Goal: Task Accomplishment & Management: Manage account settings

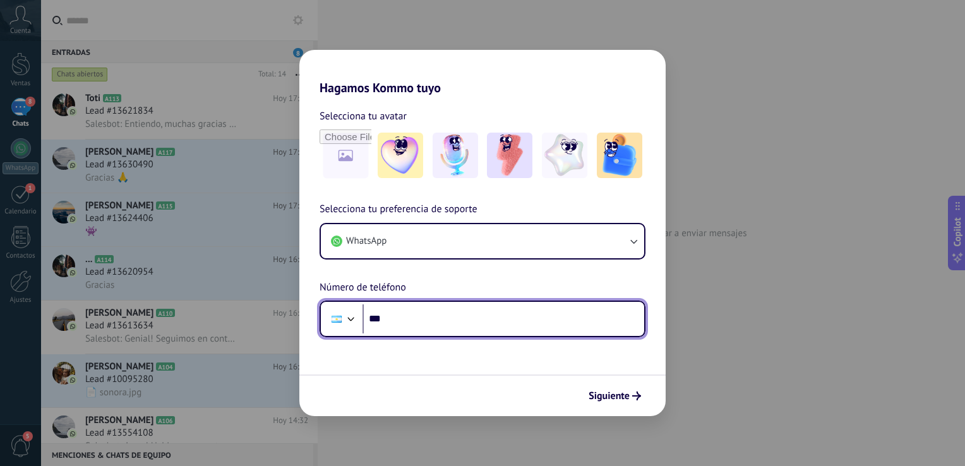
click at [468, 325] on input "***" at bounding box center [504, 319] width 282 height 29
type input "**********"
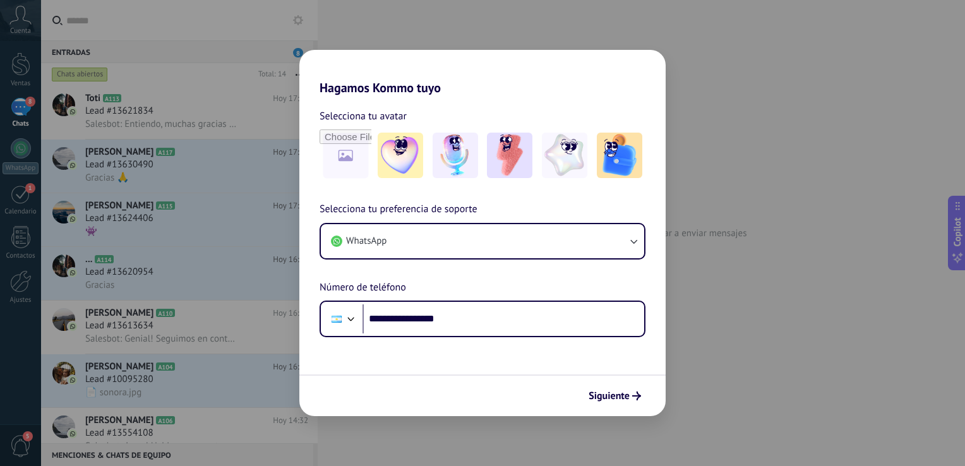
click at [606, 407] on div "Siguiente" at bounding box center [482, 396] width 366 height 42
click at [613, 399] on span "Siguiente" at bounding box center [609, 396] width 41 height 9
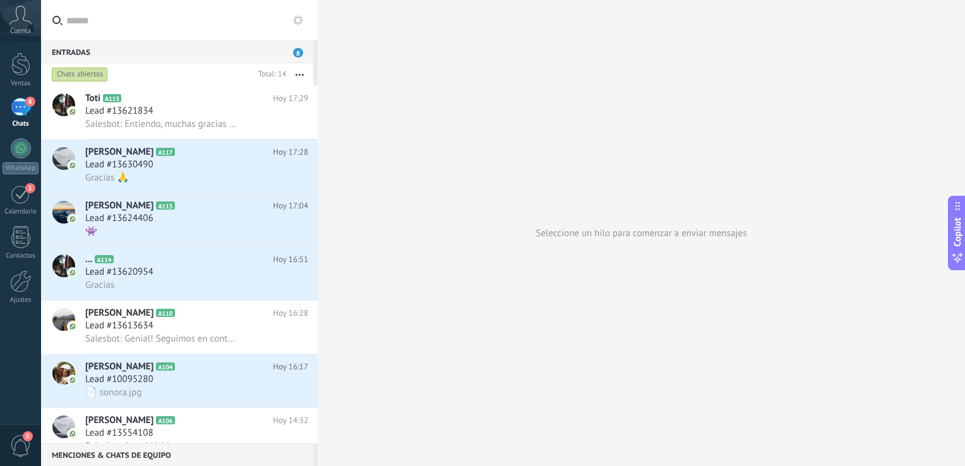
drag, startPoint x: 865, startPoint y: 1, endPoint x: 493, endPoint y: 140, distance: 397.3
click at [493, 140] on div "Seleccione un hilo para comenzar a enviar mensajes" at bounding box center [642, 233] width 648 height 466
drag, startPoint x: 871, startPoint y: 1, endPoint x: 887, endPoint y: 37, distance: 39.6
click at [887, 37] on div "Seleccione un hilo para comenzar a enviar mensajes" at bounding box center [642, 233] width 648 height 466
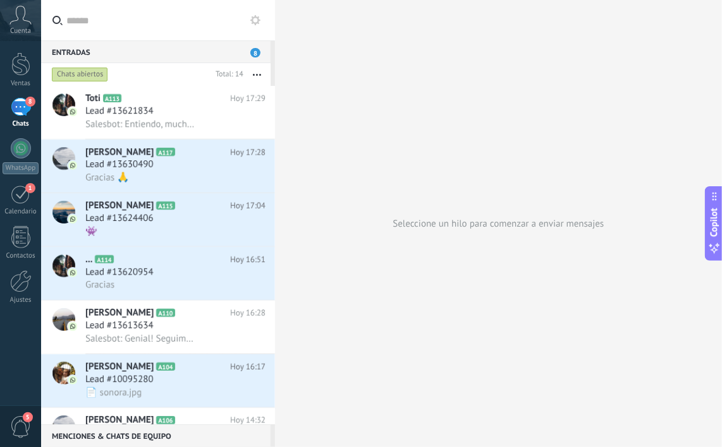
click at [531, 99] on div "Seleccione un hilo para comenzar a enviar mensajes" at bounding box center [498, 223] width 447 height 447
click at [481, 59] on div "Seleccione un hilo para comenzar a enviar mensajes" at bounding box center [498, 223] width 447 height 447
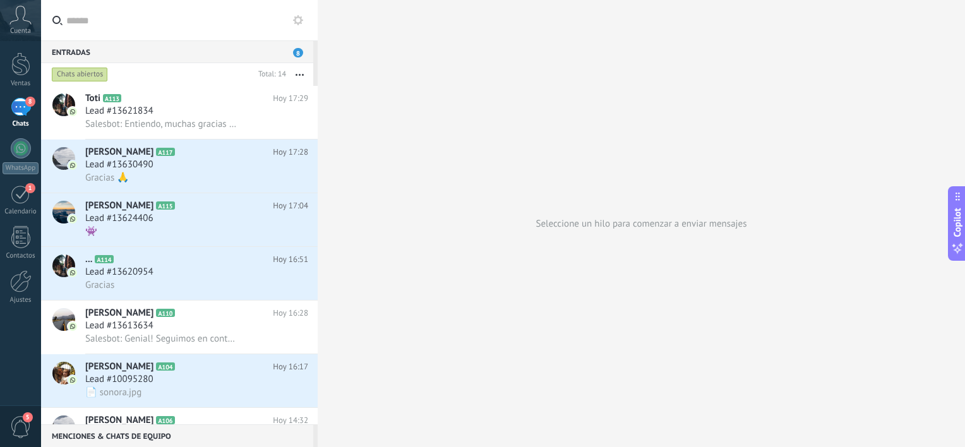
click at [23, 111] on div "8" at bounding box center [21, 107] width 20 height 18
click at [132, 133] on div "Toti A113 Hoy 17:29 Lead #13621834 Salesbot: Entiendo, muchas gracias por la si…" at bounding box center [201, 112] width 233 height 53
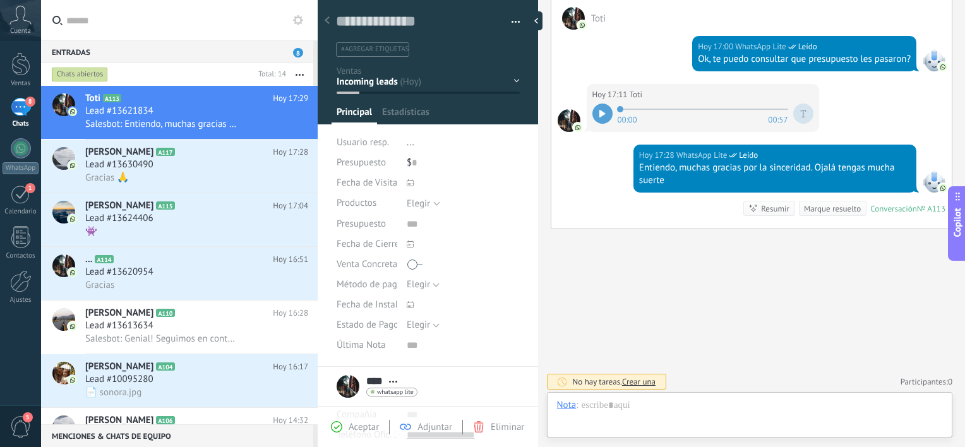
scroll to position [18, 0]
click at [426, 205] on div "Elegir" at bounding box center [418, 203] width 23 height 9
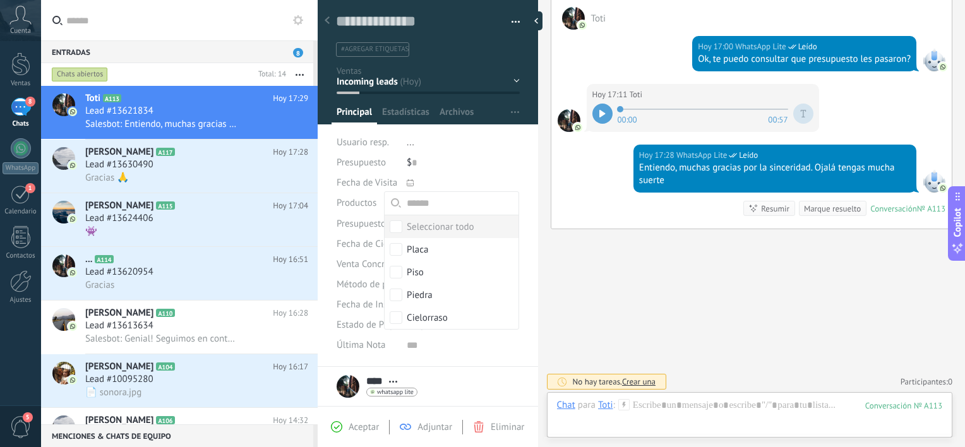
click at [524, 243] on div "Guardar y crear Imprimir Administrar etiquetas Exportar a excel" at bounding box center [428, 179] width 221 height 375
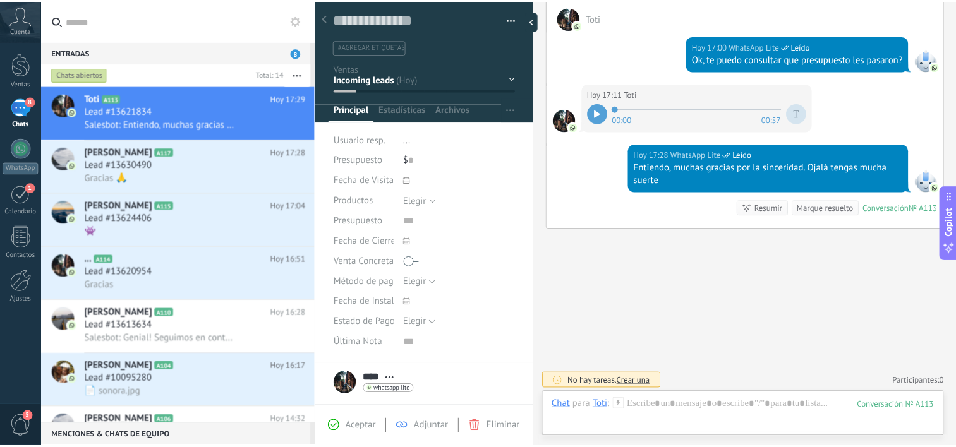
scroll to position [0, 0]
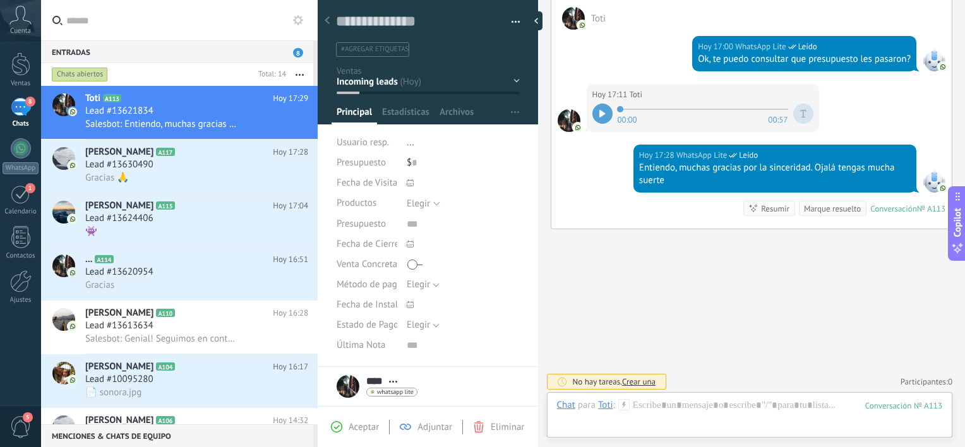
click at [411, 245] on icon at bounding box center [410, 244] width 7 height 7
click at [586, 269] on div "Buscar Carga más Hoy Hoy Creación: 2 eventos Expandir Toti Hoy 16:44 WhatsApp L…" at bounding box center [752, 48] width 428 height 804
click at [20, 70] on div at bounding box center [20, 63] width 19 height 23
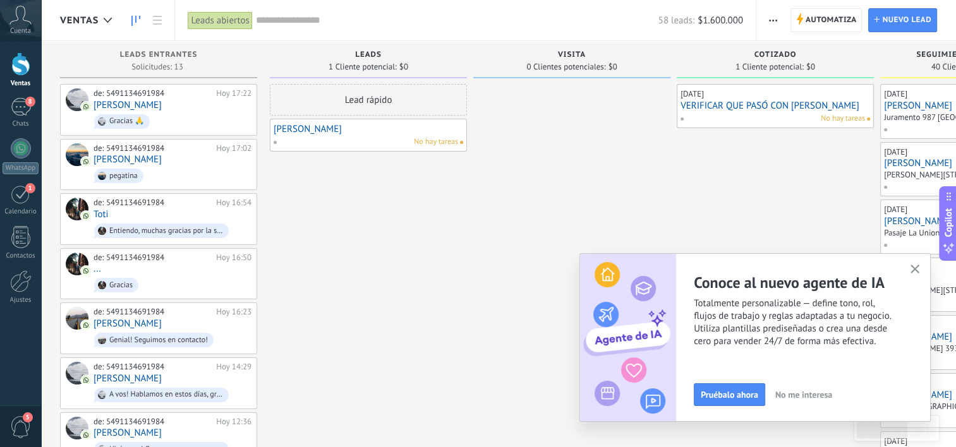
click at [916, 269] on icon "button" at bounding box center [914, 269] width 9 height 9
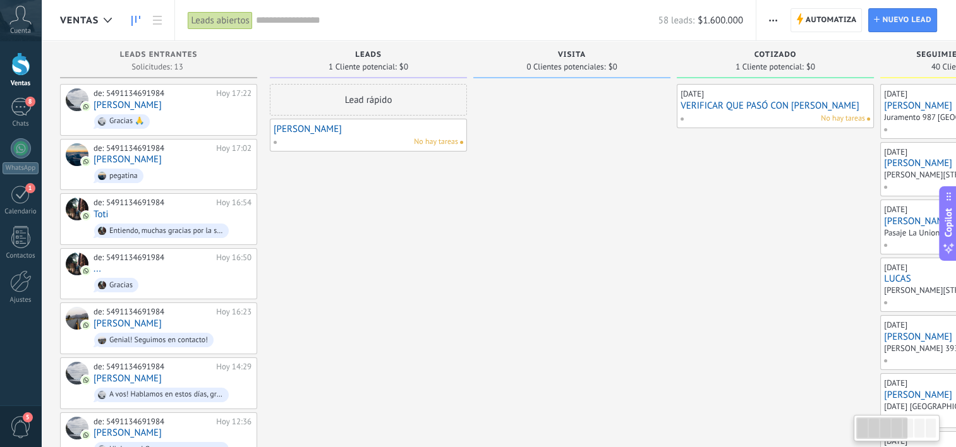
drag, startPoint x: 526, startPoint y: 198, endPoint x: 570, endPoint y: 235, distance: 57.4
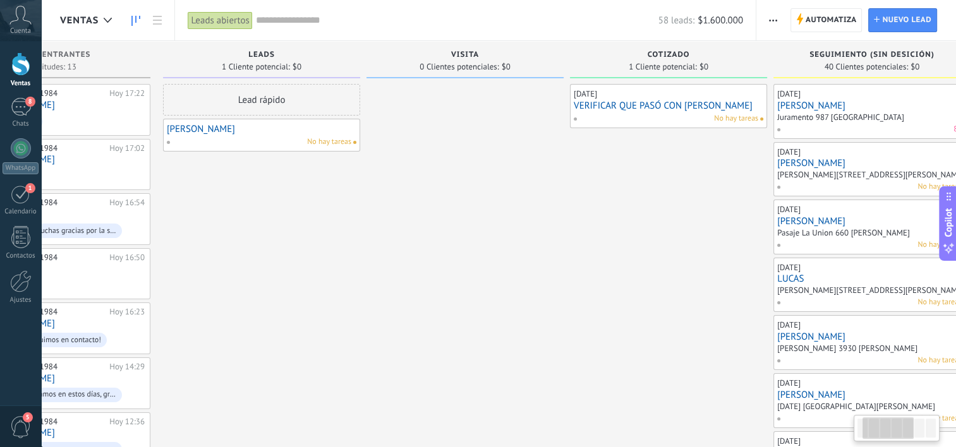
scroll to position [0, 112]
drag, startPoint x: 516, startPoint y: 193, endPoint x: 404, endPoint y: 184, distance: 112.2
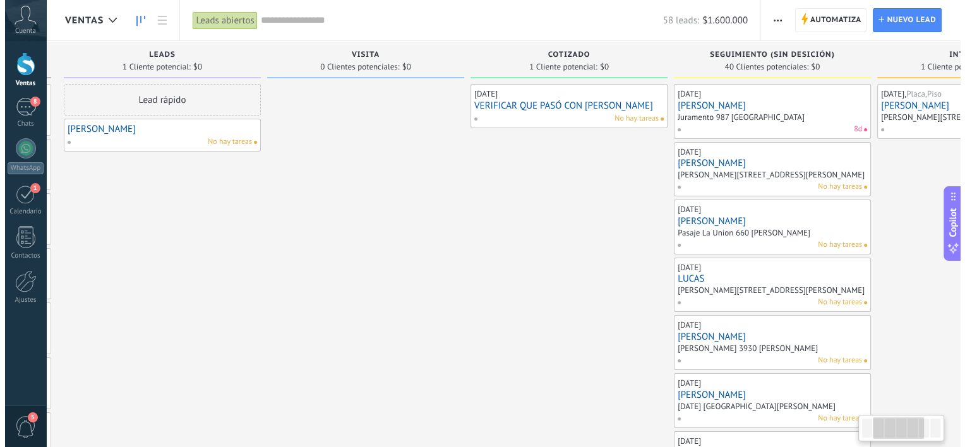
scroll to position [0, 250]
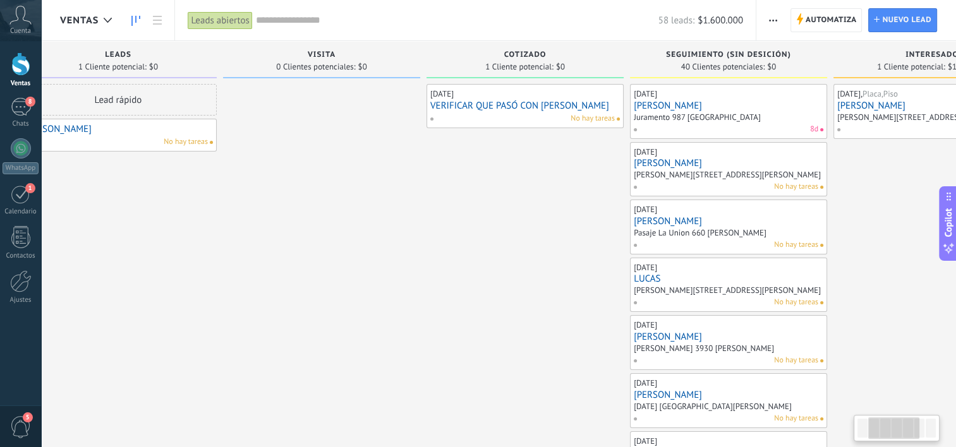
drag, startPoint x: 426, startPoint y: 190, endPoint x: 354, endPoint y: 184, distance: 72.9
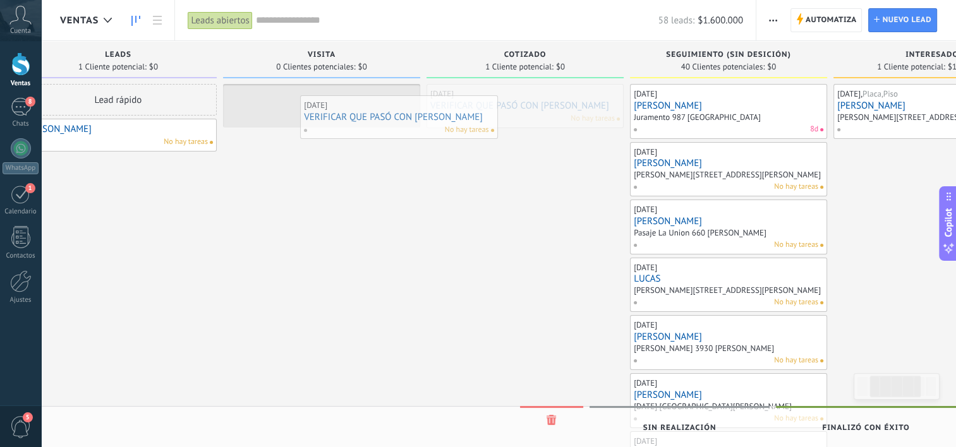
drag, startPoint x: 502, startPoint y: 102, endPoint x: 366, endPoint y: 109, distance: 136.7
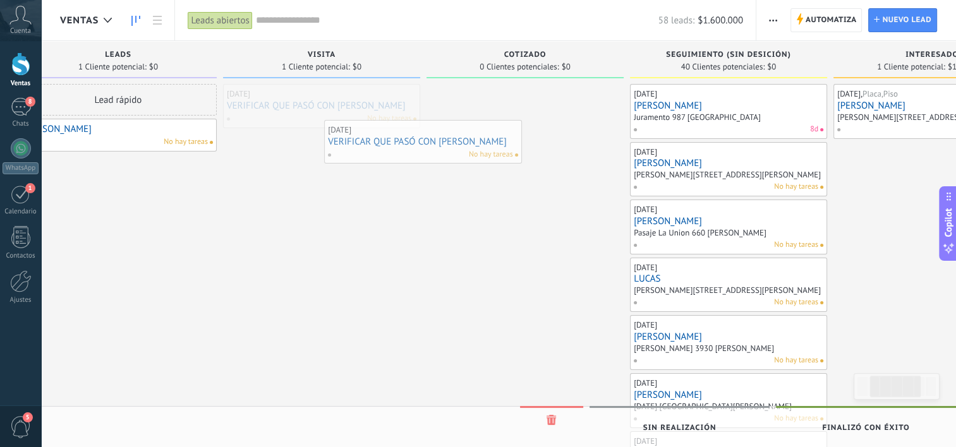
drag, startPoint x: 323, startPoint y: 95, endPoint x: 479, endPoint y: 106, distance: 156.5
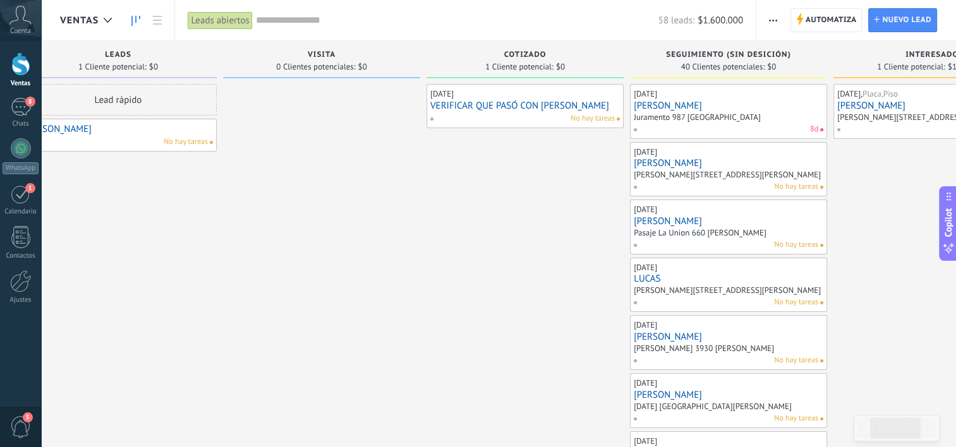
click at [527, 108] on link "VERIFICAR QUE PASÓ CON [PERSON_NAME]" at bounding box center [525, 105] width 190 height 11
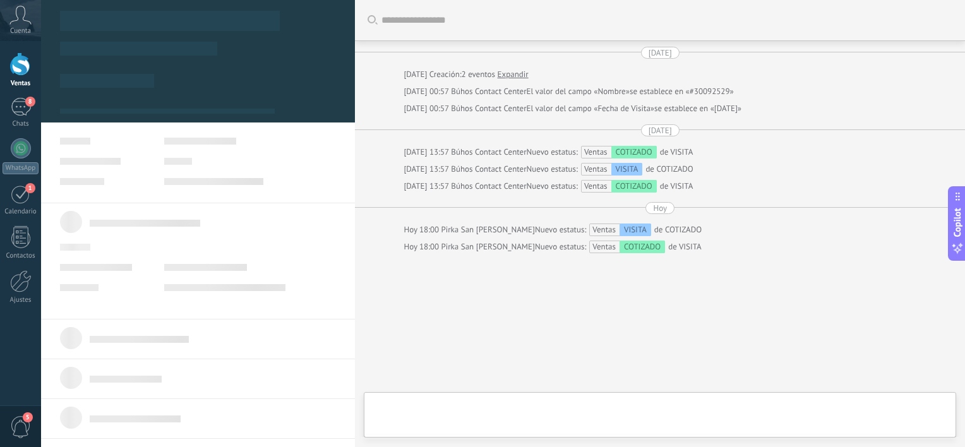
scroll to position [26, 0]
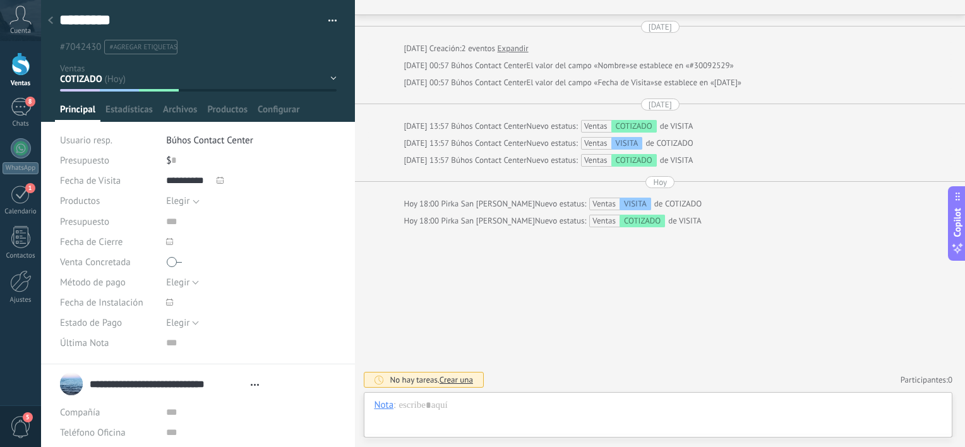
click at [0, 0] on div "Leads VISITA COTIZADO Seguimiento (sin desición) INTERESADO SEÑADO ganado" at bounding box center [0, 0] width 0 height 0
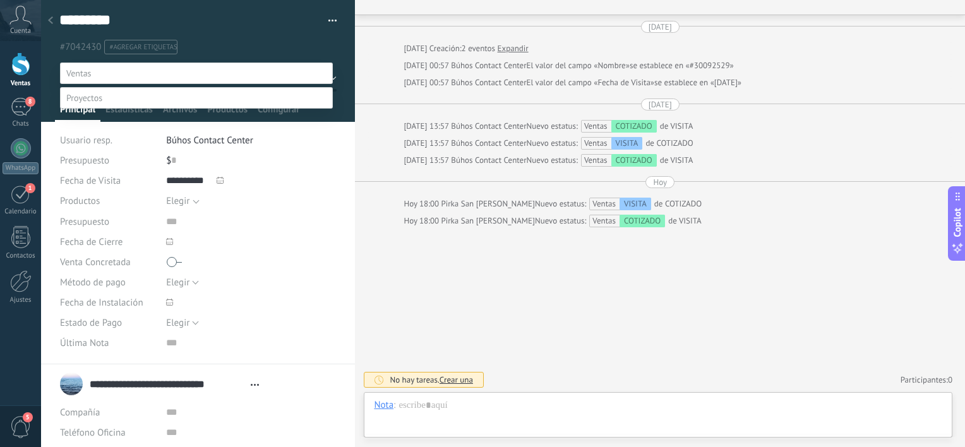
click at [0, 0] on label "VISITA" at bounding box center [0, 0] width 0 height 0
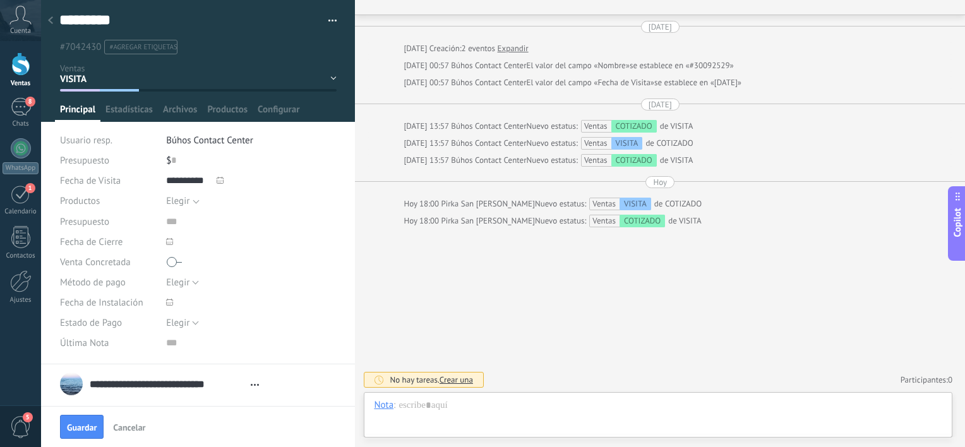
click at [0, 0] on div "Leads VISITA COTIZADO Seguimiento (sin desición) INTERESADO SEÑADO ganado" at bounding box center [0, 0] width 0 height 0
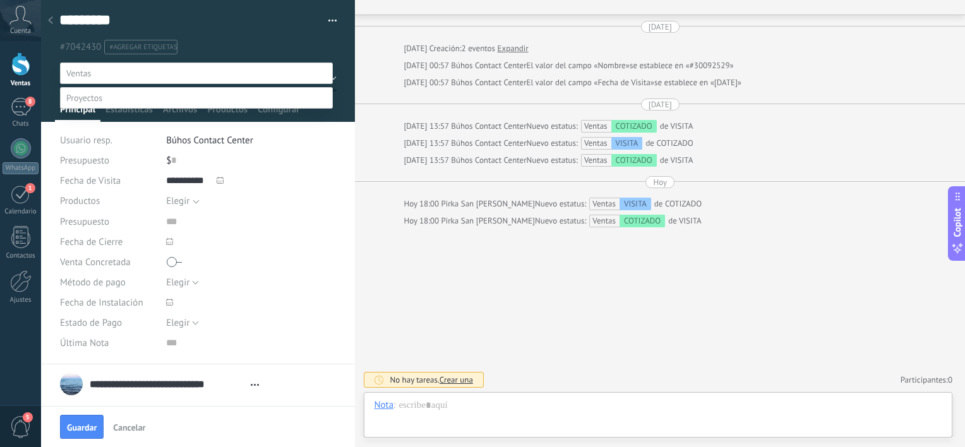
click at [0, 0] on label "COTIZADO" at bounding box center [0, 0] width 0 height 0
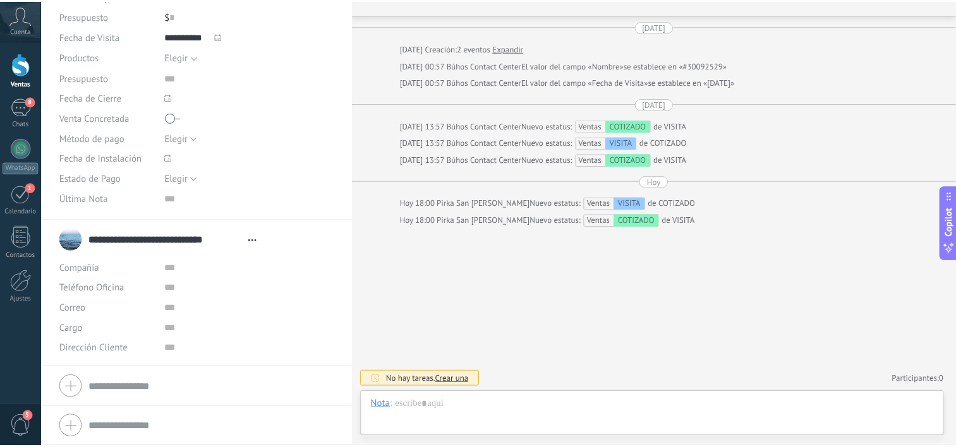
scroll to position [0, 0]
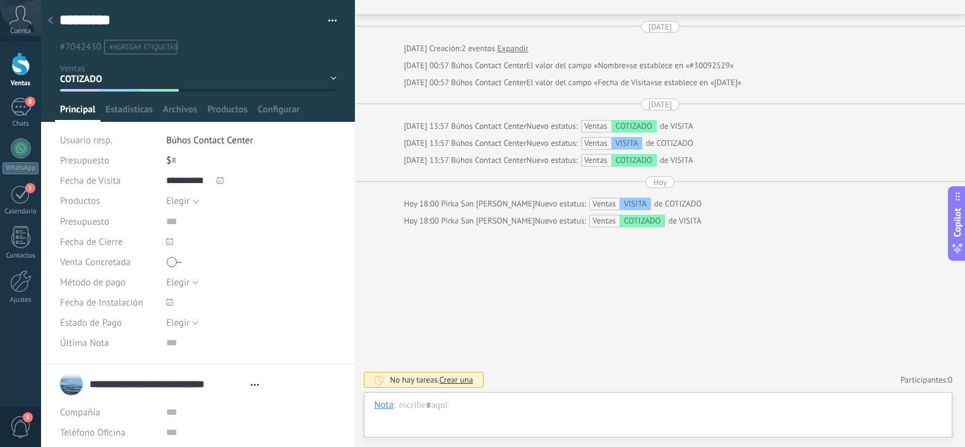
click at [46, 28] on div at bounding box center [51, 21] width 18 height 25
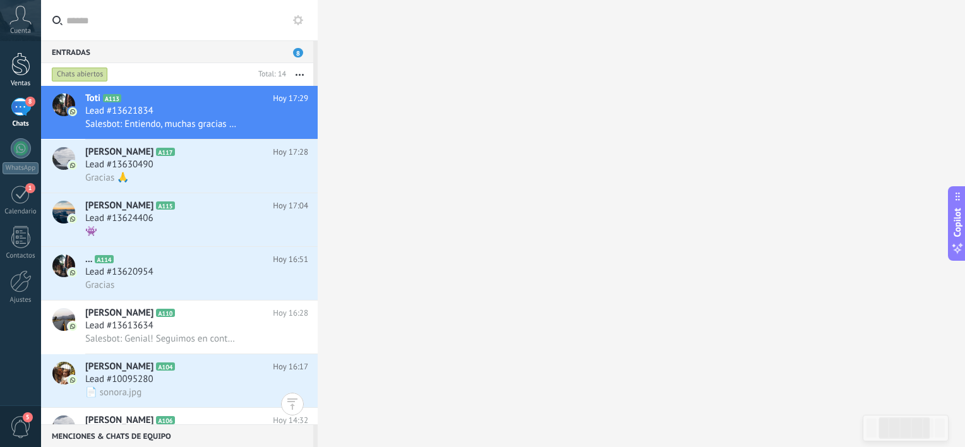
click at [11, 64] on div at bounding box center [20, 63] width 19 height 23
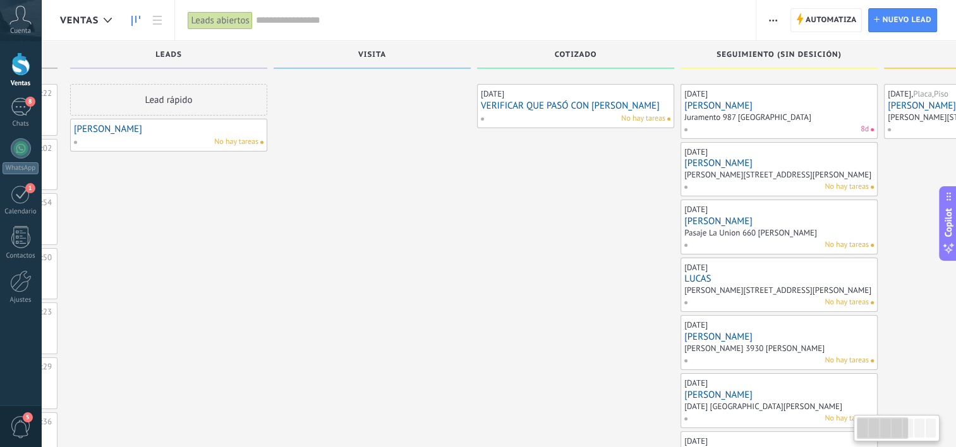
scroll to position [0, 366]
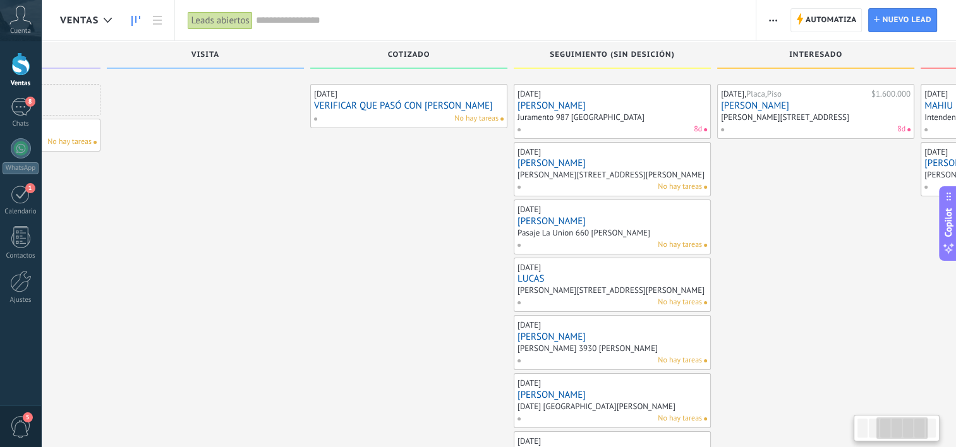
drag, startPoint x: 650, startPoint y: 228, endPoint x: 295, endPoint y: 239, distance: 354.6
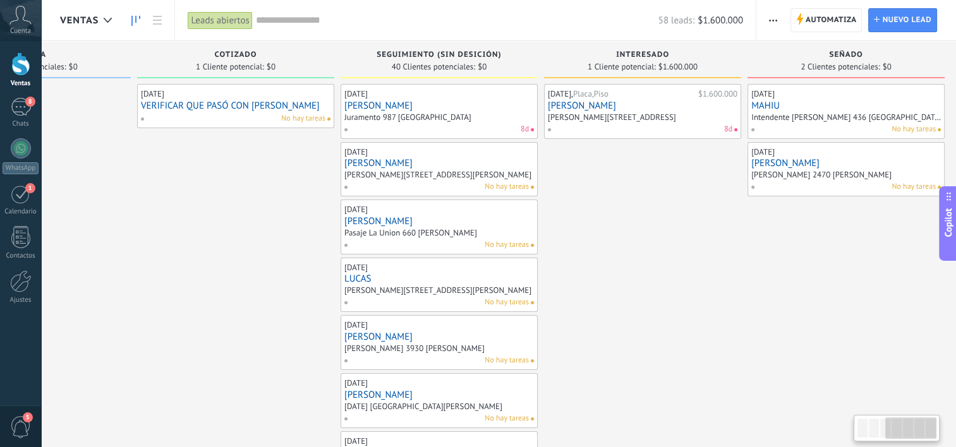
drag, startPoint x: 827, startPoint y: 210, endPoint x: 651, endPoint y: 222, distance: 176.0
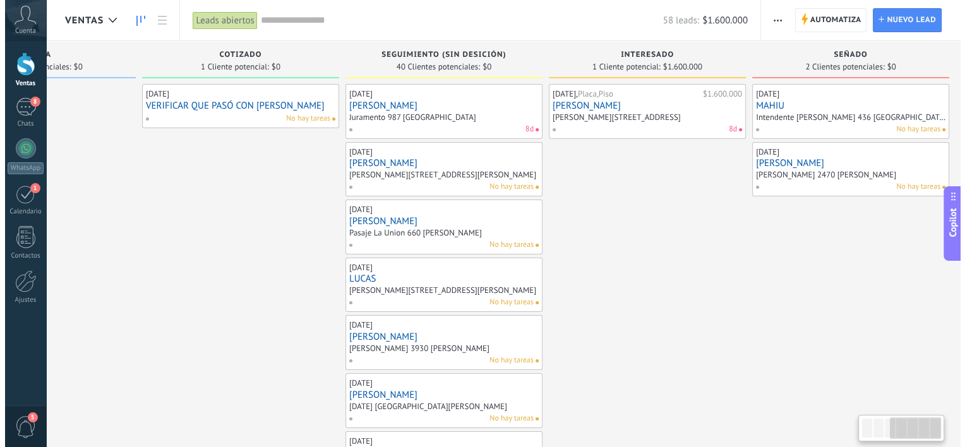
scroll to position [0, 543]
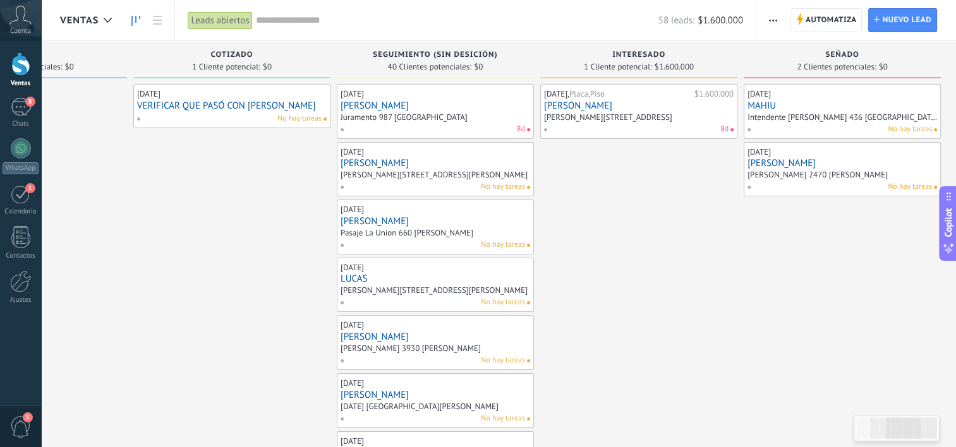
click at [366, 103] on link "[PERSON_NAME]" at bounding box center [436, 105] width 190 height 11
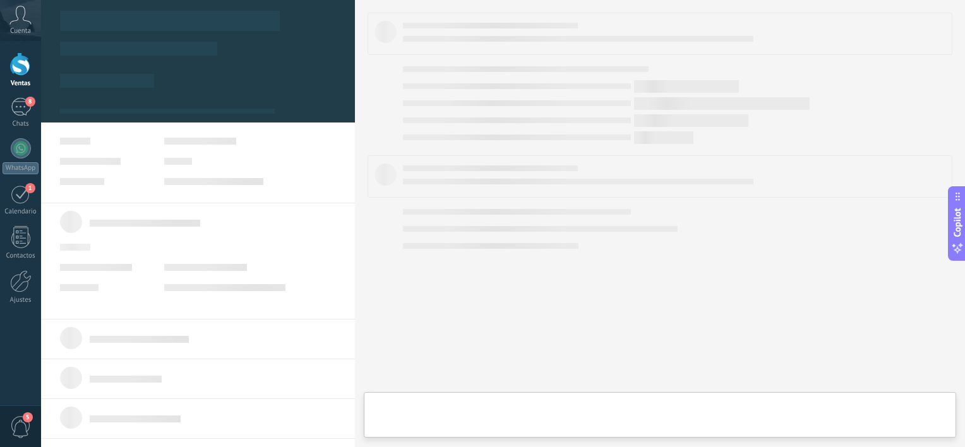
type textarea "*********"
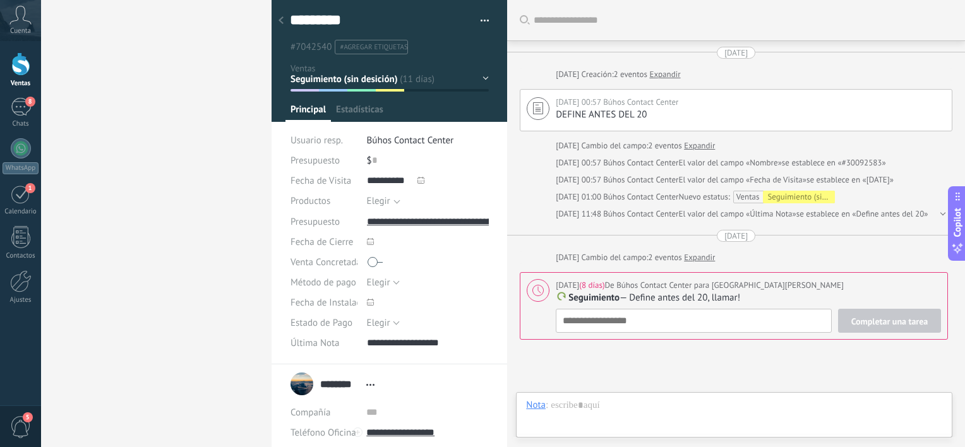
scroll to position [112, 0]
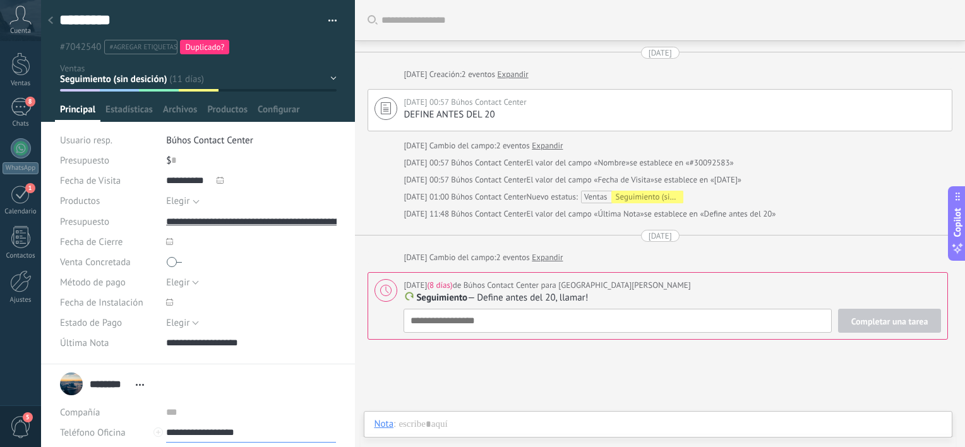
click at [232, 437] on input "**********" at bounding box center [251, 433] width 171 height 20
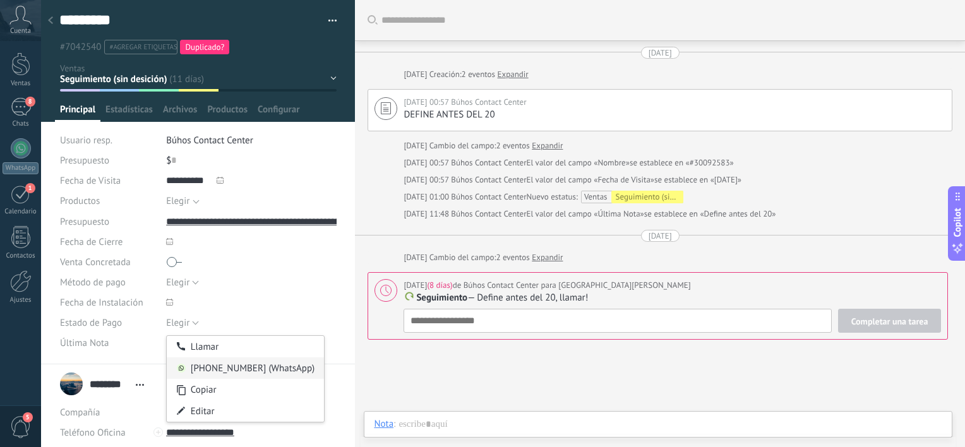
type input "**********"
click at [236, 374] on div "5491134691984 (WhatsApp)" at bounding box center [245, 368] width 157 height 21
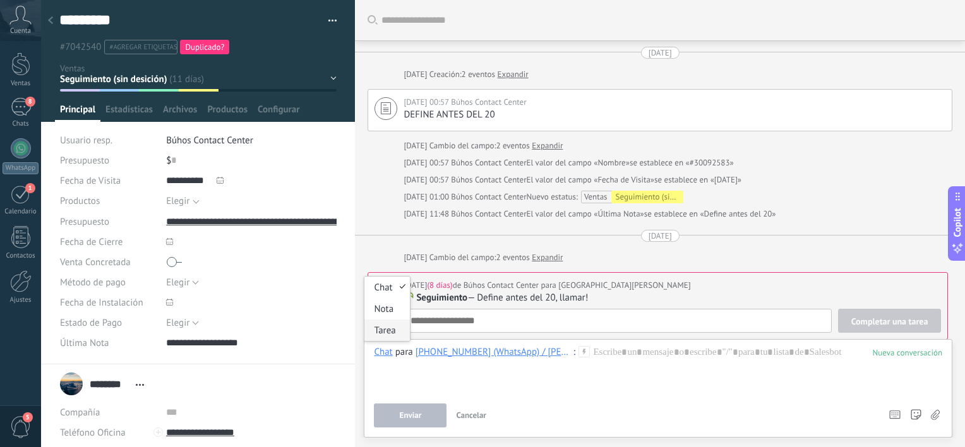
click at [390, 341] on div "Chat Correo Nota Tarea" at bounding box center [387, 309] width 46 height 66
click at [385, 360] on div at bounding box center [658, 370] width 569 height 48
click at [385, 354] on div "Chat" at bounding box center [383, 351] width 18 height 11
click at [387, 330] on div "Tarea" at bounding box center [387, 330] width 45 height 21
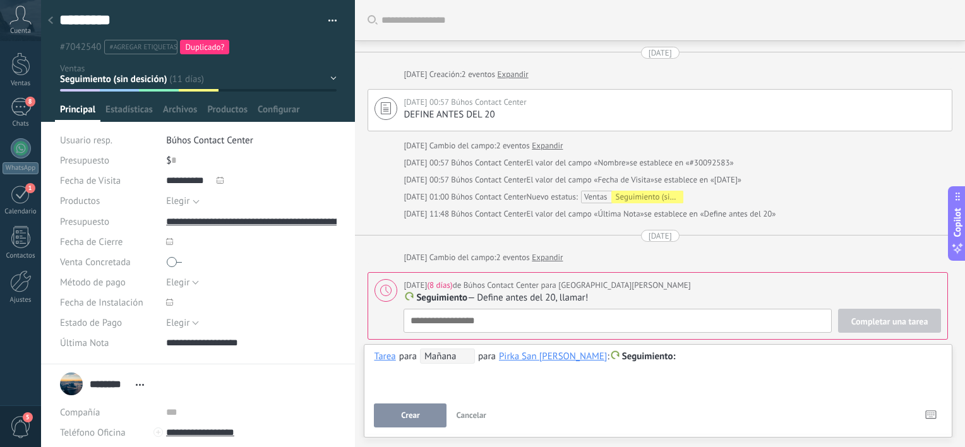
click at [452, 357] on span "Mañana" at bounding box center [447, 356] width 55 height 15
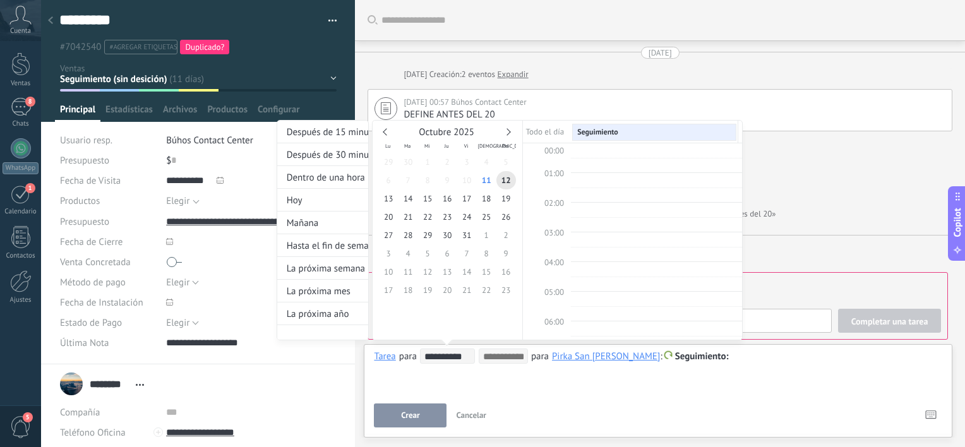
click at [452, 357] on input "**********" at bounding box center [450, 357] width 50 height 10
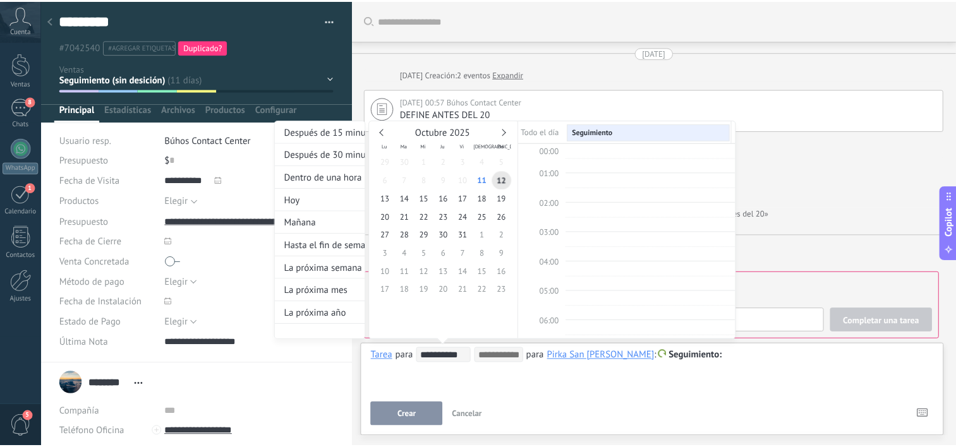
scroll to position [236, 0]
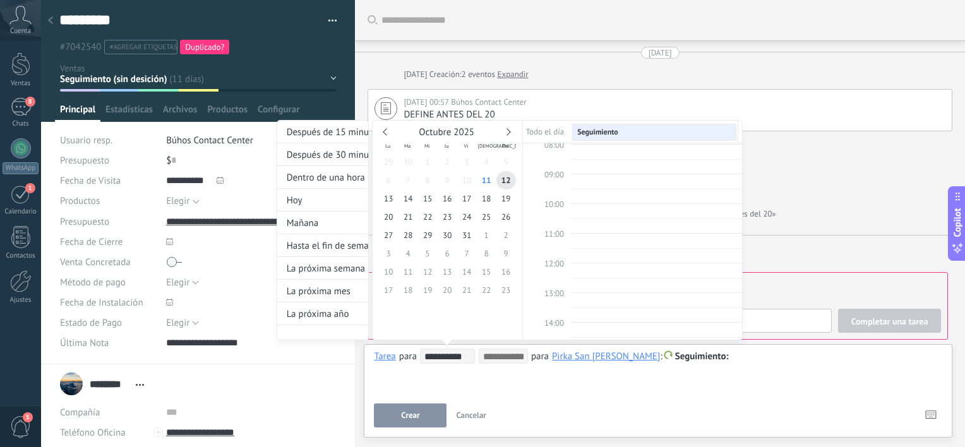
click at [20, 69] on div at bounding box center [482, 223] width 965 height 447
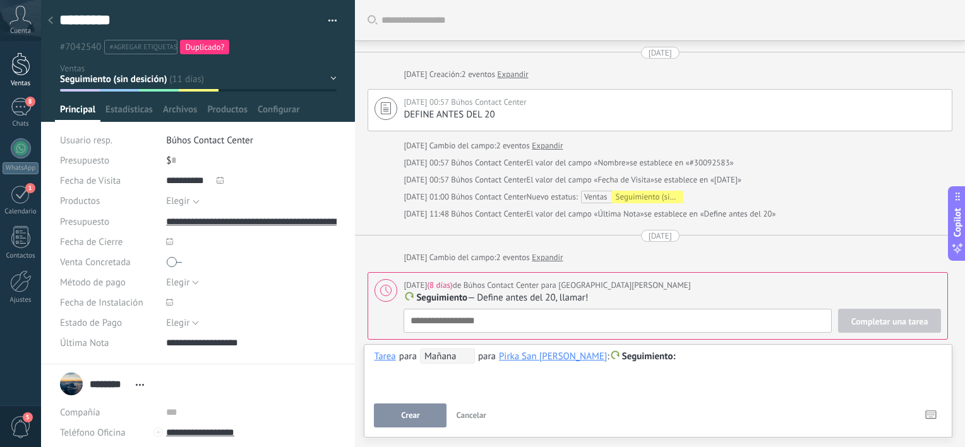
click at [21, 72] on div at bounding box center [20, 63] width 19 height 23
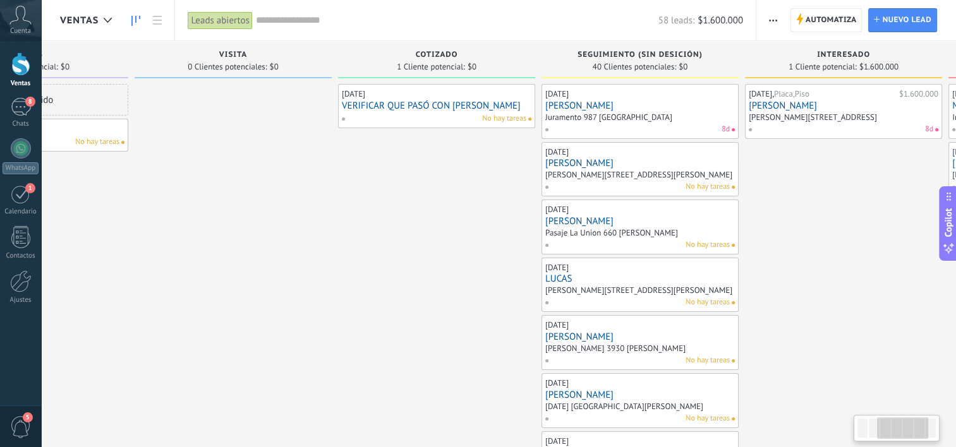
scroll to position [0, 385]
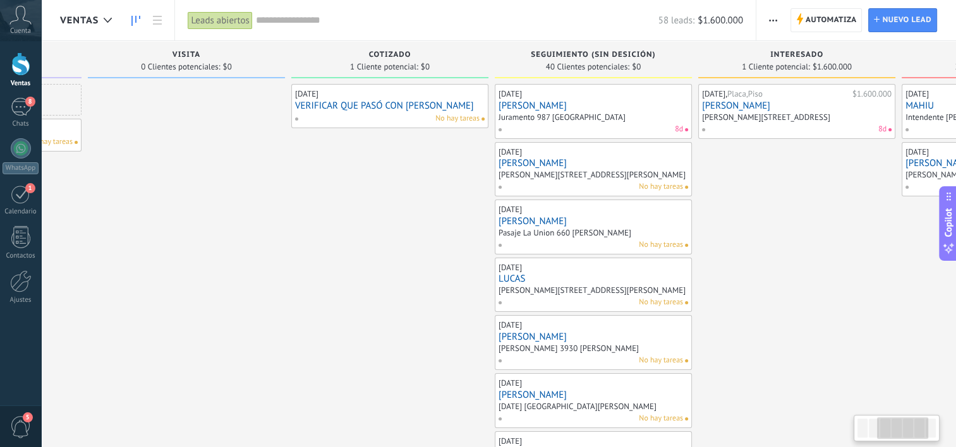
drag, startPoint x: 806, startPoint y: 180, endPoint x: 423, endPoint y: 228, distance: 386.5
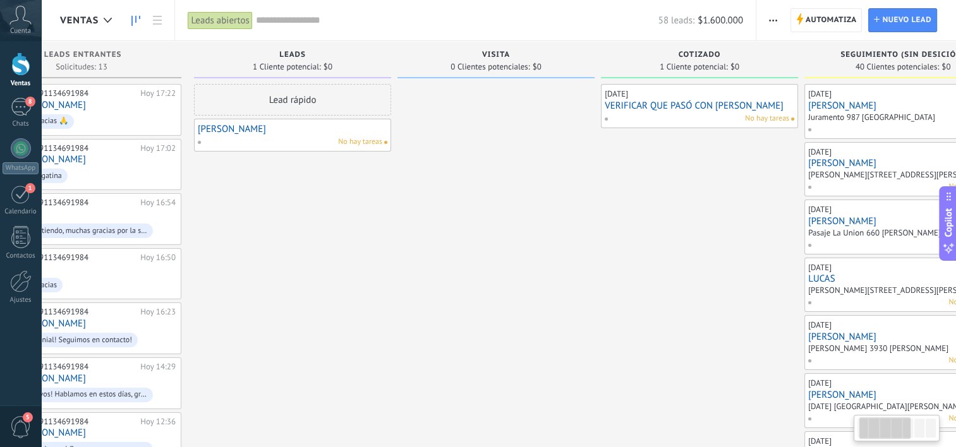
scroll to position [0, 20]
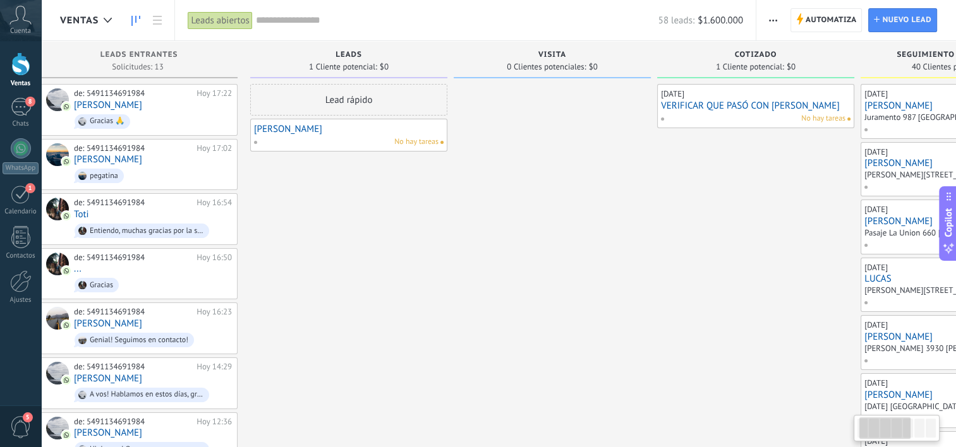
drag, startPoint x: 258, startPoint y: 321, endPoint x: 653, endPoint y: 256, distance: 400.2
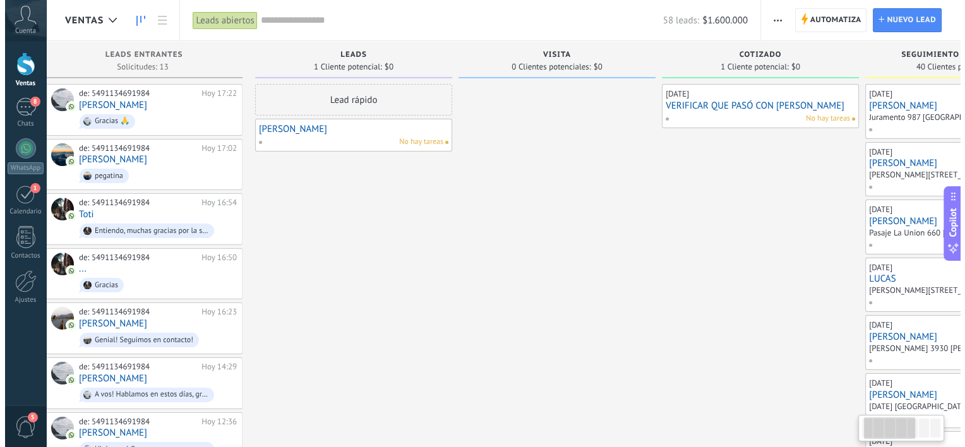
scroll to position [0, 0]
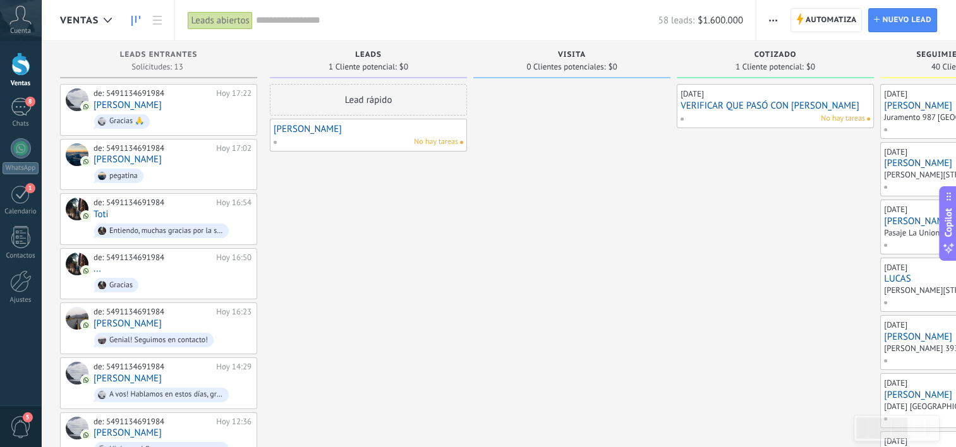
drag, startPoint x: 345, startPoint y: 9, endPoint x: 329, endPoint y: 28, distance: 25.1
click at [329, 28] on div "58 leads: $1.600.000" at bounding box center [499, 20] width 487 height 40
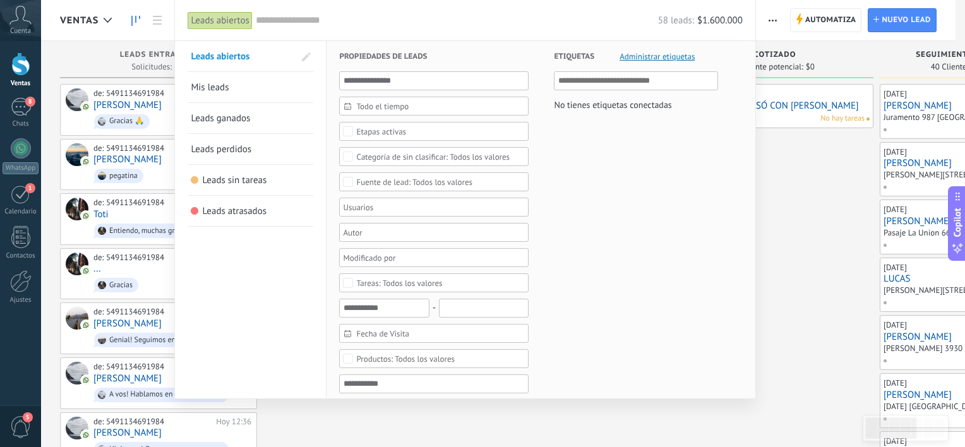
click at [329, 28] on div "58 leads: $1.600.000" at bounding box center [499, 20] width 487 height 40
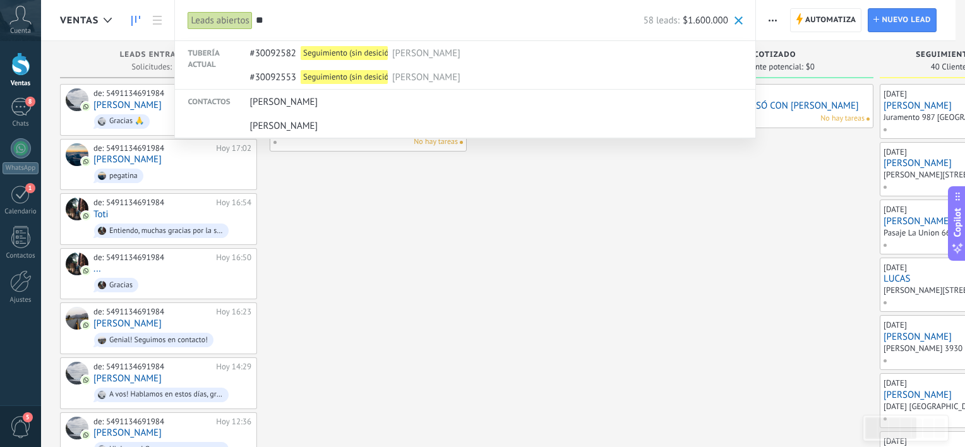
type input "*"
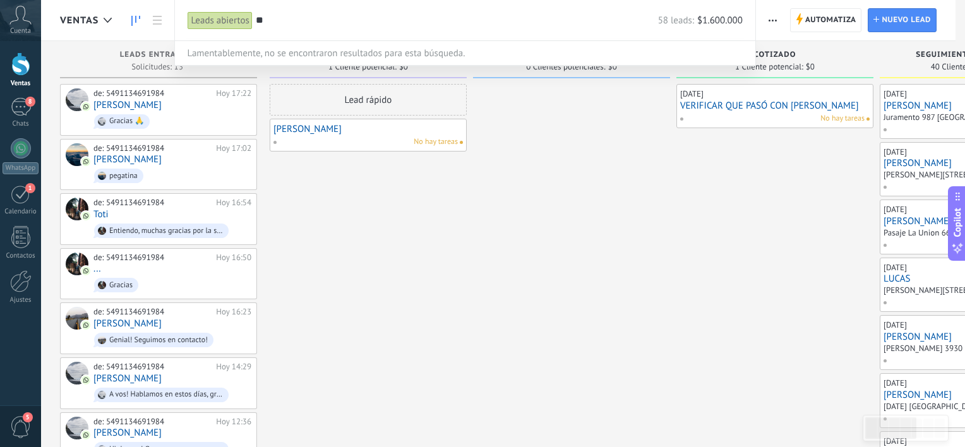
type input "*"
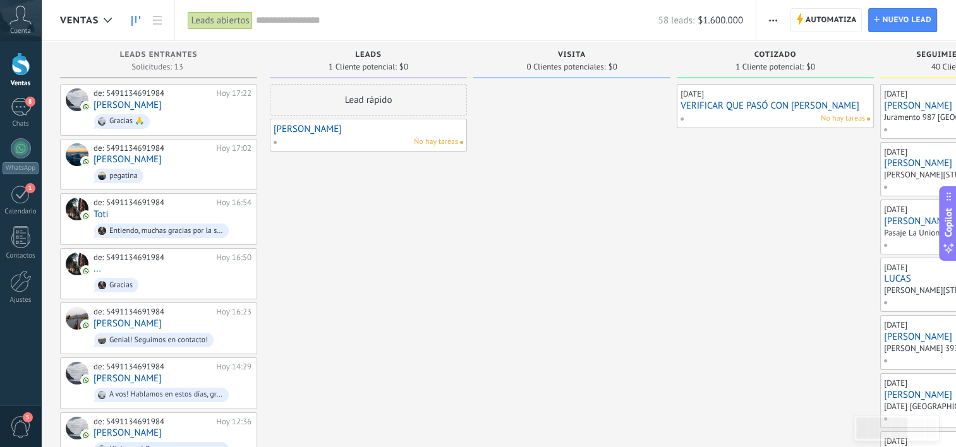
click at [906, 114] on div "Juramento 987 [GEOGRAPHIC_DATA]" at bounding box center [947, 117] width 127 height 11
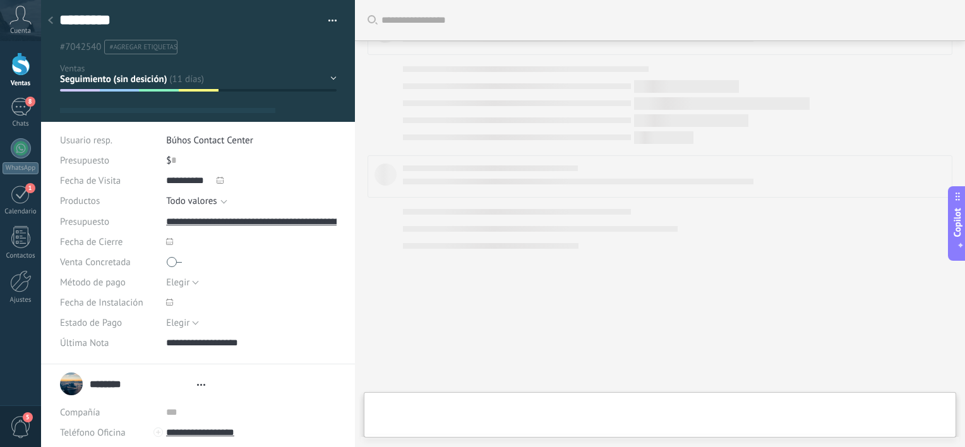
type textarea "*********"
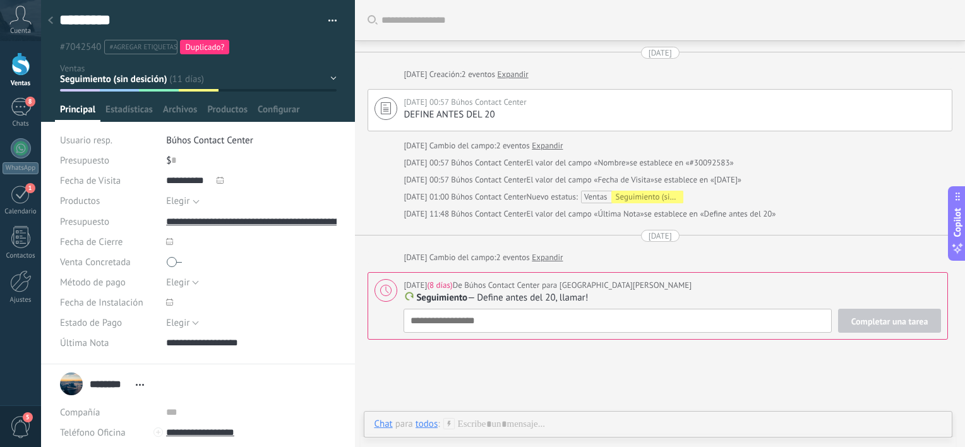
click at [52, 20] on icon at bounding box center [50, 20] width 5 height 8
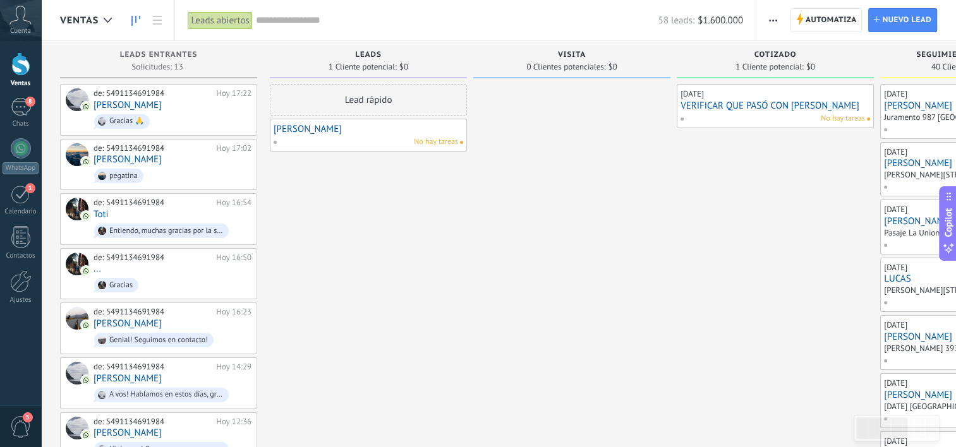
click at [361, 18] on input "text" at bounding box center [457, 20] width 402 height 13
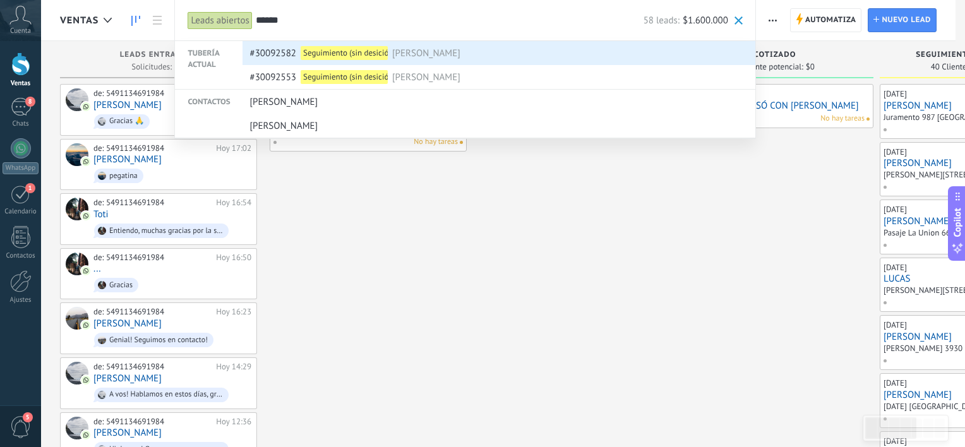
type input "******"
click at [419, 52] on span "[PERSON_NAME]" at bounding box center [426, 53] width 68 height 23
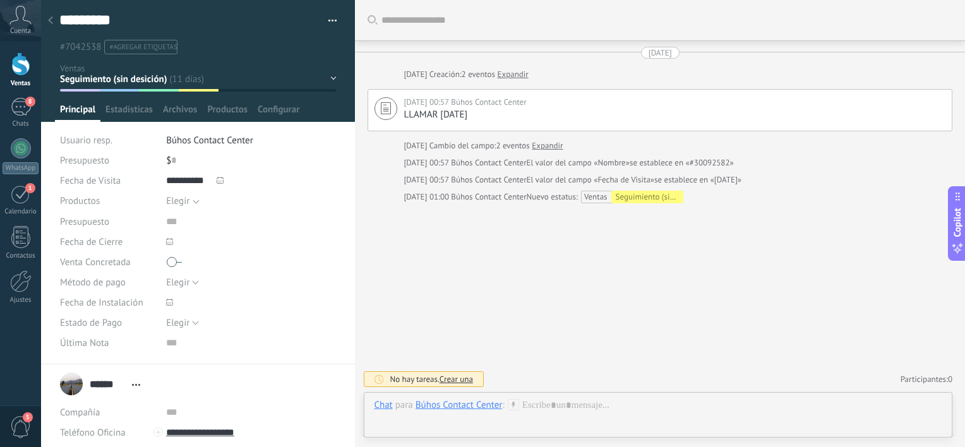
click at [52, 23] on icon at bounding box center [50, 20] width 5 height 8
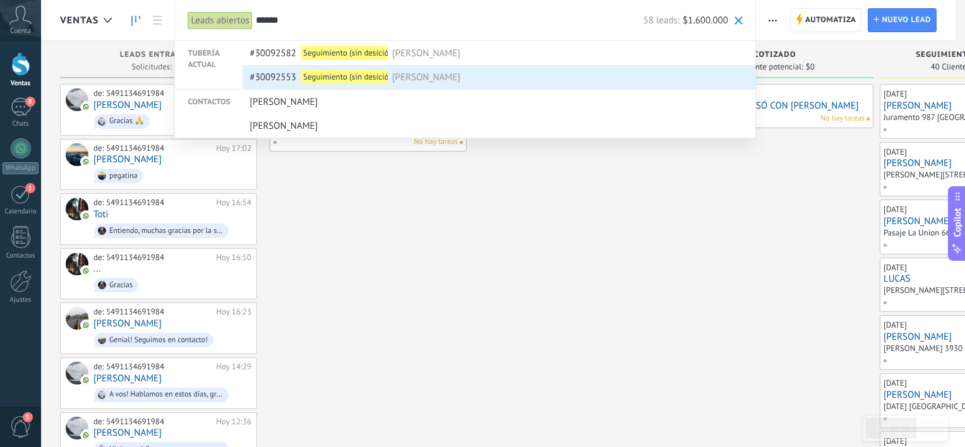
click at [278, 76] on span "#30092553" at bounding box center [273, 77] width 47 height 23
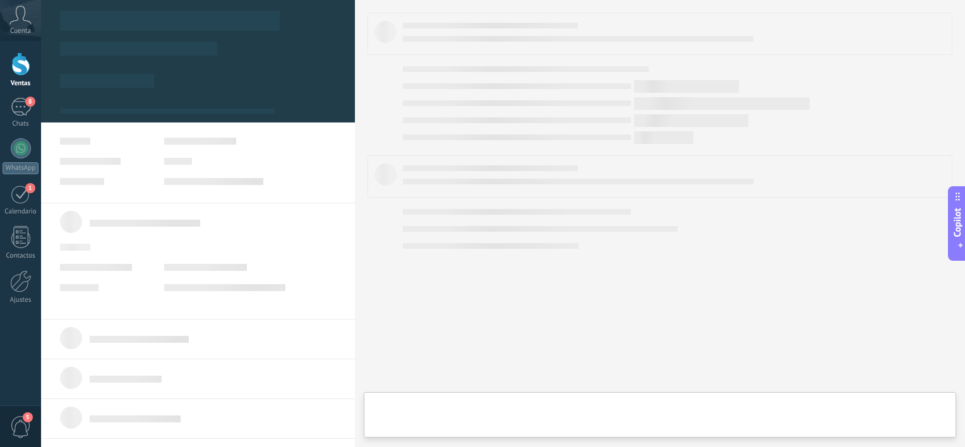
type textarea "*********"
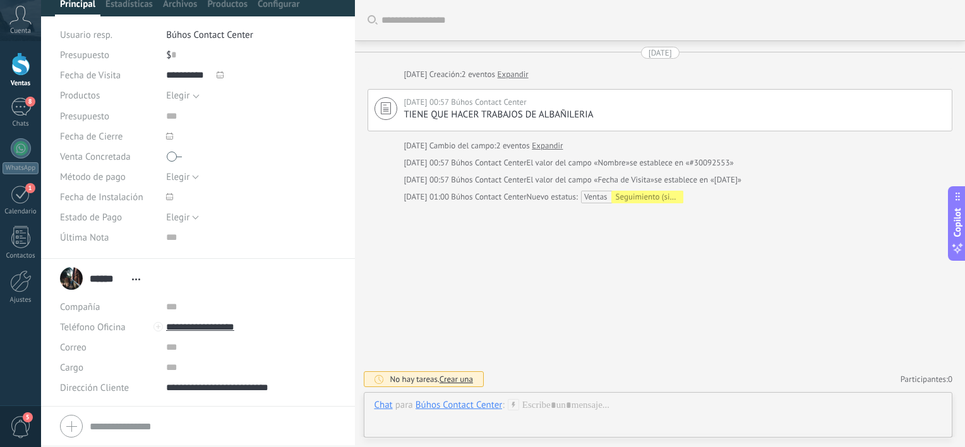
scroll to position [106, 0]
click at [88, 3] on span "Principal" at bounding box center [77, 6] width 35 height 18
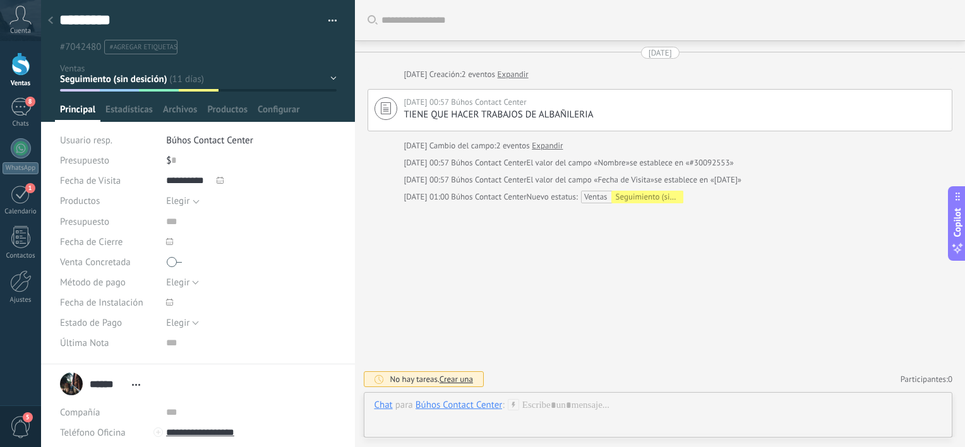
click at [20, 71] on div at bounding box center [20, 63] width 19 height 23
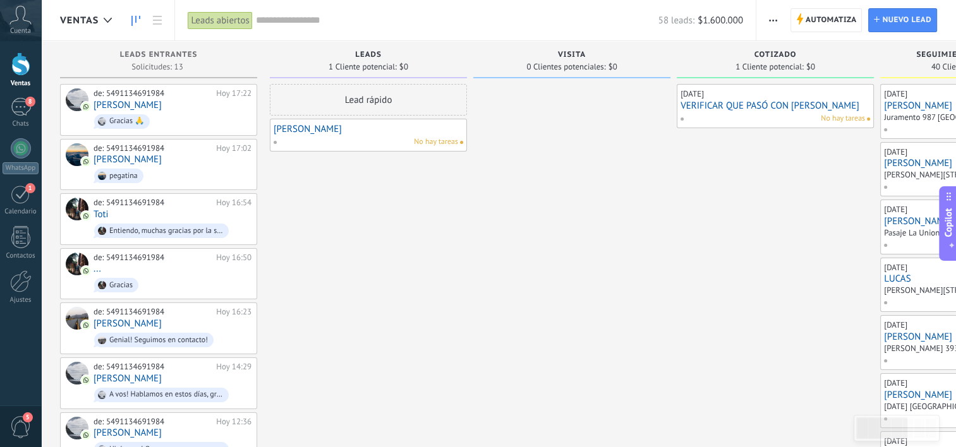
click at [347, 104] on div "Lead rápido" at bounding box center [368, 100] width 197 height 32
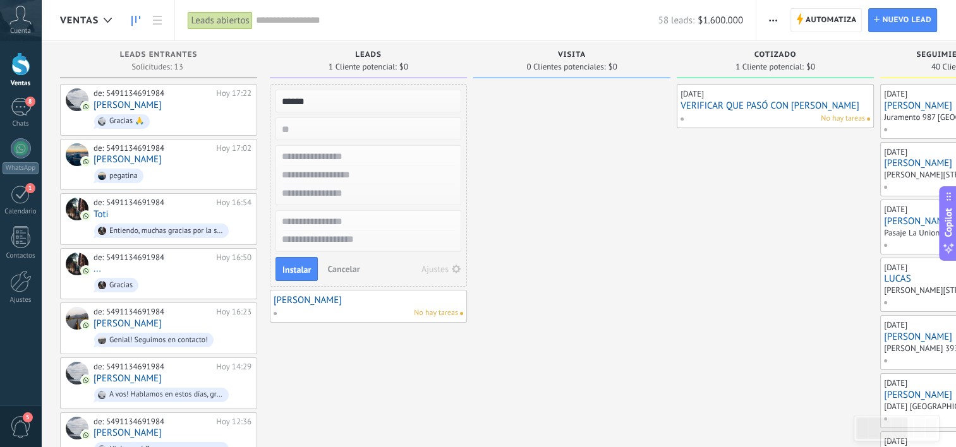
type input "******"
click at [339, 124] on input "numeric" at bounding box center [367, 129] width 184 height 18
type input "******"
click at [339, 153] on input "text" at bounding box center [367, 157] width 184 height 18
click at [338, 172] on input "text" at bounding box center [367, 175] width 184 height 18
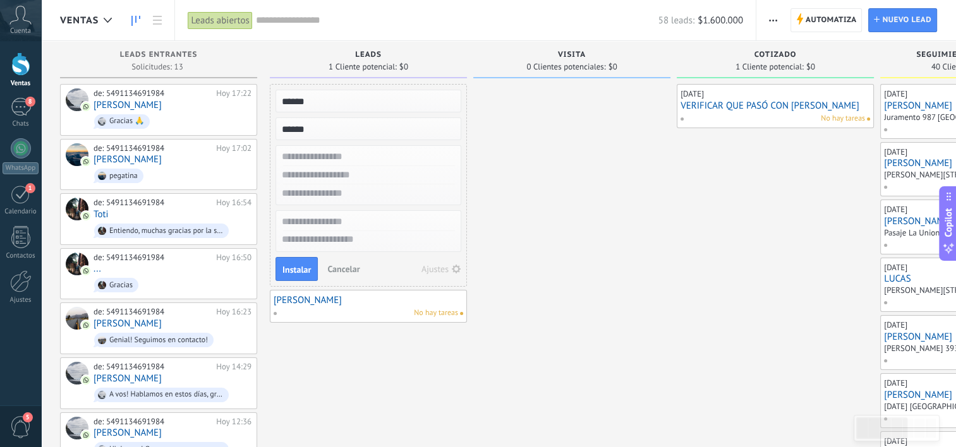
click at [329, 101] on input "******" at bounding box center [367, 101] width 184 height 18
type input "*"
click at [324, 154] on input "text" at bounding box center [367, 157] width 184 height 18
type input "*"
type input "******"
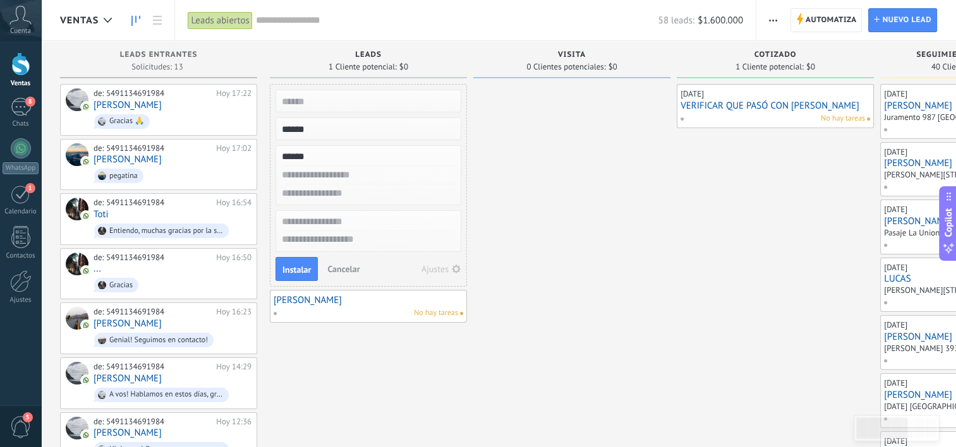
click at [317, 174] on input "text" at bounding box center [367, 175] width 184 height 18
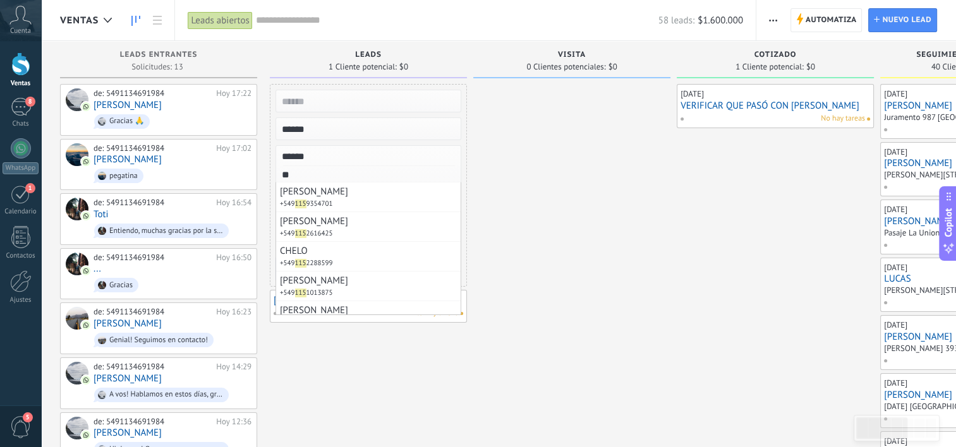
type input "*"
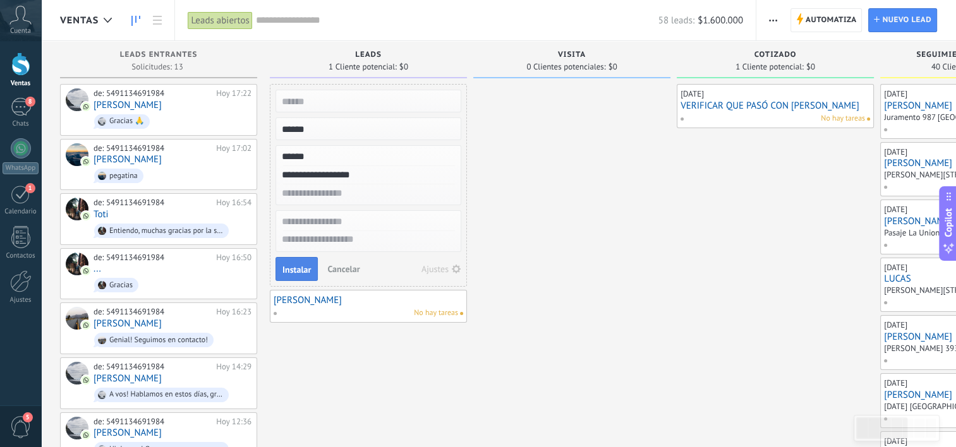
type input "**********"
click at [301, 265] on span "Instalar" at bounding box center [296, 269] width 28 height 9
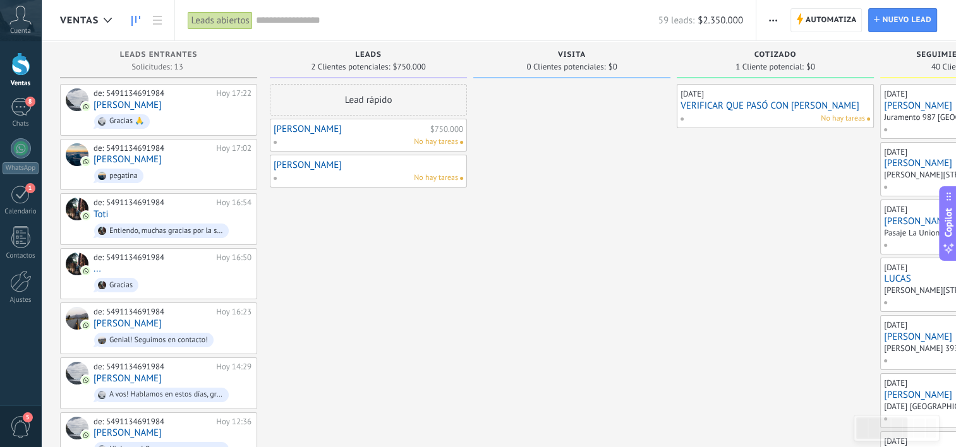
click at [435, 145] on span "No hay tareas" at bounding box center [436, 141] width 44 height 11
click at [442, 138] on span "No hay tareas" at bounding box center [436, 141] width 44 height 11
click at [423, 139] on span "No hay tareas" at bounding box center [436, 141] width 44 height 11
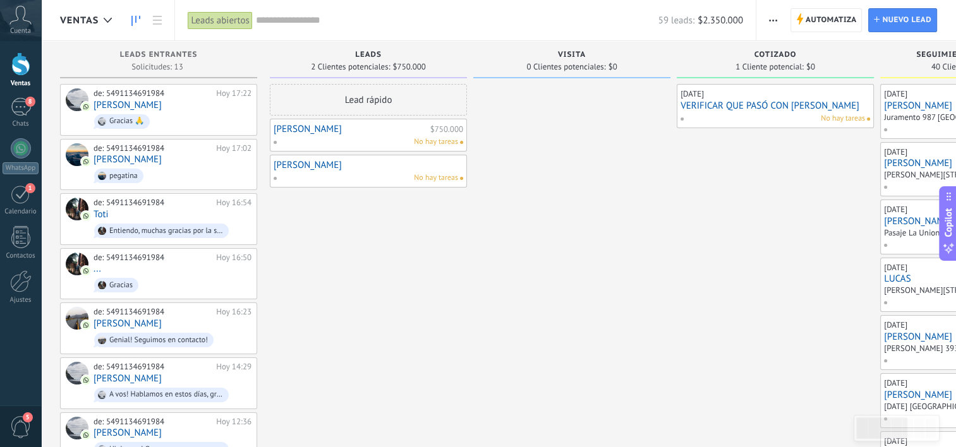
click at [294, 130] on link "[PERSON_NAME]" at bounding box center [351, 129] width 154 height 11
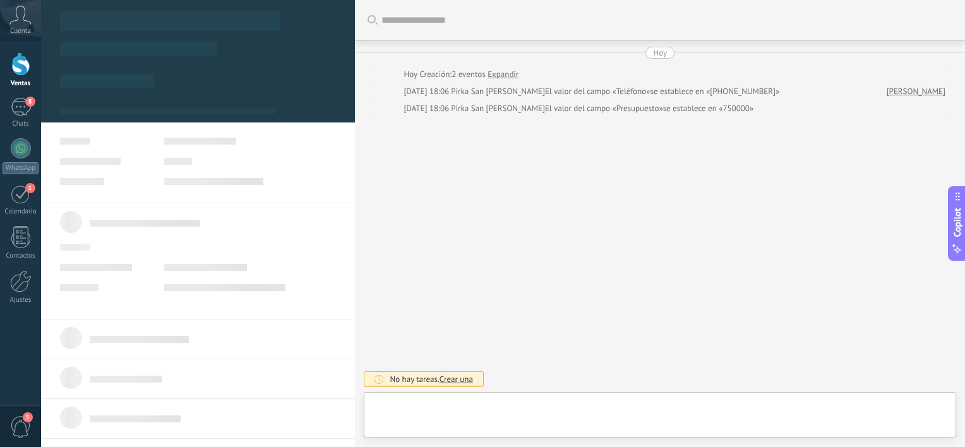
type textarea "**********"
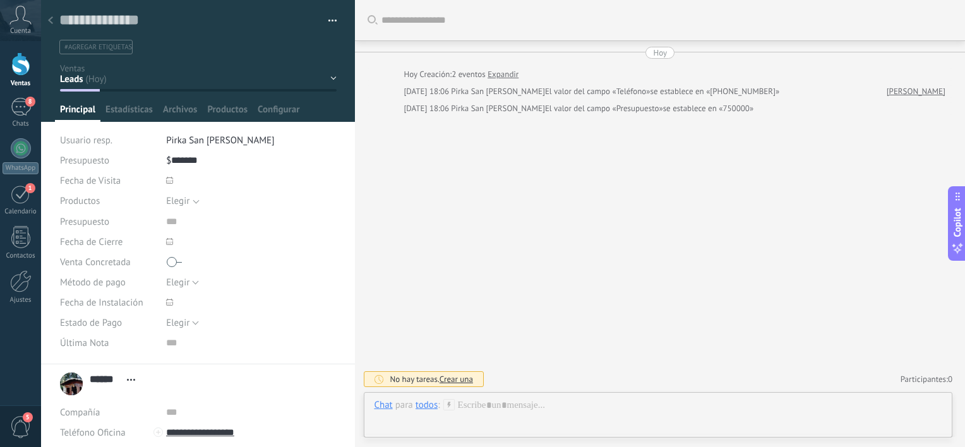
click at [464, 382] on span "Crear una" at bounding box center [456, 379] width 33 height 11
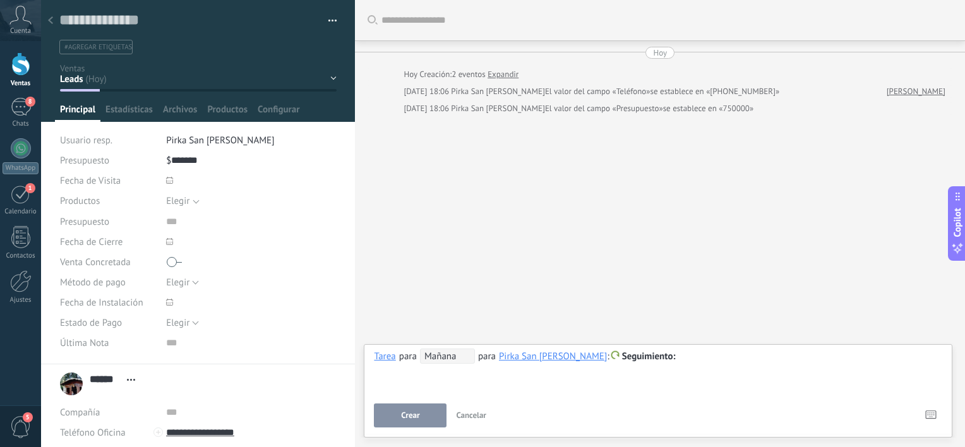
click at [433, 382] on div "**********" at bounding box center [658, 371] width 569 height 45
click at [681, 354] on div at bounding box center [658, 356] width 569 height 15
click at [455, 359] on span "Mañana" at bounding box center [447, 356] width 55 height 15
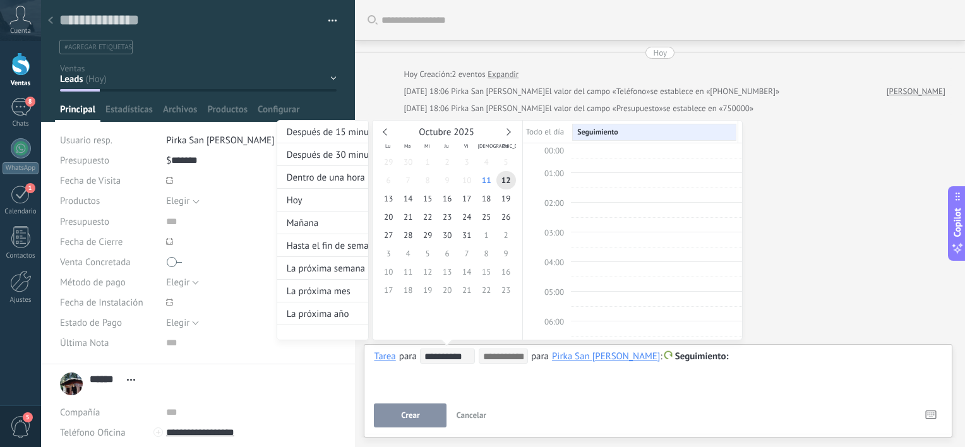
scroll to position [236, 0]
type input "**********"
click at [408, 220] on span "21" at bounding box center [409, 217] width 20 height 18
click at [500, 356] on input at bounding box center [503, 357] width 40 height 10
type input "**********"
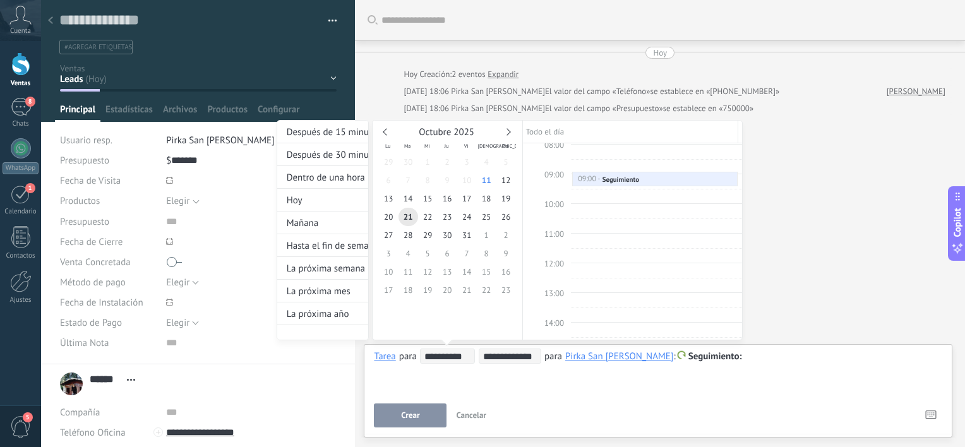
scroll to position [250, 0]
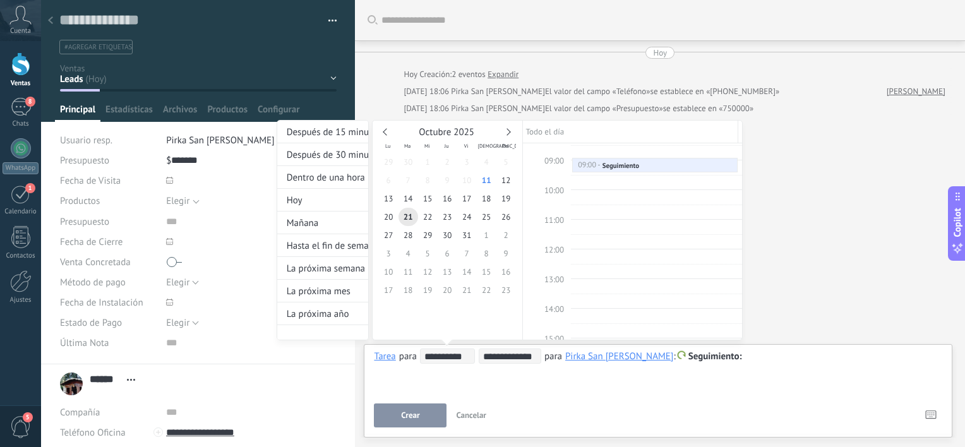
click at [712, 360] on div "**********" at bounding box center [510, 242] width 466 height 244
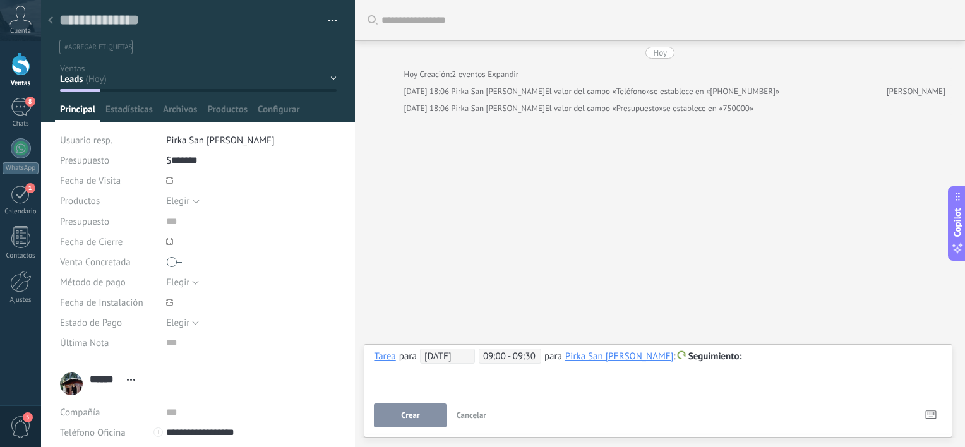
click at [712, 360] on div at bounding box center [658, 356] width 569 height 15
click at [397, 417] on button "Crear" at bounding box center [410, 416] width 73 height 24
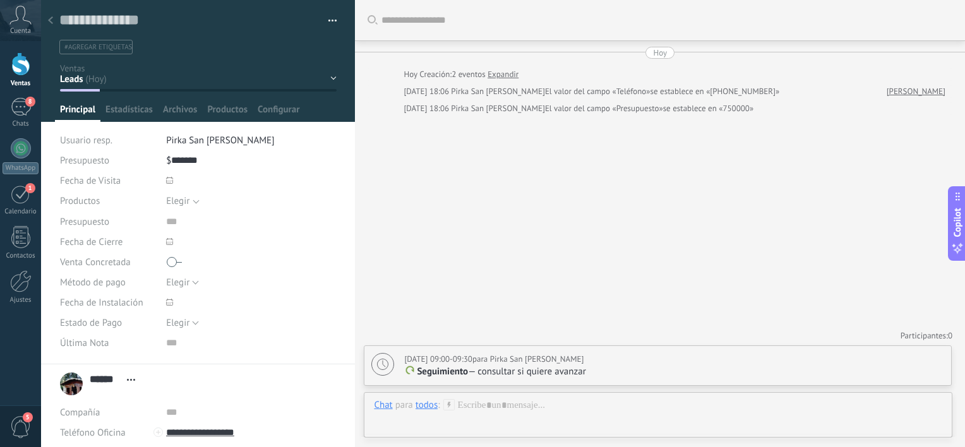
click at [0, 0] on div "Leads VISITA COTIZADO Seguimiento (sin desición) INTERESADO SEÑADO ganado" at bounding box center [0, 0] width 0 height 0
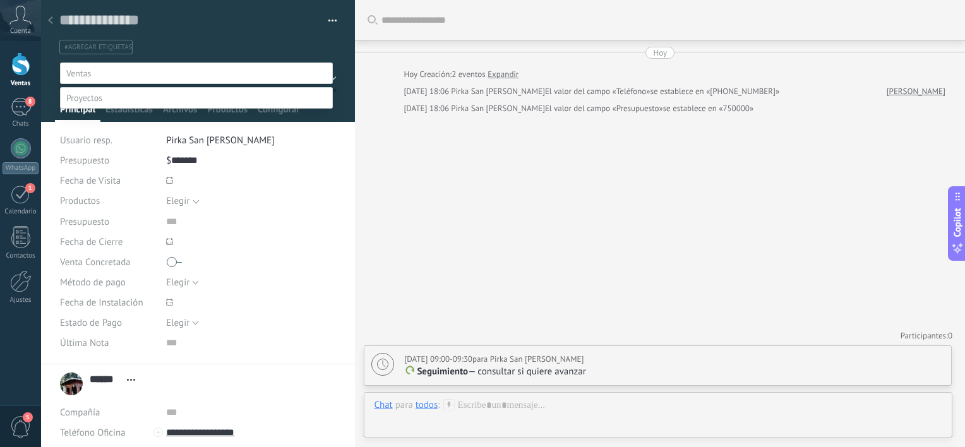
click at [0, 0] on label "COTIZADO" at bounding box center [0, 0] width 0 height 0
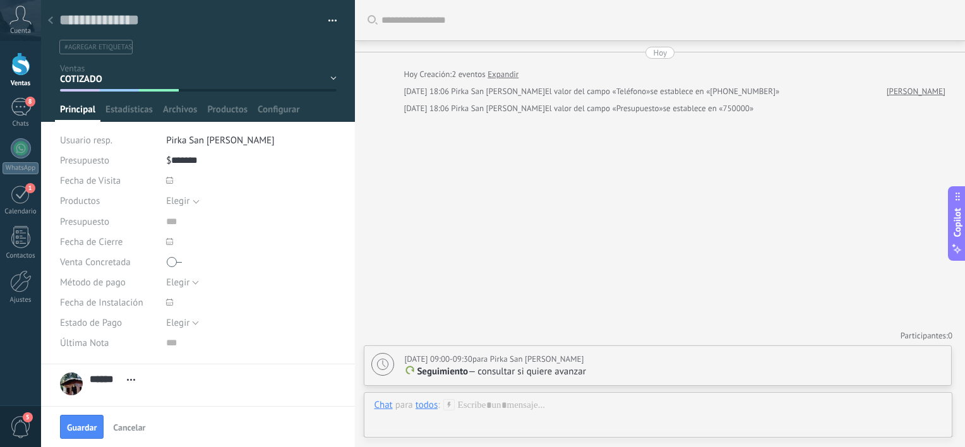
scroll to position [0, 0]
click at [82, 109] on span "Principal" at bounding box center [77, 113] width 35 height 18
click at [0, 0] on div "Leads VISITA COTIZADO Seguimiento (sin desición) INTERESADO SEÑADO ganado" at bounding box center [0, 0] width 0 height 0
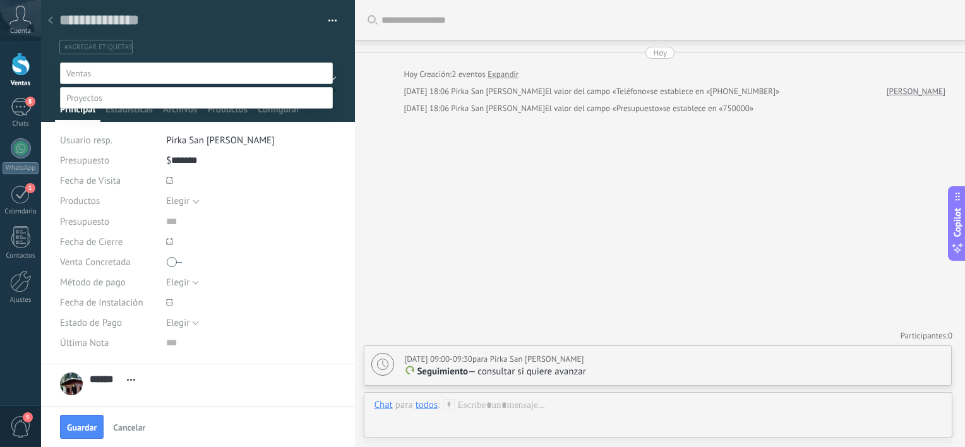
click at [0, 0] on label "INTERESADO" at bounding box center [0, 0] width 0 height 0
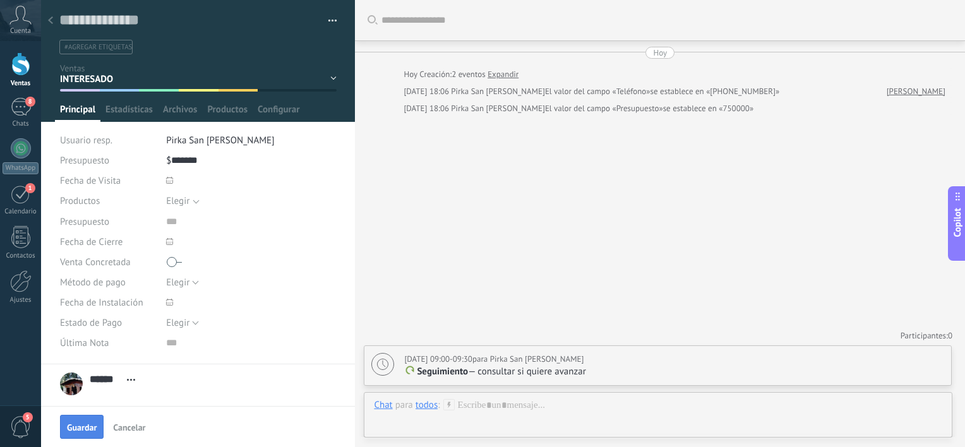
click at [85, 430] on span "Guardar" at bounding box center [82, 427] width 30 height 9
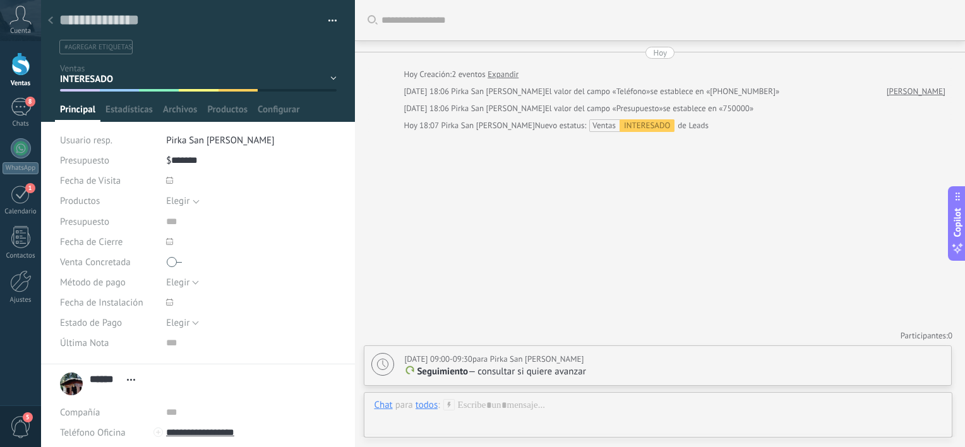
click at [0, 0] on div "Leads VISITA COTIZADO Seguimiento (sin desición) INTERESADO SEÑADO ganado" at bounding box center [0, 0] width 0 height 0
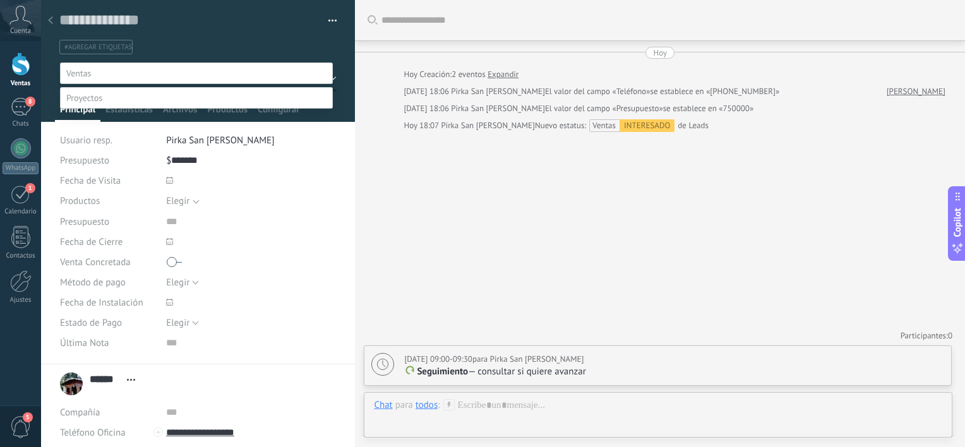
click at [25, 69] on div at bounding box center [20, 63] width 19 height 23
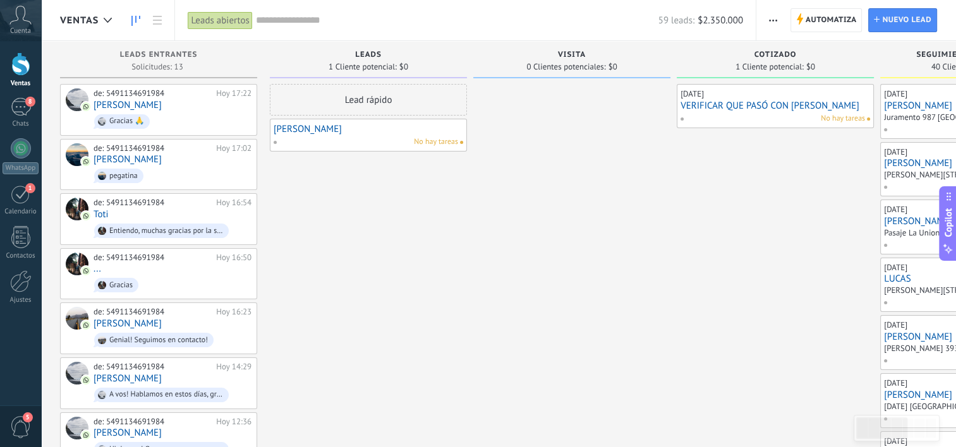
click at [337, 27] on div "59 leads: $2.350.000" at bounding box center [499, 20] width 487 height 40
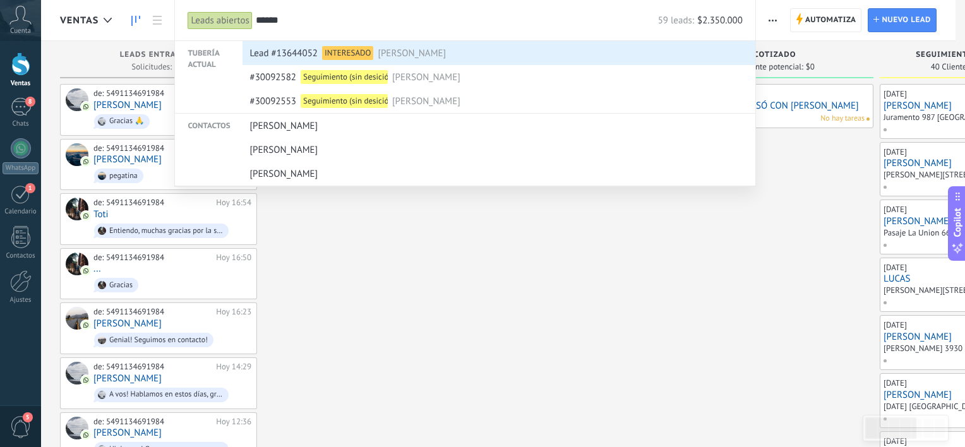
type input "******"
click at [332, 49] on div "INTERESADO" at bounding box center [347, 53] width 51 height 14
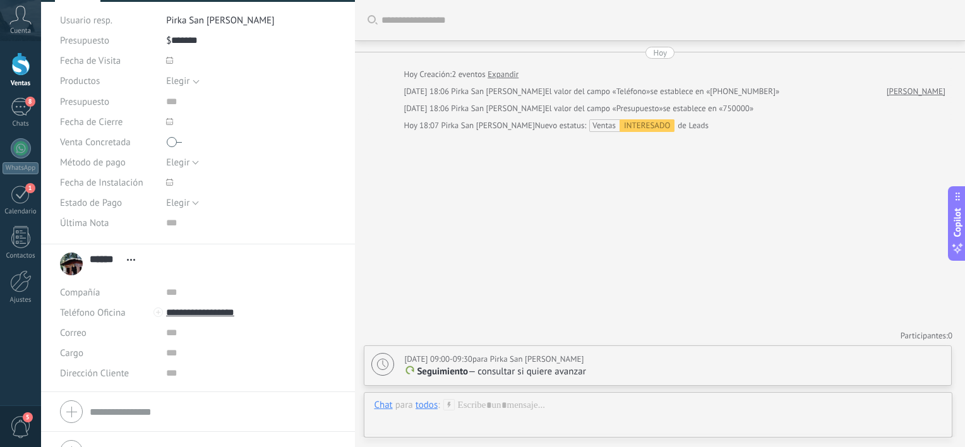
scroll to position [121, 0]
click at [162, 375] on div "Dirección Cliente" at bounding box center [198, 372] width 276 height 20
click at [118, 372] on span "Dirección Cliente" at bounding box center [94, 372] width 69 height 9
click at [11, 200] on div "1" at bounding box center [21, 194] width 20 height 20
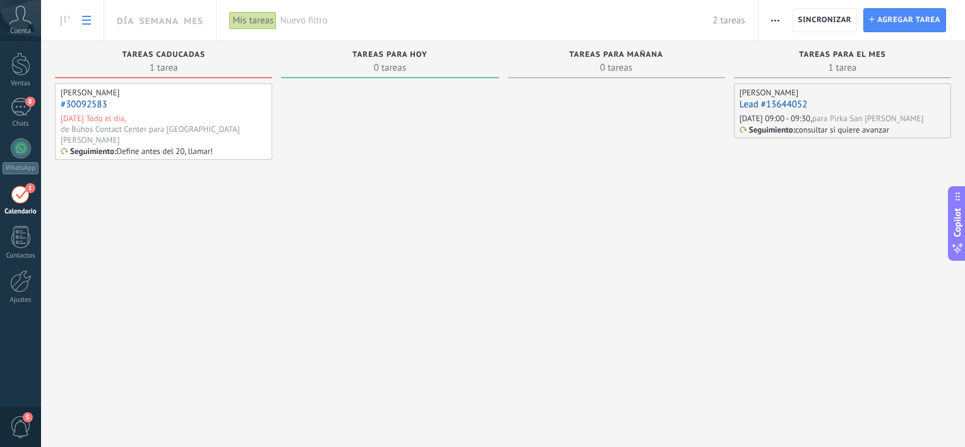
click at [88, 22] on icon at bounding box center [86, 20] width 9 height 9
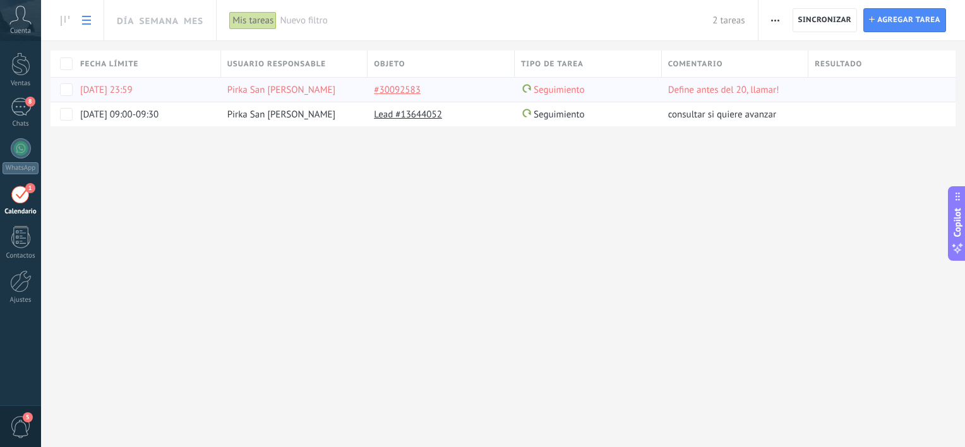
click at [392, 92] on link "#30092583" at bounding box center [397, 90] width 47 height 12
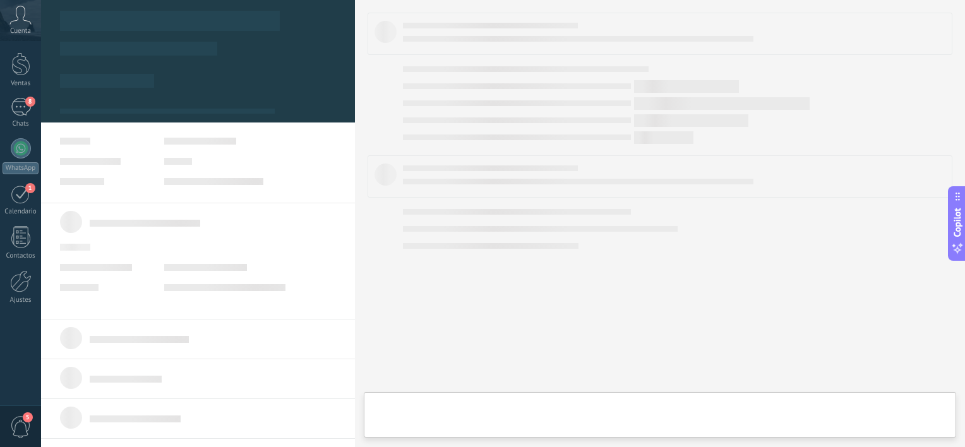
type textarea "*********"
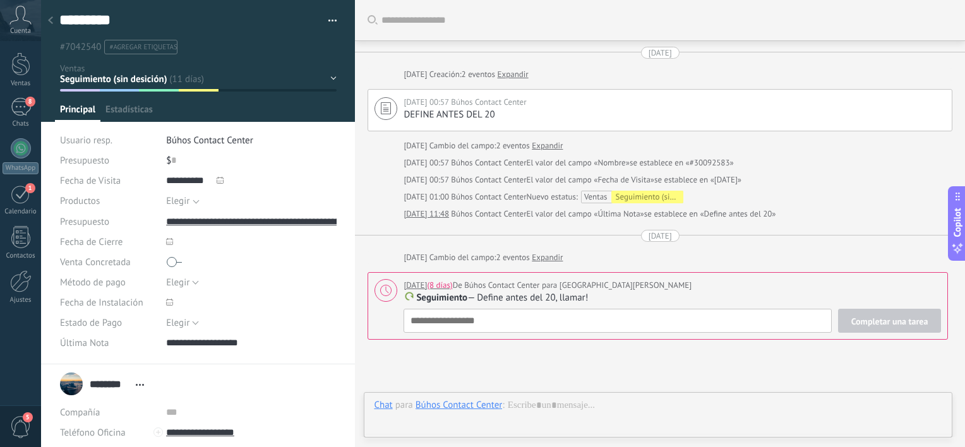
scroll to position [112, 0]
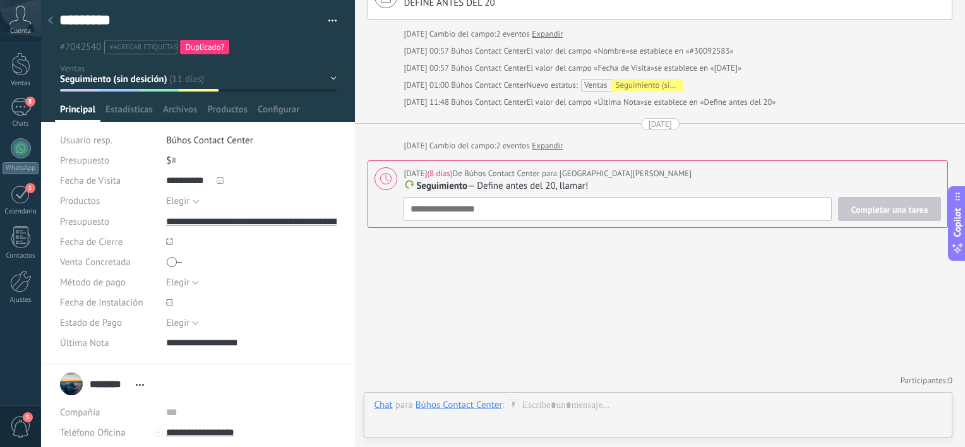
click at [47, 16] on div at bounding box center [51, 21] width 18 height 25
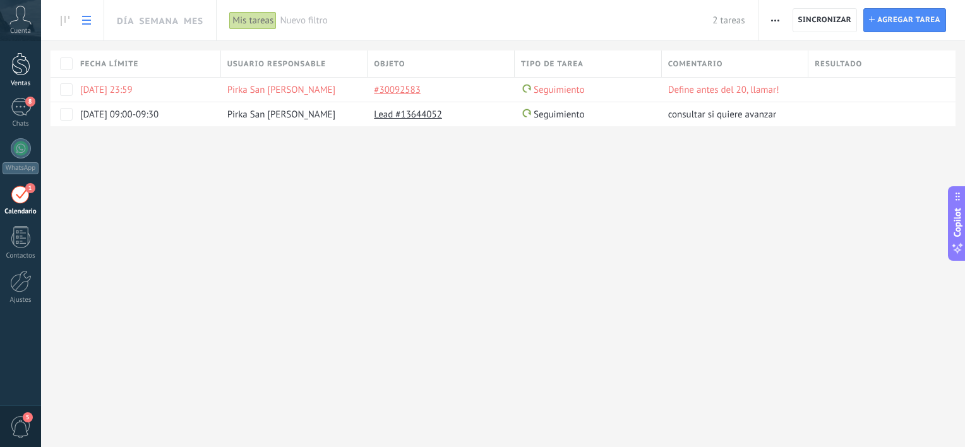
click at [26, 68] on div at bounding box center [20, 63] width 19 height 23
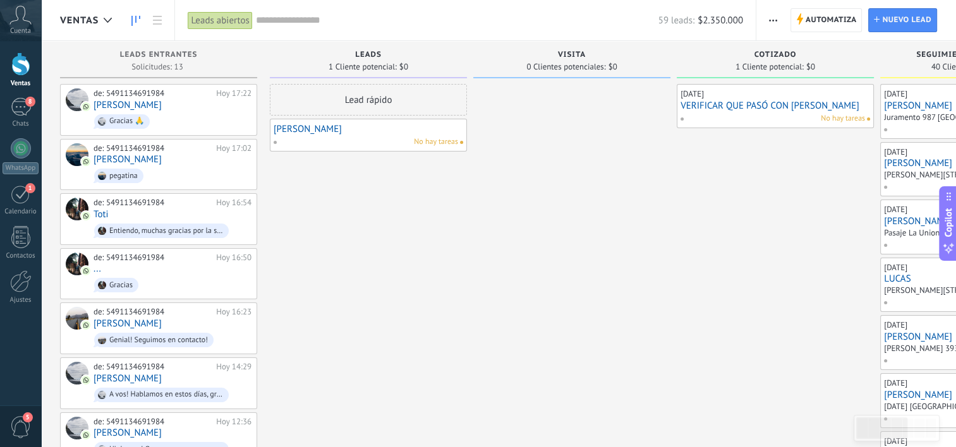
click at [427, 22] on input "text" at bounding box center [457, 20] width 402 height 13
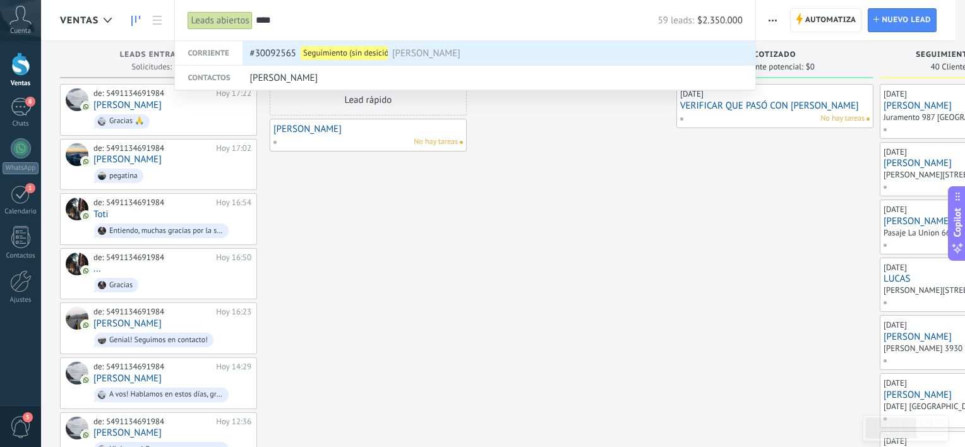
type input "****"
click at [457, 48] on div "#30092565 Seguimiento (sin desición) ALEJANDRO" at bounding box center [496, 54] width 493 height 24
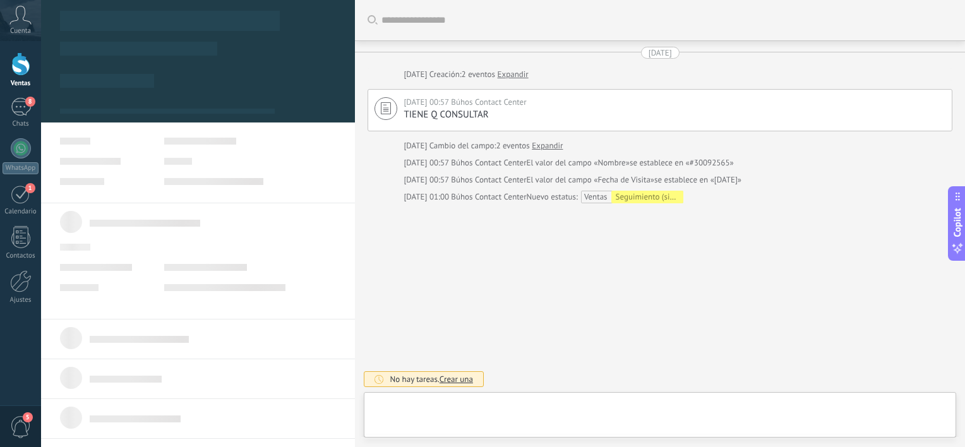
type textarea "*********"
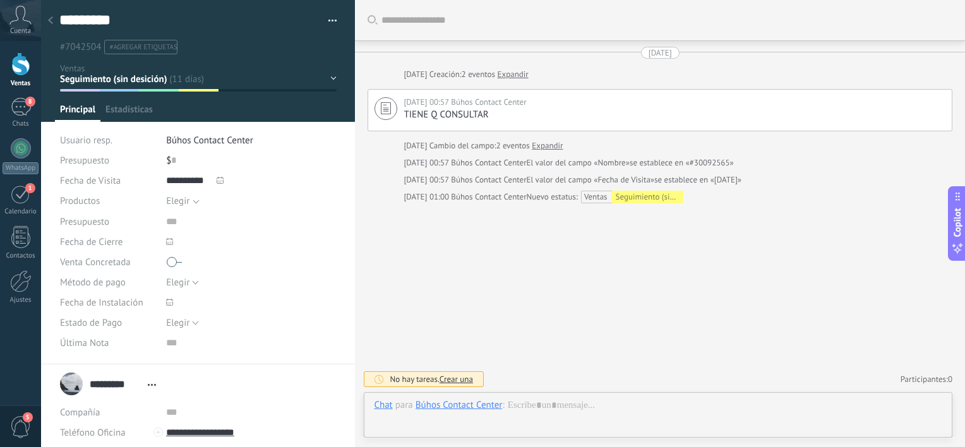
scroll to position [18, 0]
click at [462, 376] on span "Crear una" at bounding box center [456, 379] width 33 height 11
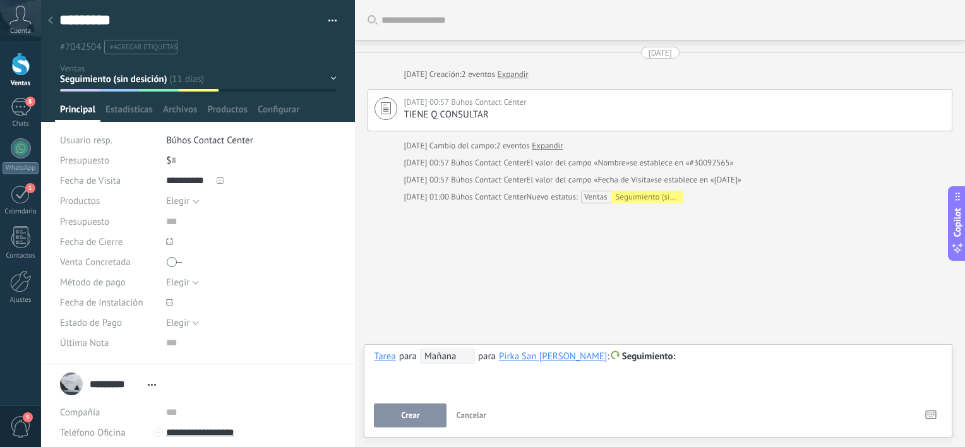
click at [459, 358] on span "Mañana" at bounding box center [447, 356] width 55 height 15
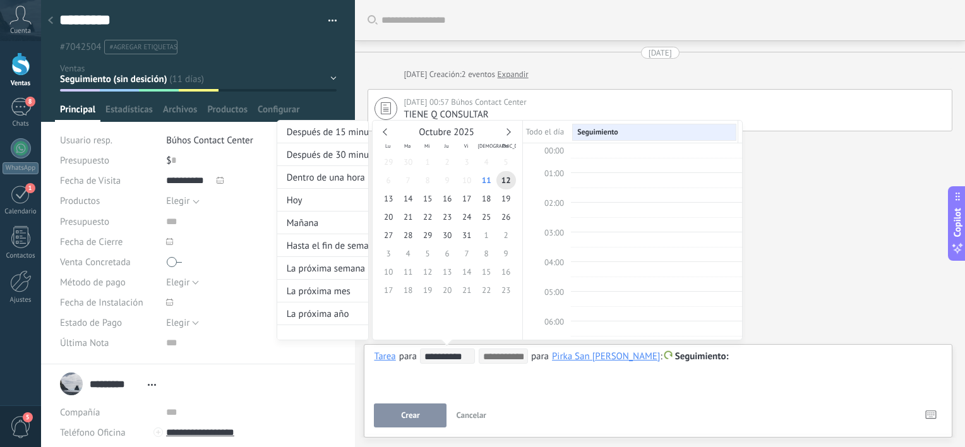
scroll to position [236, 0]
type input "**********"
click at [431, 196] on span "15" at bounding box center [428, 199] width 20 height 18
type input "**********"
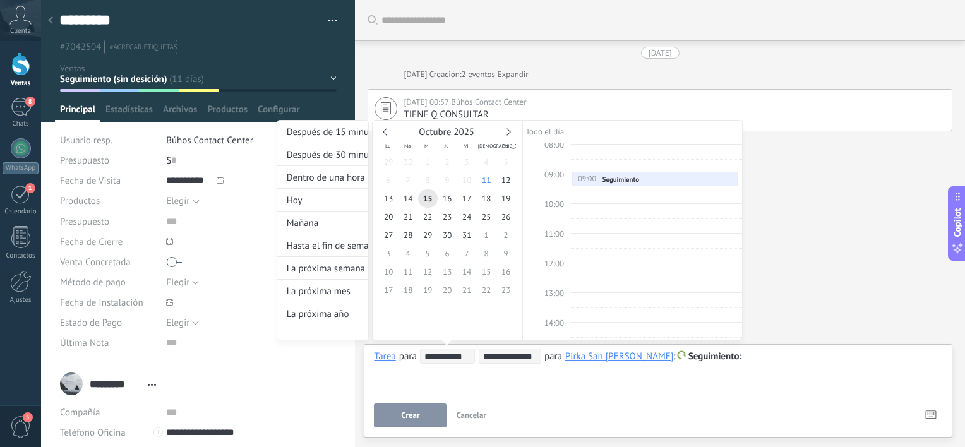
click at [765, 358] on div at bounding box center [482, 223] width 965 height 447
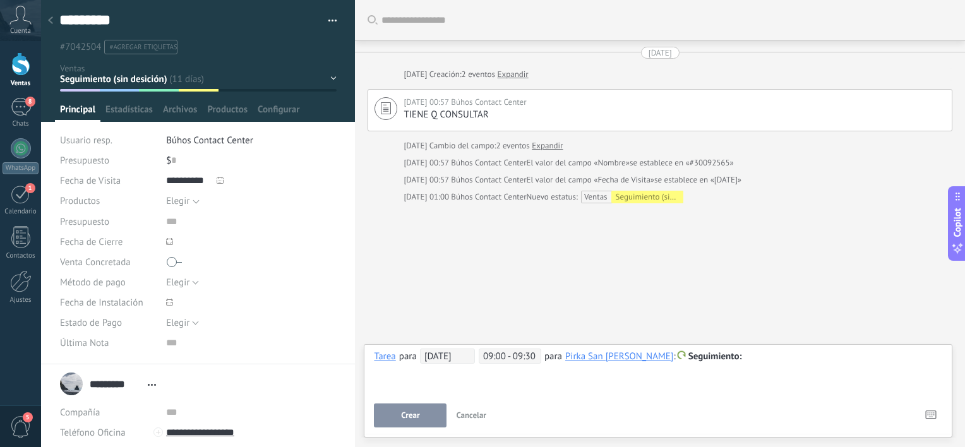
click at [765, 358] on div at bounding box center [658, 356] width 569 height 15
click at [423, 409] on button "Crear" at bounding box center [410, 416] width 73 height 24
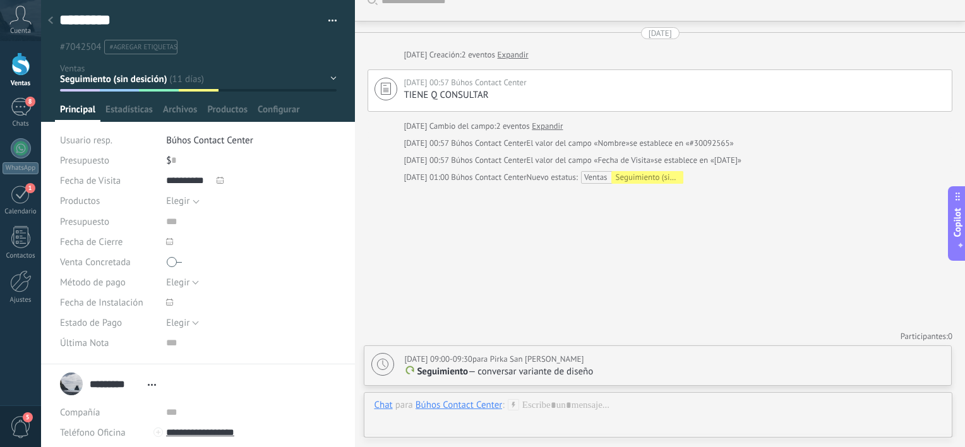
click at [229, 155] on div "$ 0" at bounding box center [251, 160] width 171 height 20
type input "*********"
click at [596, 257] on div "Buscar Carga más 30/09/2025 30/09/2025 Creación: 2 eventos Expandir 30/09/2025 …" at bounding box center [660, 214] width 610 height 468
click at [90, 427] on span "Guardar" at bounding box center [82, 427] width 30 height 9
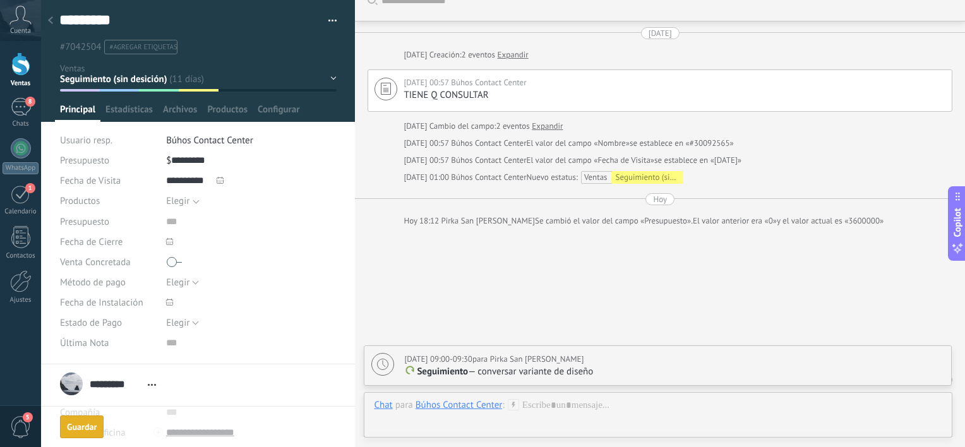
scroll to position [63, 0]
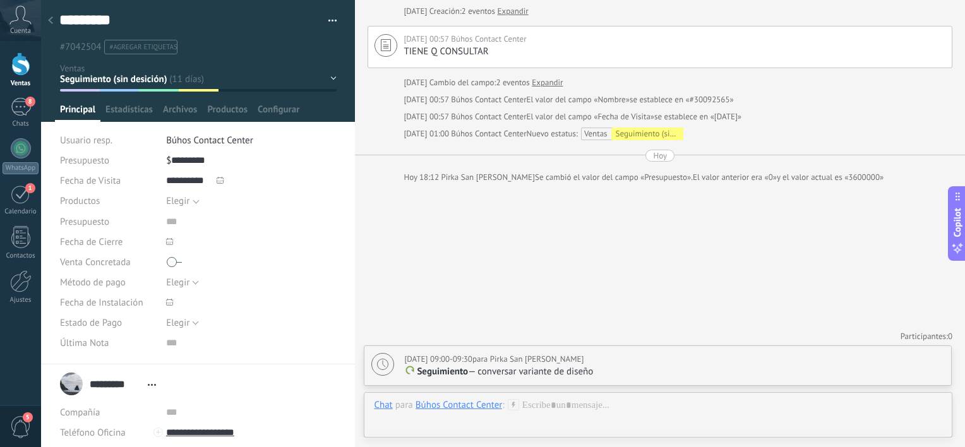
click at [24, 63] on div at bounding box center [20, 63] width 19 height 23
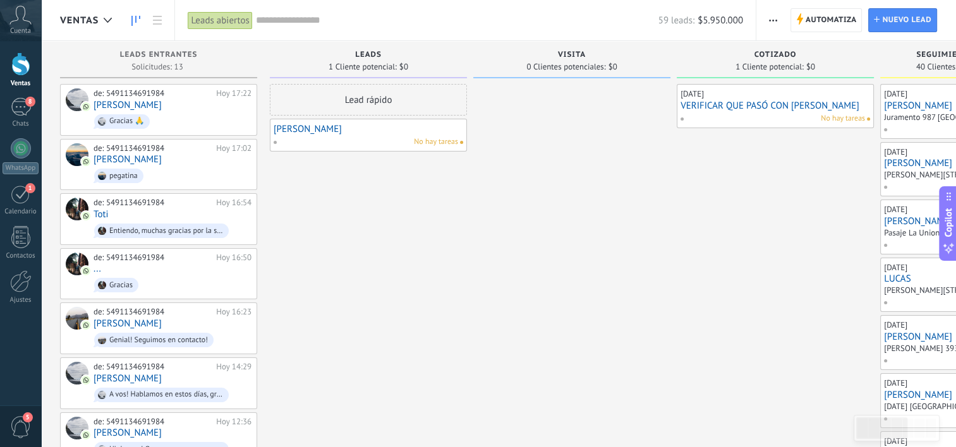
click at [322, 23] on input "text" at bounding box center [457, 20] width 402 height 13
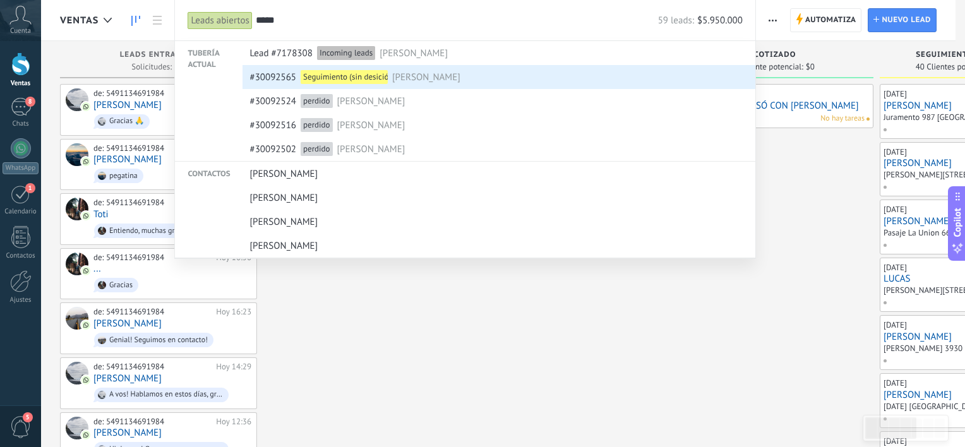
type input "*****"
click at [327, 78] on div "Seguimiento (sin desición)" at bounding box center [344, 77] width 87 height 14
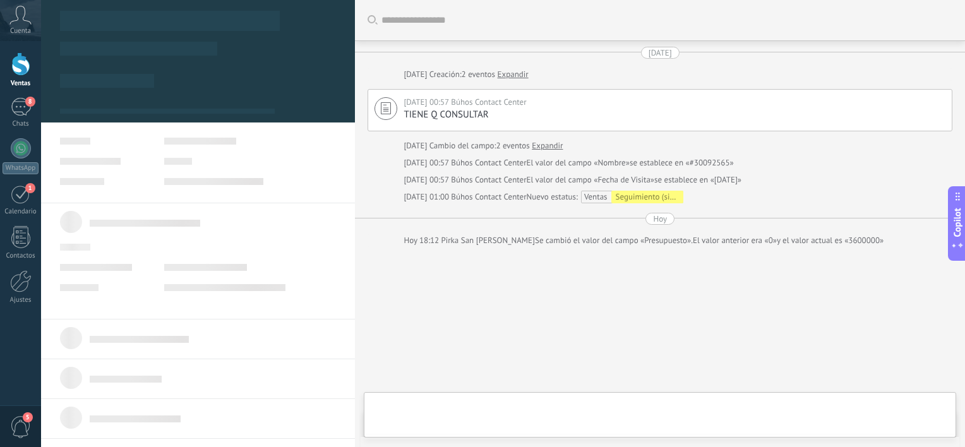
type textarea "*********"
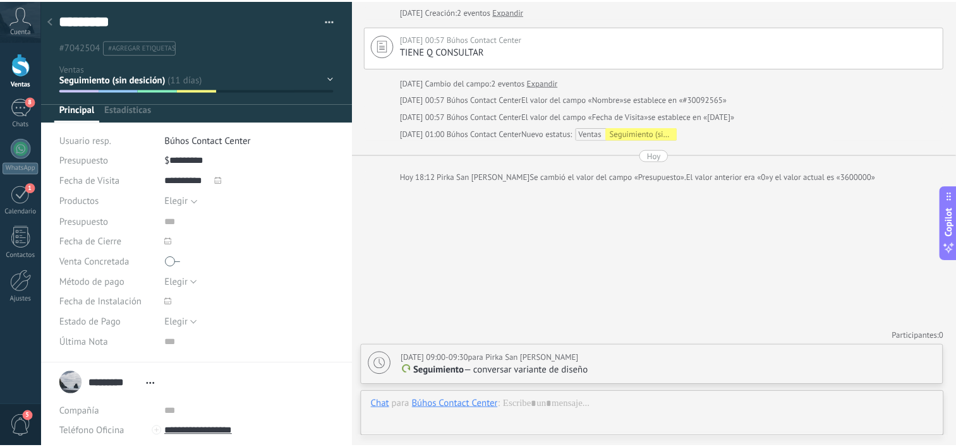
scroll to position [18, 0]
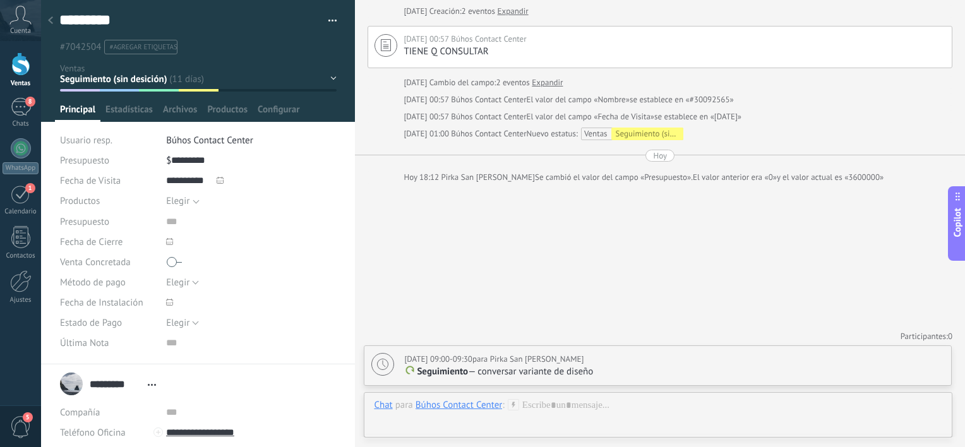
click at [555, 225] on div "Buscar Carga más 30/09/2025 30/09/2025 Creación: 2 eventos Expandir 30/09/2025 …" at bounding box center [660, 192] width 610 height 511
click at [26, 12] on icon at bounding box center [20, 15] width 22 height 19
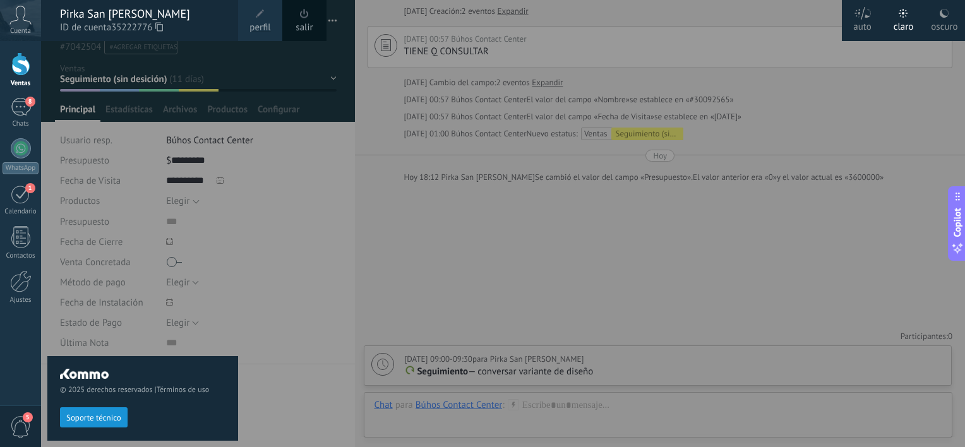
click at [408, 260] on div at bounding box center [523, 223] width 965 height 447
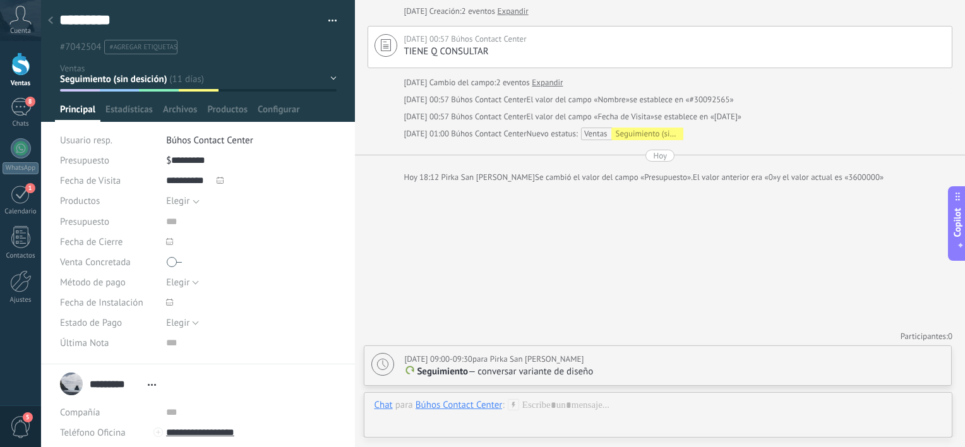
click at [172, 265] on span at bounding box center [174, 262] width 15 height 20
click at [27, 68] on div at bounding box center [20, 63] width 19 height 23
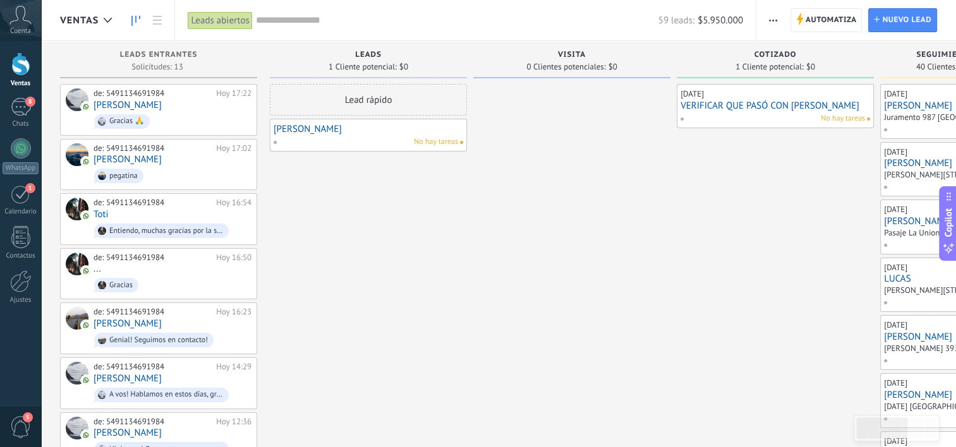
click at [341, 98] on div "Lead rápido" at bounding box center [368, 100] width 197 height 32
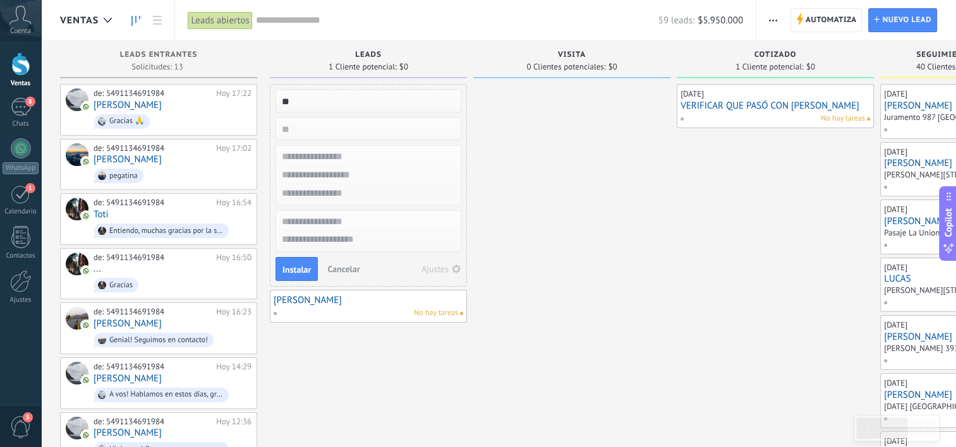
type input "*"
click at [326, 157] on input "text" at bounding box center [367, 157] width 184 height 18
type input "**********"
click at [332, 169] on input "text" at bounding box center [367, 175] width 184 height 18
type input "**********"
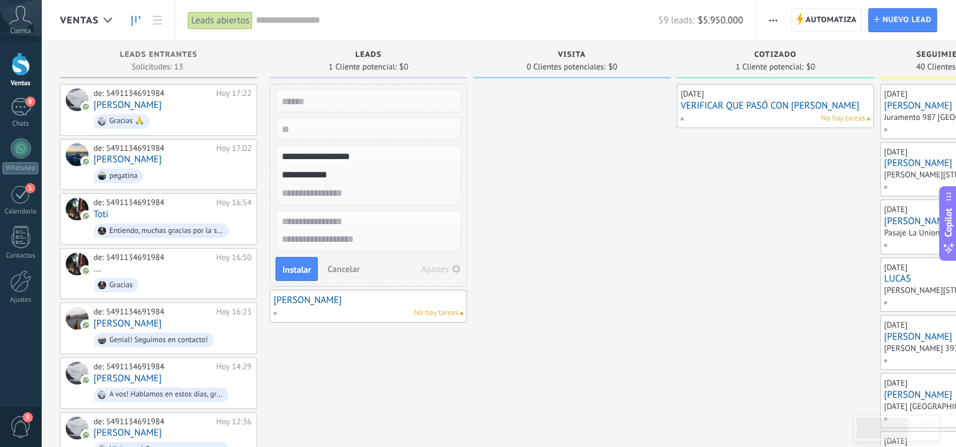
click at [455, 265] on use "button" at bounding box center [456, 269] width 9 height 9
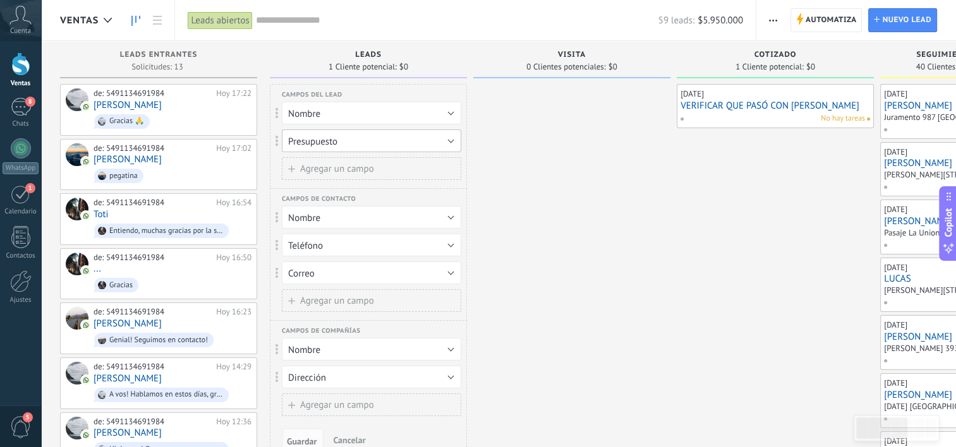
click at [376, 141] on button "Presupuesto" at bounding box center [371, 141] width 179 height 23
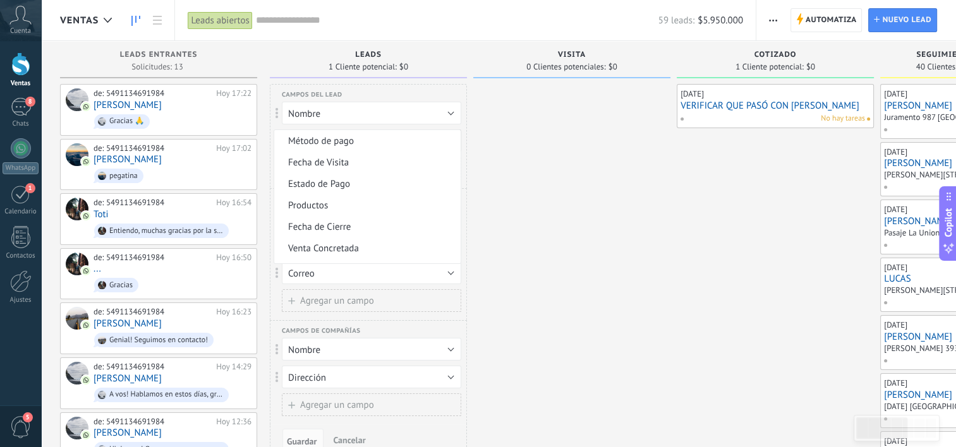
scroll to position [126, 0]
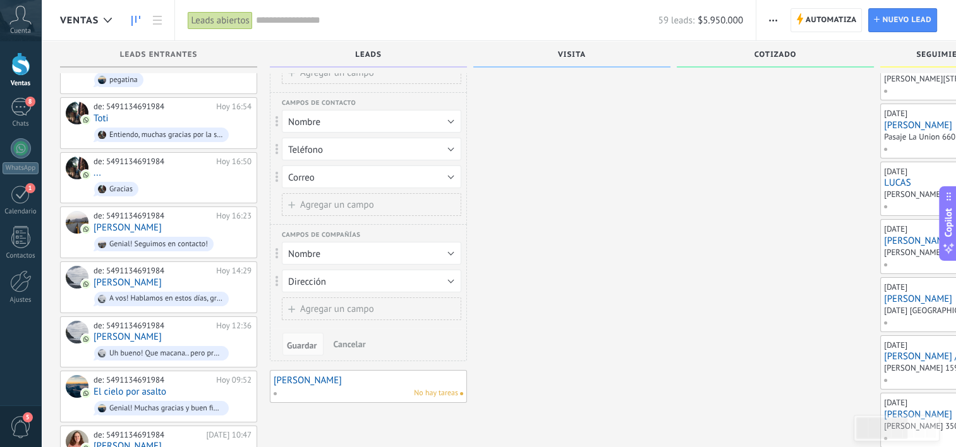
scroll to position [93, 0]
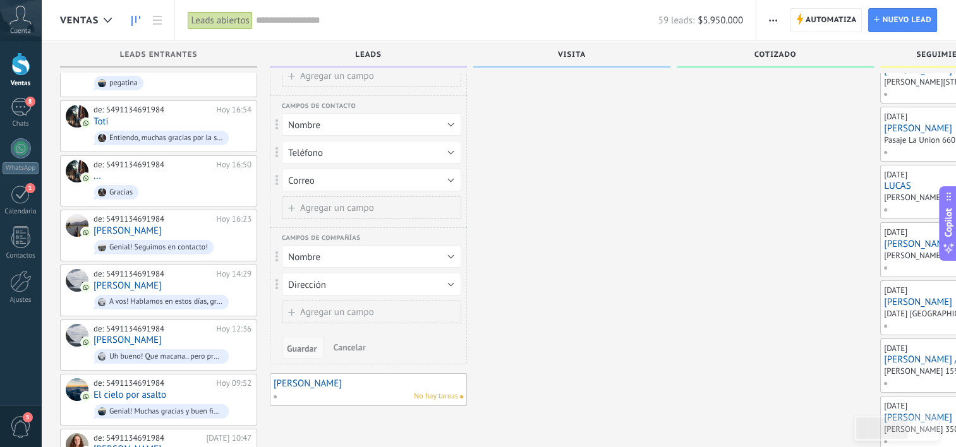
click at [303, 348] on span "Guardar" at bounding box center [302, 348] width 30 height 9
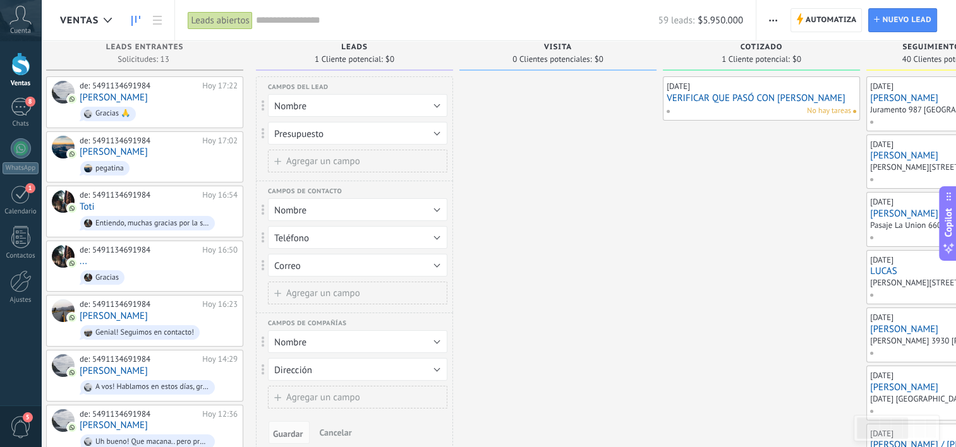
scroll to position [0, 0]
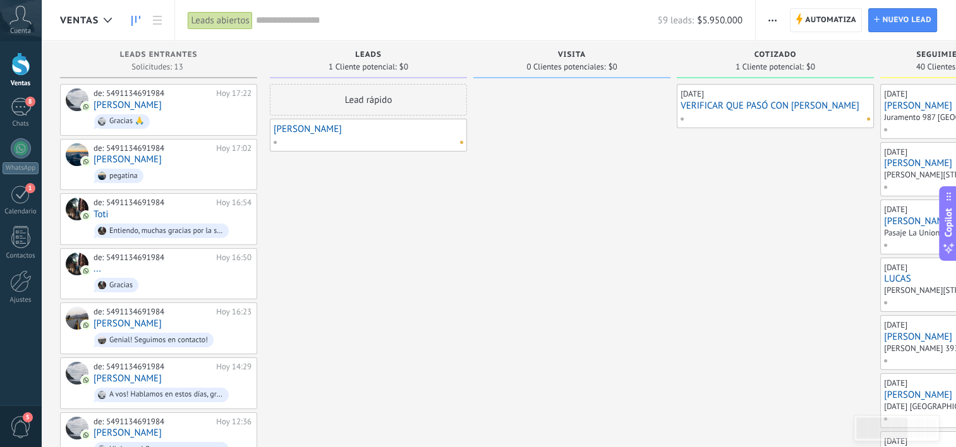
click at [382, 100] on div "Lead rápido" at bounding box center [368, 100] width 197 height 32
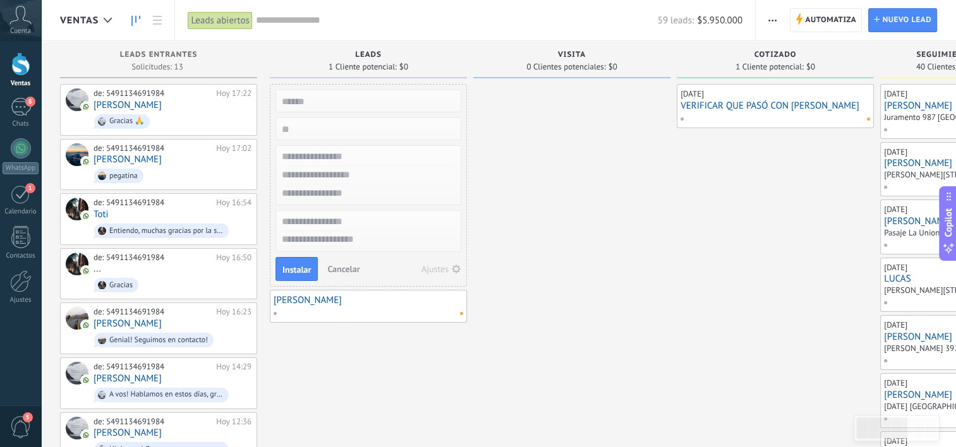
click at [353, 157] on input "text" at bounding box center [367, 157] width 184 height 18
type input "**********"
type textarea "**********"
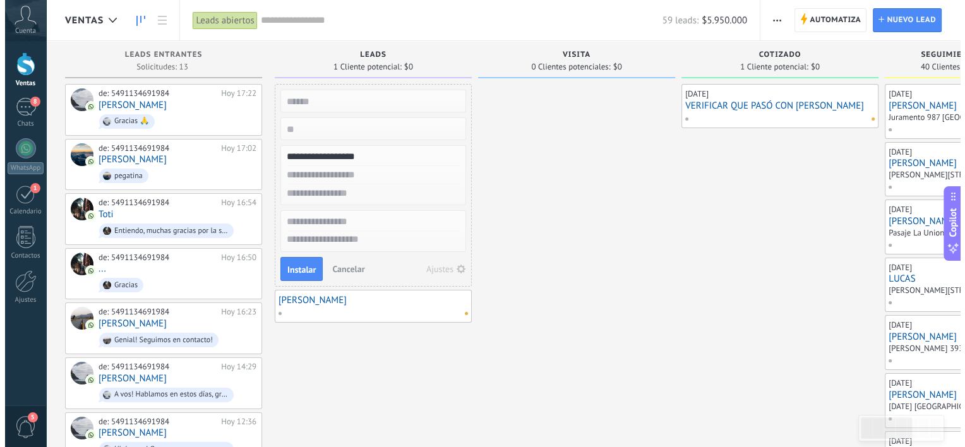
scroll to position [12, 0]
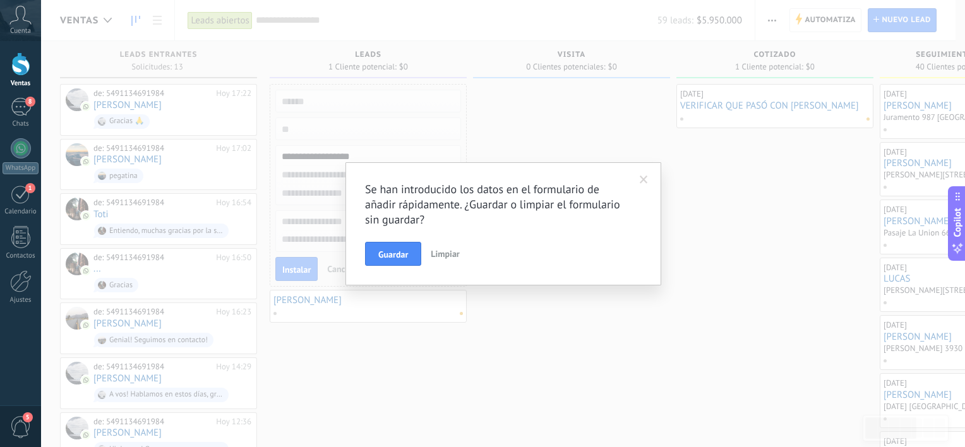
click at [453, 254] on span "Limpiar" at bounding box center [445, 253] width 28 height 11
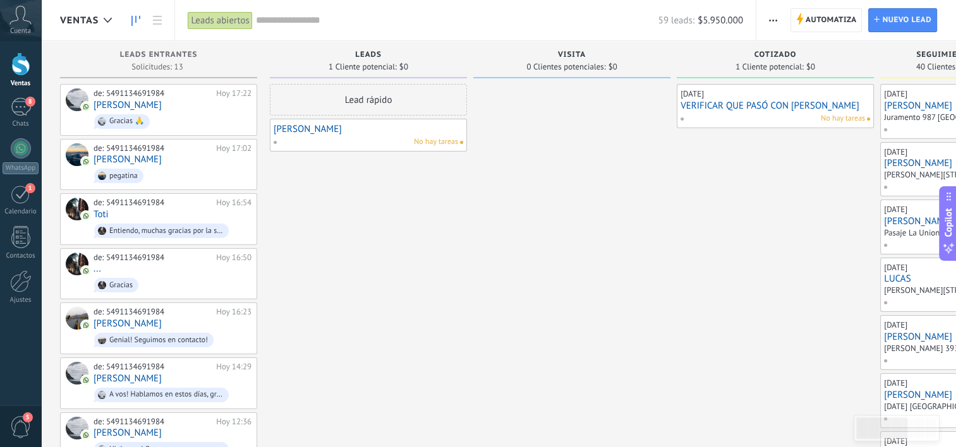
click at [406, 17] on input "text" at bounding box center [457, 20] width 402 height 13
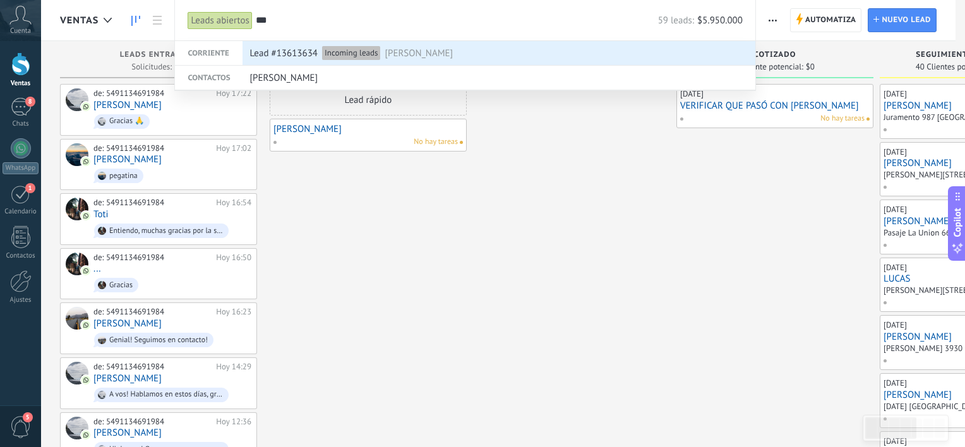
type input "***"
click at [410, 52] on span "[PERSON_NAME]" at bounding box center [419, 53] width 68 height 23
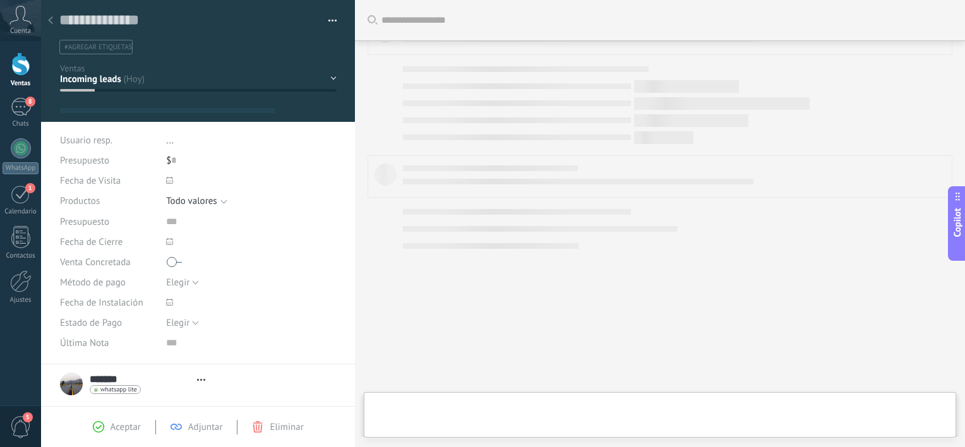
type textarea "**********"
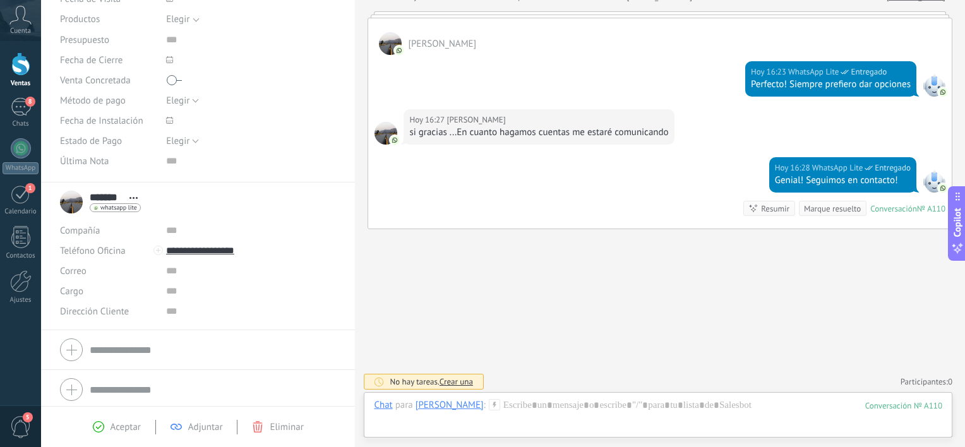
scroll to position [185, 0]
click at [167, 311] on input "text" at bounding box center [251, 308] width 171 height 20
type input "*"
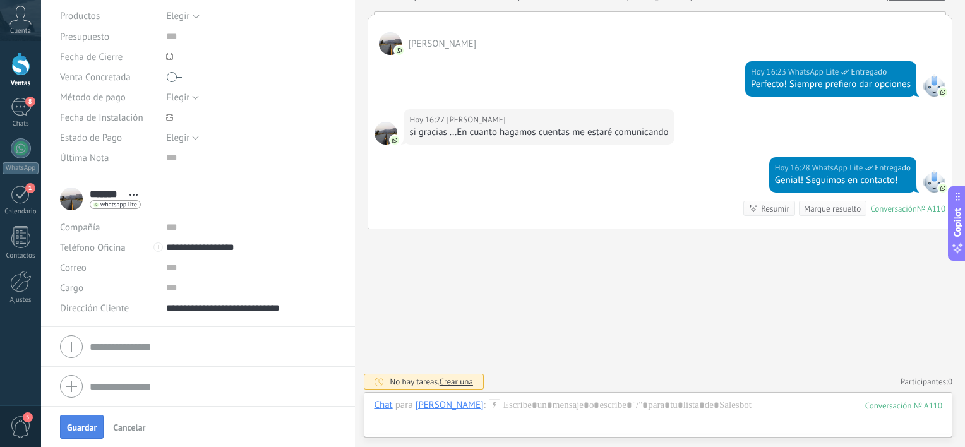
type input "**********"
click at [74, 426] on span "Guardar" at bounding box center [82, 427] width 30 height 9
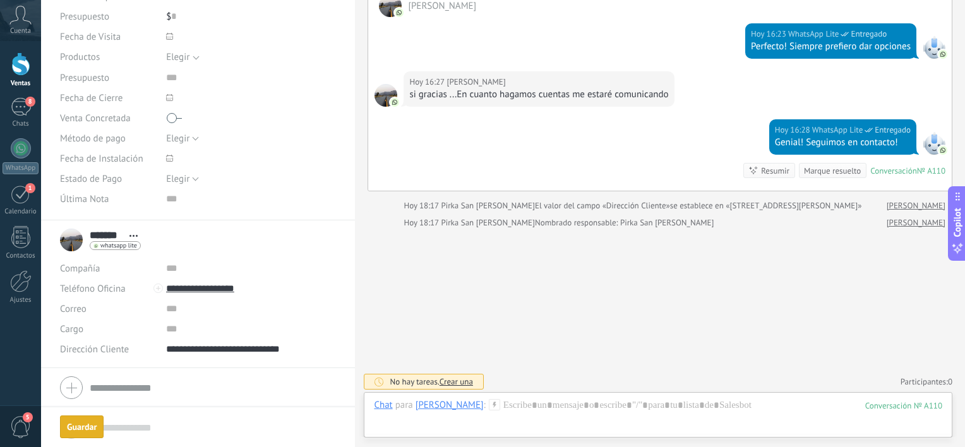
scroll to position [809, 0]
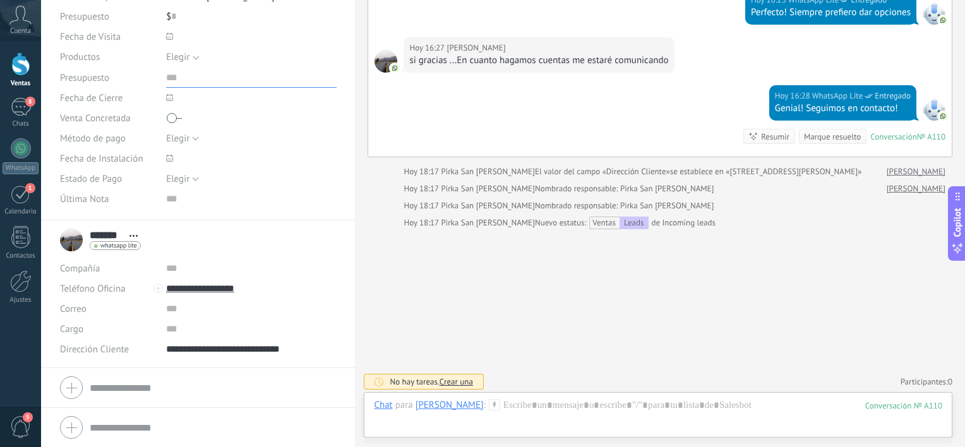
click at [166, 80] on input "url" at bounding box center [251, 78] width 171 height 20
type input "******"
click at [90, 428] on span "Guardar" at bounding box center [82, 427] width 30 height 9
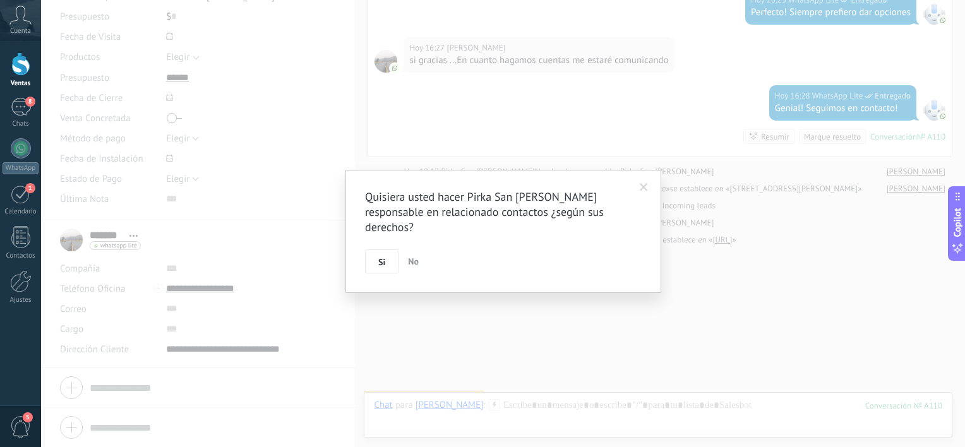
scroll to position [826, 0]
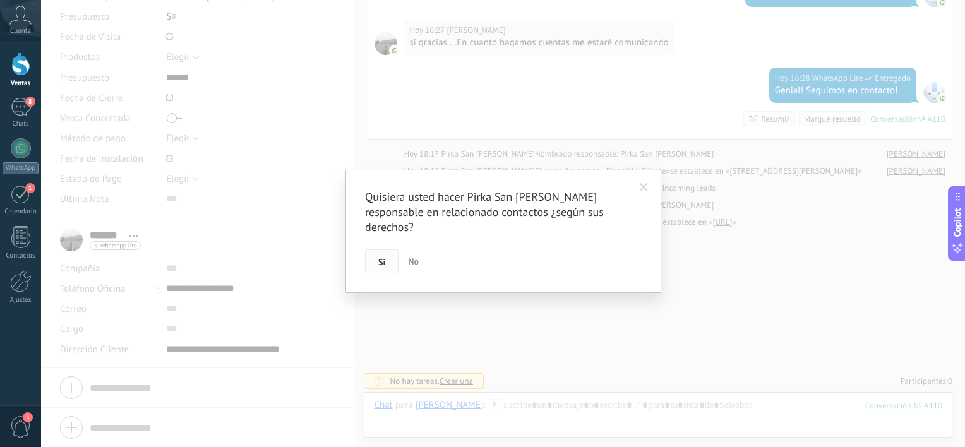
click at [380, 258] on span "Si" at bounding box center [381, 262] width 7 height 9
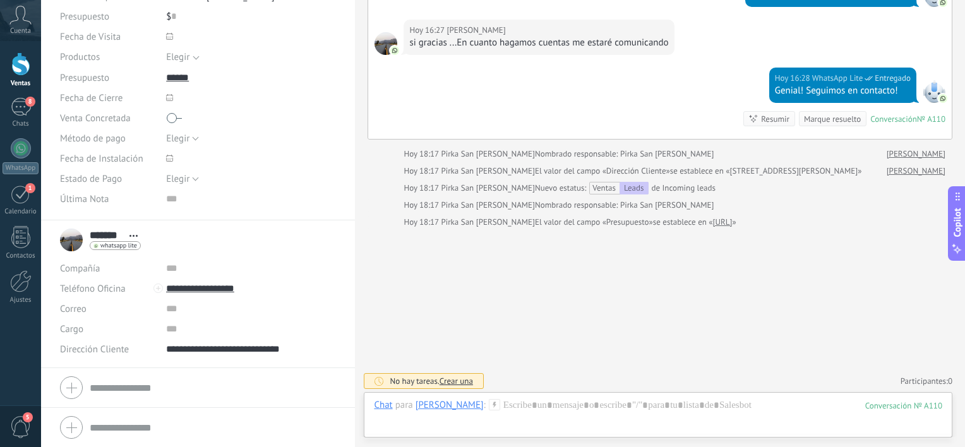
click at [23, 68] on div at bounding box center [20, 63] width 19 height 23
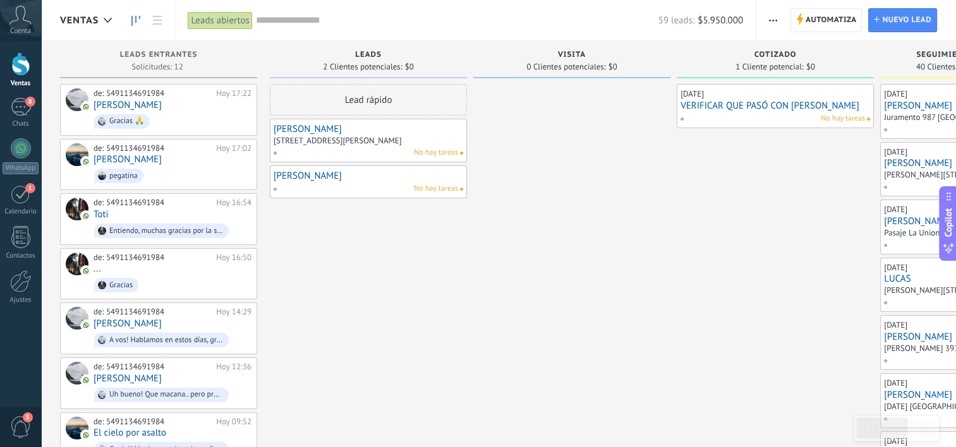
click at [161, 102] on div "de: 5491134691984 [DATE] 17:22 [PERSON_NAME] 🙏" at bounding box center [173, 109] width 158 height 43
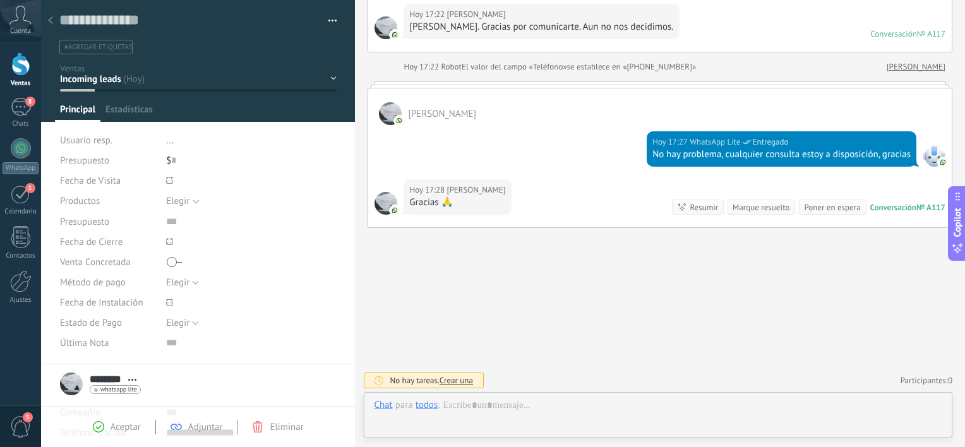
scroll to position [18, 0]
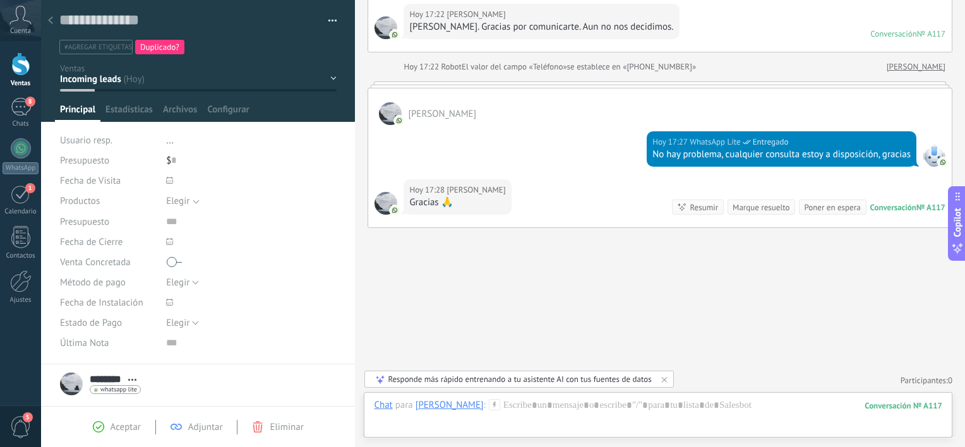
click at [166, 45] on span "Duplicado?" at bounding box center [159, 47] width 39 height 11
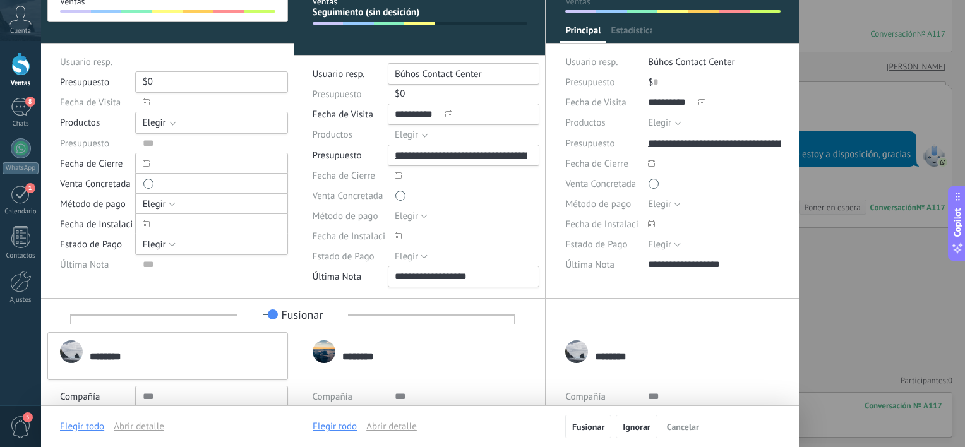
scroll to position [143, 0]
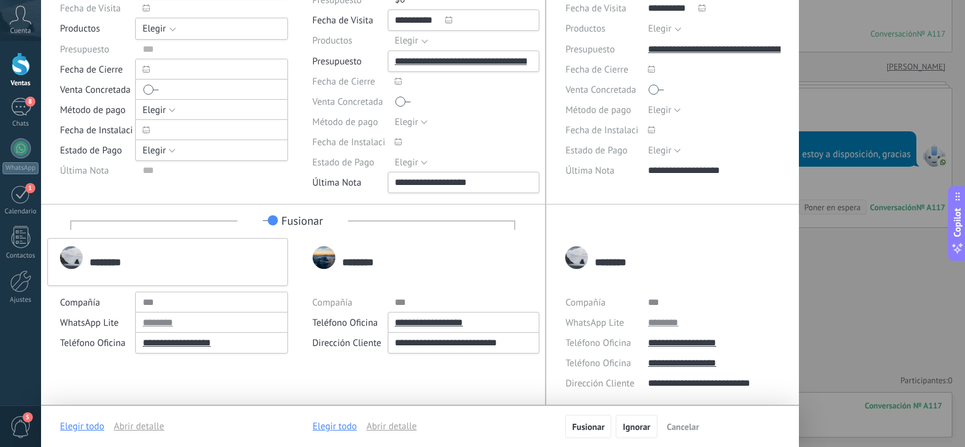
click at [710, 366] on div "**********" at bounding box center [672, 321] width 215 height 167
click at [237, 343] on div "**********" at bounding box center [167, 343] width 215 height 20
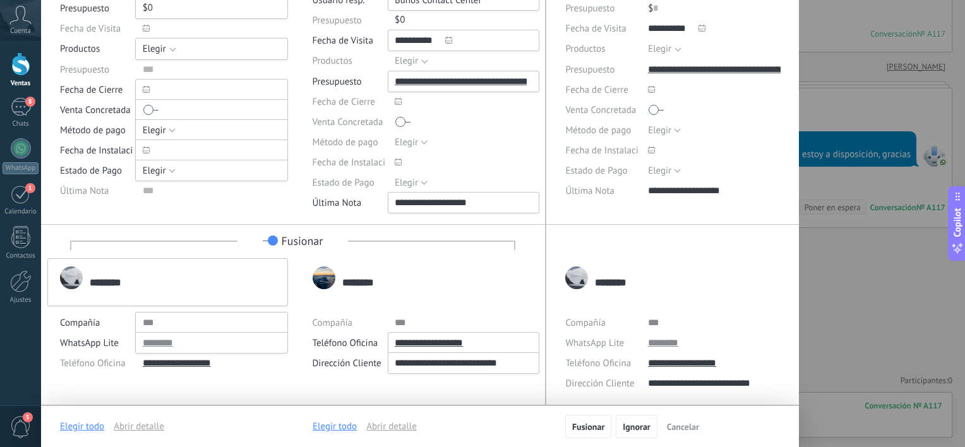
click at [434, 344] on div "**********" at bounding box center [420, 343] width 215 height 20
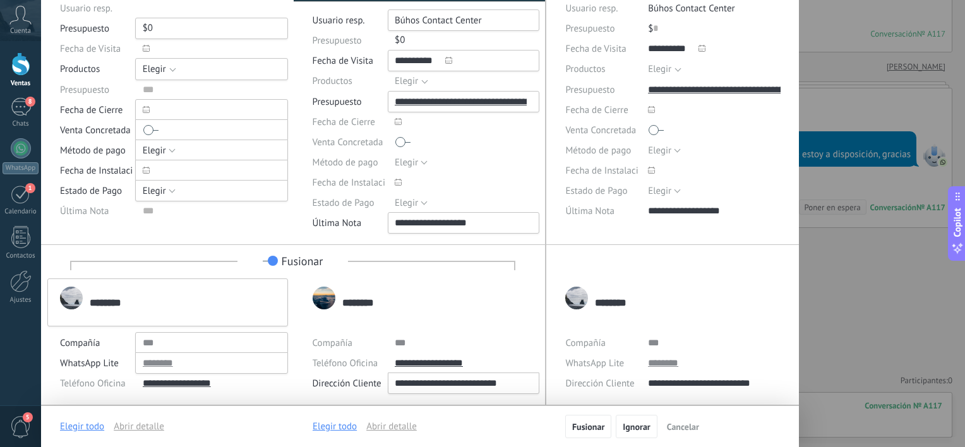
click at [434, 344] on div at bounding box center [461, 343] width 132 height 20
click at [450, 362] on div "**********" at bounding box center [420, 363] width 215 height 20
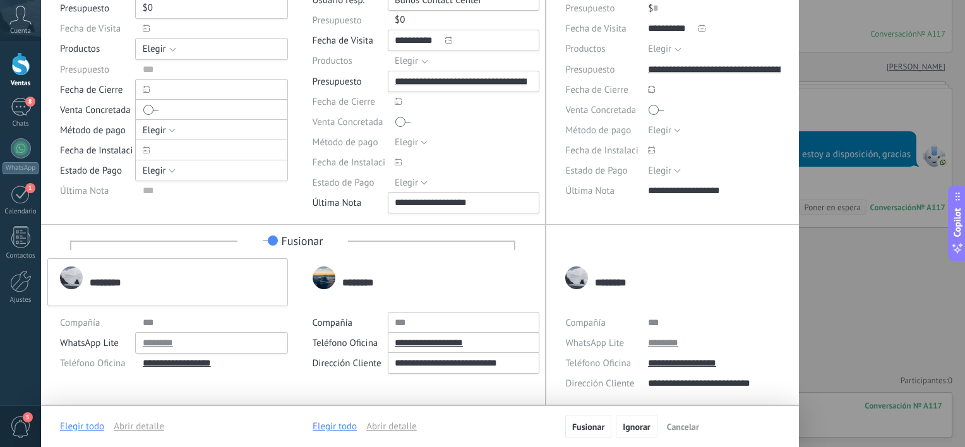
click at [176, 363] on div "**********" at bounding box center [167, 363] width 215 height 20
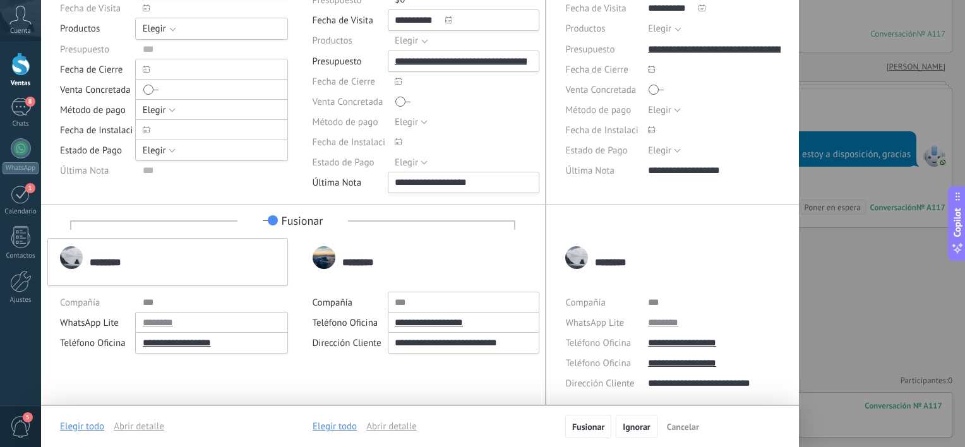
click at [203, 344] on div "**********" at bounding box center [167, 343] width 215 height 20
type textarea "*********"
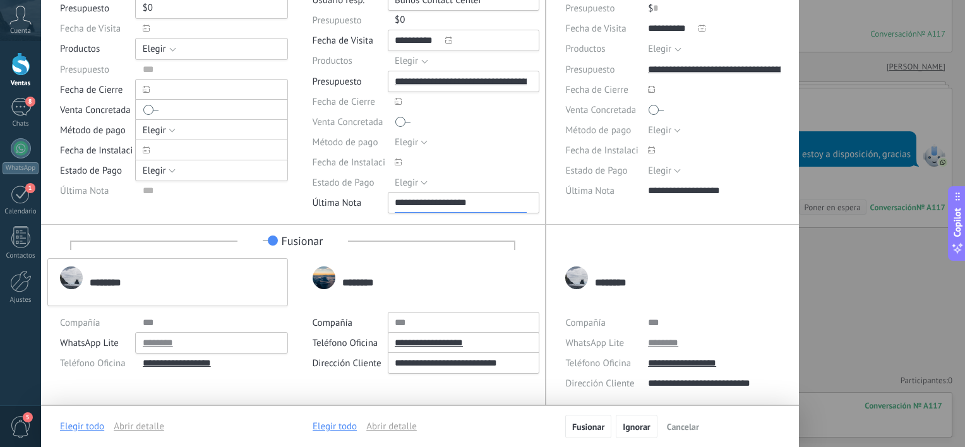
click at [455, 203] on div "**********" at bounding box center [420, 203] width 215 height 20
click at [457, 198] on div "**********" at bounding box center [420, 203] width 215 height 20
click at [414, 202] on div "**********" at bounding box center [420, 203] width 215 height 20
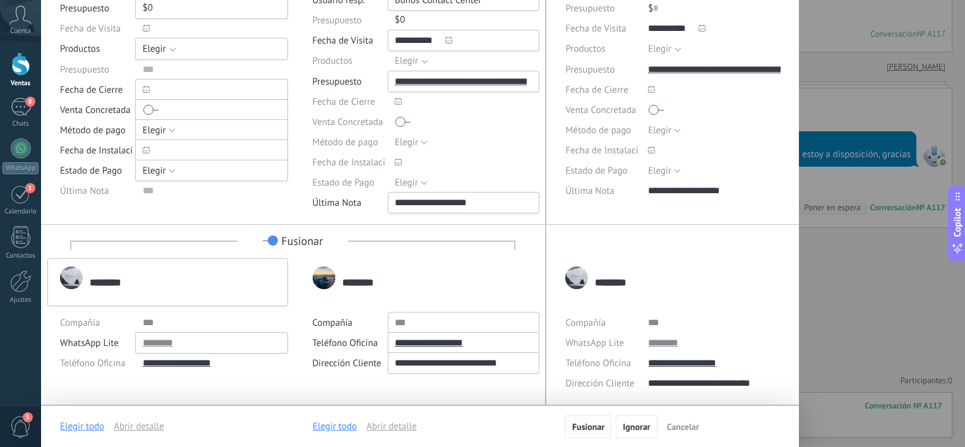
click at [588, 423] on span "Fusionar" at bounding box center [588, 427] width 32 height 9
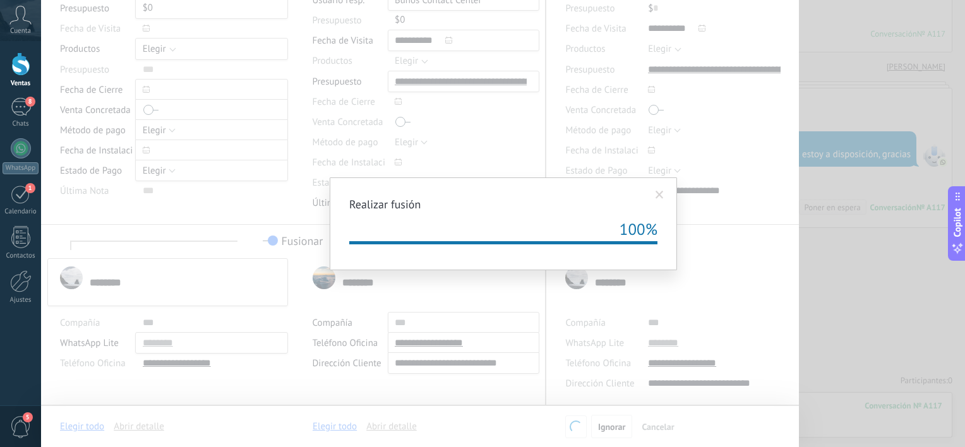
type input "**********"
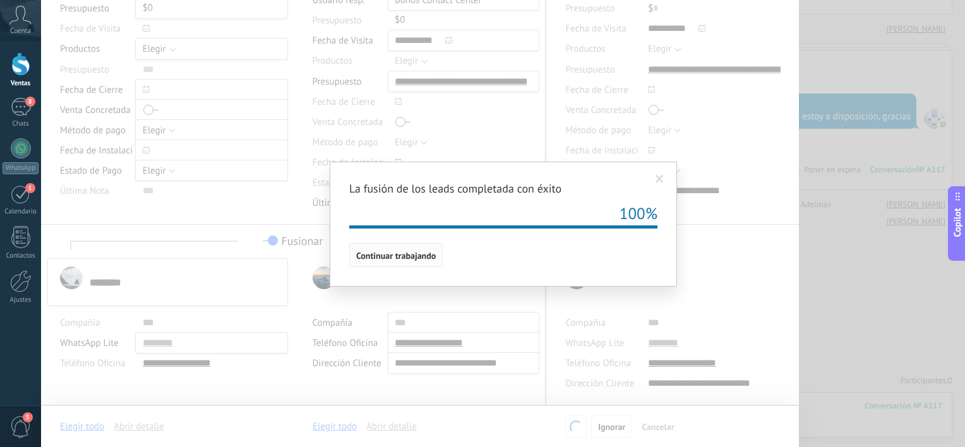
click at [360, 253] on span "Continuar trabajando" at bounding box center [396, 255] width 80 height 9
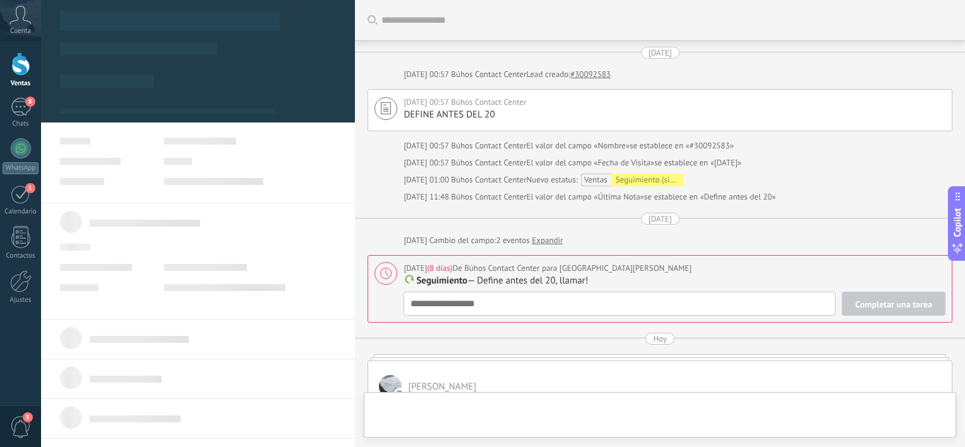
type textarea "*********"
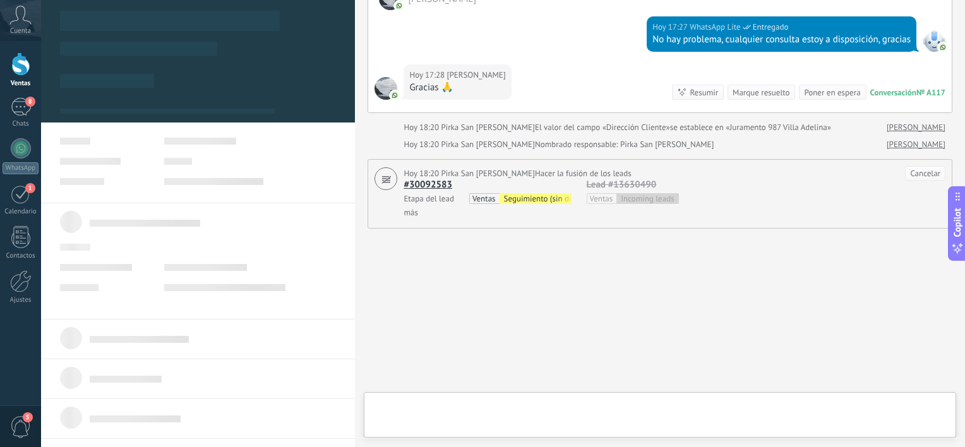
scroll to position [18, 0]
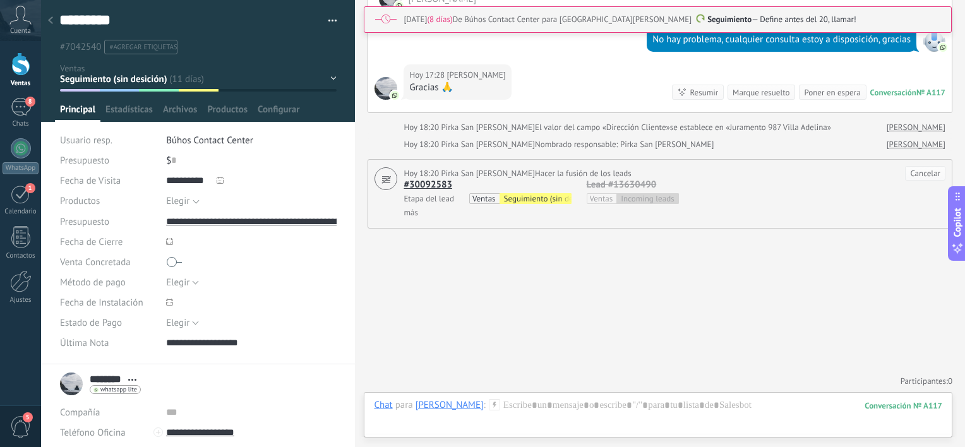
click at [16, 63] on div at bounding box center [20, 63] width 19 height 23
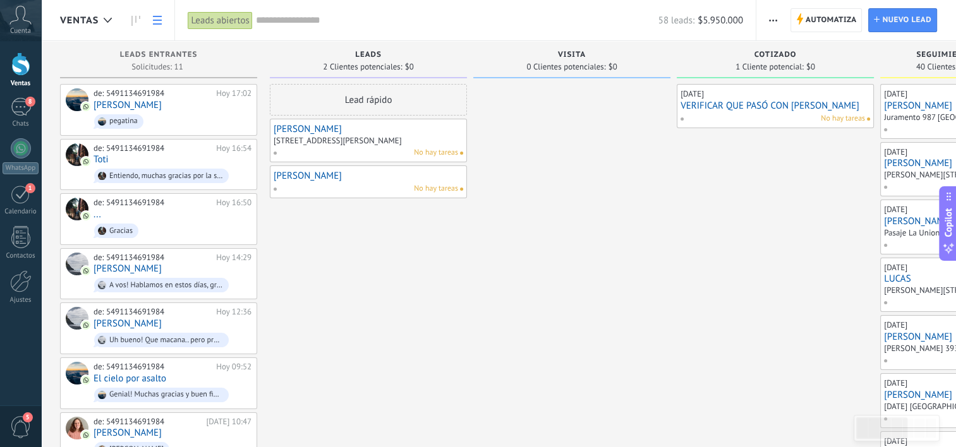
click at [155, 16] on use at bounding box center [157, 20] width 9 height 9
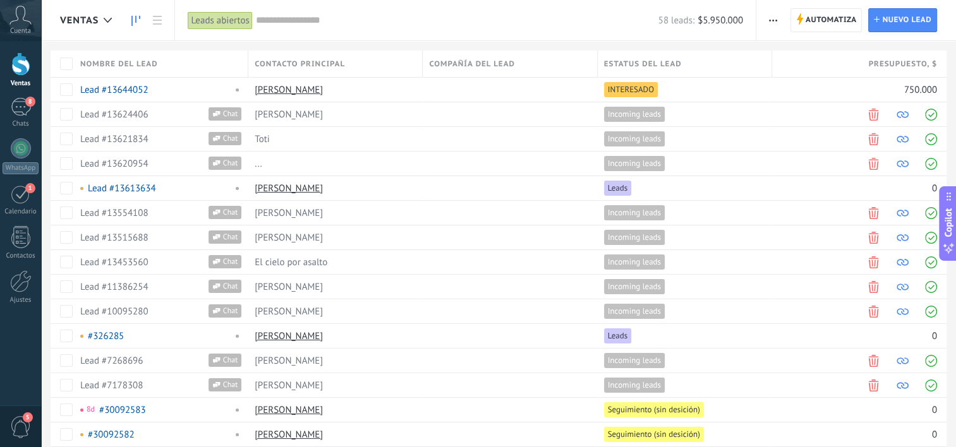
click at [131, 22] on icon at bounding box center [135, 21] width 9 height 10
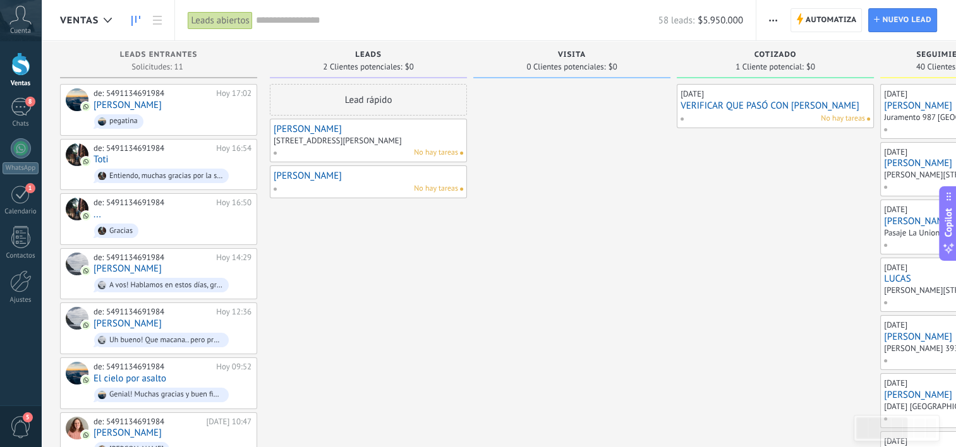
click at [322, 25] on input "text" at bounding box center [457, 20] width 402 height 13
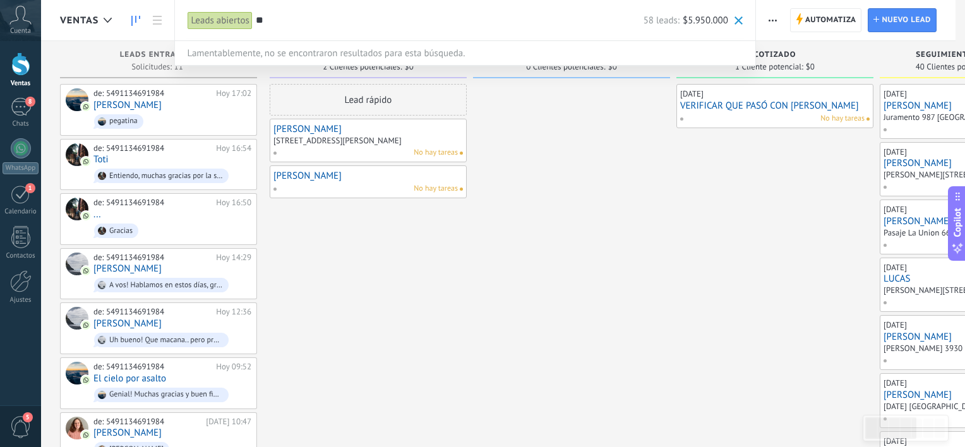
type input "*"
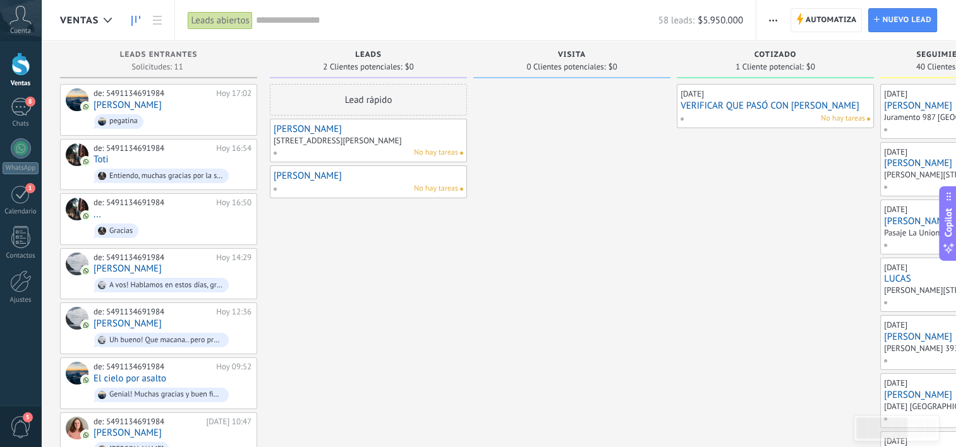
click at [389, 99] on div "Lead rápido" at bounding box center [368, 100] width 197 height 32
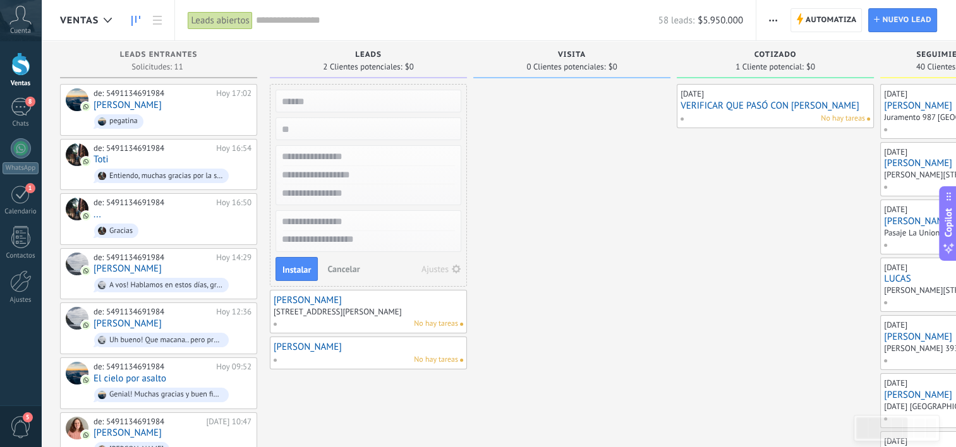
click at [336, 158] on input "text" at bounding box center [367, 157] width 184 height 18
type input "**********"
click at [339, 170] on input "text" at bounding box center [367, 175] width 184 height 18
type input "**********"
click at [346, 129] on input "numeric" at bounding box center [367, 129] width 184 height 18
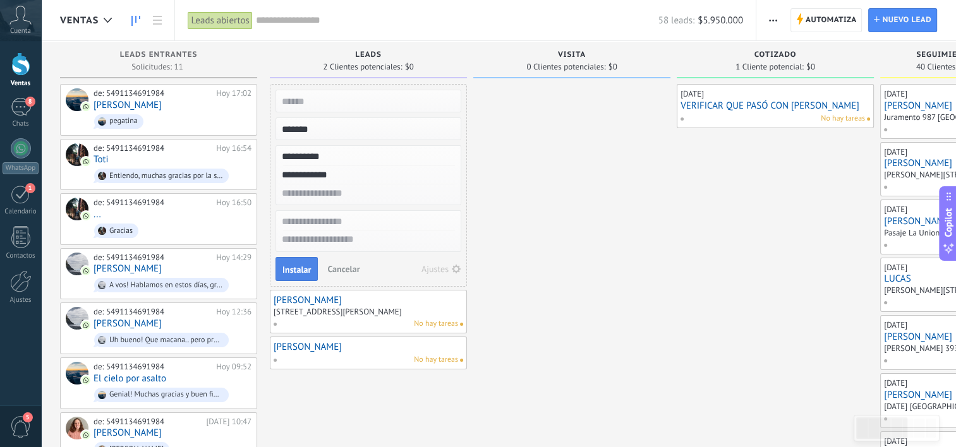
type input "*******"
click at [303, 269] on span "Instalar" at bounding box center [296, 269] width 28 height 9
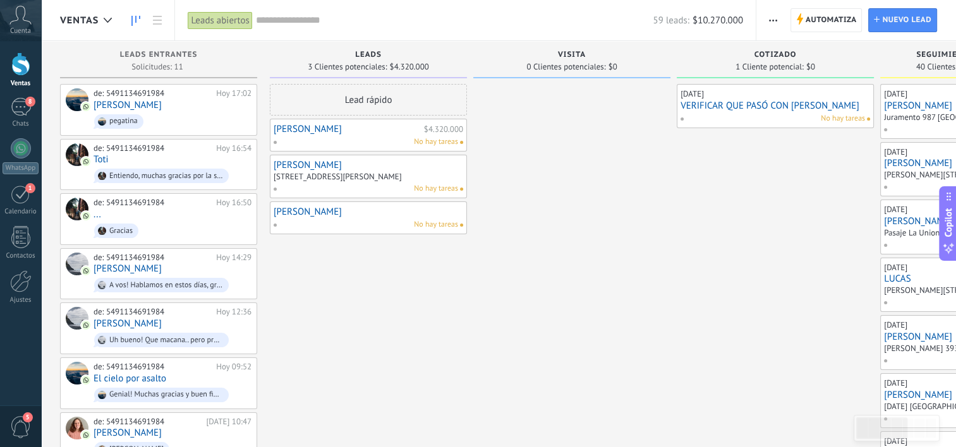
click at [437, 147] on span "No hay tareas" at bounding box center [436, 141] width 44 height 11
click at [401, 149] on div "[PERSON_NAME] $4.320.000 No hay tareas" at bounding box center [368, 135] width 197 height 33
click at [372, 140] on div "No hay tareas" at bounding box center [365, 141] width 185 height 11
click at [302, 126] on link "[PERSON_NAME]" at bounding box center [347, 129] width 147 height 11
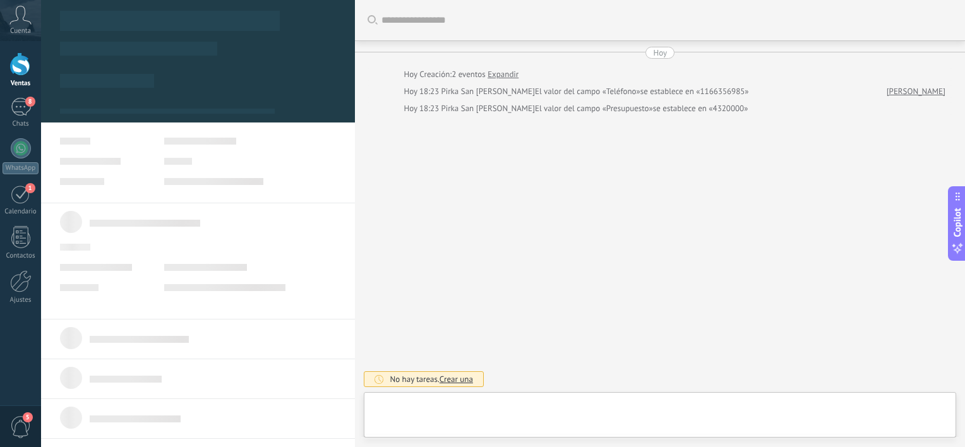
type textarea "**********"
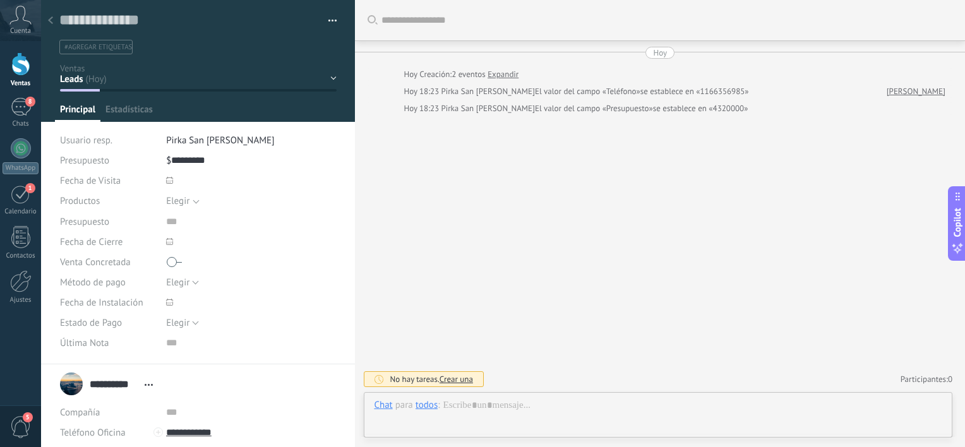
scroll to position [18, 0]
click at [459, 380] on span "Crear una" at bounding box center [456, 379] width 33 height 11
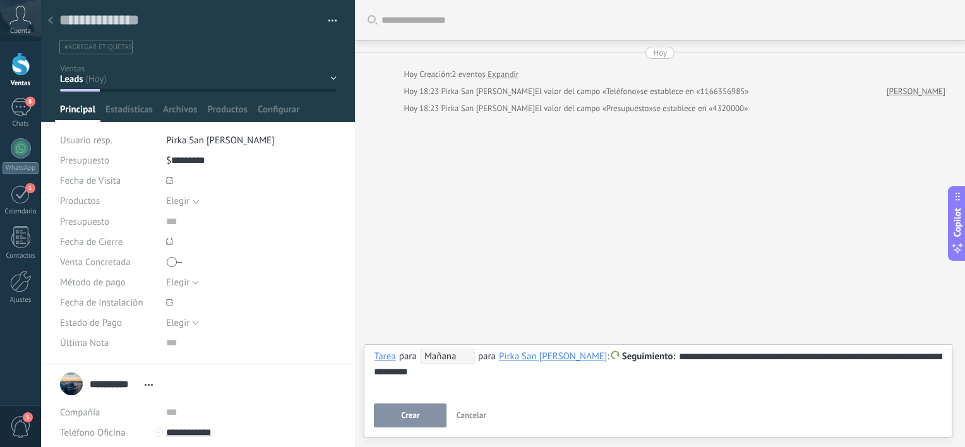
click at [463, 358] on span "Mañana" at bounding box center [447, 356] width 55 height 15
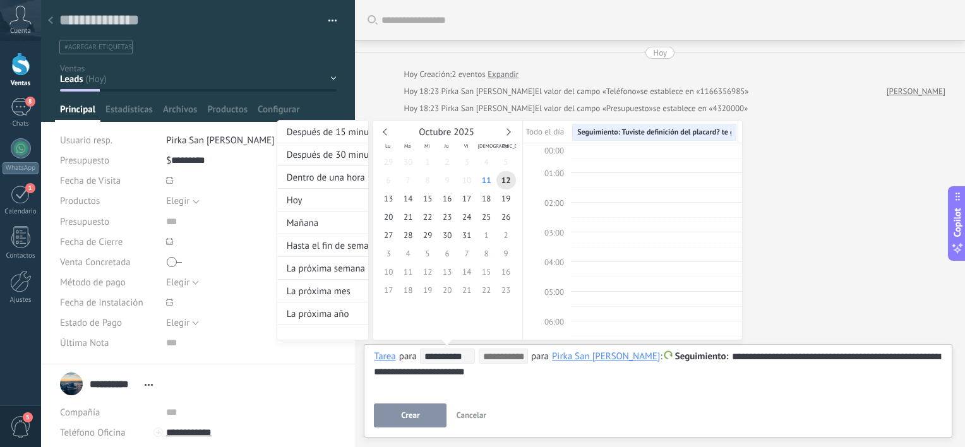
scroll to position [236, 0]
click at [427, 202] on span "15" at bounding box center [428, 199] width 20 height 18
type input "**********"
click at [445, 197] on span "16" at bounding box center [448, 199] width 20 height 18
type input "**********"
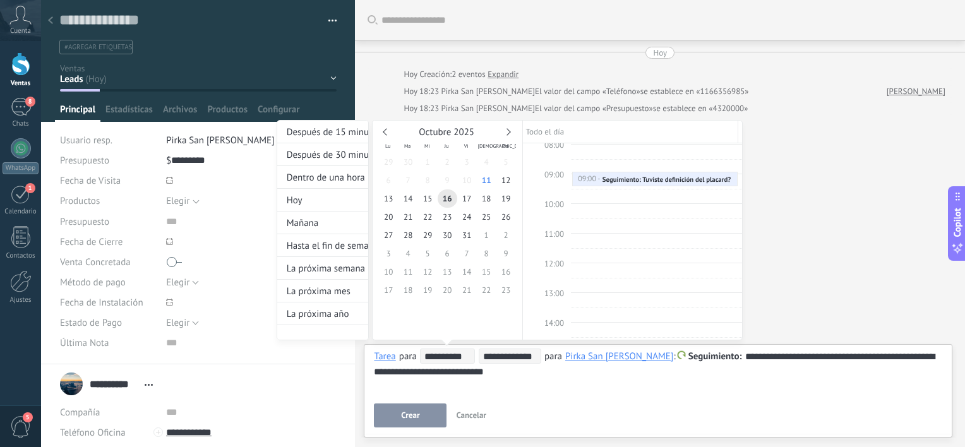
click at [408, 413] on div at bounding box center [482, 223] width 965 height 447
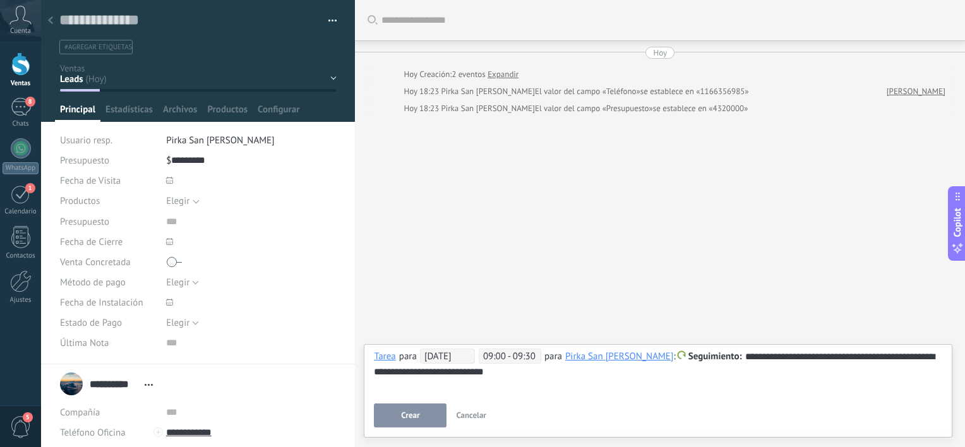
click at [408, 413] on span "Crear" at bounding box center [410, 415] width 18 height 9
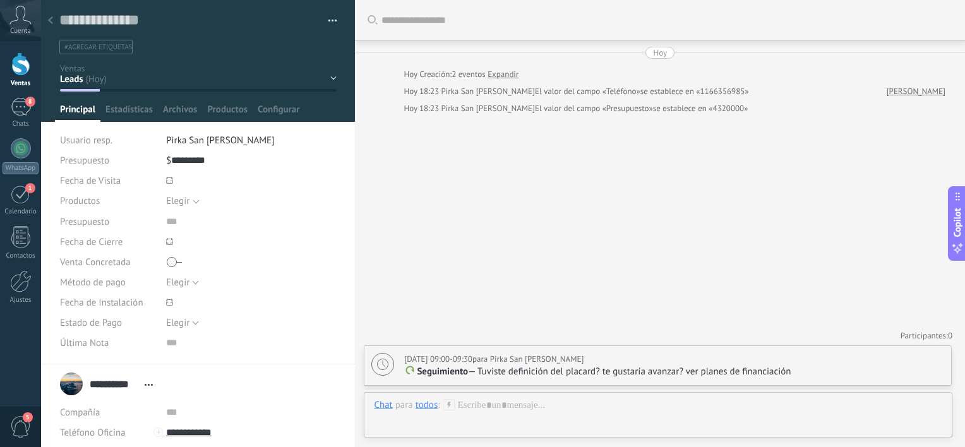
click at [25, 64] on div at bounding box center [20, 63] width 19 height 23
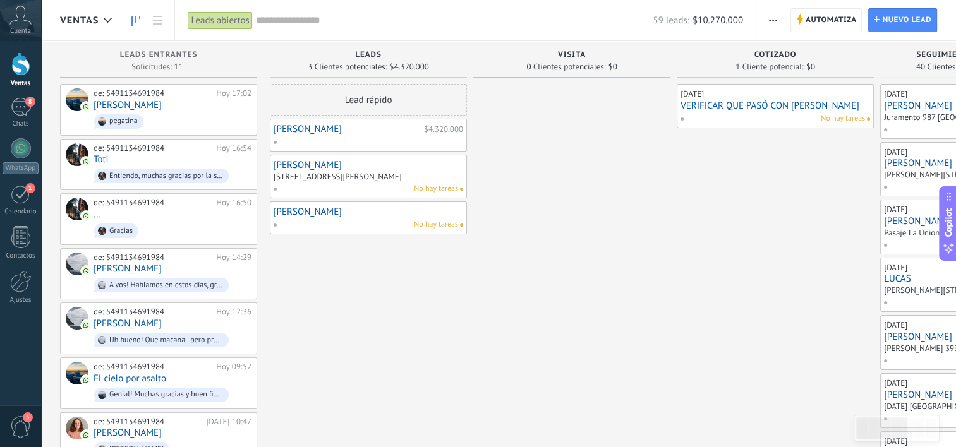
click at [318, 140] on div at bounding box center [367, 141] width 188 height 11
click at [306, 129] on link "[PERSON_NAME]" at bounding box center [347, 129] width 147 height 11
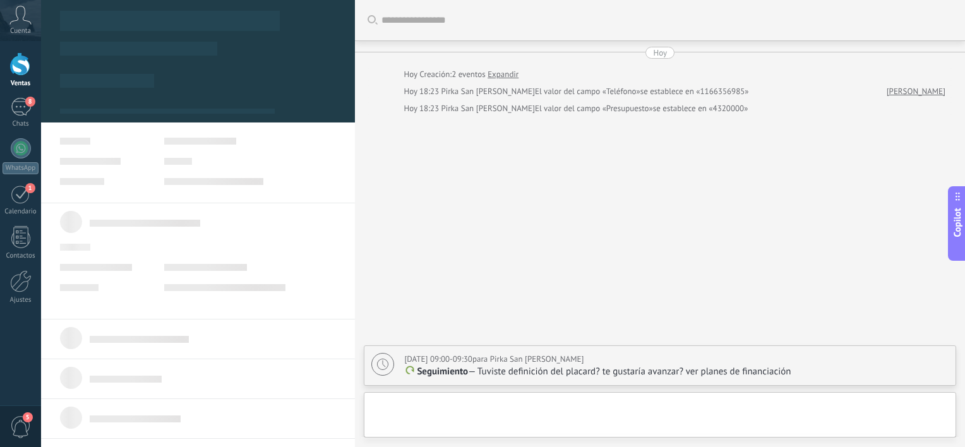
scroll to position [18, 0]
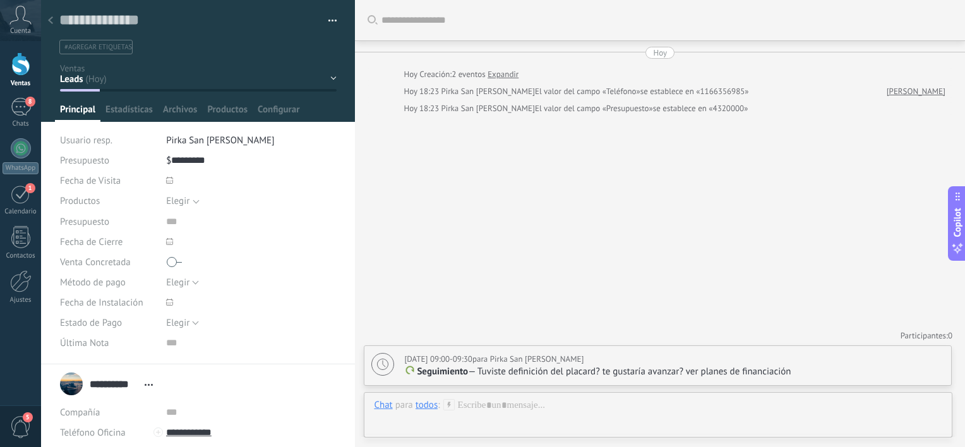
click at [0, 0] on div "Leads VISITA COTIZADO Seguimiento (sin desición) INTERESADO SEÑADO ganado" at bounding box center [0, 0] width 0 height 0
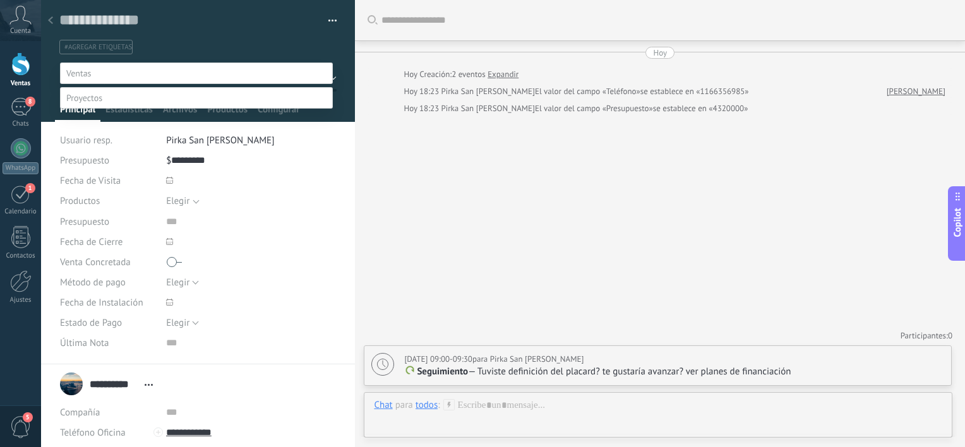
click at [0, 0] on label "Seguimiento (sin desición)" at bounding box center [0, 0] width 0 height 0
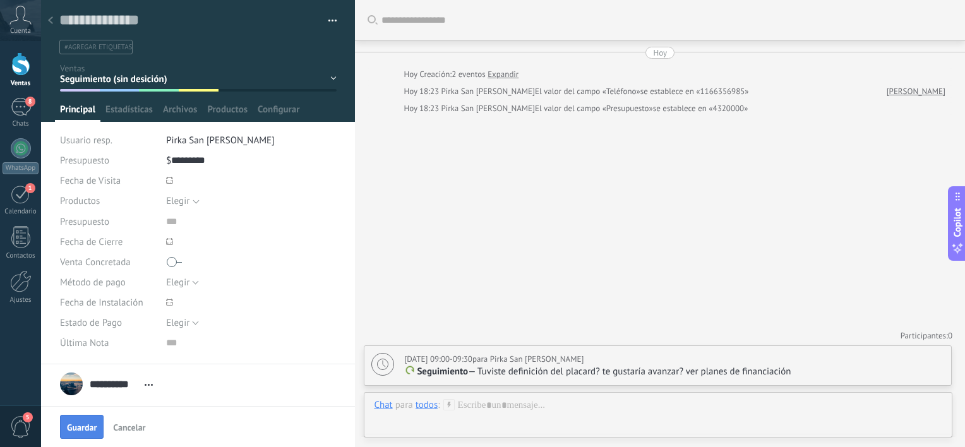
click at [89, 430] on span "Guardar" at bounding box center [82, 427] width 30 height 9
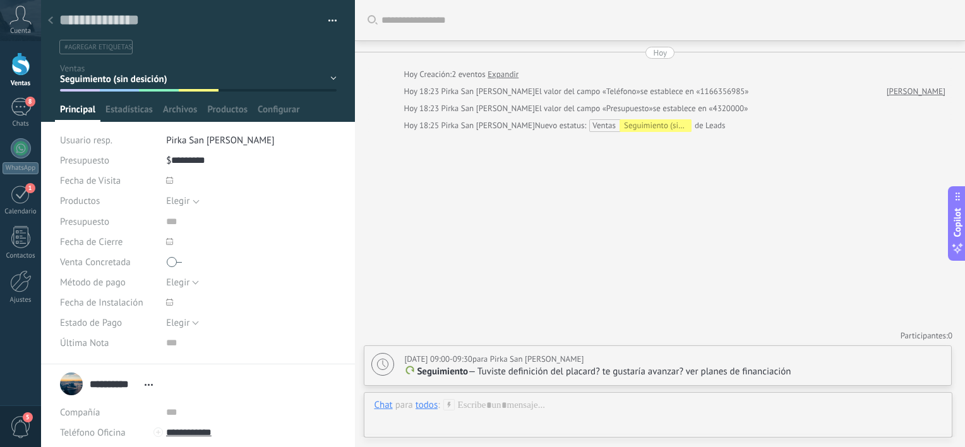
click at [20, 69] on div at bounding box center [20, 63] width 19 height 23
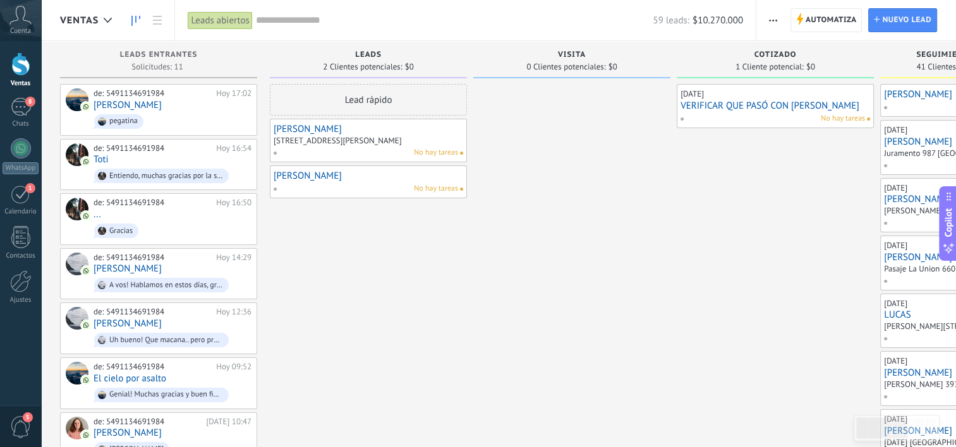
click at [433, 152] on span "No hay tareas" at bounding box center [436, 152] width 44 height 11
click at [392, 144] on div "[STREET_ADDRESS][PERSON_NAME]" at bounding box center [369, 141] width 190 height 11
click at [373, 142] on div "[STREET_ADDRESS][PERSON_NAME]" at bounding box center [338, 140] width 128 height 11
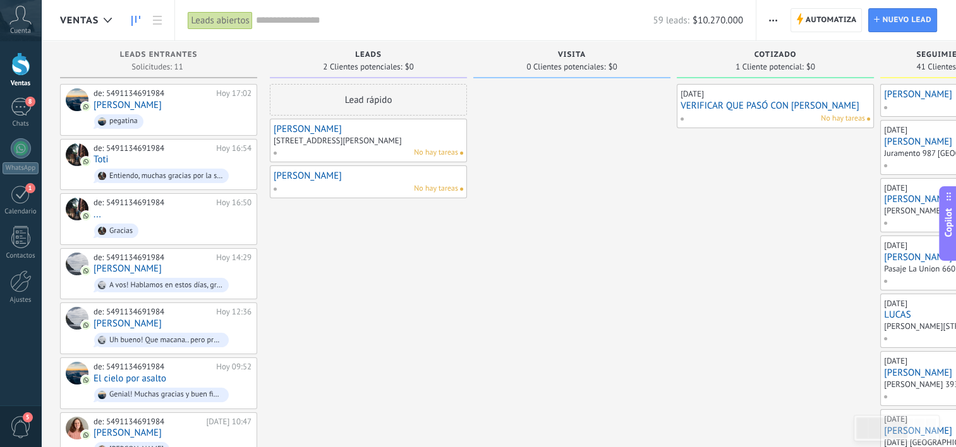
click at [331, 143] on div "[STREET_ADDRESS][PERSON_NAME]" at bounding box center [338, 140] width 128 height 11
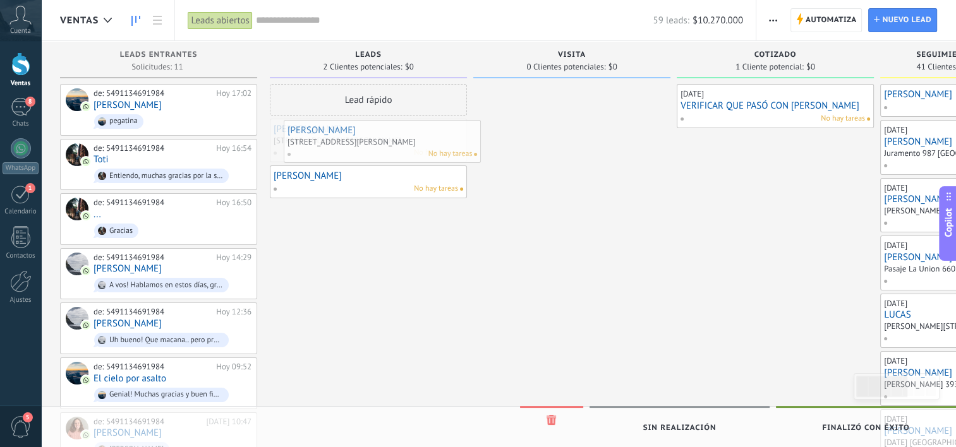
drag, startPoint x: 356, startPoint y: 152, endPoint x: 370, endPoint y: 153, distance: 14.0
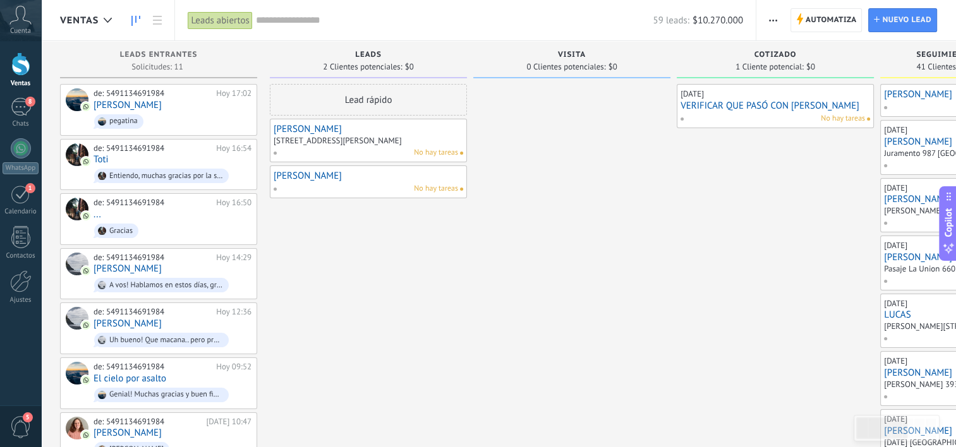
click at [282, 128] on link "[PERSON_NAME]" at bounding box center [369, 129] width 190 height 11
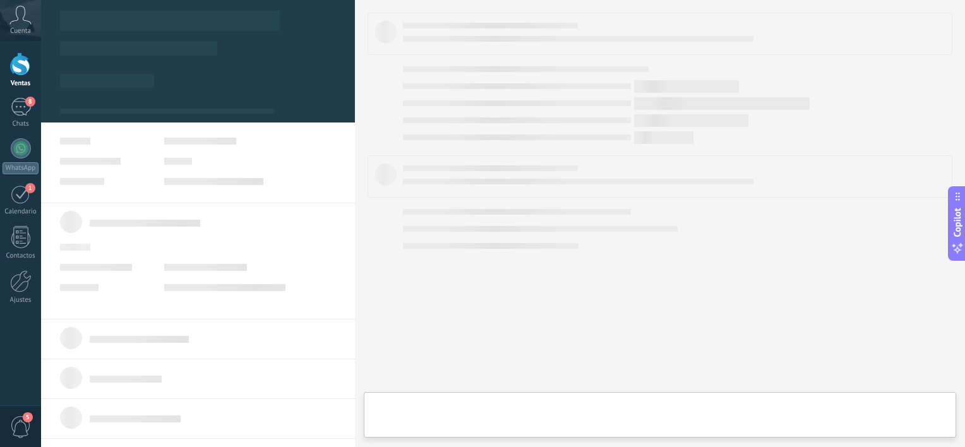
type textarea "**********"
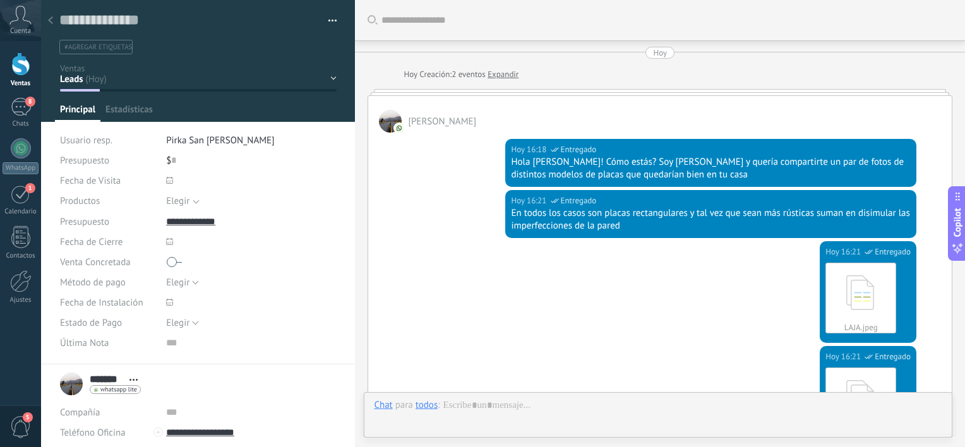
scroll to position [809, 0]
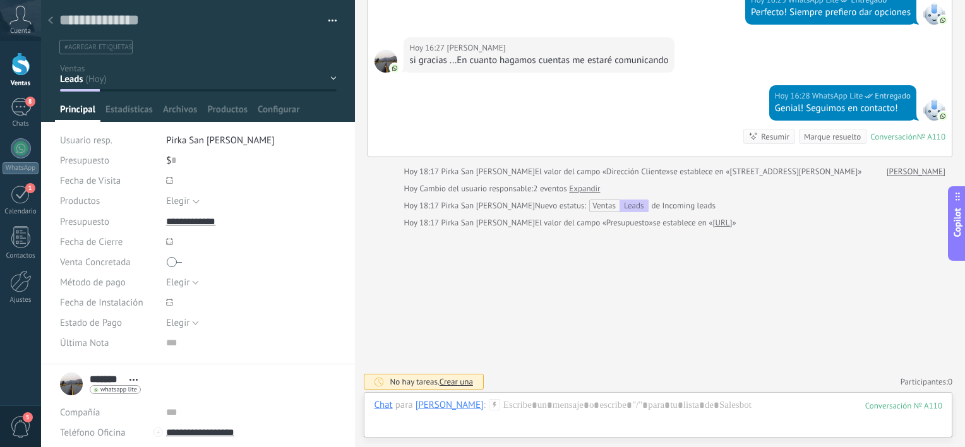
click at [0, 0] on div "Leads VISITA COTIZADO Seguimiento (sin desición) INTERESADO SEÑADO ganado" at bounding box center [0, 0] width 0 height 0
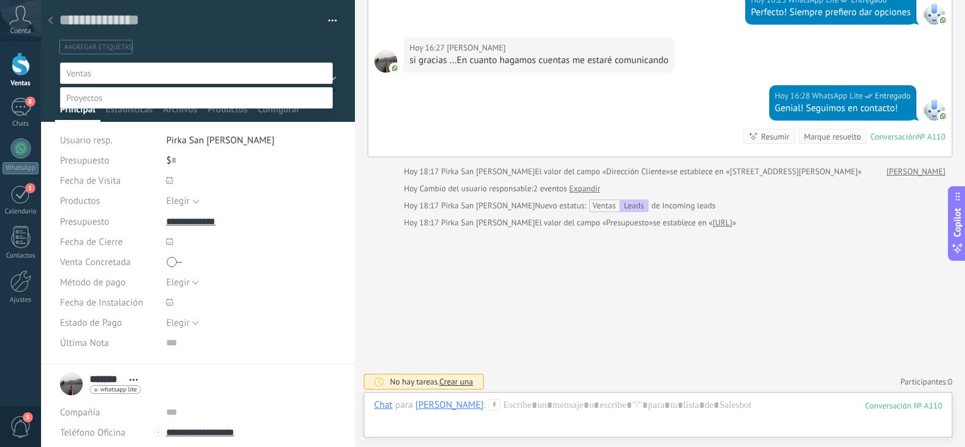
click at [0, 0] on label "INTERESADO" at bounding box center [0, 0] width 0 height 0
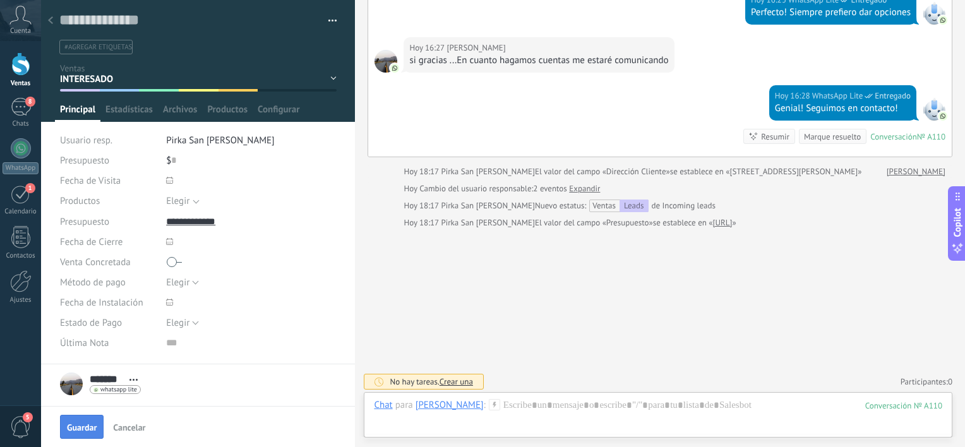
click at [88, 428] on span "Guardar" at bounding box center [82, 427] width 30 height 9
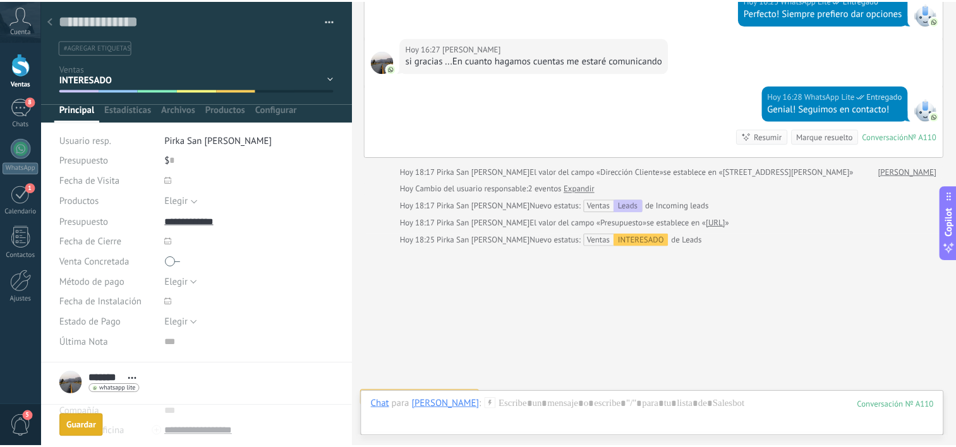
scroll to position [826, 0]
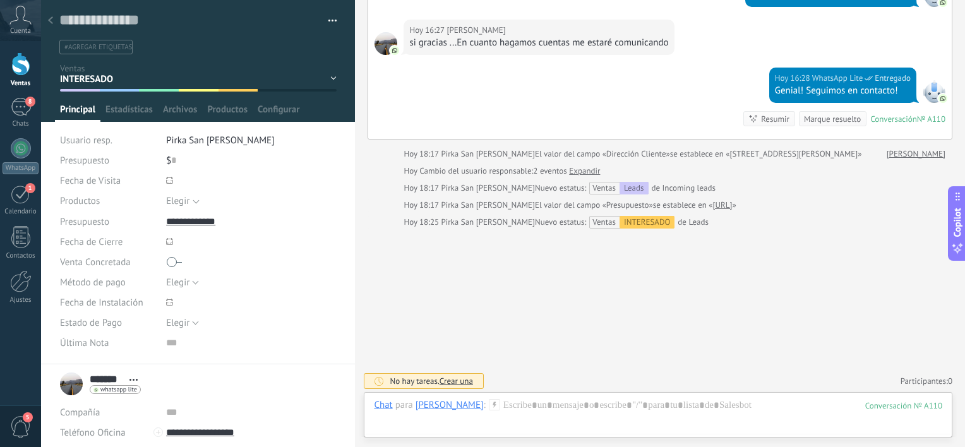
click at [18, 69] on div at bounding box center [20, 63] width 19 height 23
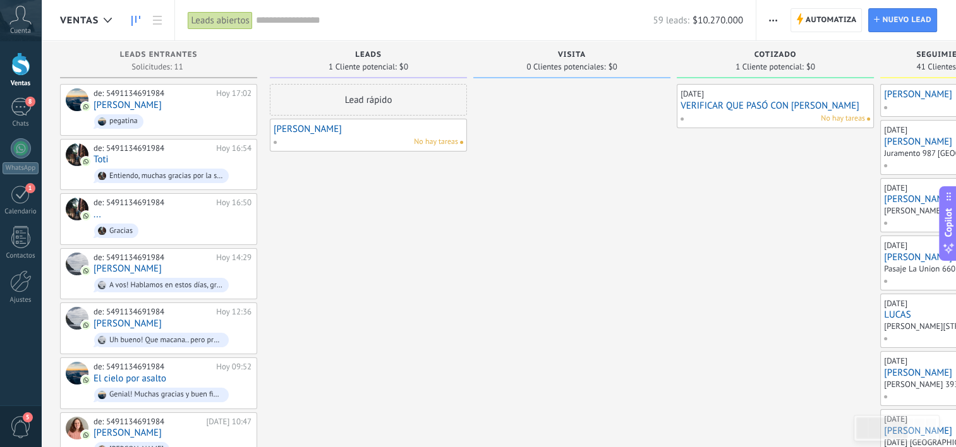
click at [22, 13] on icon at bounding box center [20, 15] width 22 height 19
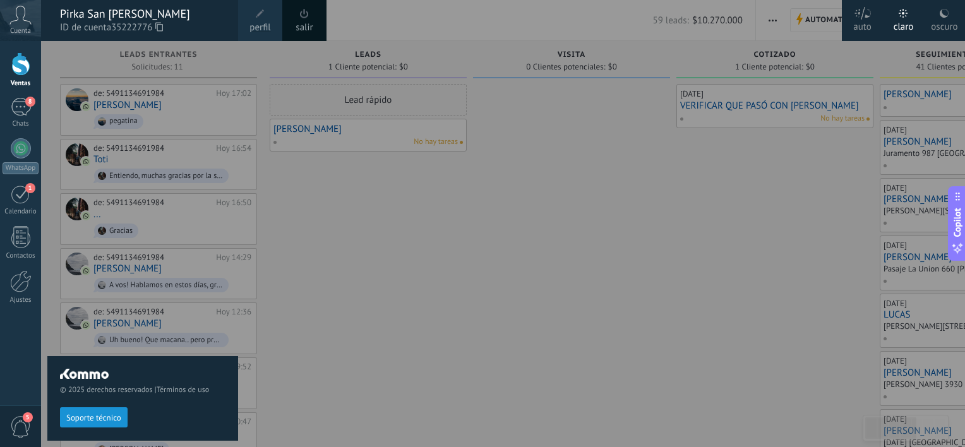
click at [260, 26] on span "perfil" at bounding box center [260, 28] width 21 height 14
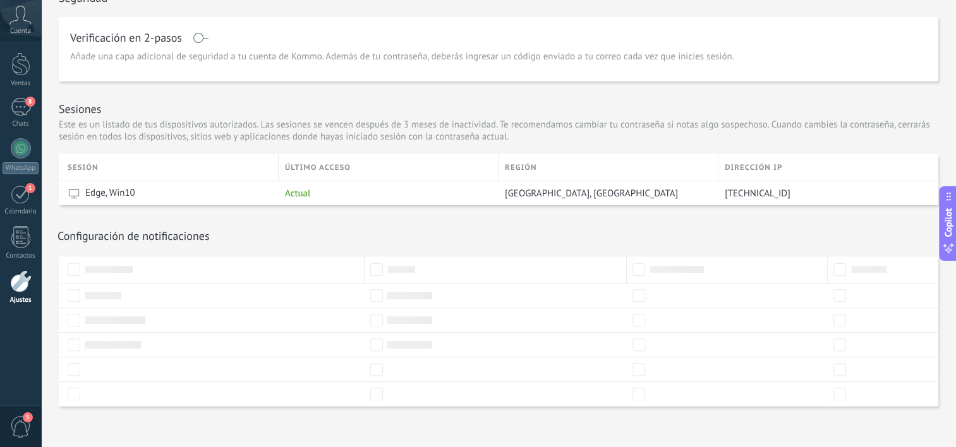
scroll to position [336, 0]
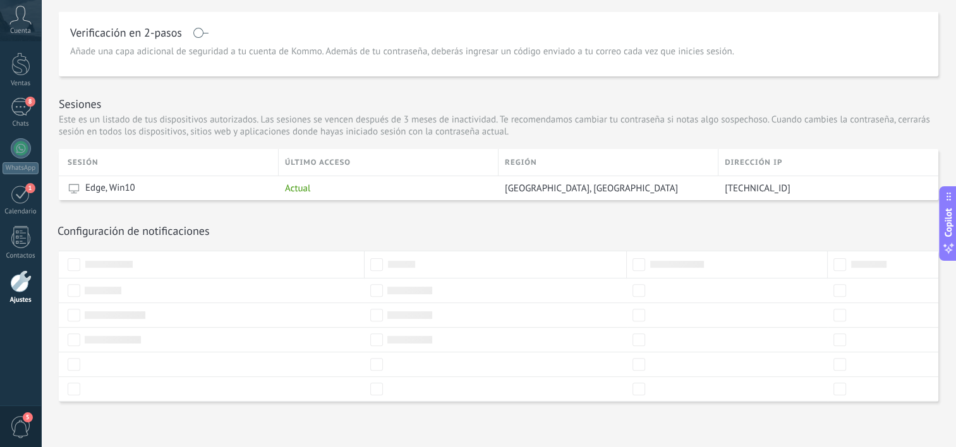
click at [789, 236] on div "Configuración de notificaciones Recibir notificaciones" at bounding box center [498, 231] width 882 height 15
click at [768, 225] on div "Configuración de notificaciones Recibir notificaciones" at bounding box center [498, 231] width 882 height 15
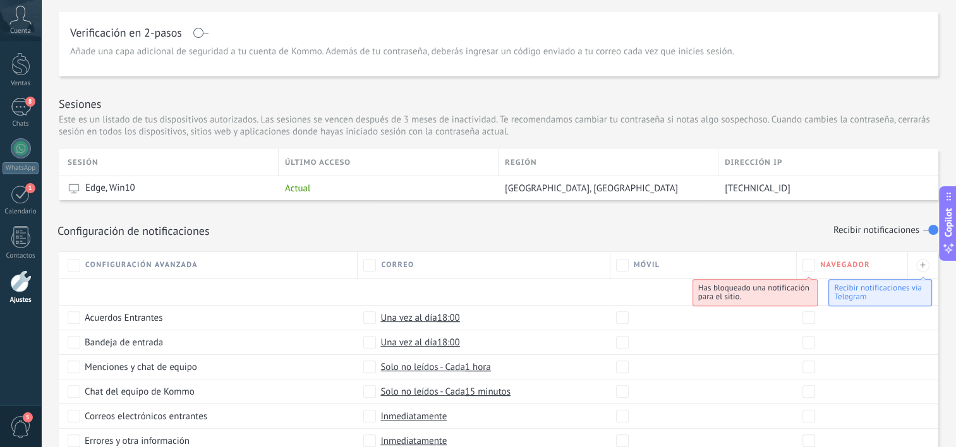
click at [933, 233] on label at bounding box center [930, 230] width 15 height 20
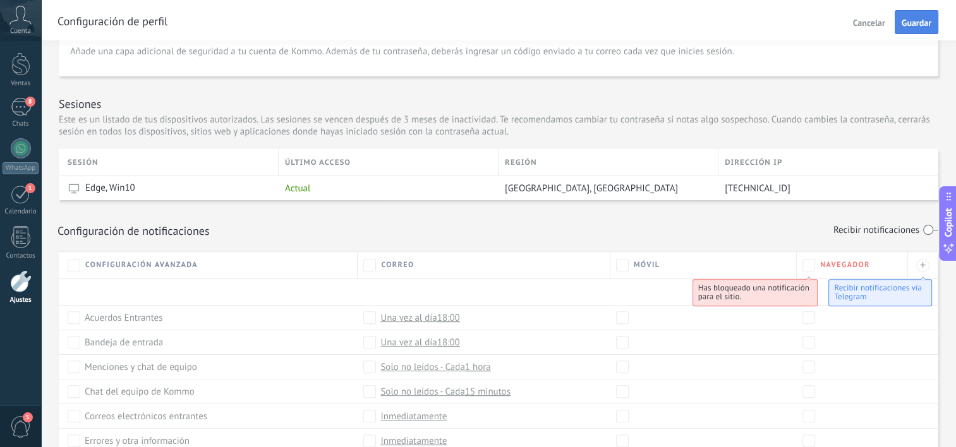
click at [919, 31] on button "Guardar" at bounding box center [917, 22] width 44 height 24
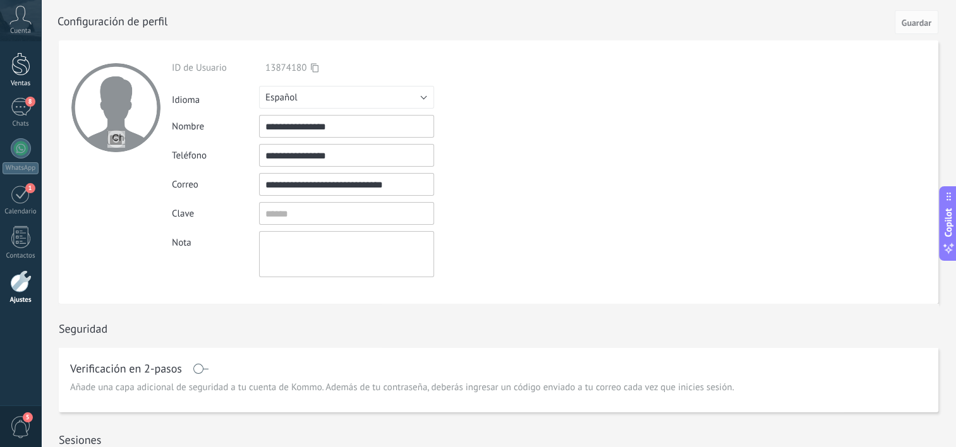
click at [21, 75] on div at bounding box center [20, 63] width 19 height 23
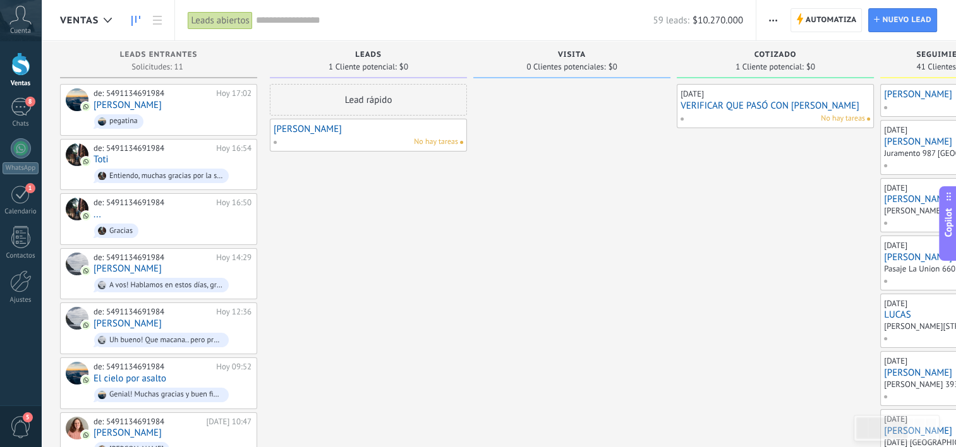
click at [21, 61] on div at bounding box center [20, 63] width 19 height 23
click at [356, 101] on div "Lead rápido" at bounding box center [368, 100] width 197 height 32
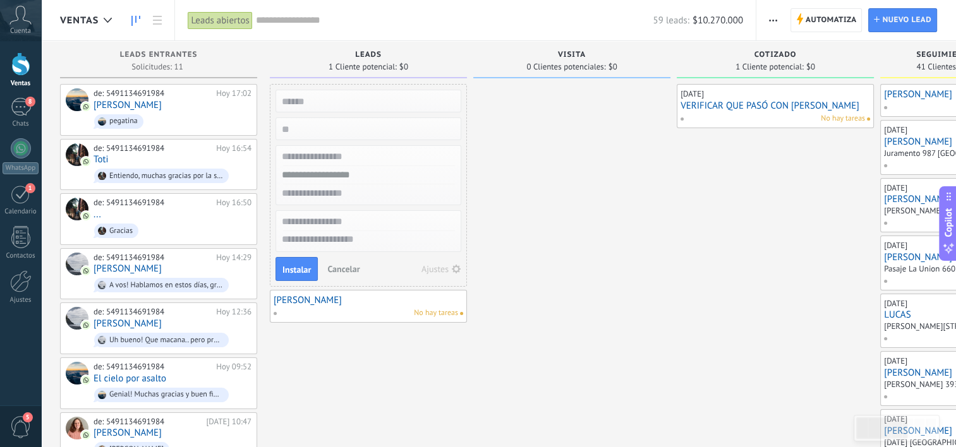
click at [377, 157] on input "text" at bounding box center [367, 157] width 184 height 18
type input "**********"
click at [373, 177] on input "text" at bounding box center [367, 175] width 184 height 18
type input "**********"
click at [373, 132] on input "numeric" at bounding box center [367, 129] width 184 height 18
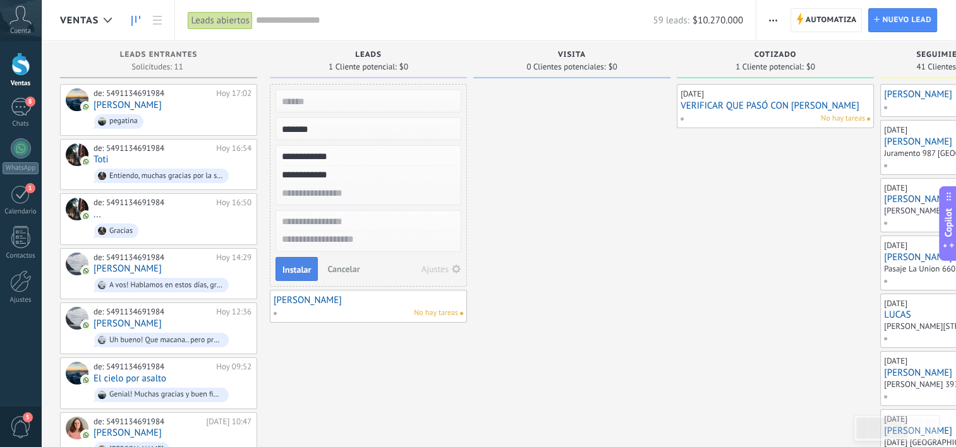
type input "*******"
click at [297, 270] on span "Instalar" at bounding box center [296, 269] width 28 height 9
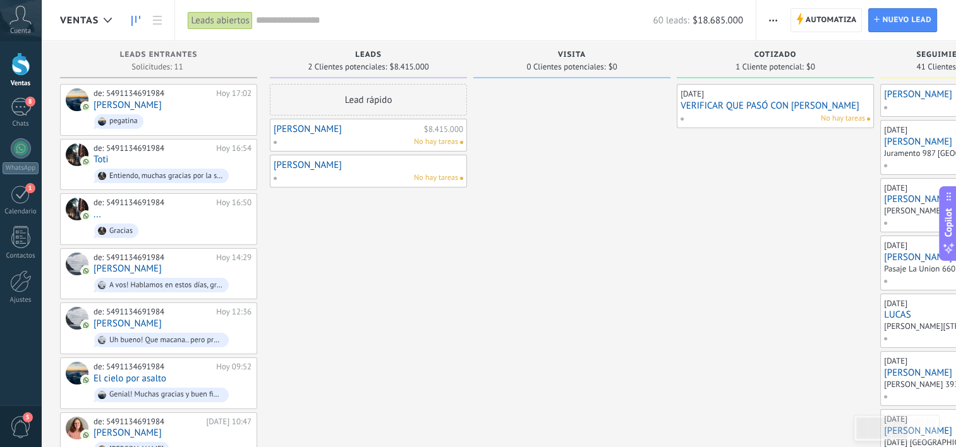
click at [303, 127] on link "Carlos Arata" at bounding box center [347, 129] width 147 height 11
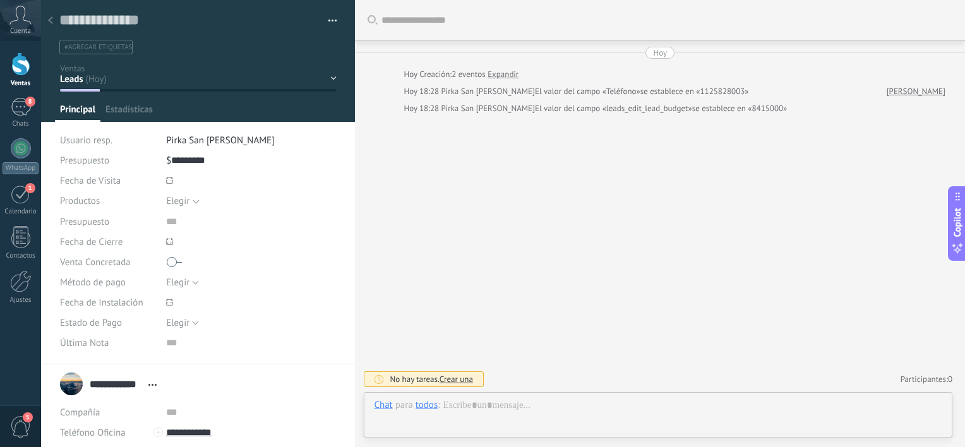
scroll to position [18, 0]
click at [0, 0] on div "Leads VISITA COTIZADO Seguimiento (sin desición) INTERESADO SEÑADO ganado" at bounding box center [0, 0] width 0 height 0
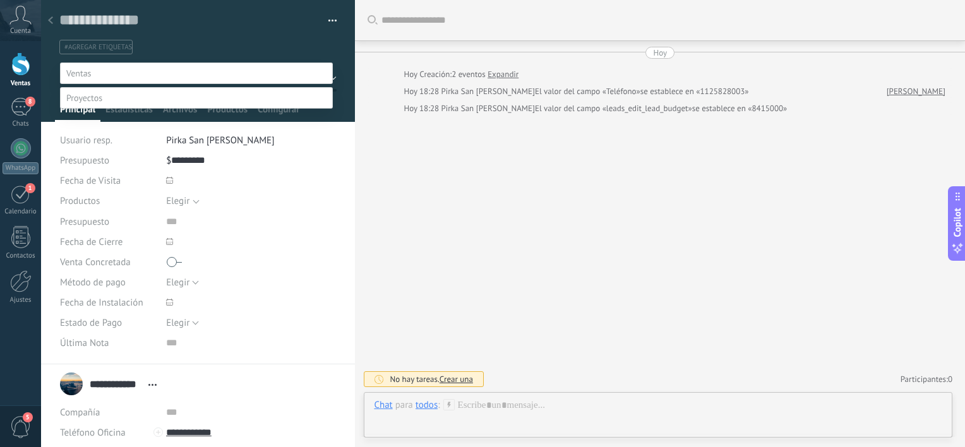
click at [0, 0] on label "INTERESADO" at bounding box center [0, 0] width 0 height 0
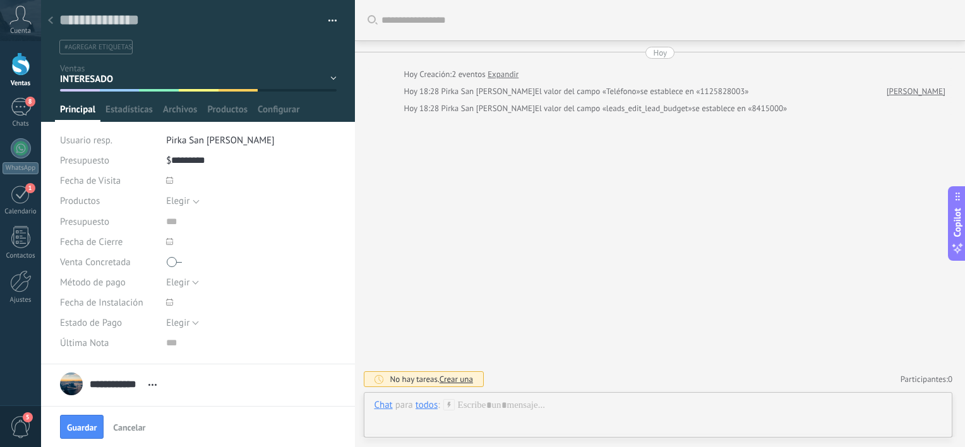
scroll to position [0, 0]
click at [453, 377] on span "Crear una" at bounding box center [456, 379] width 33 height 11
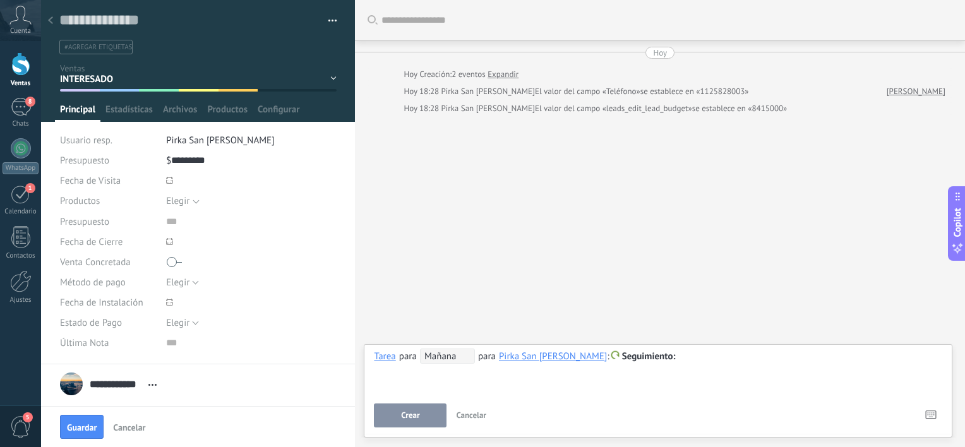
click at [443, 354] on span "Mañana" at bounding box center [447, 356] width 55 height 15
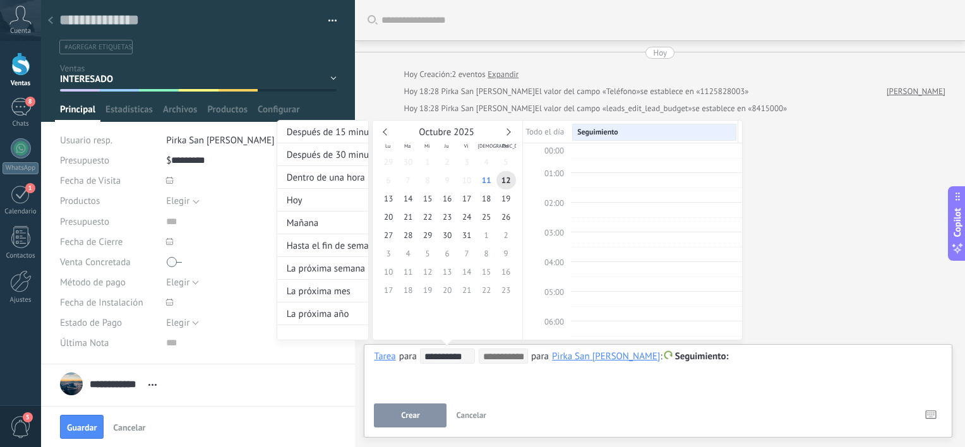
scroll to position [236, 0]
type input "**********"
click at [405, 197] on span "14" at bounding box center [409, 199] width 20 height 18
click at [723, 360] on div "**********" at bounding box center [510, 242] width 466 height 244
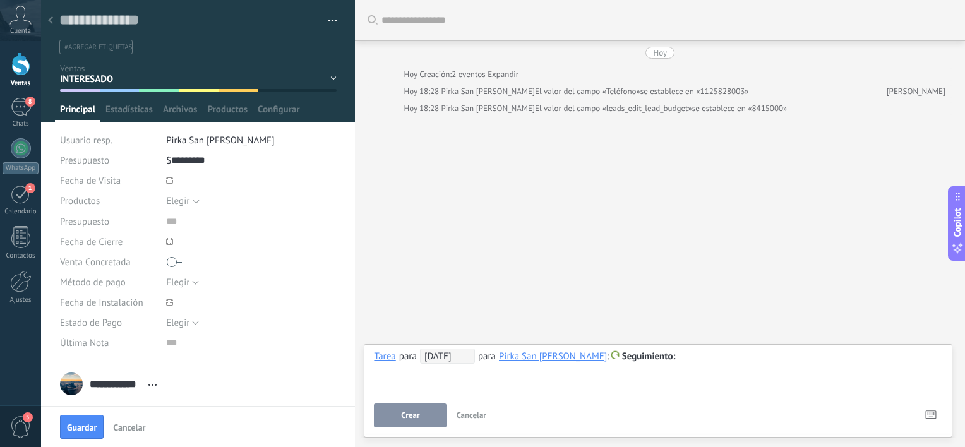
click at [533, 363] on div "**********" at bounding box center [548, 356] width 256 height 15
click at [468, 357] on span "14/10/2025" at bounding box center [447, 356] width 55 height 15
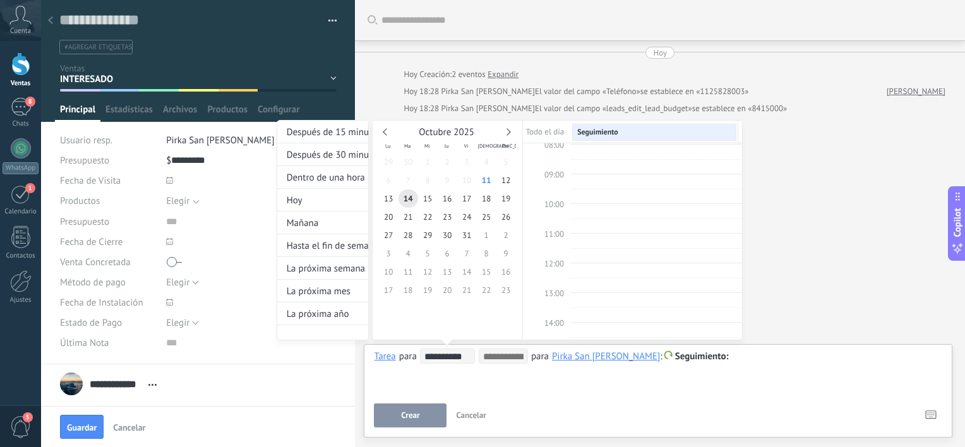
type input "**********"
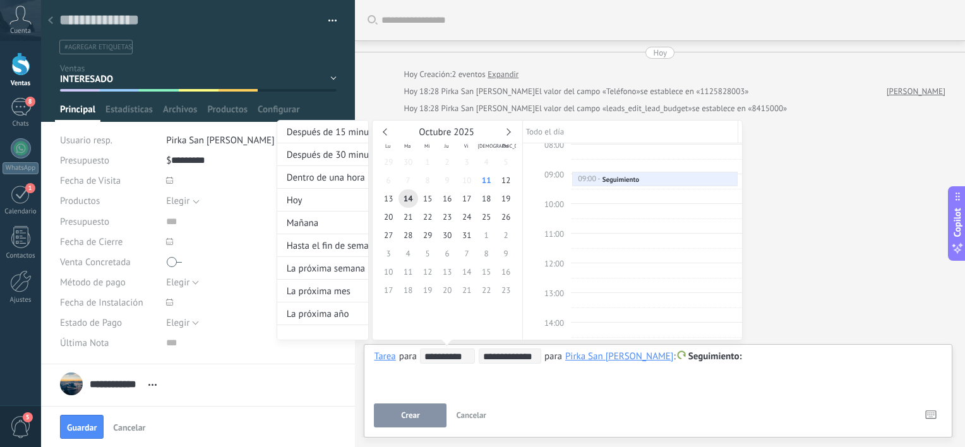
click at [734, 364] on div at bounding box center [482, 223] width 965 height 447
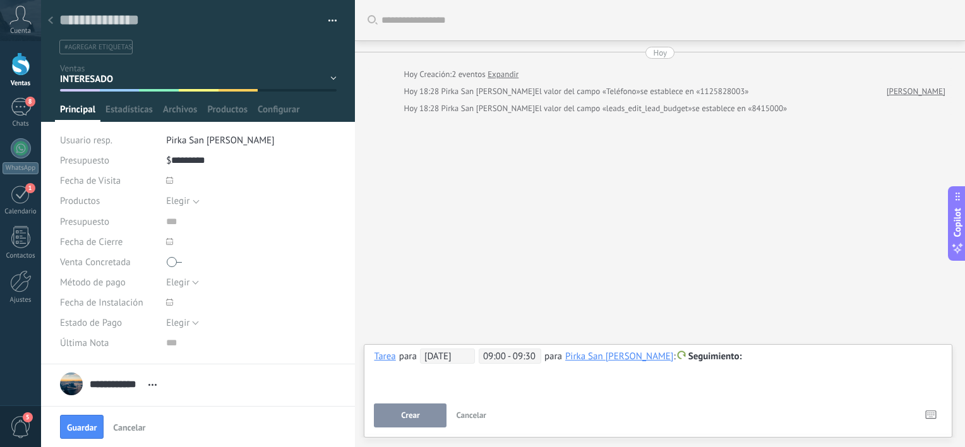
click at [733, 356] on div at bounding box center [658, 356] width 569 height 15
click at [420, 420] on button "Crear" at bounding box center [410, 416] width 73 height 24
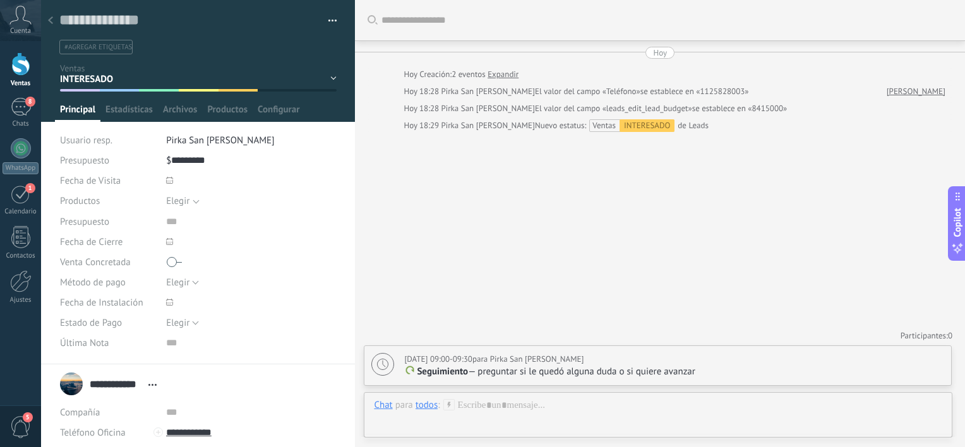
click at [21, 58] on div at bounding box center [20, 63] width 19 height 23
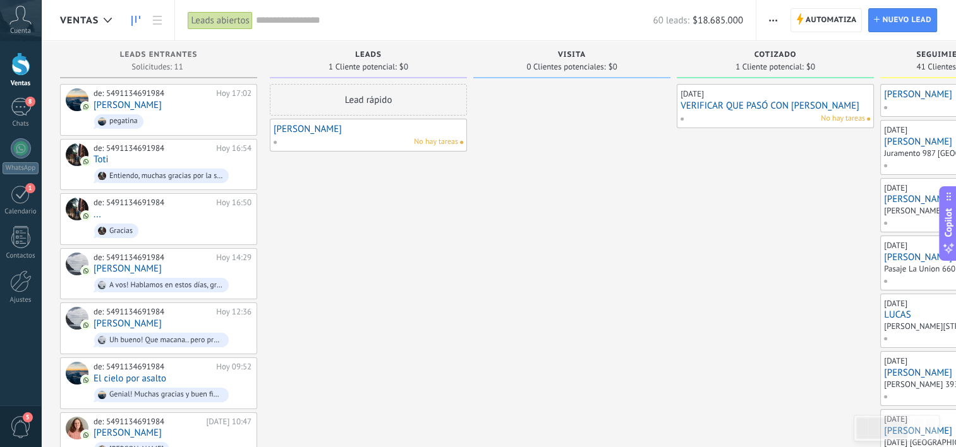
click at [281, 15] on input "text" at bounding box center [454, 20] width 397 height 13
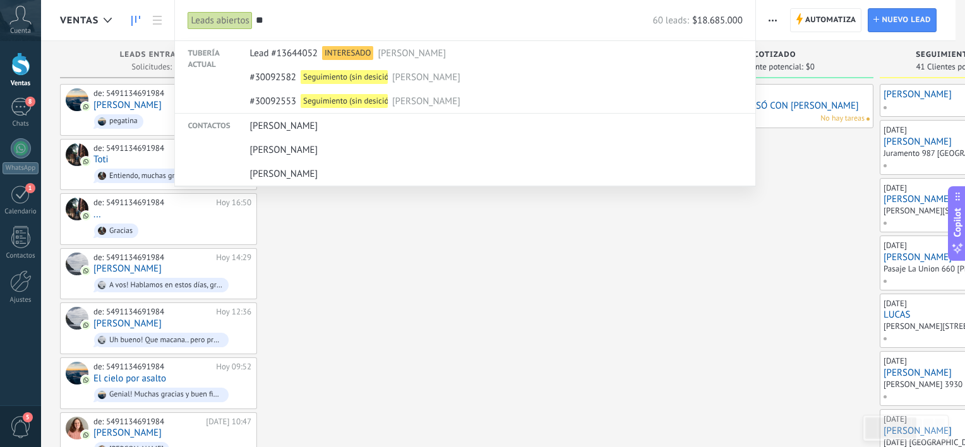
type input "*"
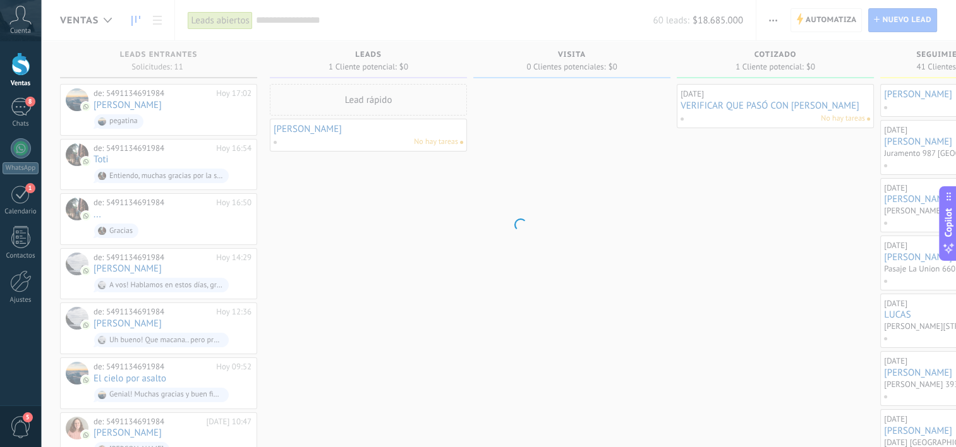
type input "*"
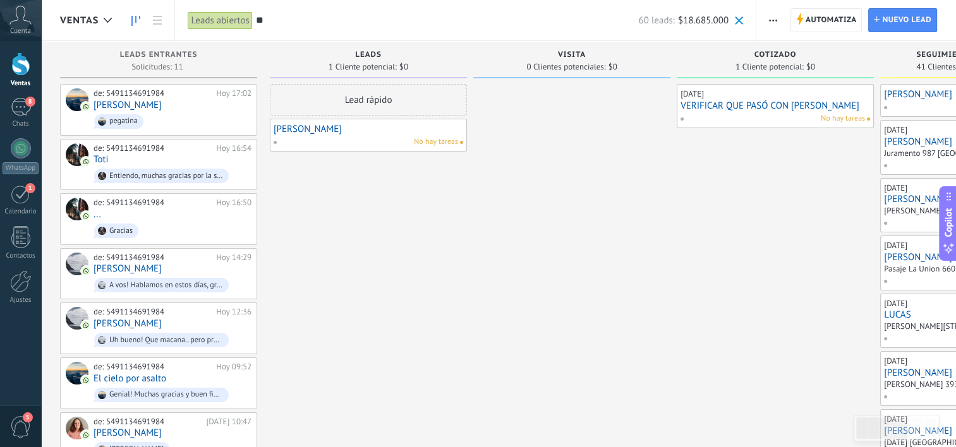
type input "*"
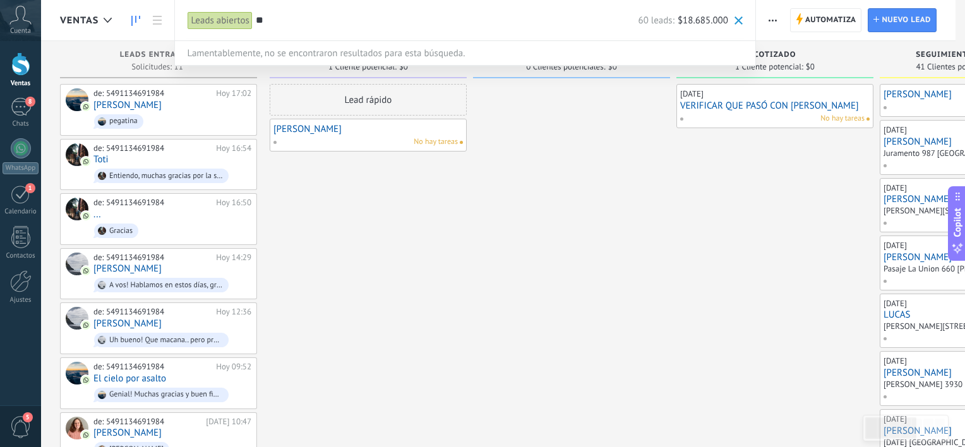
type input "*"
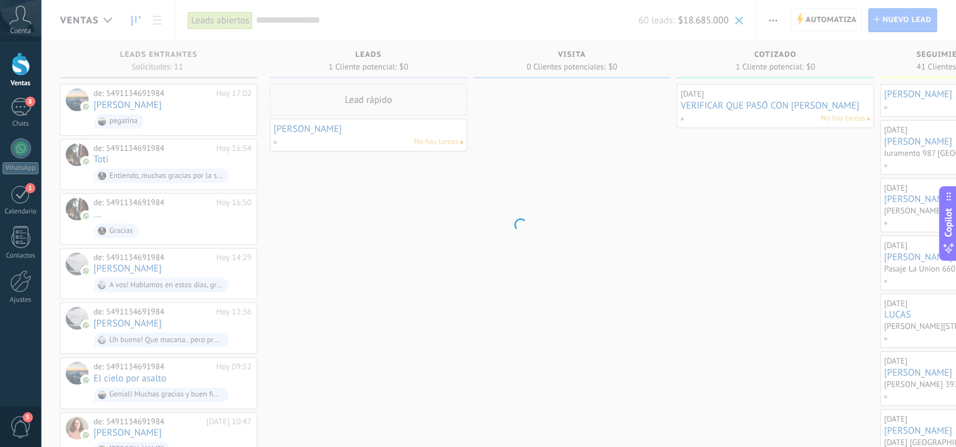
click at [405, 224] on body ".abecls-1,.abecls-2{fill-rule:evenodd}.abecls-2{fill:#fff} .abhcls-1{fill:none}…" at bounding box center [478, 223] width 956 height 447
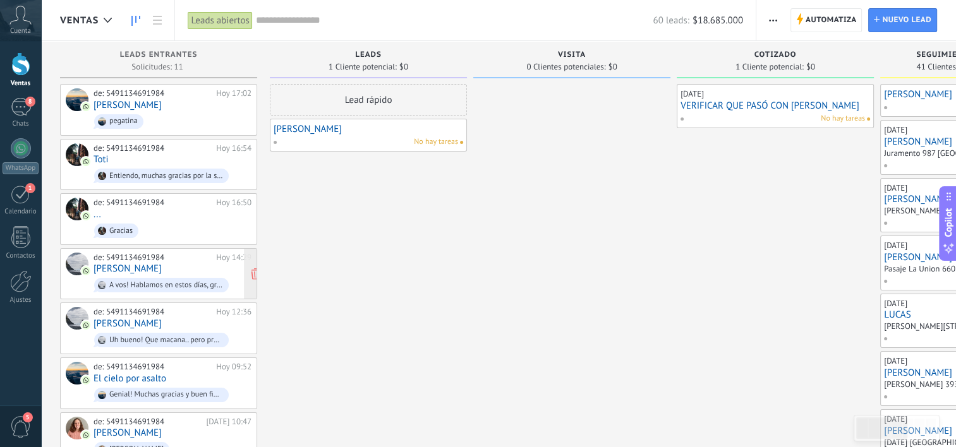
click at [174, 267] on div "de: 5491134691984 Hoy 14:29 Walter A vos! Hablamos en estos días, gracias" at bounding box center [173, 274] width 158 height 43
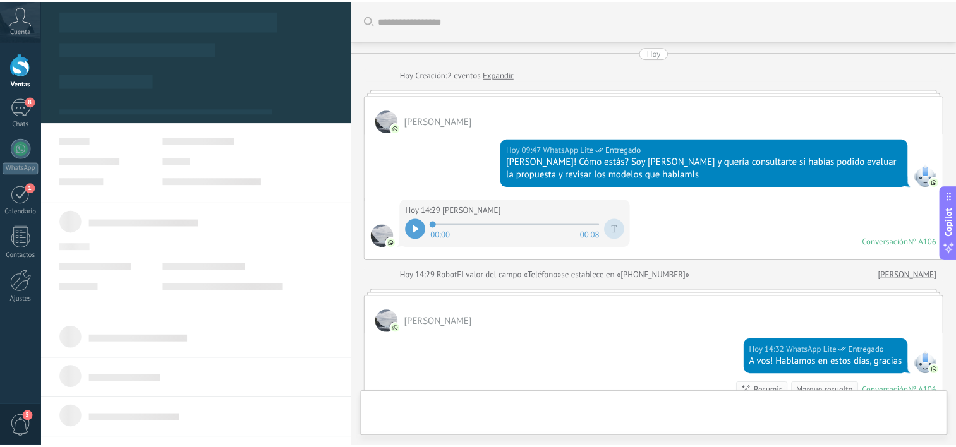
scroll to position [184, 0]
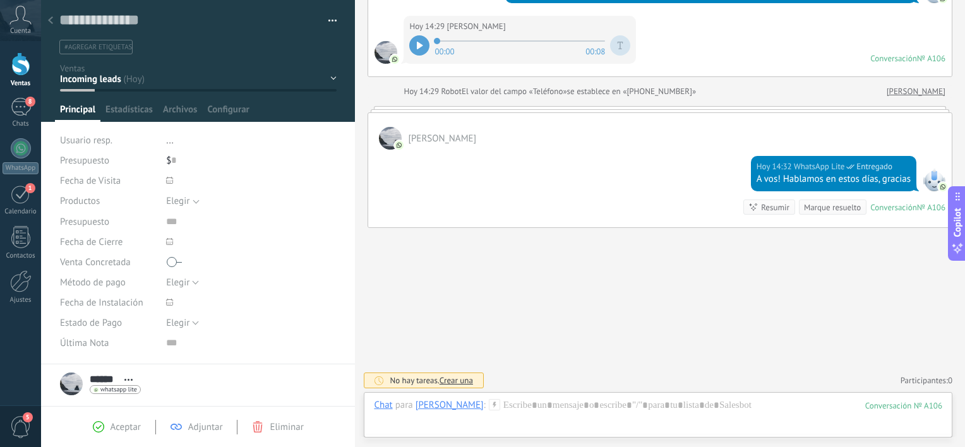
click at [13, 63] on div at bounding box center [20, 63] width 19 height 23
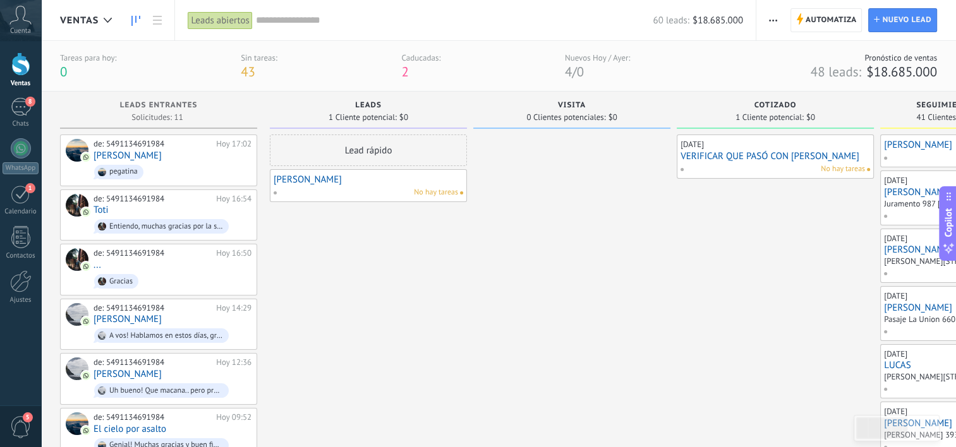
click at [413, 73] on div "Caducadas: 2" at bounding box center [420, 66] width 39 height 28
click at [13, 192] on div "1" at bounding box center [21, 194] width 20 height 20
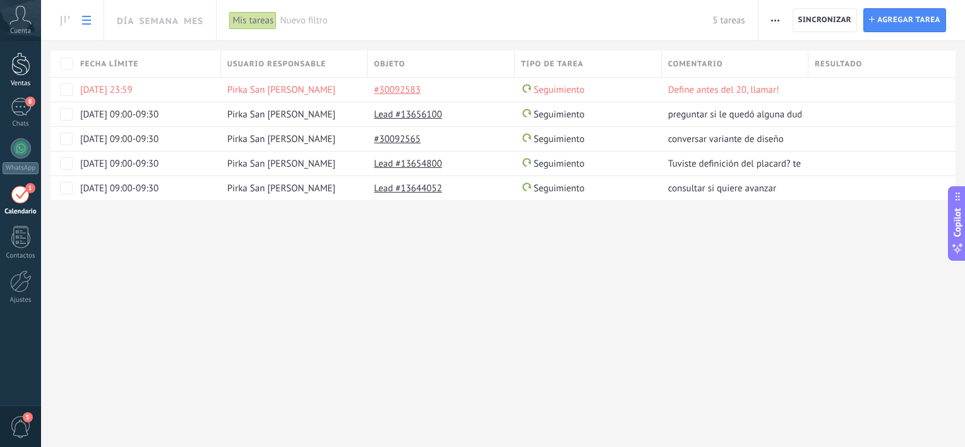
click at [16, 55] on div at bounding box center [20, 63] width 19 height 23
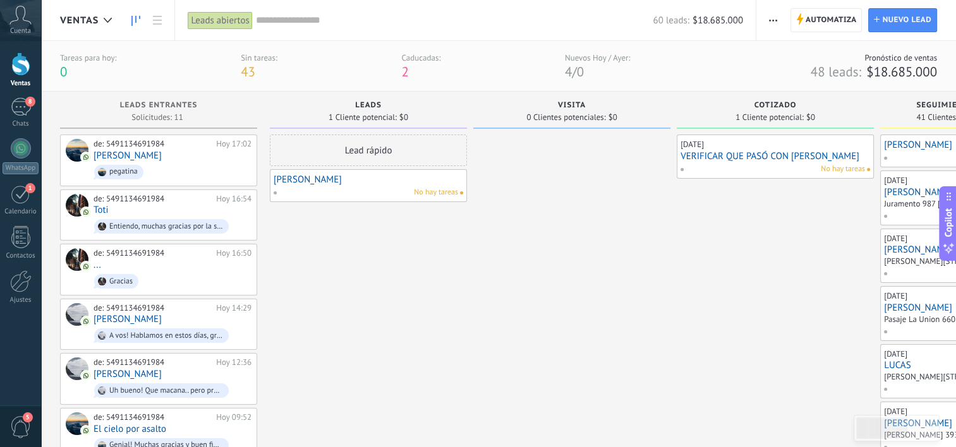
click at [405, 75] on span "2" at bounding box center [404, 71] width 7 height 17
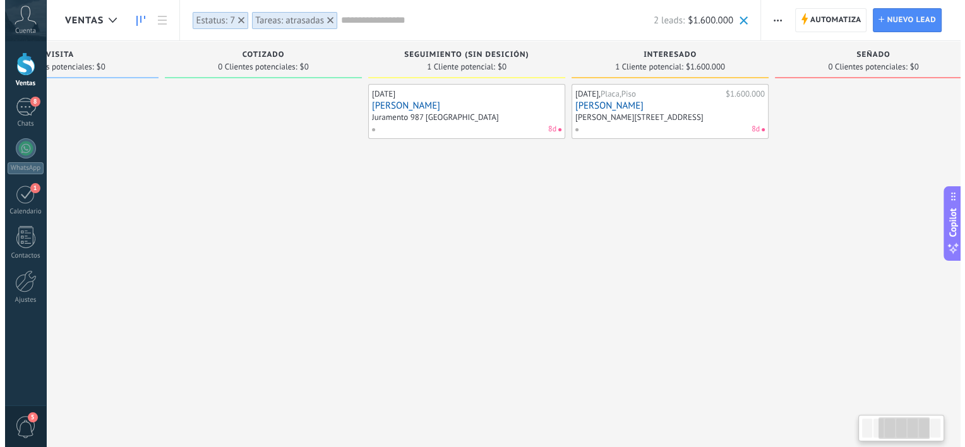
scroll to position [0, 547]
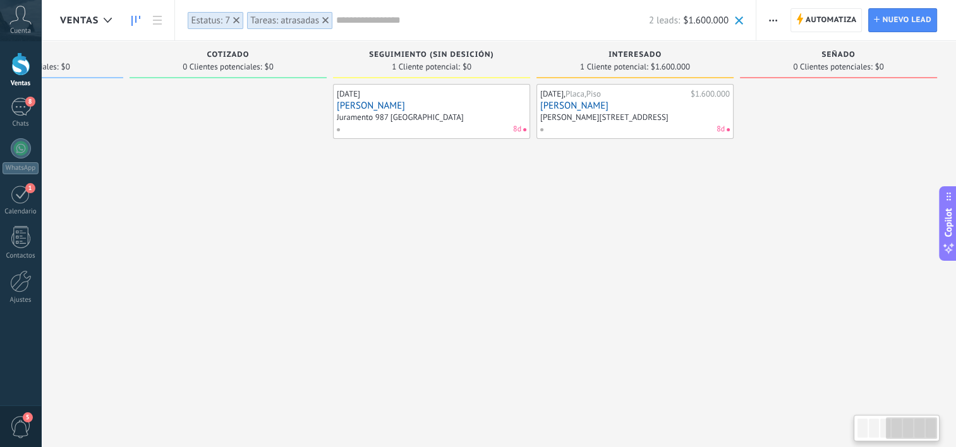
drag, startPoint x: 818, startPoint y: 283, endPoint x: 215, endPoint y: 234, distance: 604.7
click at [215, 234] on div at bounding box center [228, 225] width 197 height 282
click at [356, 106] on link "[PERSON_NAME]" at bounding box center [432, 105] width 190 height 11
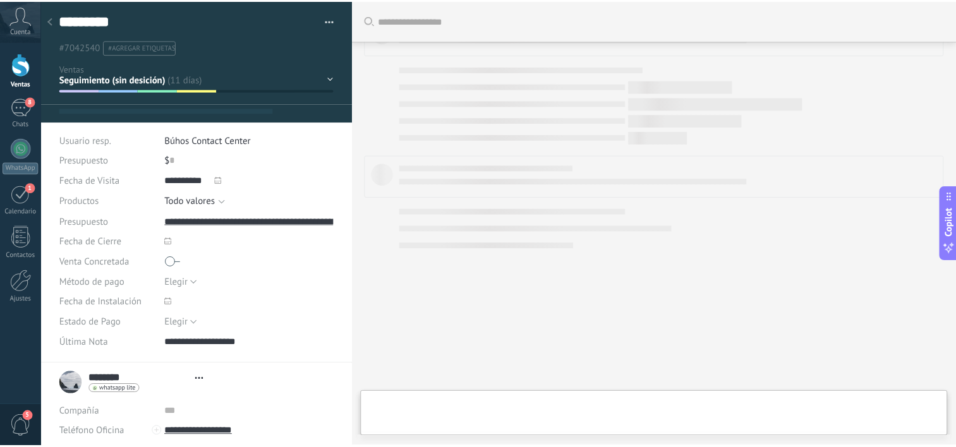
scroll to position [18, 0]
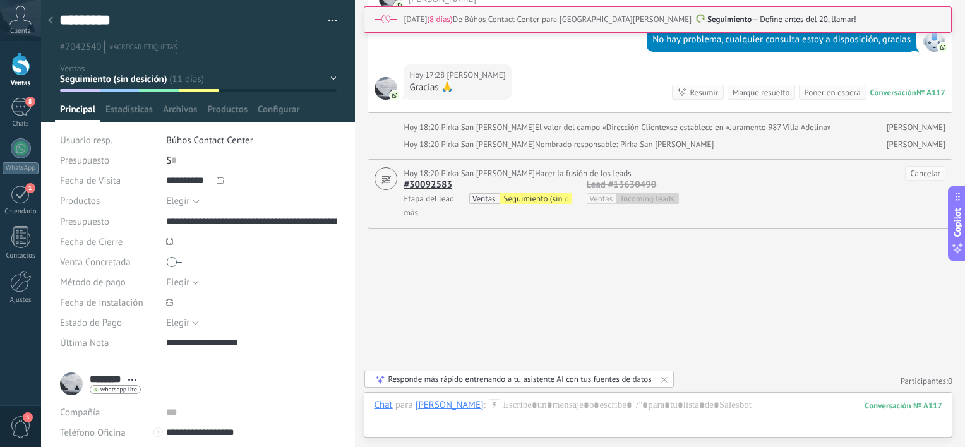
click at [48, 17] on icon at bounding box center [50, 20] width 5 height 8
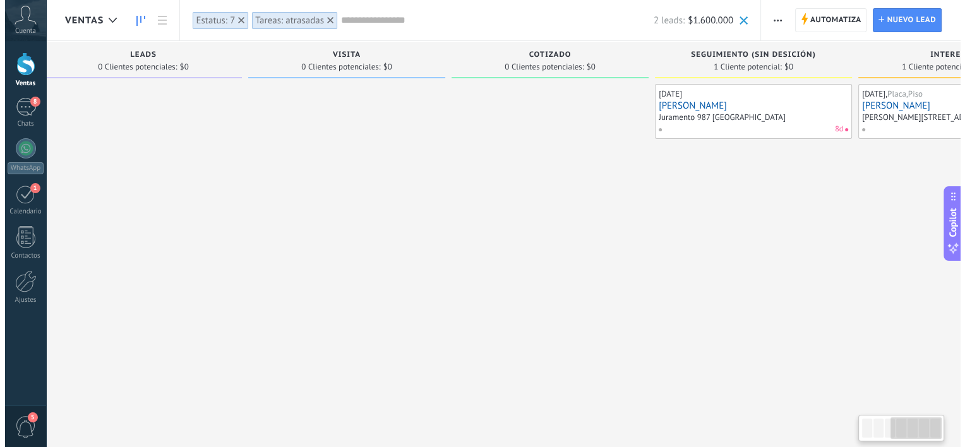
scroll to position [0, 547]
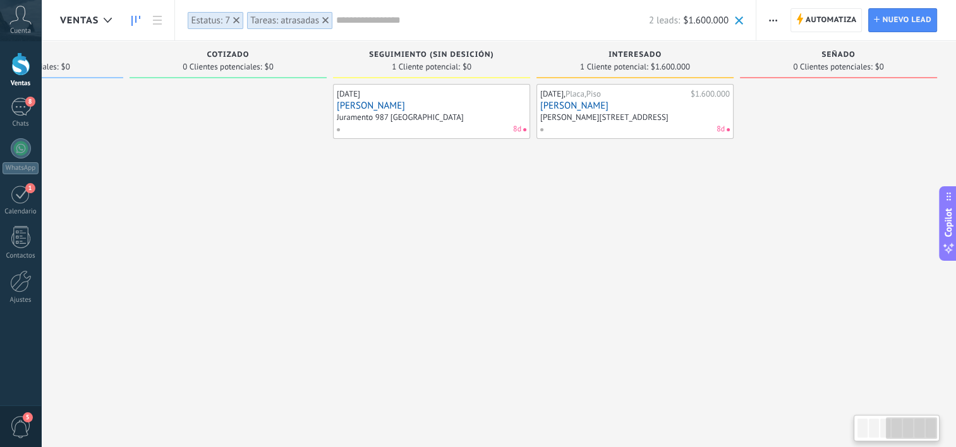
drag, startPoint x: 504, startPoint y: 190, endPoint x: -3, endPoint y: 181, distance: 506.8
click at [0, 181] on html ".abecls-1,.abecls-2{fill-rule:evenodd}.abecls-2{fill:#fff} .abhcls-1{fill:none}…" at bounding box center [478, 223] width 956 height 447
click at [583, 106] on link "[PERSON_NAME]" at bounding box center [635, 105] width 190 height 11
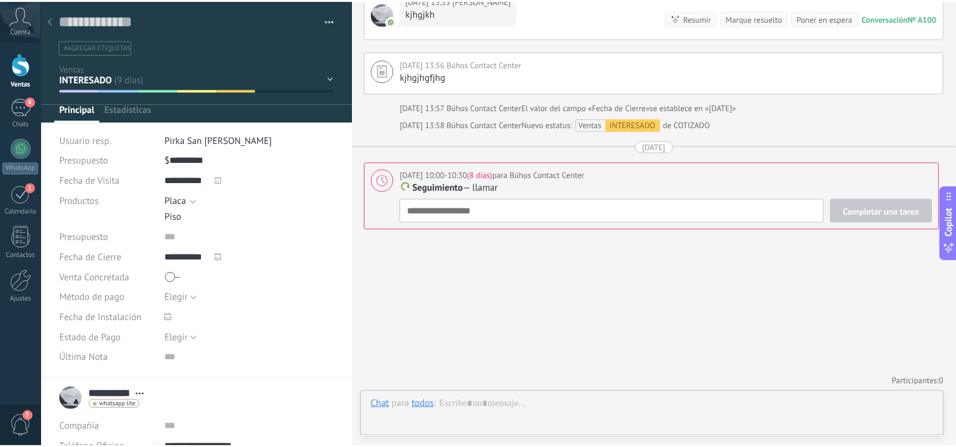
scroll to position [18, 0]
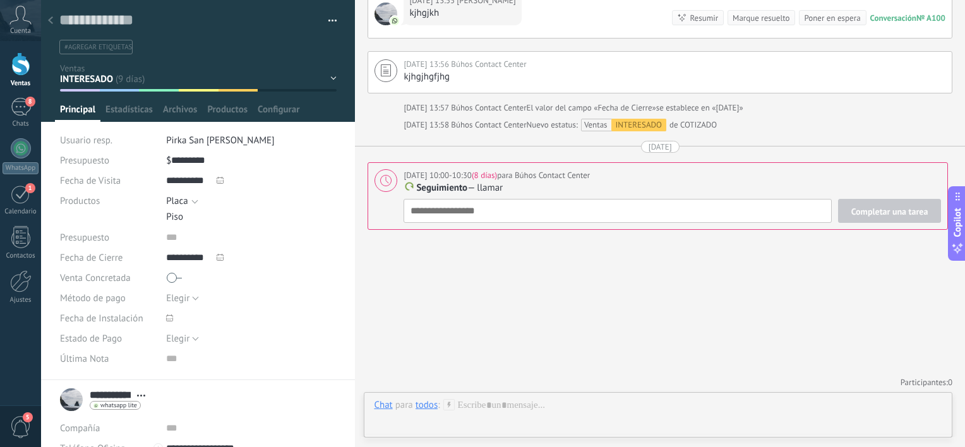
click at [56, 19] on div at bounding box center [51, 21] width 18 height 25
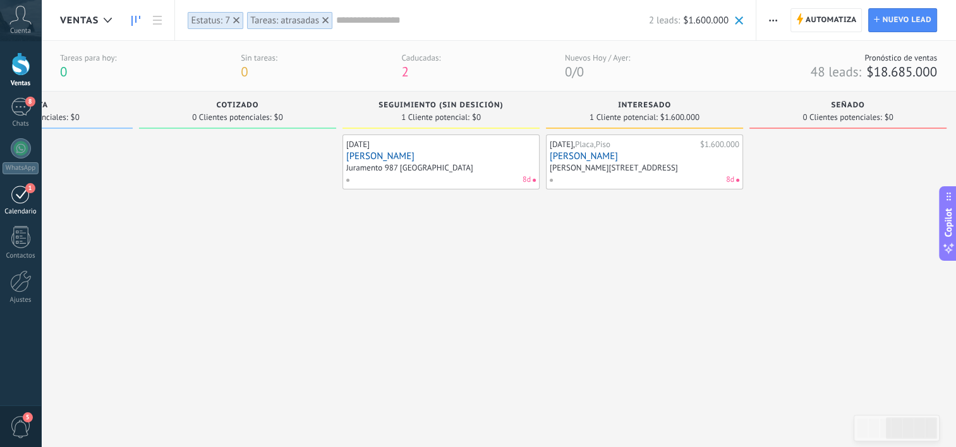
click at [25, 188] on span "1" at bounding box center [30, 188] width 10 height 10
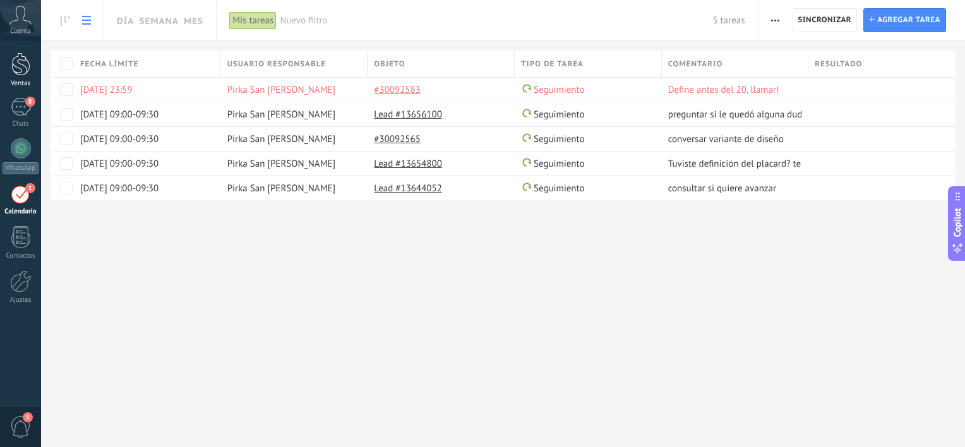
click at [25, 63] on div at bounding box center [20, 63] width 19 height 23
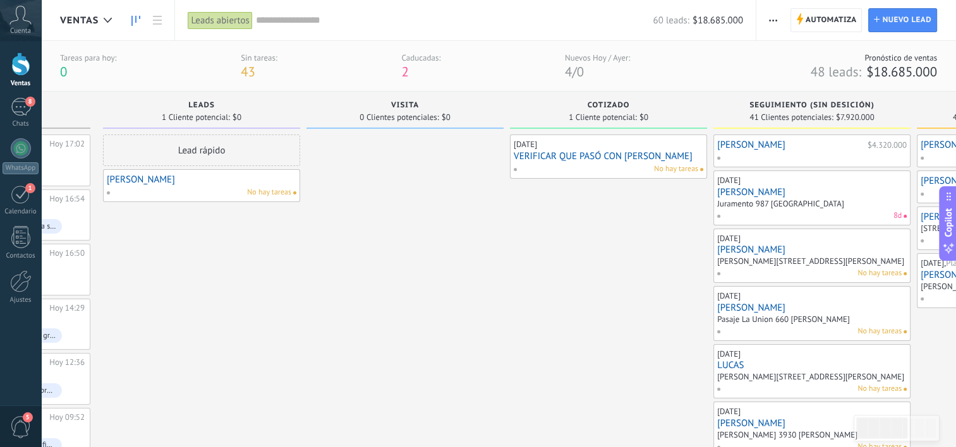
scroll to position [0, 208]
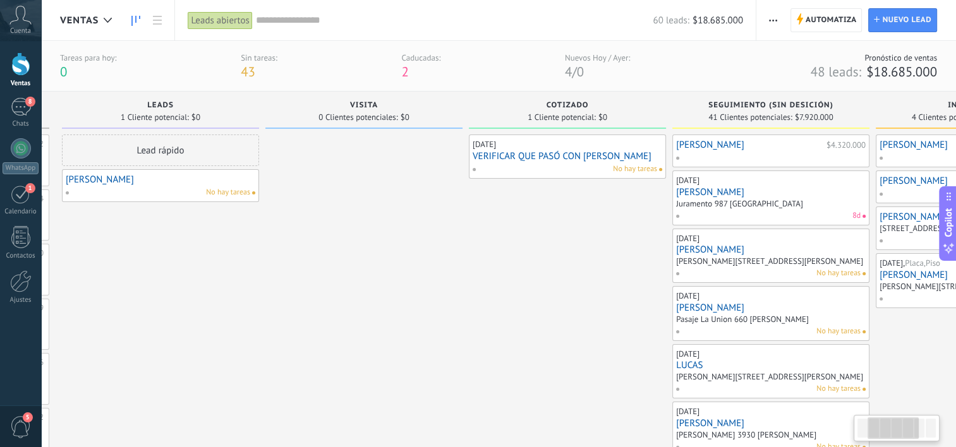
drag, startPoint x: 687, startPoint y: 221, endPoint x: 480, endPoint y: 214, distance: 207.4
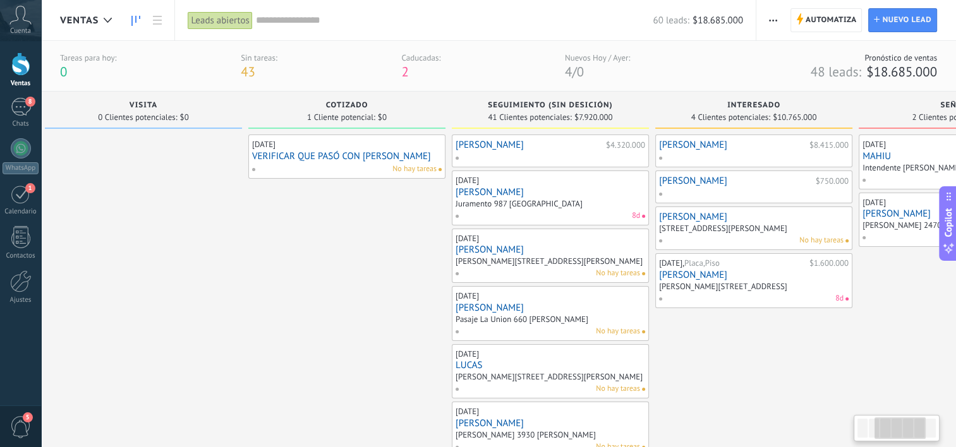
scroll to position [0, 547]
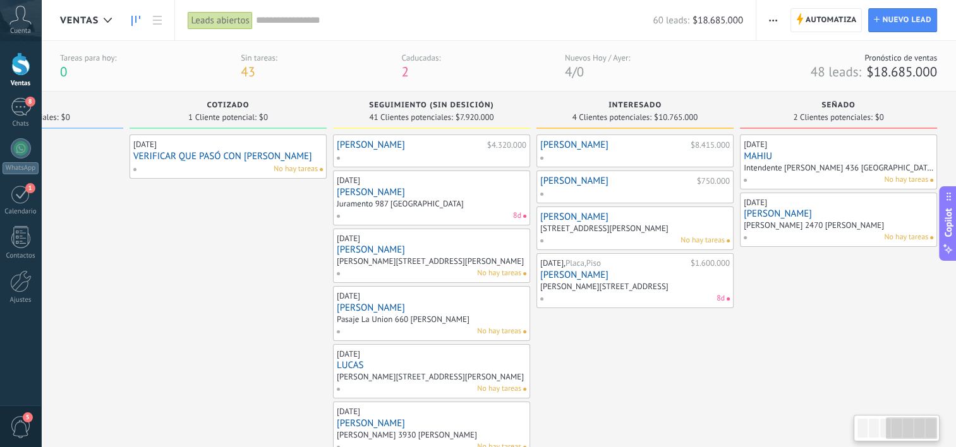
drag, startPoint x: 589, startPoint y: 294, endPoint x: 123, endPoint y: 285, distance: 467.0
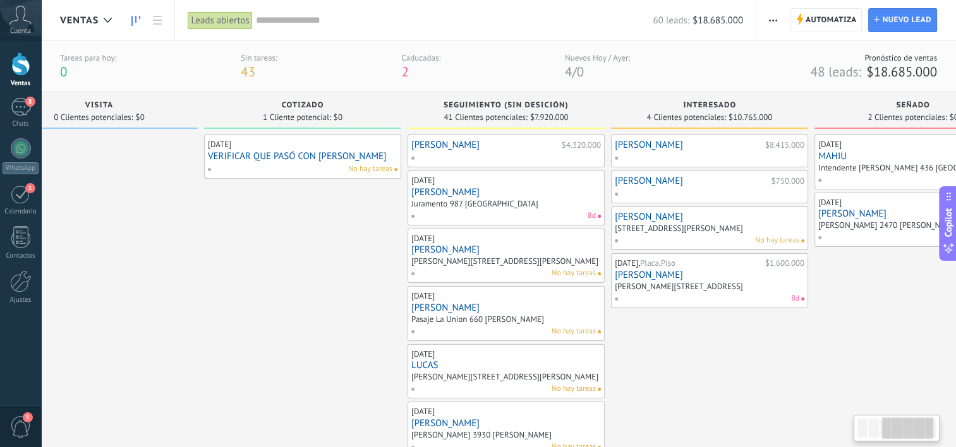
scroll to position [0, 473]
drag, startPoint x: 191, startPoint y: 235, endPoint x: 267, endPoint y: 236, distance: 76.5
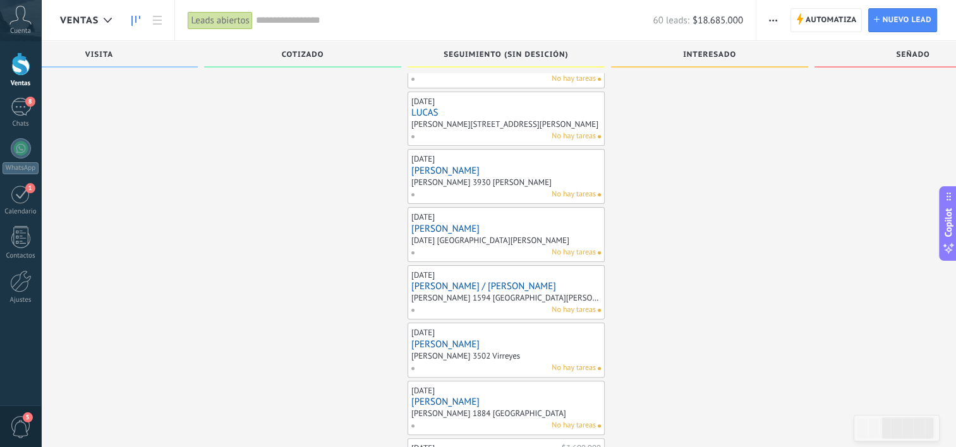
scroll to position [0, 0]
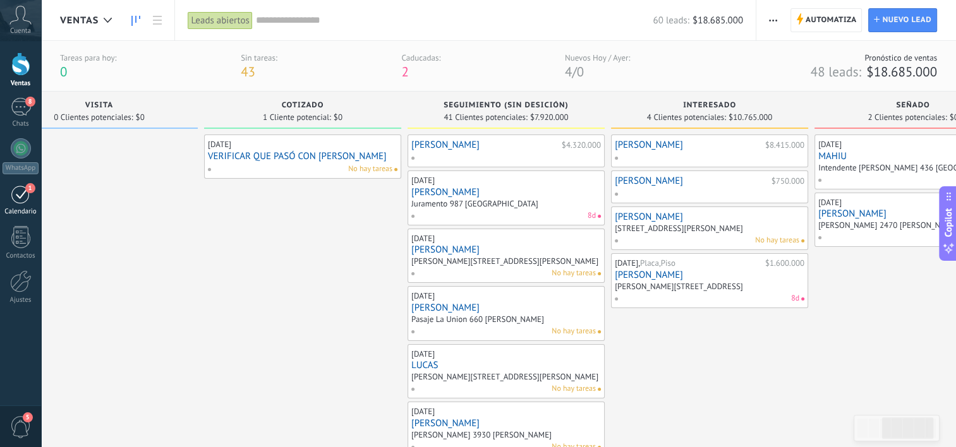
click at [22, 202] on div "1" at bounding box center [21, 194] width 20 height 20
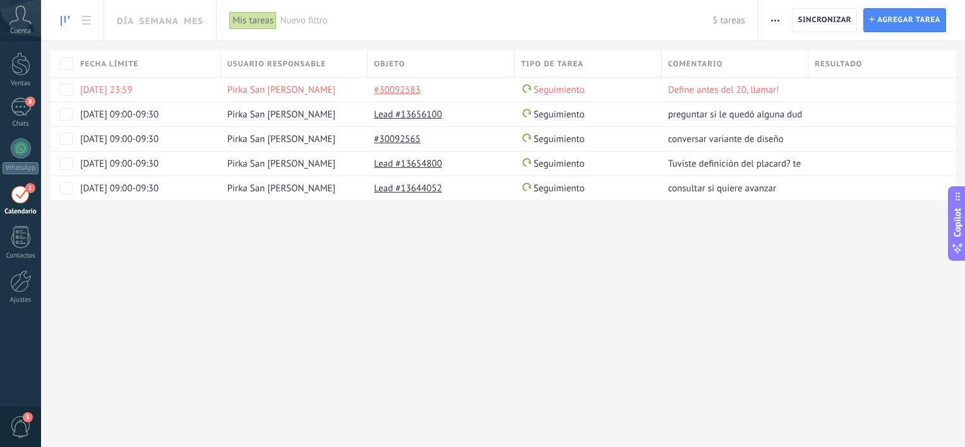
click at [61, 21] on use at bounding box center [65, 21] width 9 height 10
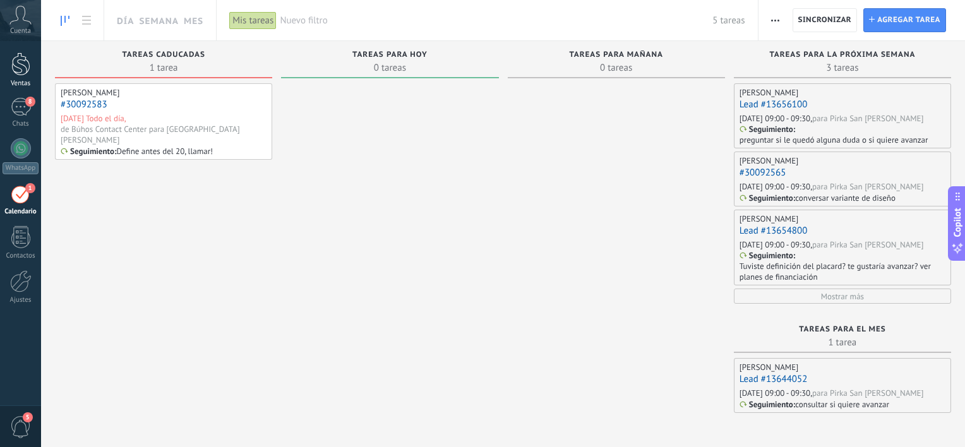
click at [20, 73] on div at bounding box center [20, 63] width 19 height 23
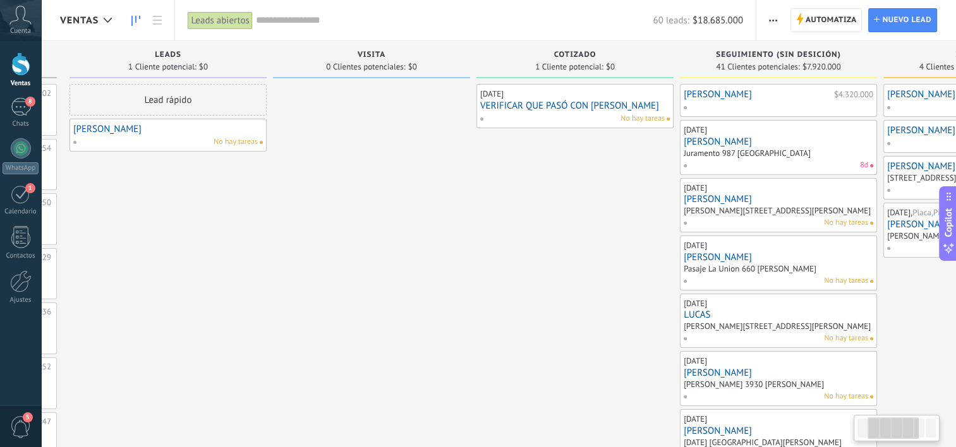
scroll to position [0, 381]
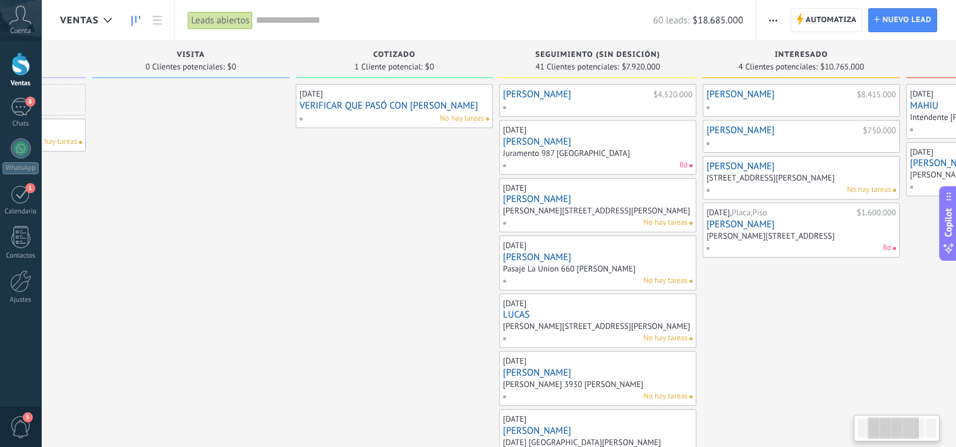
drag, startPoint x: 600, startPoint y: 265, endPoint x: 219, endPoint y: 270, distance: 380.4
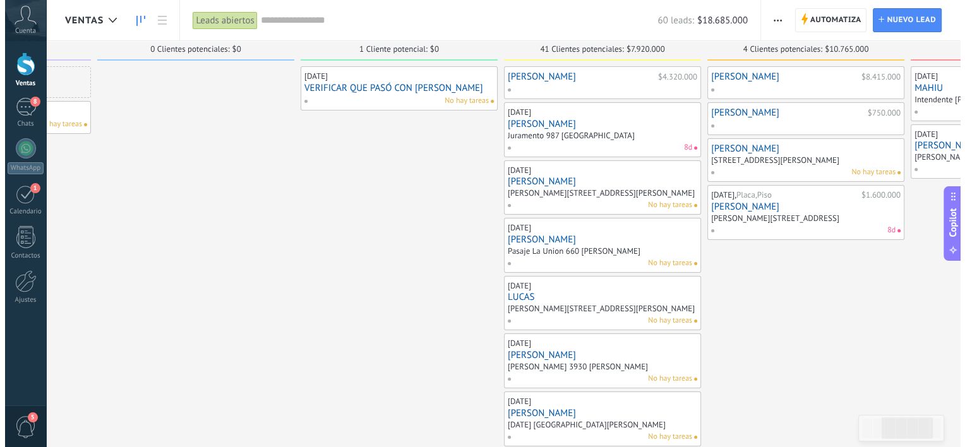
scroll to position [0, 0]
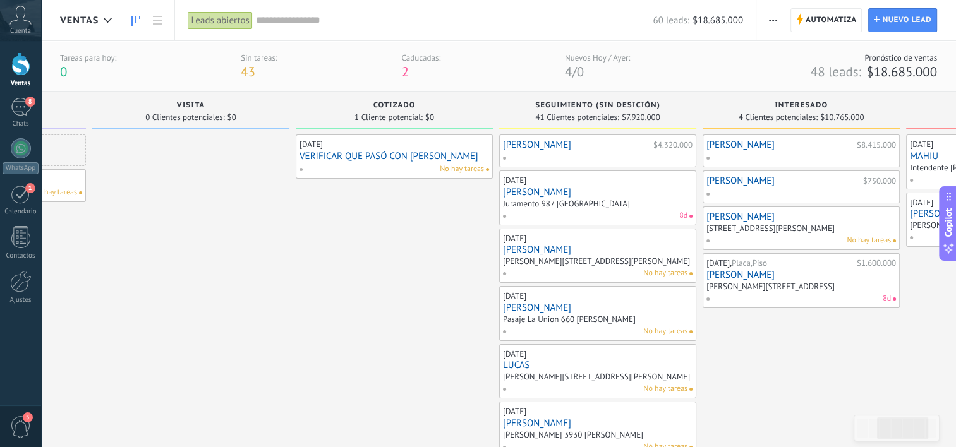
click at [615, 369] on link "LUCAS" at bounding box center [598, 365] width 190 height 11
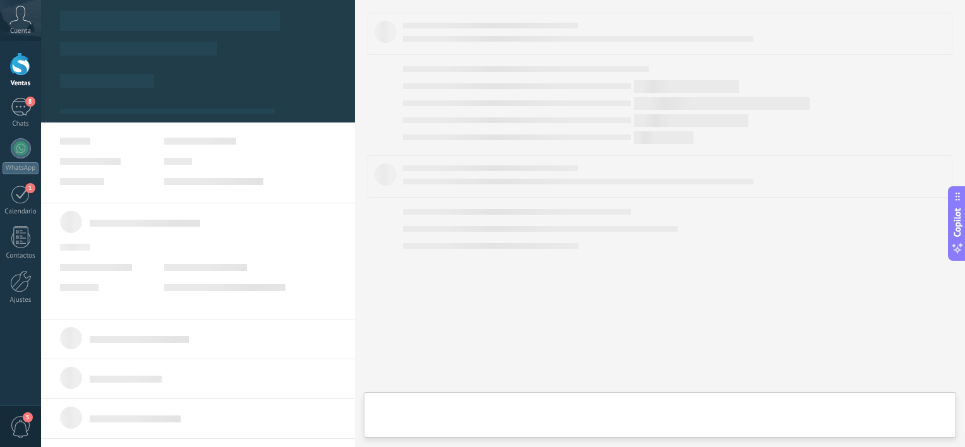
type textarea "*********"
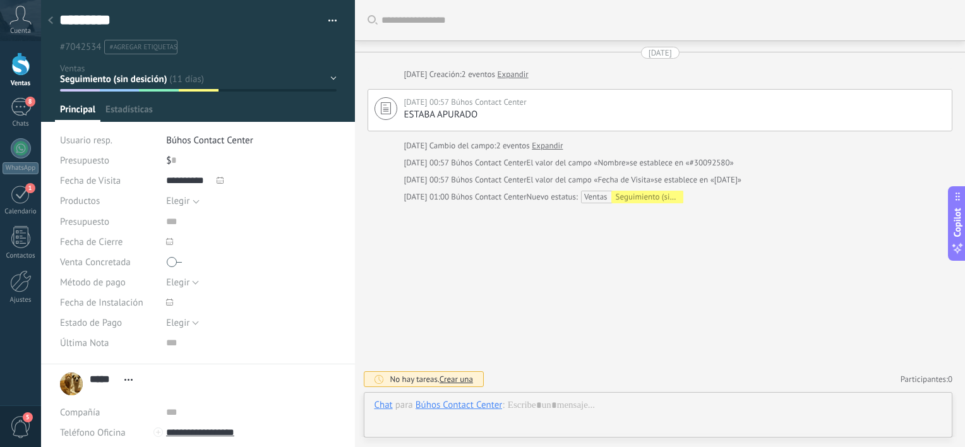
scroll to position [18, 0]
click at [174, 160] on input "text" at bounding box center [173, 160] width 5 height 20
click at [73, 431] on span "Guardar" at bounding box center [82, 427] width 30 height 9
type input "*********"
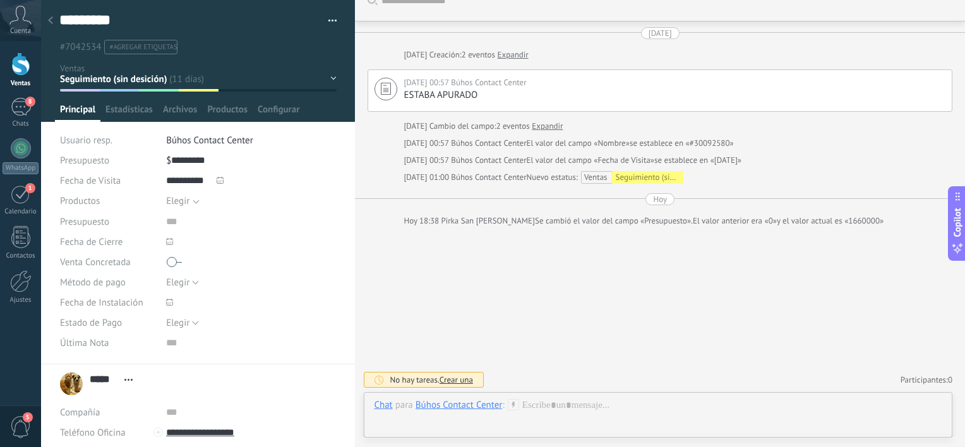
click at [0, 0] on div "Leads VISITA COTIZADO Seguimiento (sin desición) INTERESADO SEÑADO ganado" at bounding box center [0, 0] width 0 height 0
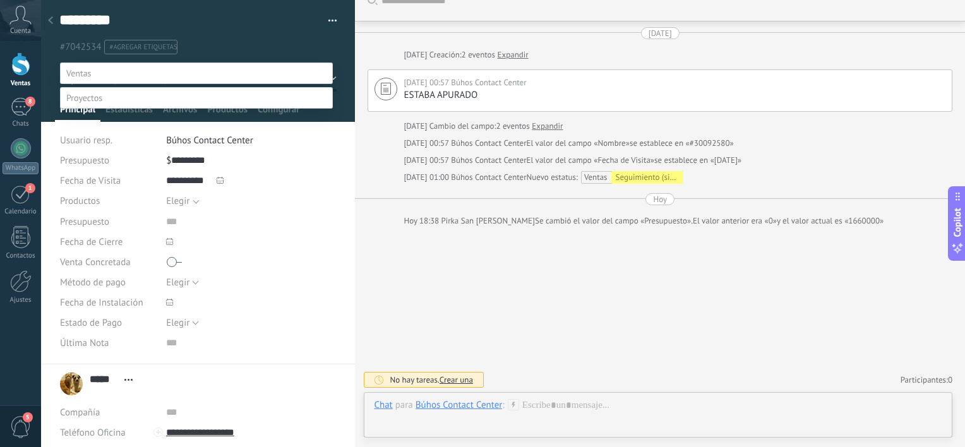
click at [0, 0] on label "ganado" at bounding box center [0, 0] width 0 height 0
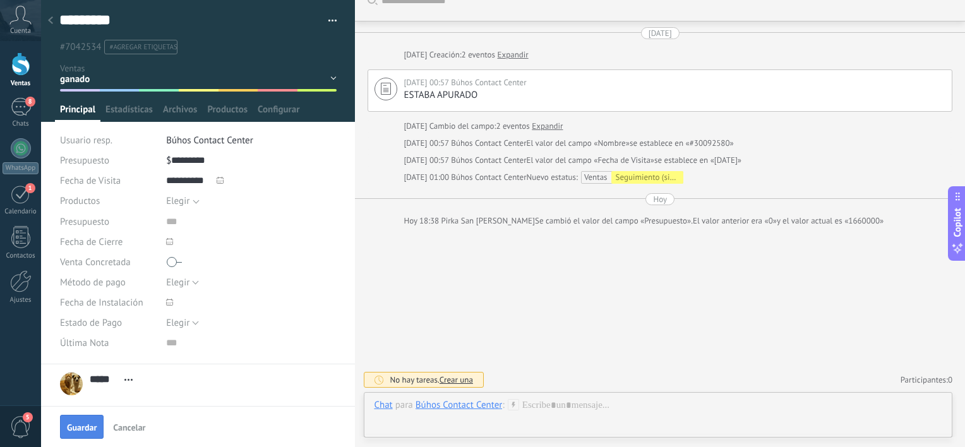
click at [76, 417] on button "Guardar" at bounding box center [82, 427] width 44 height 24
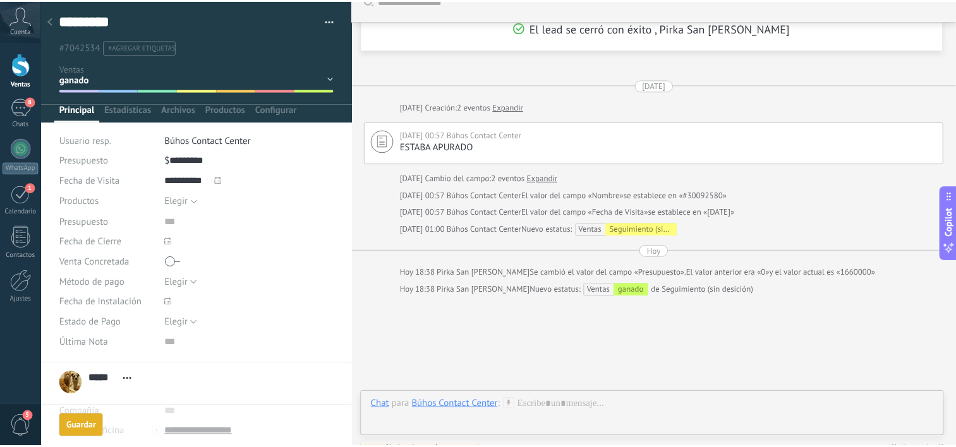
scroll to position [89, 0]
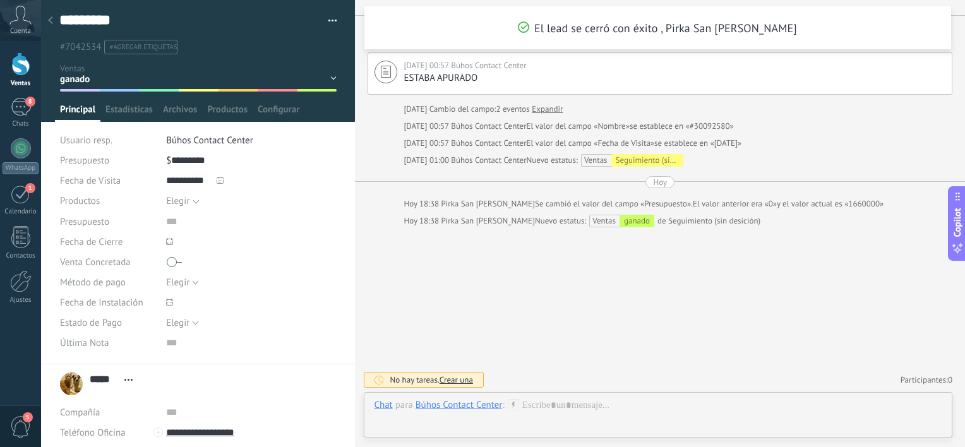
click at [51, 18] on use at bounding box center [50, 20] width 5 height 8
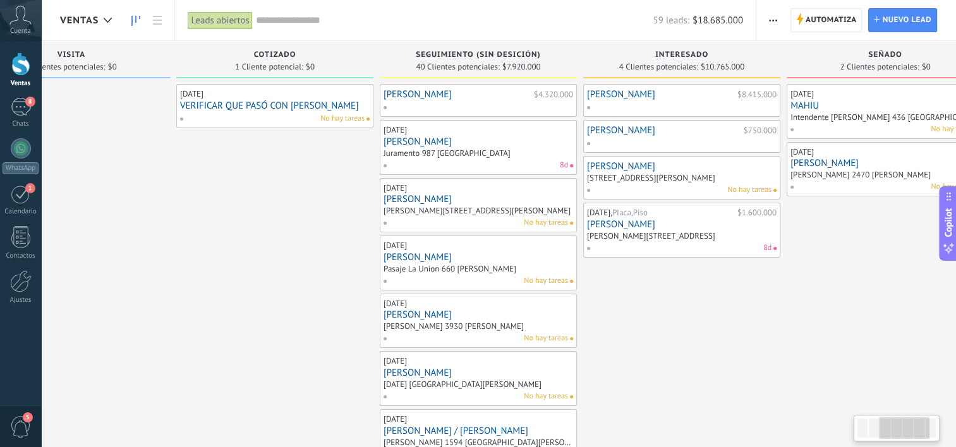
scroll to position [0, 547]
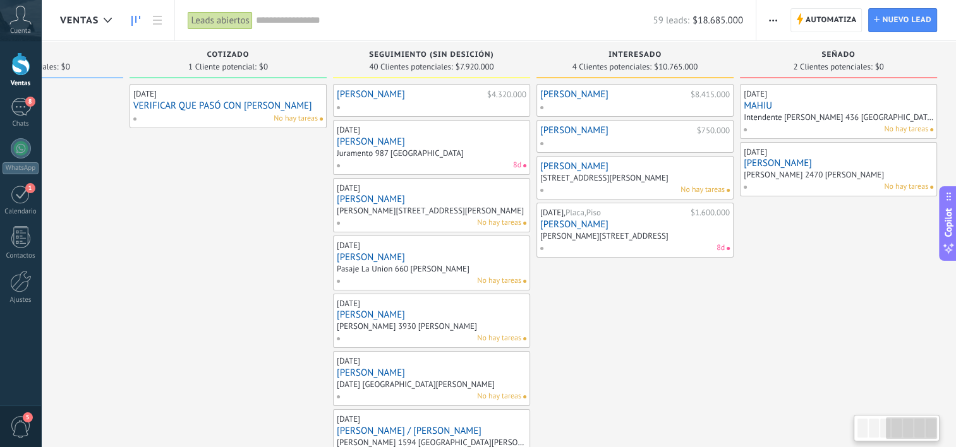
drag, startPoint x: 712, startPoint y: 291, endPoint x: 109, endPoint y: 371, distance: 608.0
click at [586, 19] on input "text" at bounding box center [454, 20] width 397 height 13
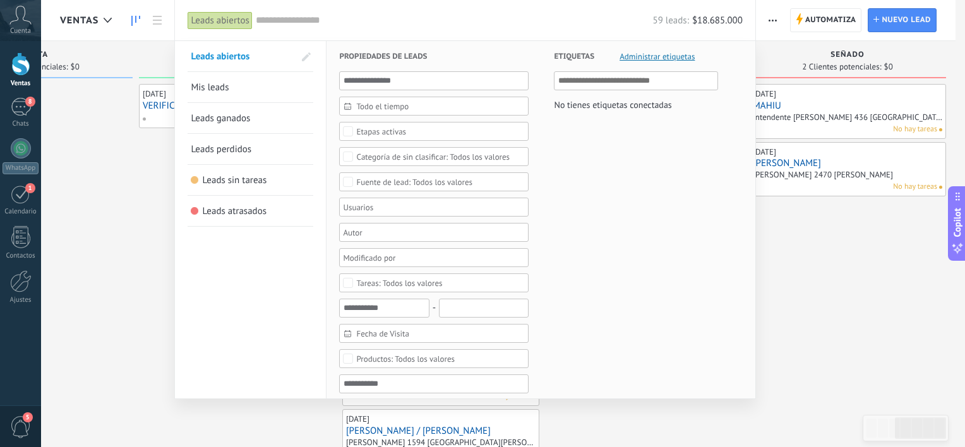
click at [890, 250] on div at bounding box center [482, 223] width 965 height 447
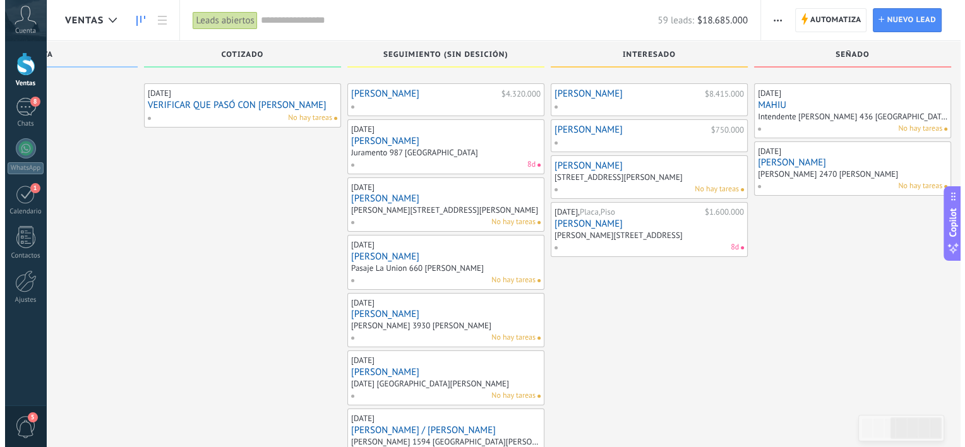
scroll to position [0, 0]
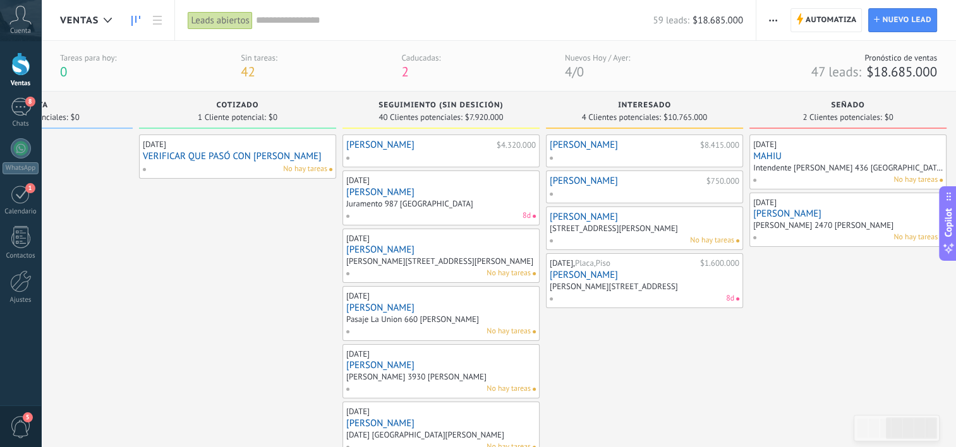
click at [409, 30] on div "59 leads: $18.685.000" at bounding box center [499, 20] width 487 height 40
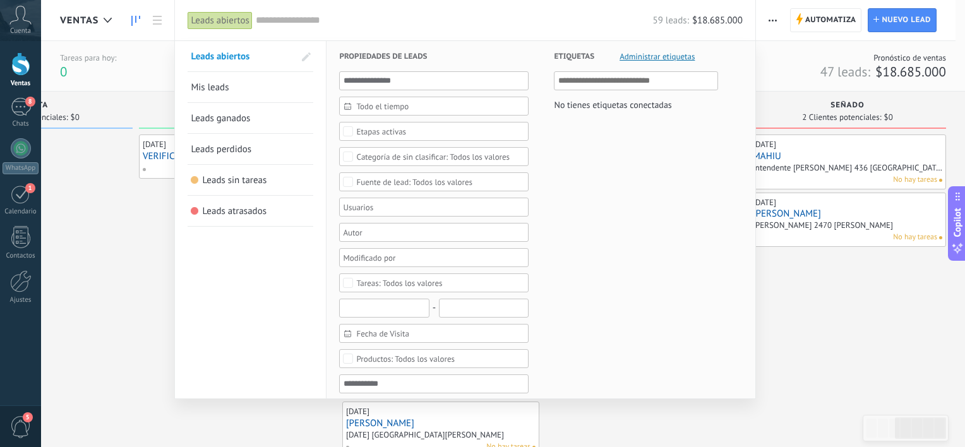
click at [402, 311] on input "text" at bounding box center [384, 308] width 90 height 19
click at [405, 305] on input "text" at bounding box center [384, 308] width 90 height 19
click at [473, 303] on input "text" at bounding box center [484, 308] width 90 height 19
click at [382, 312] on input "text" at bounding box center [384, 308] width 90 height 19
click at [490, 299] on input "text" at bounding box center [484, 308] width 90 height 19
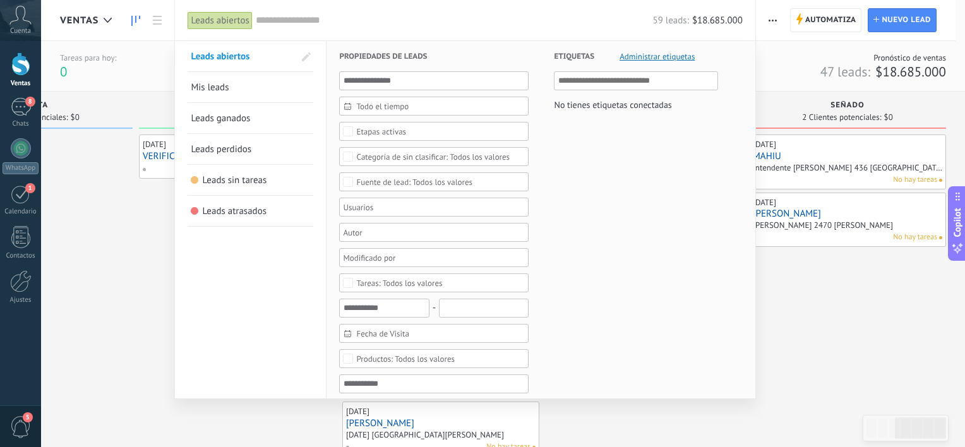
click at [851, 344] on div at bounding box center [482, 223] width 965 height 447
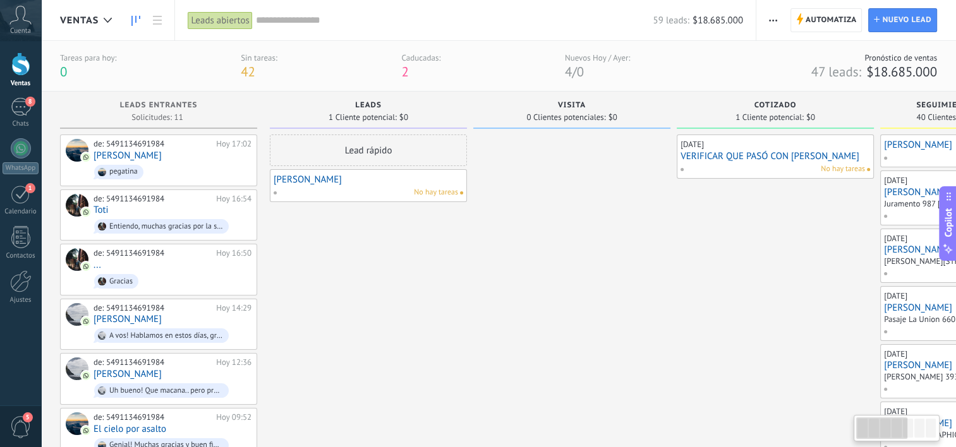
drag, startPoint x: 121, startPoint y: 281, endPoint x: 686, endPoint y: 250, distance: 565.7
drag, startPoint x: 690, startPoint y: 253, endPoint x: 725, endPoint y: 268, distance: 38.3
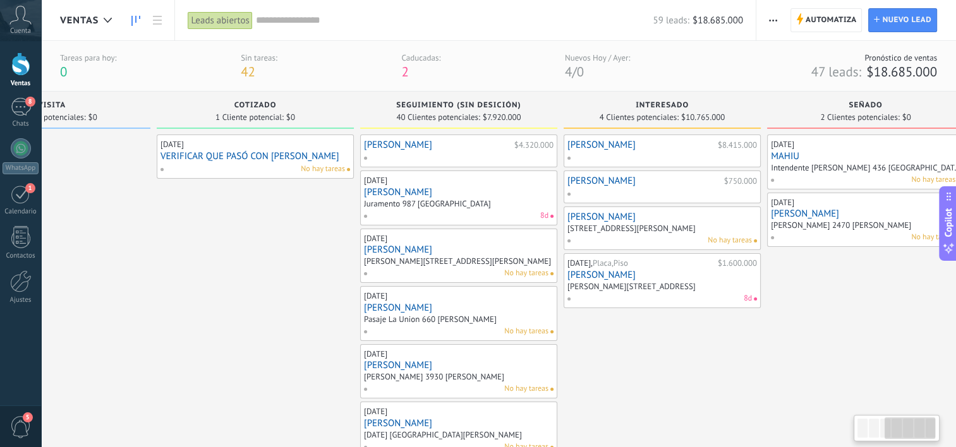
drag, startPoint x: 643, startPoint y: 278, endPoint x: 189, endPoint y: 308, distance: 454.7
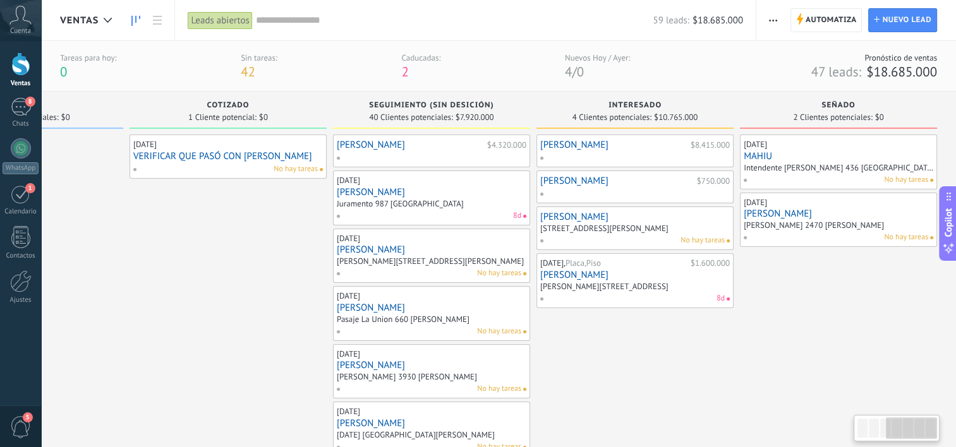
drag, startPoint x: 681, startPoint y: 349, endPoint x: 561, endPoint y: 341, distance: 120.3
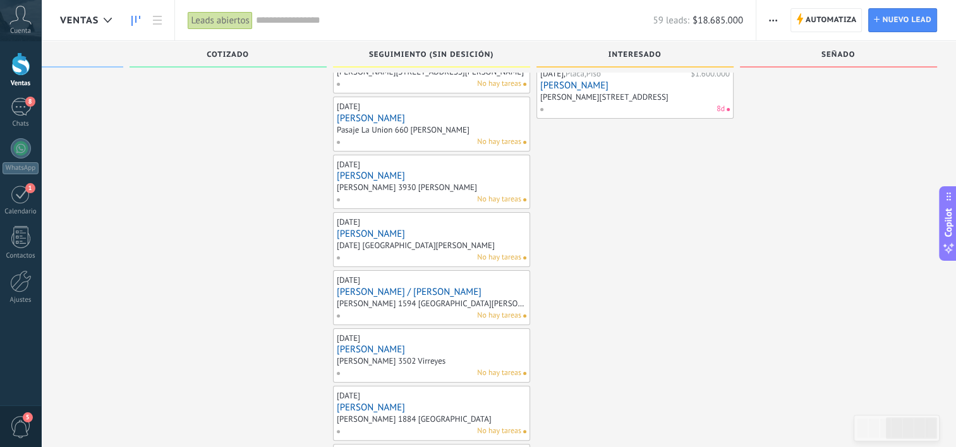
scroll to position [0, 0]
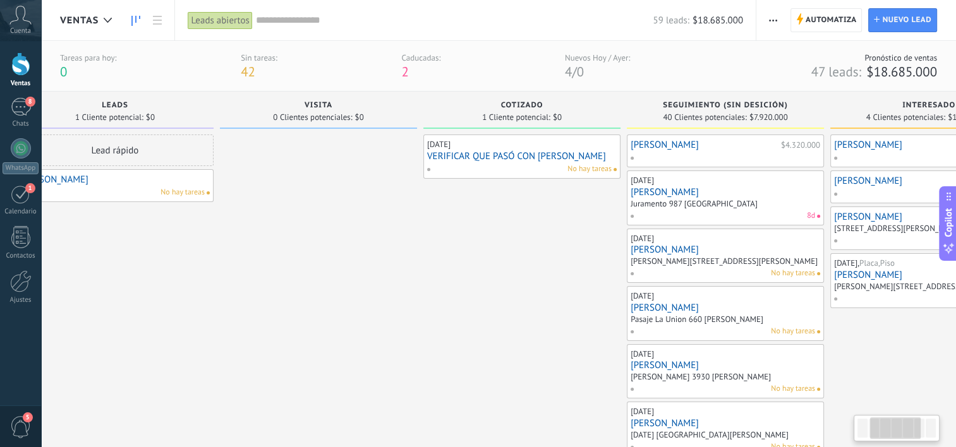
drag, startPoint x: 178, startPoint y: 288, endPoint x: 473, endPoint y: 257, distance: 296.7
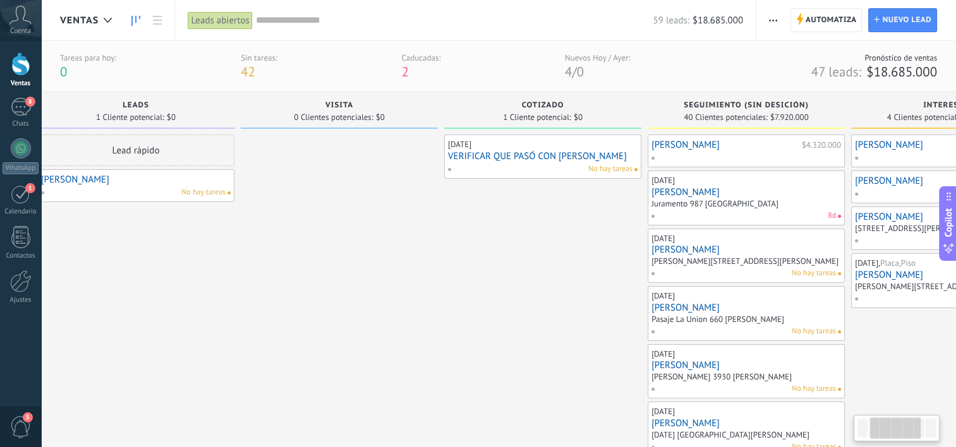
drag, startPoint x: 289, startPoint y: 312, endPoint x: 387, endPoint y: 315, distance: 98.0
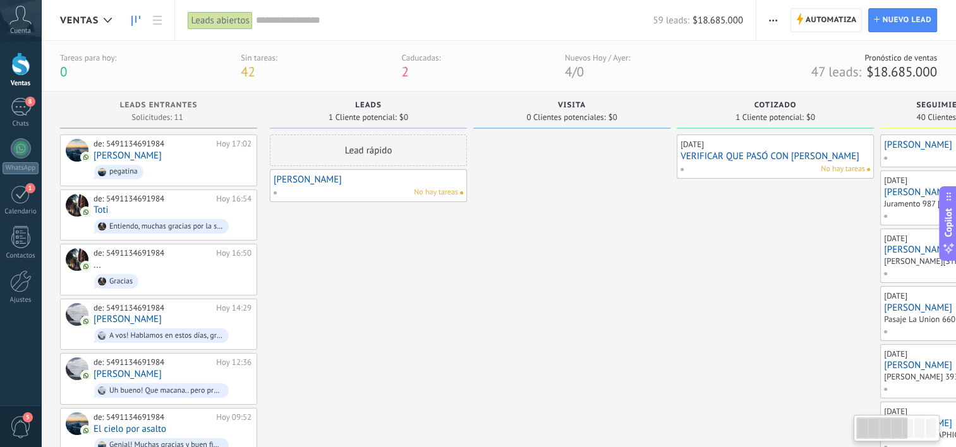
drag, startPoint x: 134, startPoint y: 289, endPoint x: 541, endPoint y: 273, distance: 407.9
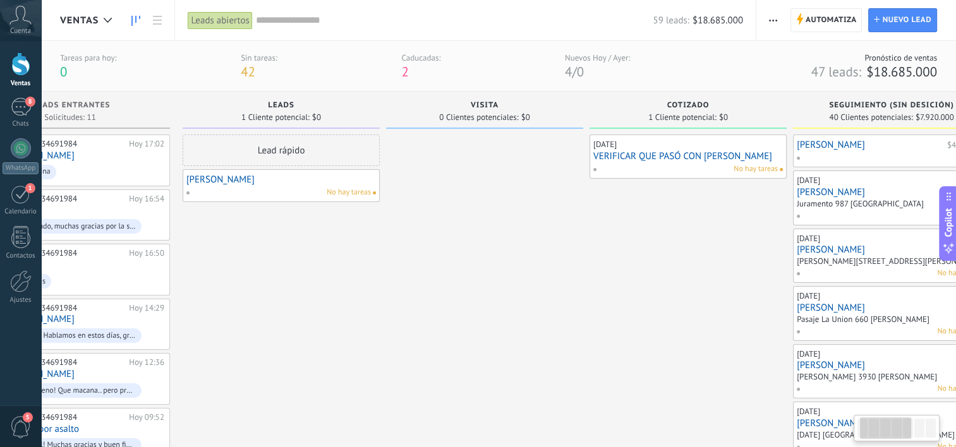
scroll to position [0, 80]
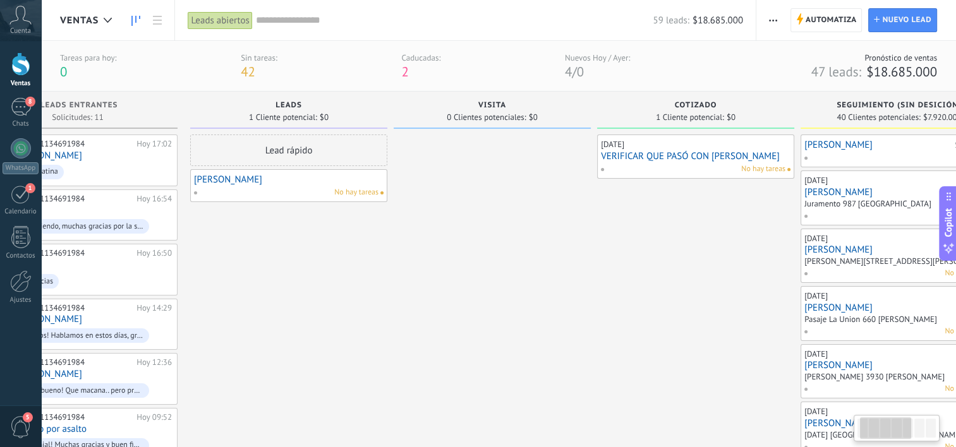
drag, startPoint x: 629, startPoint y: 291, endPoint x: 551, endPoint y: 267, distance: 82.1
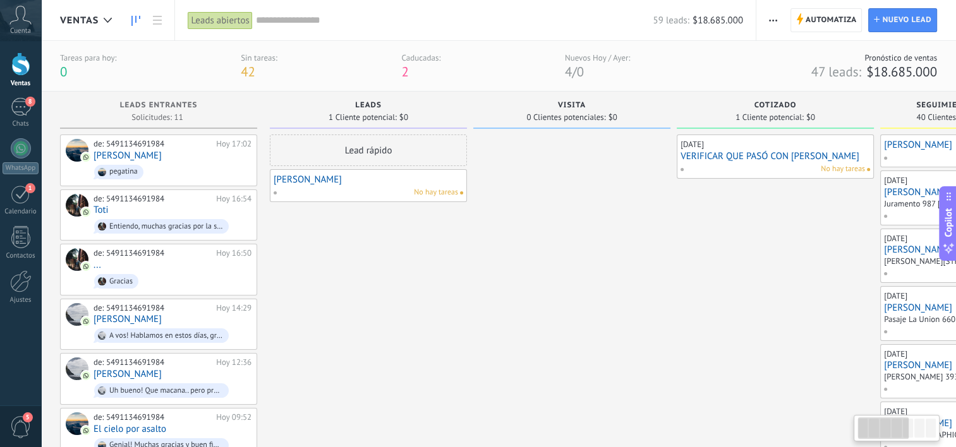
drag, startPoint x: 219, startPoint y: 354, endPoint x: 330, endPoint y: 320, distance: 116.1
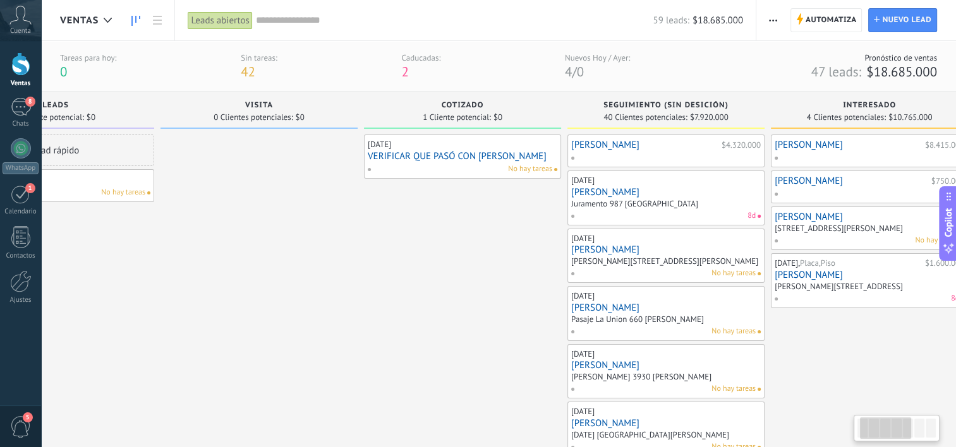
scroll to position [0, 483]
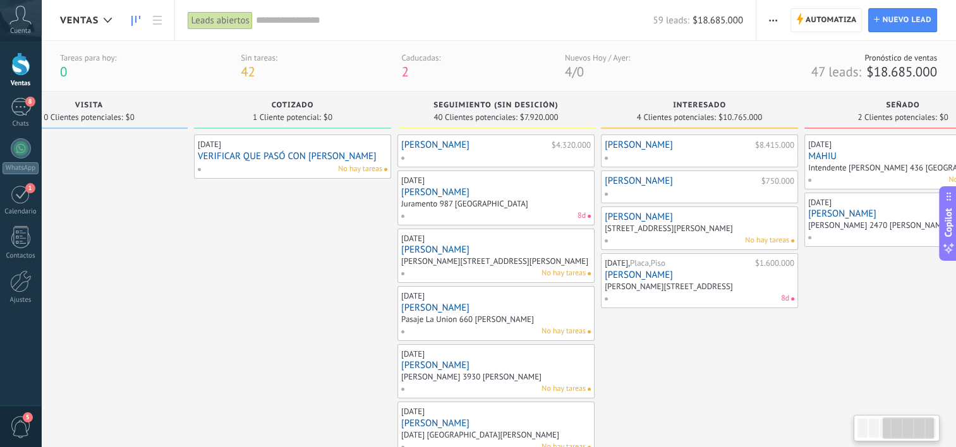
drag, startPoint x: 553, startPoint y: 245, endPoint x: -3, endPoint y: 325, distance: 561.1
click at [0, 325] on html ".abecls-1,.abecls-2{fill-rule:evenodd}.abecls-2{fill:#fff} .abhcls-1{fill:none}…" at bounding box center [478, 223] width 956 height 447
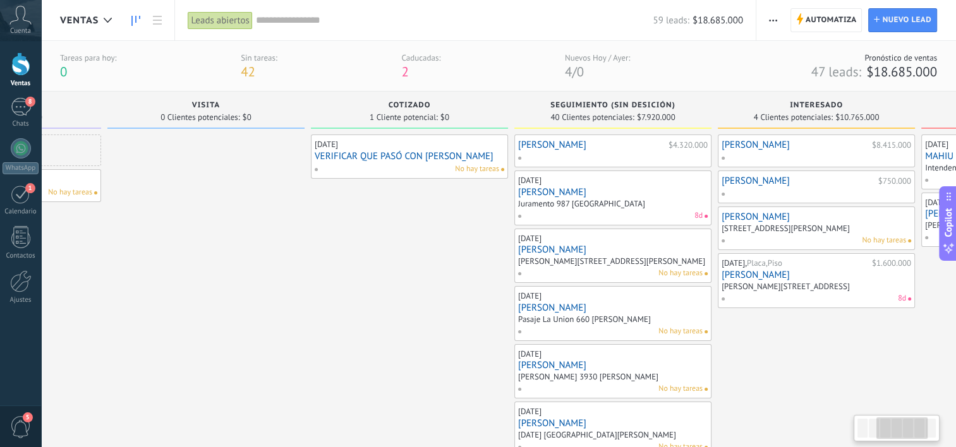
scroll to position [0, 482]
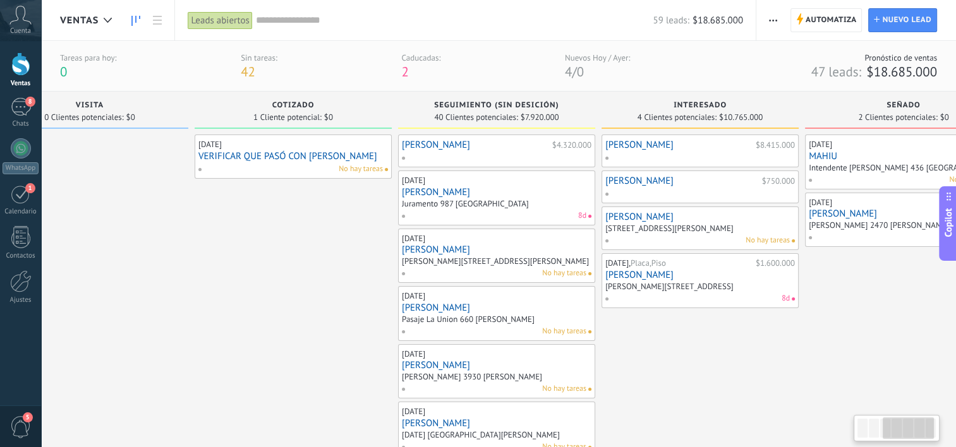
drag, startPoint x: 66, startPoint y: 302, endPoint x: -3, endPoint y: 327, distance: 73.1
click at [0, 327] on html ".abecls-1,.abecls-2{fill-rule:evenodd}.abecls-2{fill:#fff} .abhcls-1{fill:none}…" at bounding box center [478, 223] width 956 height 447
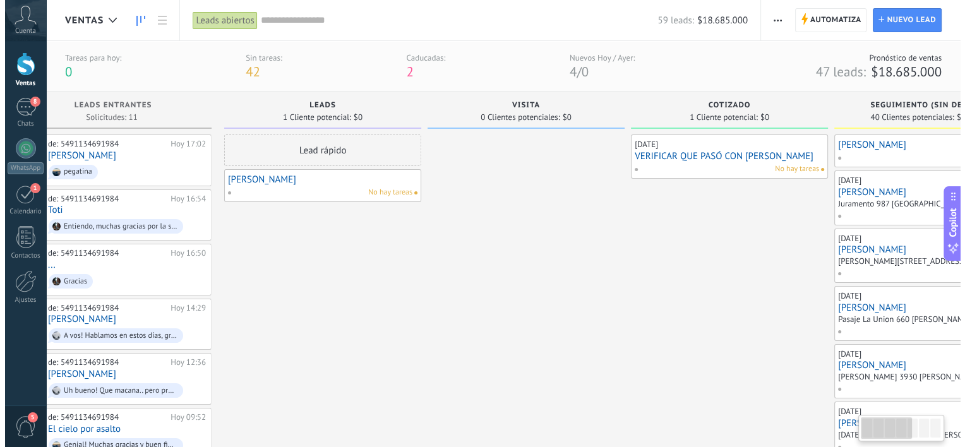
scroll to position [0, 0]
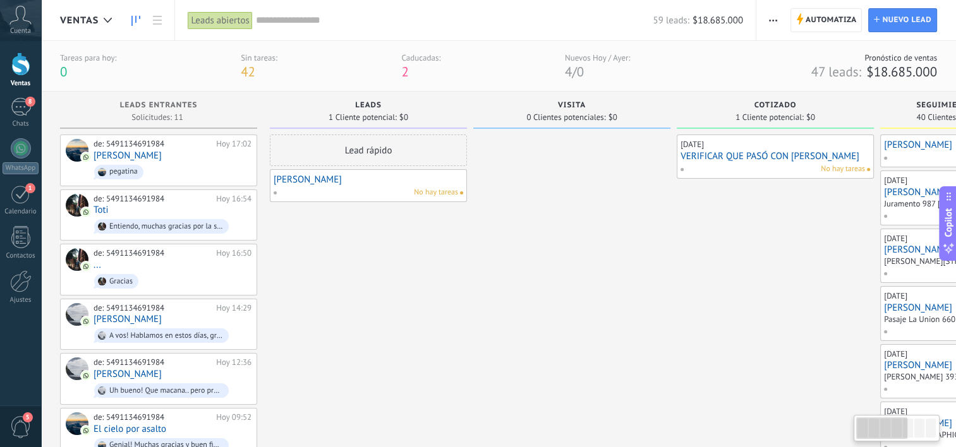
drag, startPoint x: 91, startPoint y: 326, endPoint x: 911, endPoint y: 169, distance: 834.9
click at [112, 23] on div at bounding box center [107, 20] width 21 height 25
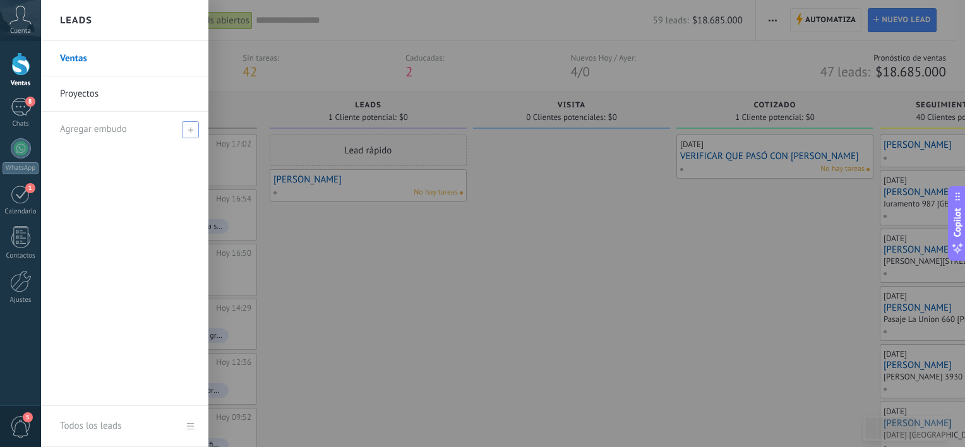
click at [187, 126] on span at bounding box center [190, 129] width 17 height 17
type input "**********"
click at [190, 130] on span at bounding box center [191, 129] width 11 height 9
click at [420, 278] on div at bounding box center [523, 223] width 965 height 447
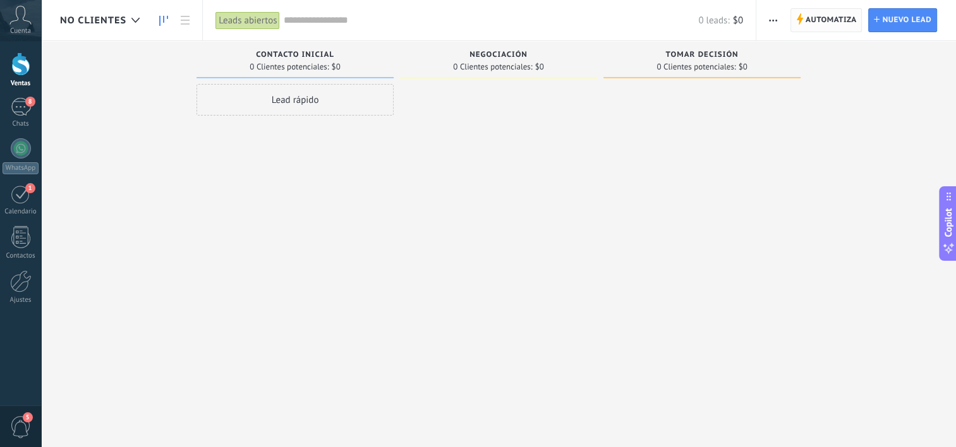
click at [820, 23] on span "Automatiza" at bounding box center [831, 20] width 51 height 23
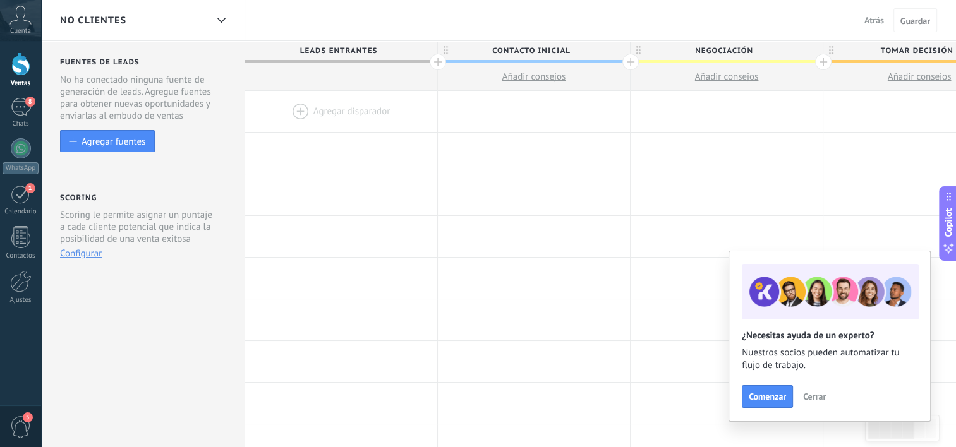
click at [781, 47] on span "Negociación" at bounding box center [724, 51] width 186 height 20
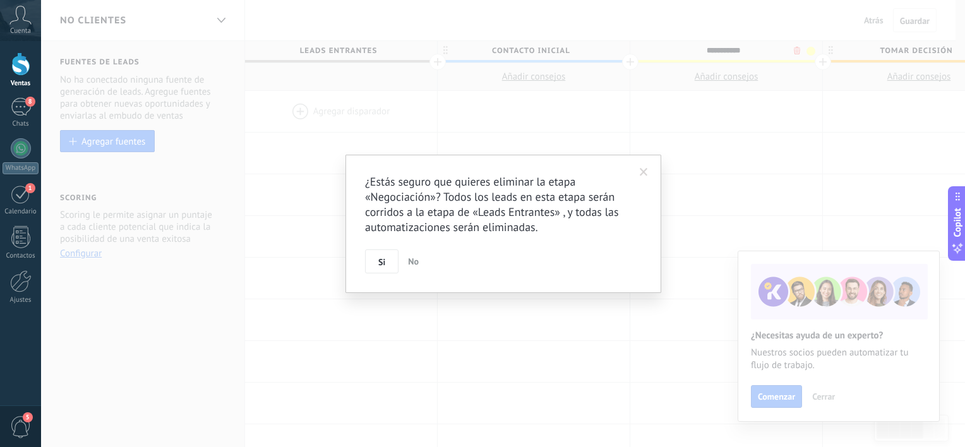
click at [799, 50] on body ".abecls-1,.abecls-2{fill-rule:evenodd}.abecls-2{fill:#fff} .abhcls-1{fill:none}…" at bounding box center [482, 223] width 965 height 447
click at [392, 263] on button "Si" at bounding box center [381, 262] width 33 height 24
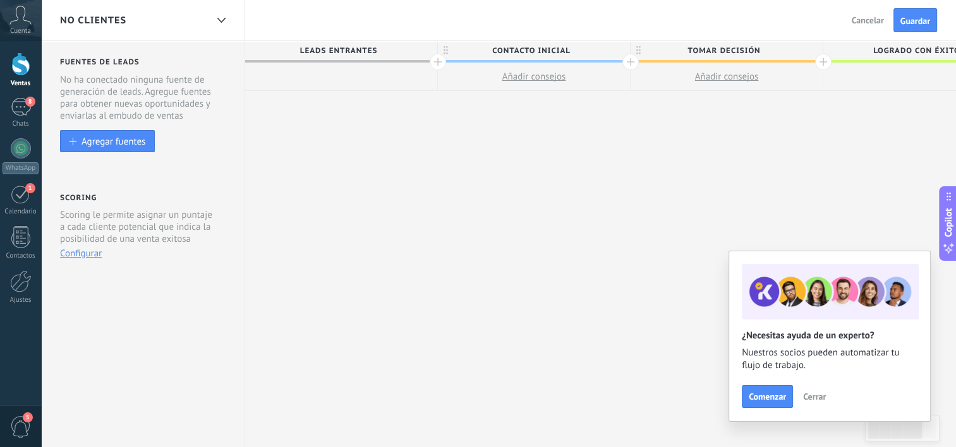
click at [753, 51] on span "Tomar decisión" at bounding box center [724, 51] width 186 height 20
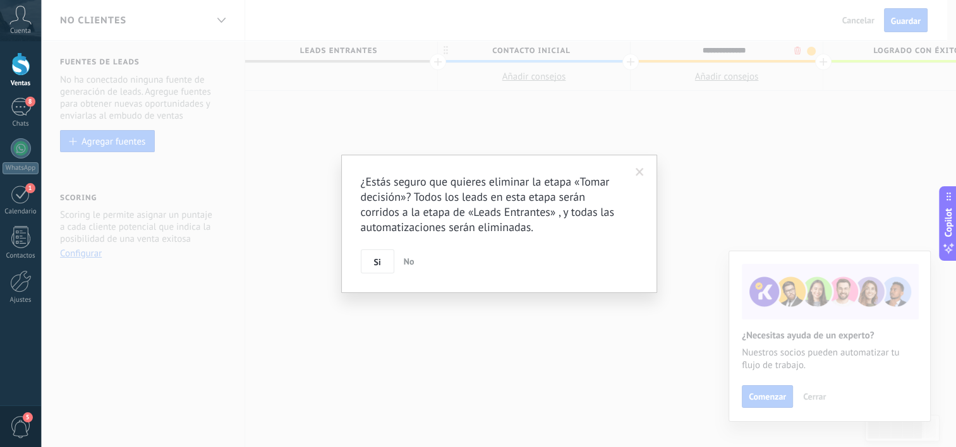
click at [794, 50] on body ".abecls-1,.abecls-2{fill-rule:evenodd}.abecls-2{fill:#fff} .abhcls-1{fill:none}…" at bounding box center [478, 223] width 956 height 447
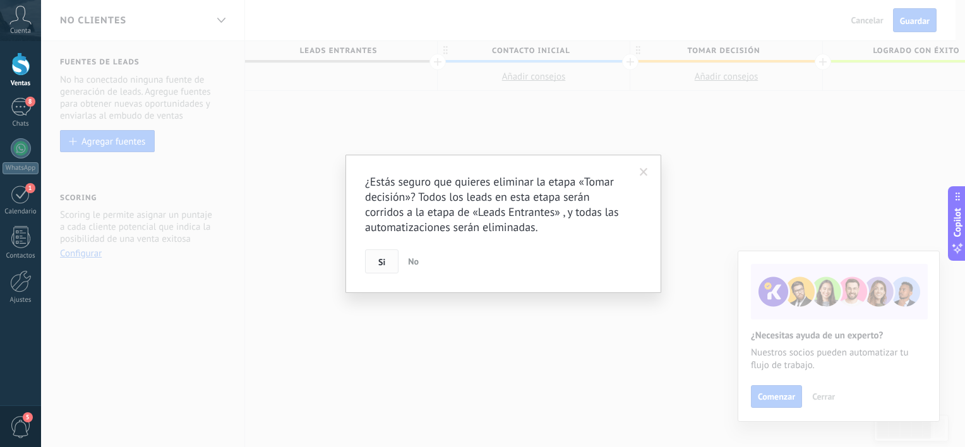
click at [375, 263] on button "Si" at bounding box center [381, 262] width 33 height 24
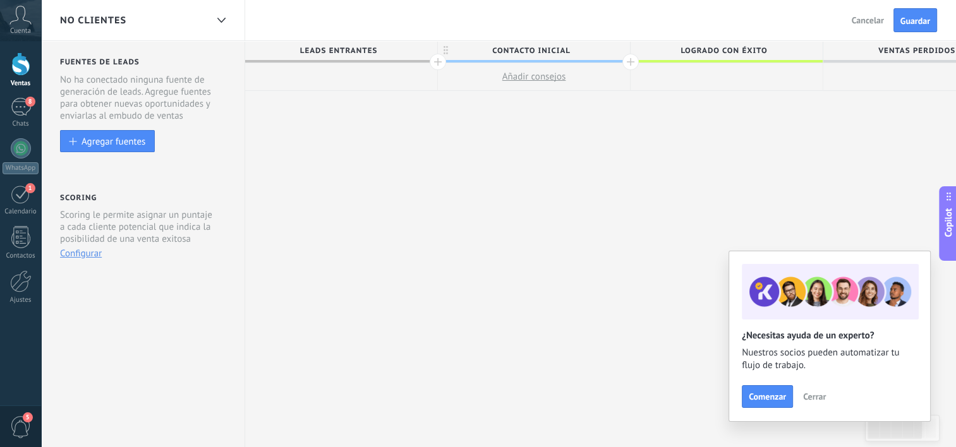
click at [780, 45] on span "Logrado con éxito" at bounding box center [724, 51] width 186 height 20
click at [565, 56] on span "Contacto inicial" at bounding box center [531, 51] width 186 height 20
type input "********"
click at [934, 13] on button "Guardar" at bounding box center [915, 20] width 44 height 24
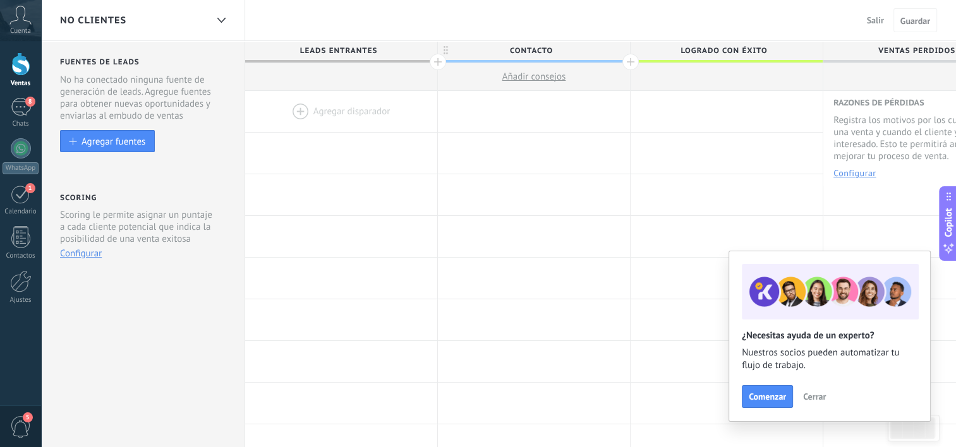
click at [111, 33] on div "No Clientes" at bounding box center [133, 20] width 147 height 40
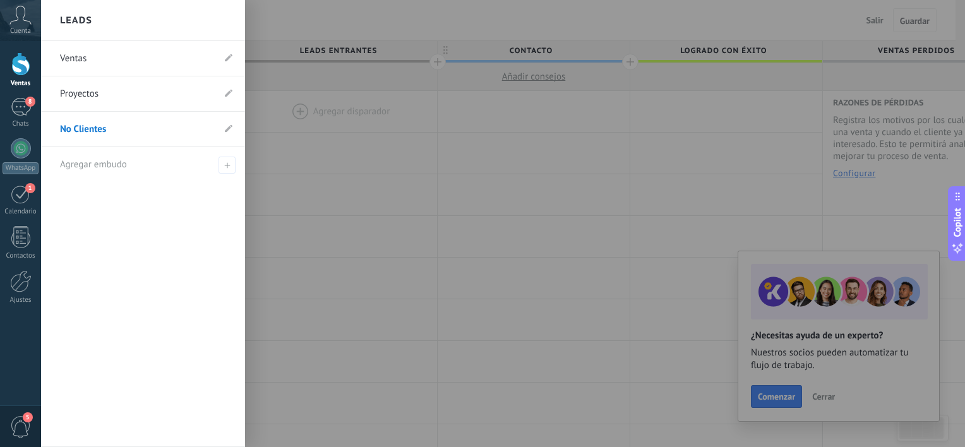
click at [100, 59] on link "Ventas" at bounding box center [137, 58] width 154 height 35
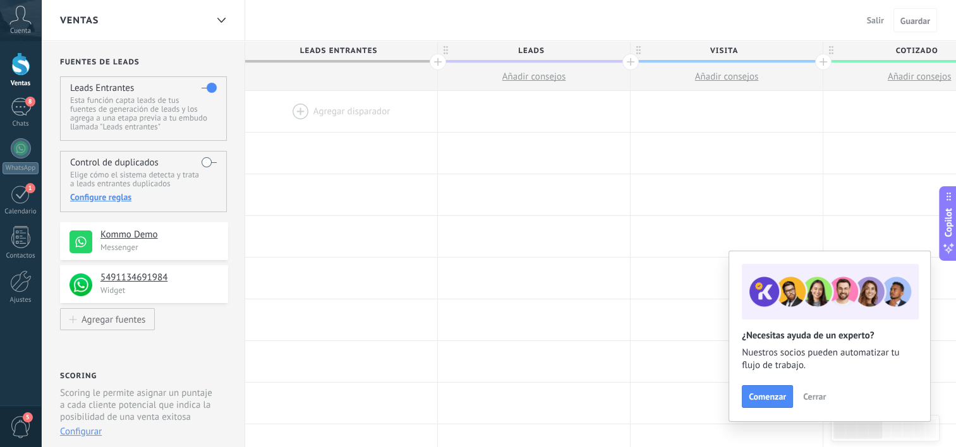
click at [867, 20] on span "Salir" at bounding box center [875, 20] width 17 height 11
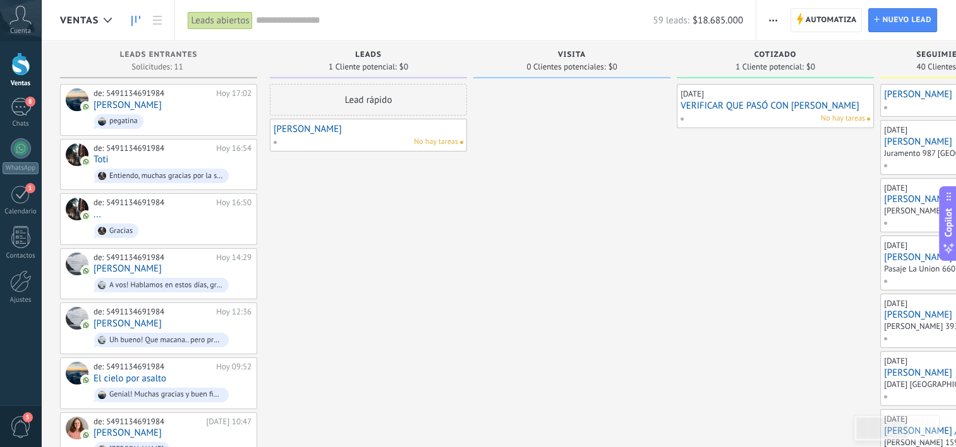
click at [460, 14] on input "text" at bounding box center [454, 20] width 397 height 13
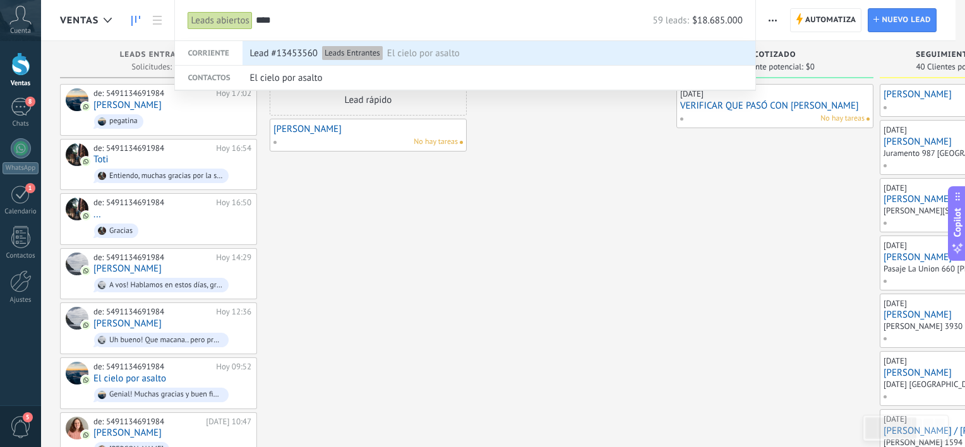
type input "****"
click at [443, 52] on span "El cielo por asalto" at bounding box center [423, 53] width 73 height 23
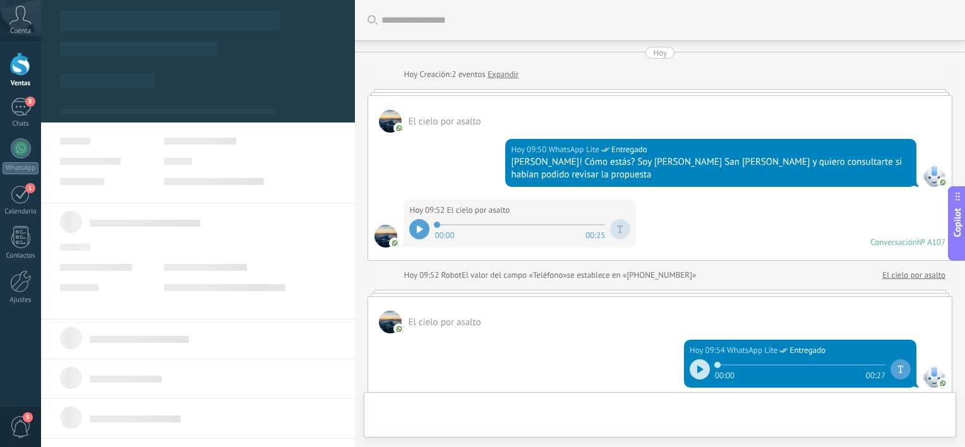
type textarea "**********"
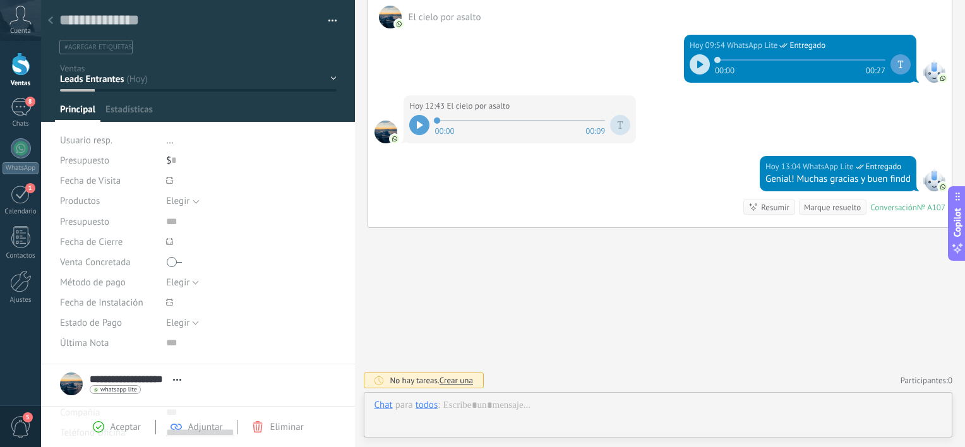
scroll to position [18, 0]
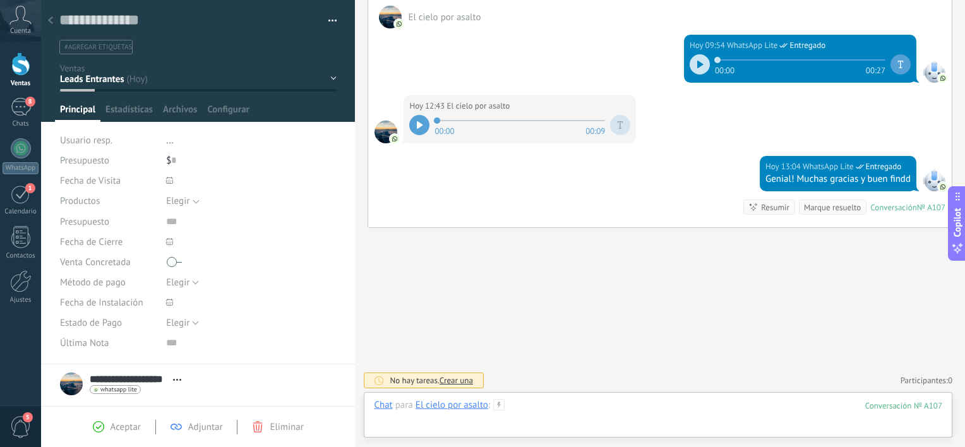
click at [385, 413] on div at bounding box center [658, 418] width 569 height 38
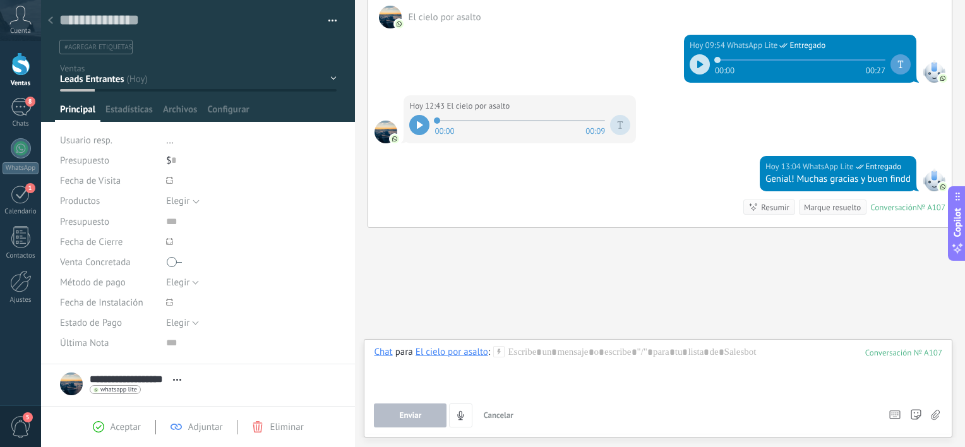
drag, startPoint x: 428, startPoint y: 285, endPoint x: 426, endPoint y: 326, distance: 41.1
click at [427, 286] on div "Buscar Carga más Hoy Hoy Creación: 2 eventos Expandir El cielo por asalto Hoy 0…" at bounding box center [660, 72] width 610 height 754
click at [504, 413] on span "Cancelar" at bounding box center [498, 415] width 30 height 11
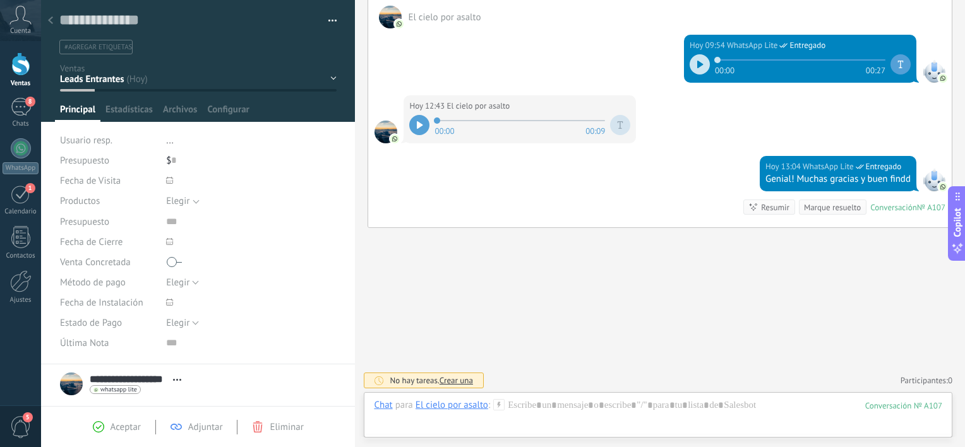
click at [462, 380] on span "Crear una" at bounding box center [456, 380] width 33 height 11
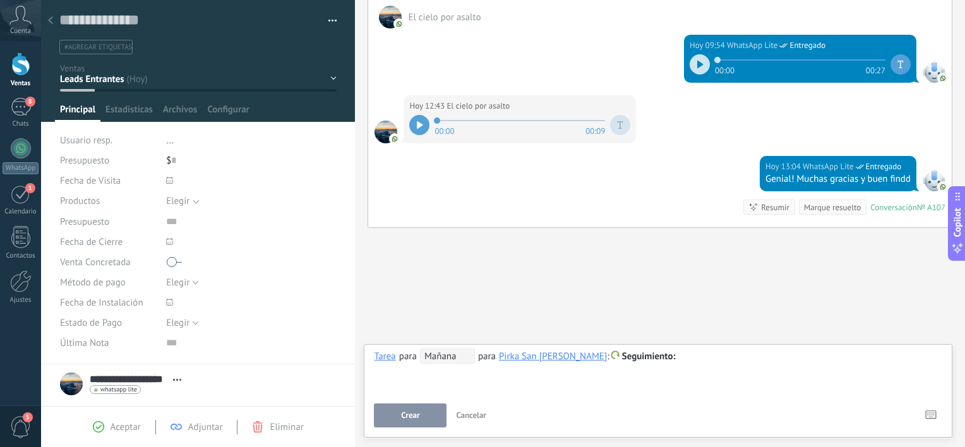
click at [460, 360] on span "Mañana" at bounding box center [447, 356] width 55 height 15
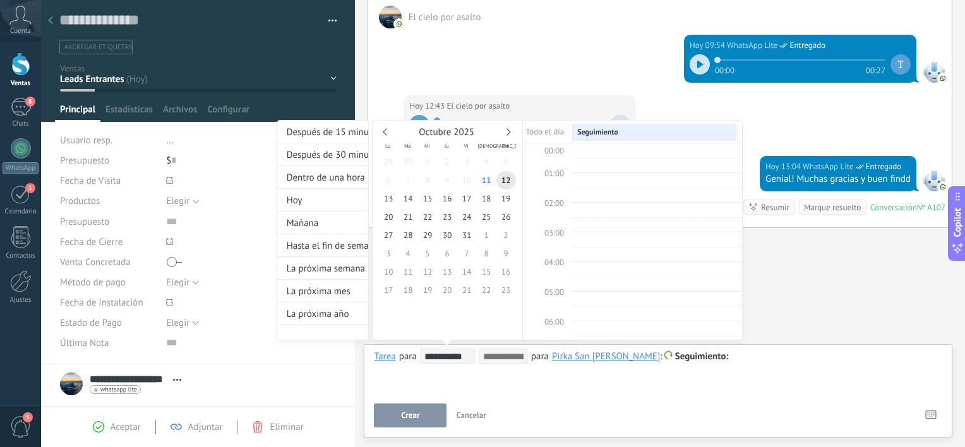
scroll to position [236, 0]
type input "**********"
click at [406, 195] on span "14" at bounding box center [409, 199] width 20 height 18
click at [694, 361] on div "**********" at bounding box center [510, 242] width 466 height 244
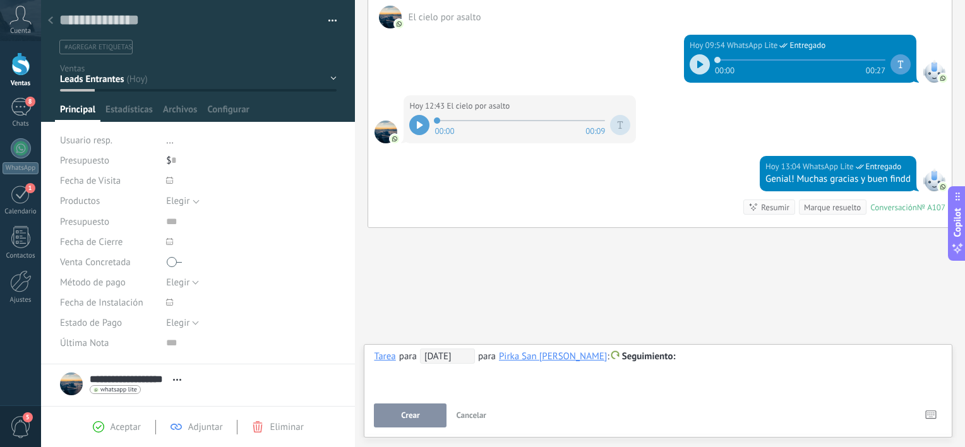
click at [677, 353] on div at bounding box center [658, 356] width 569 height 15
click at [440, 416] on button "Crear" at bounding box center [410, 416] width 73 height 24
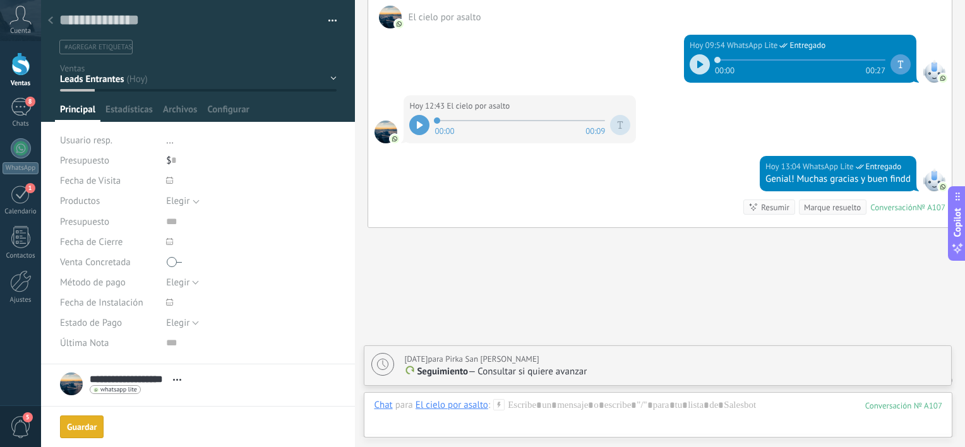
scroll to position [349, 0]
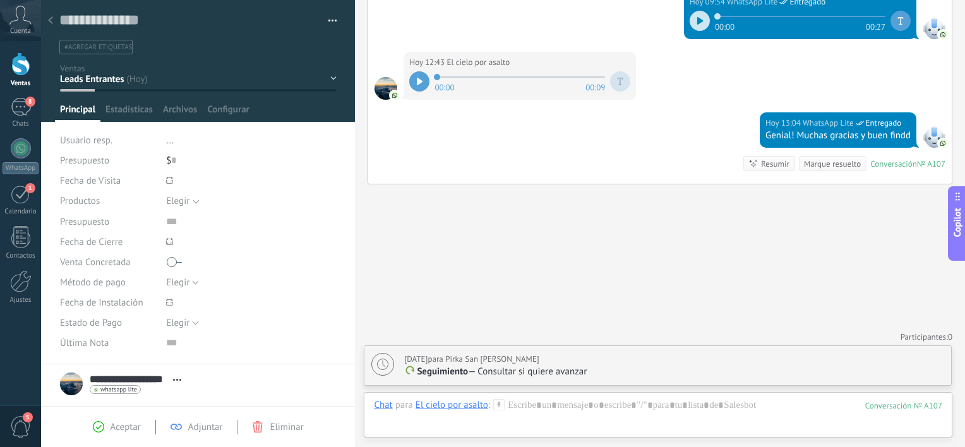
click at [0, 0] on div "Leads VISITA COTIZADO Seguimiento (sin desición) INTERESADO SEÑADO" at bounding box center [0, 0] width 0 height 0
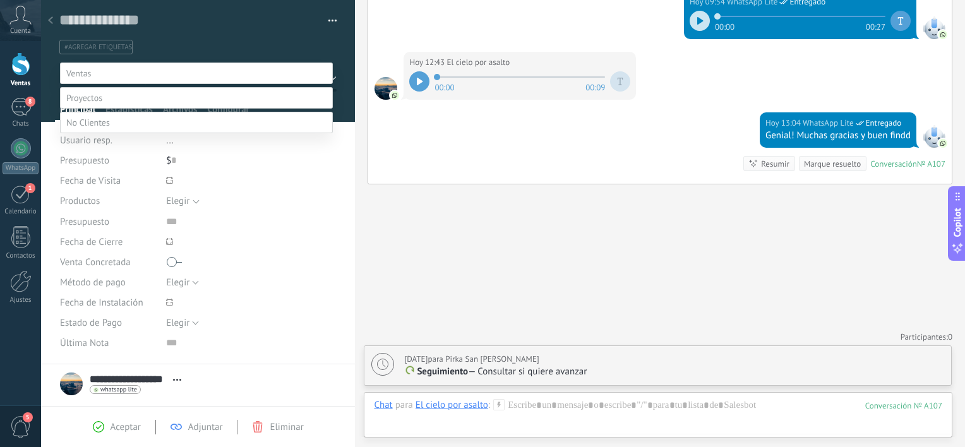
click at [0, 0] on label "COTIZADO" at bounding box center [0, 0] width 0 height 0
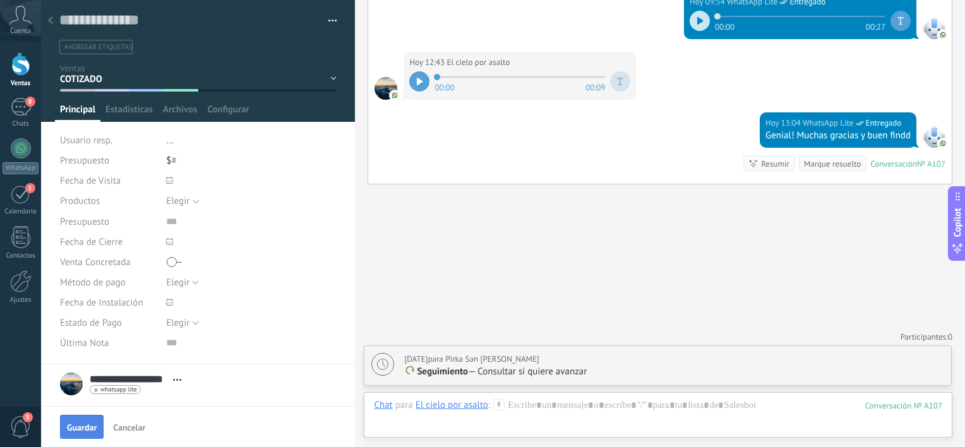
click at [87, 425] on span "Guardar" at bounding box center [82, 427] width 30 height 9
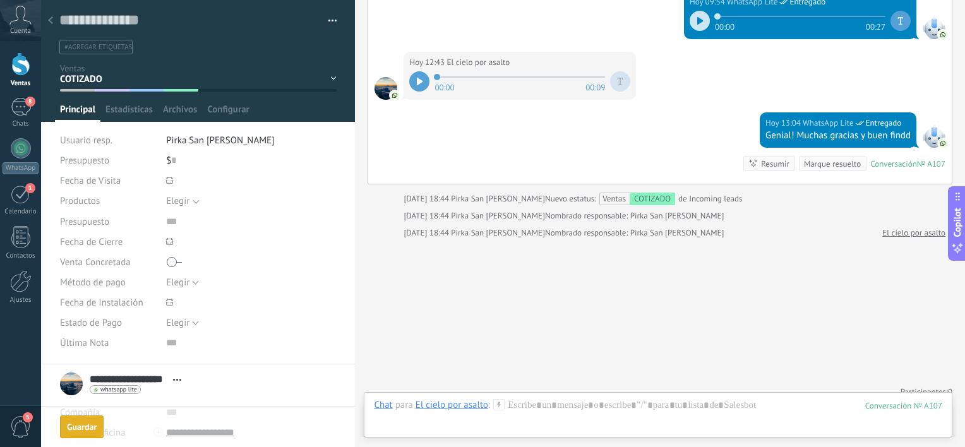
scroll to position [404, 0]
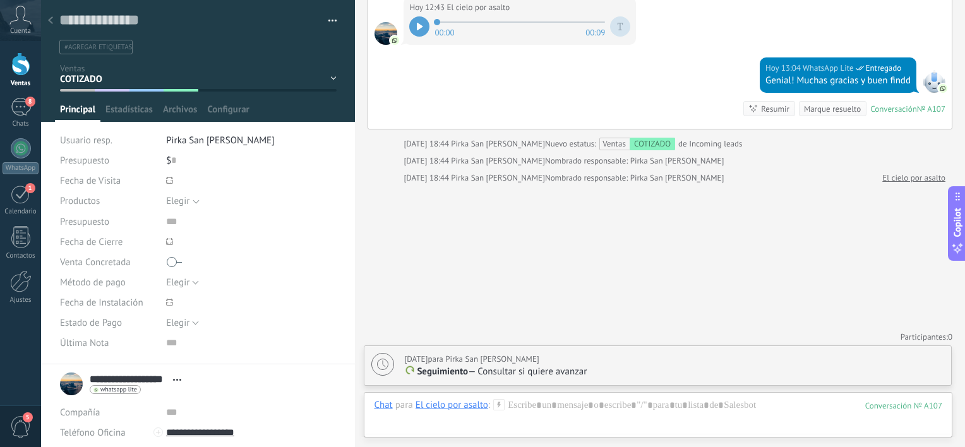
click at [56, 20] on div at bounding box center [51, 21] width 18 height 25
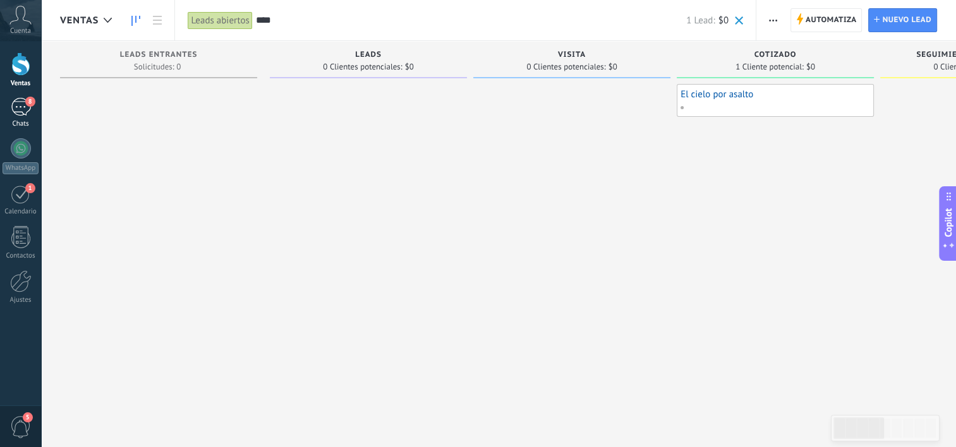
click at [16, 108] on div "8" at bounding box center [21, 107] width 20 height 18
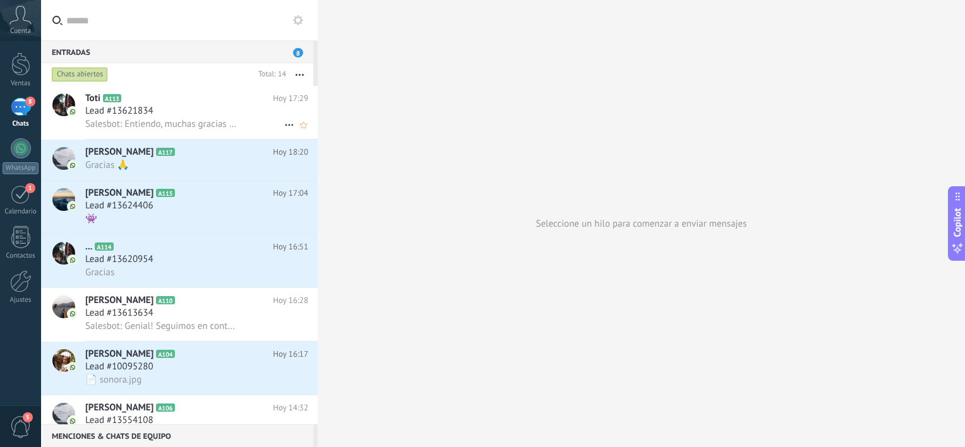
click at [152, 111] on span "Lead #13621834" at bounding box center [119, 111] width 68 height 13
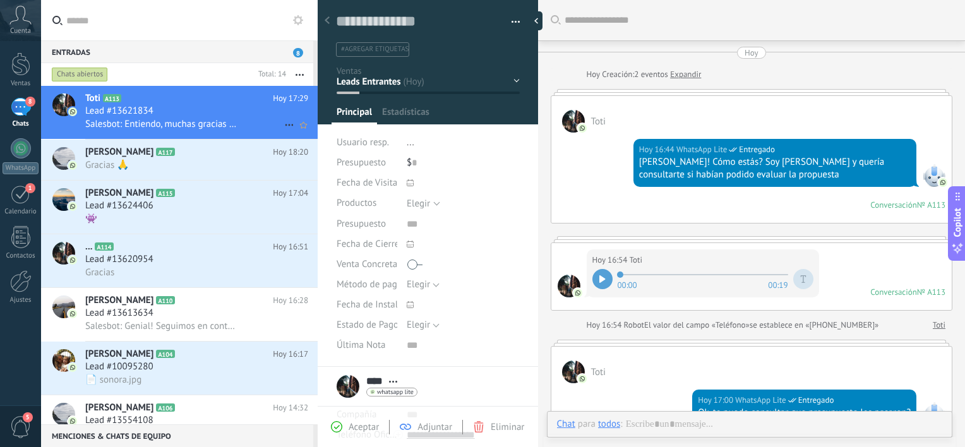
scroll to position [315, 0]
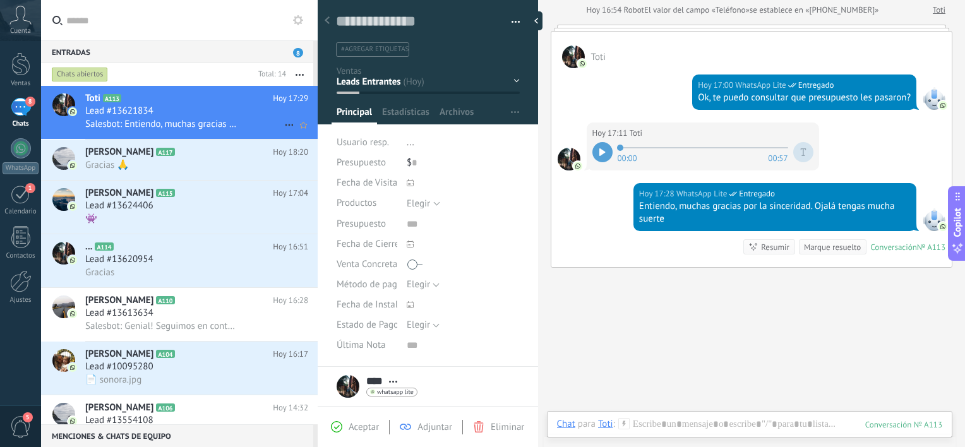
click at [195, 118] on div "Salesbot: Entiendo, muchas gracias por la sinceridad. Ojalá tengas mucha suerte" at bounding box center [196, 124] width 223 height 13
click at [0, 0] on div "Leads VISITA COTIZADO Seguimiento (sin desición) INTERESADO SEÑADO" at bounding box center [0, 0] width 0 height 0
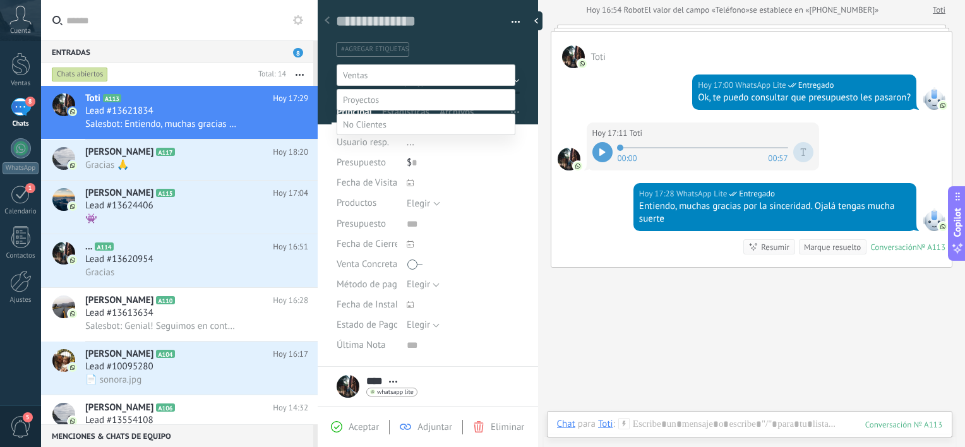
click at [0, 0] on label "perdido" at bounding box center [0, 0] width 0 height 0
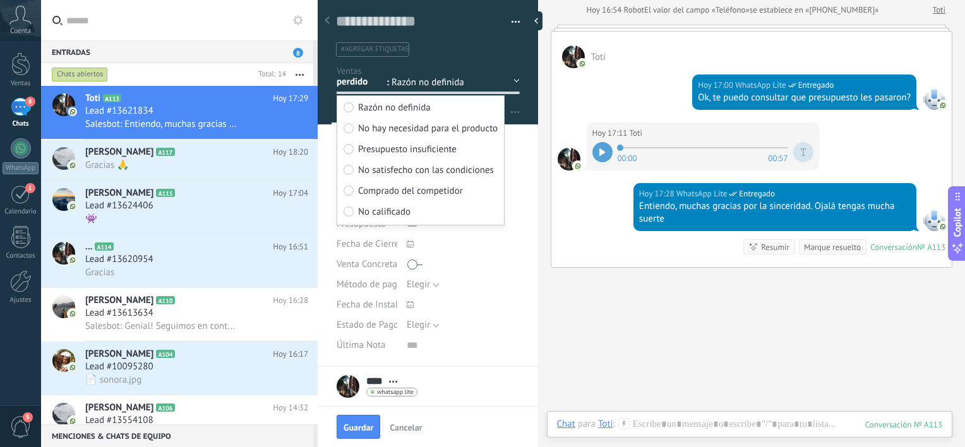
click at [406, 191] on span "Comprado del competidor" at bounding box center [410, 191] width 105 height 12
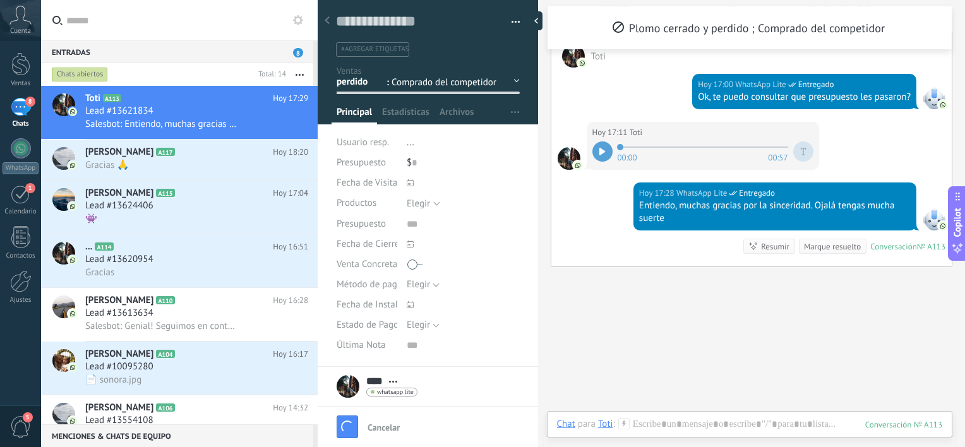
scroll to position [462, 0]
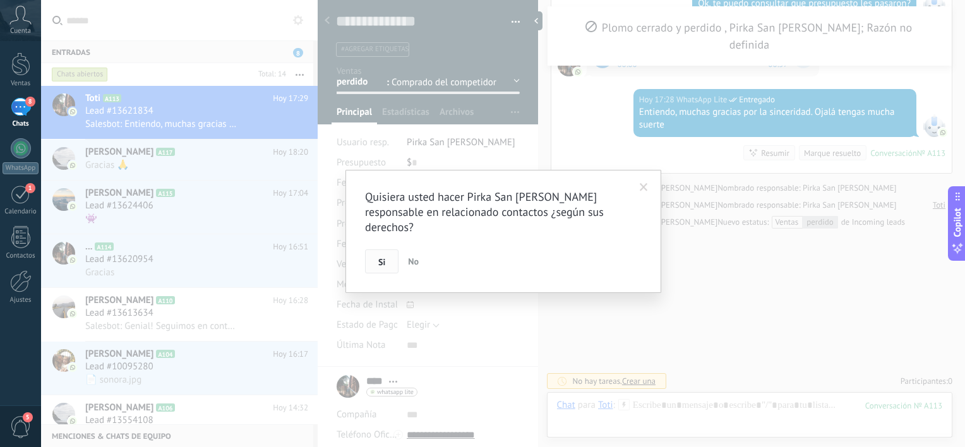
click at [382, 258] on span "Si" at bounding box center [381, 262] width 7 height 9
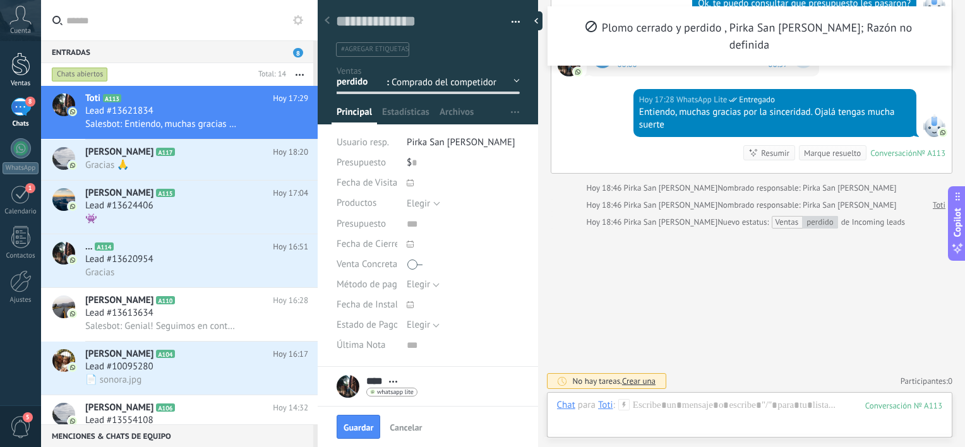
click at [19, 66] on div at bounding box center [20, 63] width 19 height 23
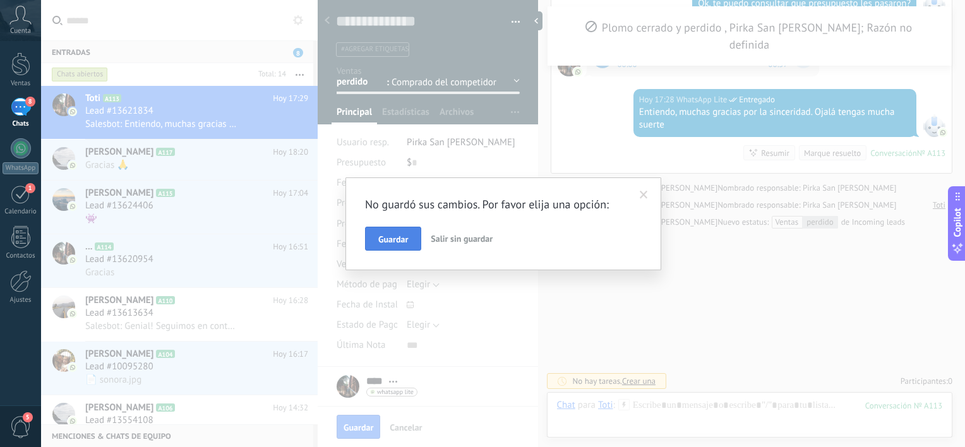
click at [406, 246] on button "Guardar" at bounding box center [393, 239] width 56 height 24
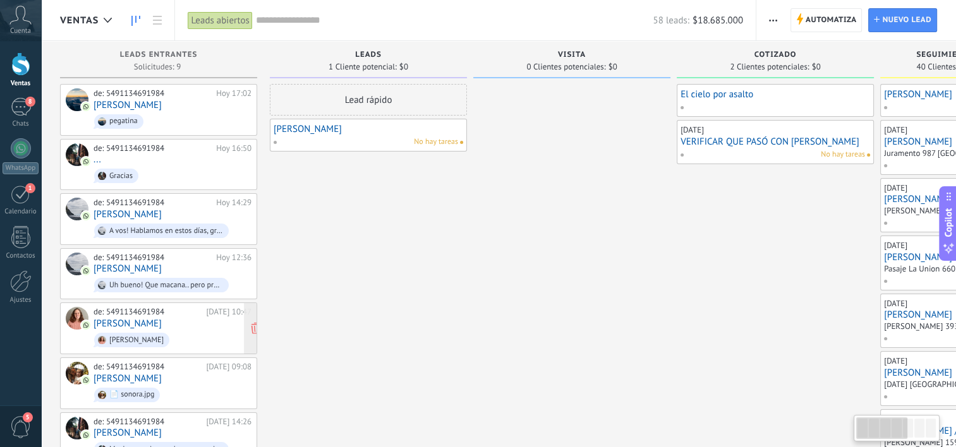
click at [172, 330] on span "[PERSON_NAME]" at bounding box center [173, 340] width 158 height 20
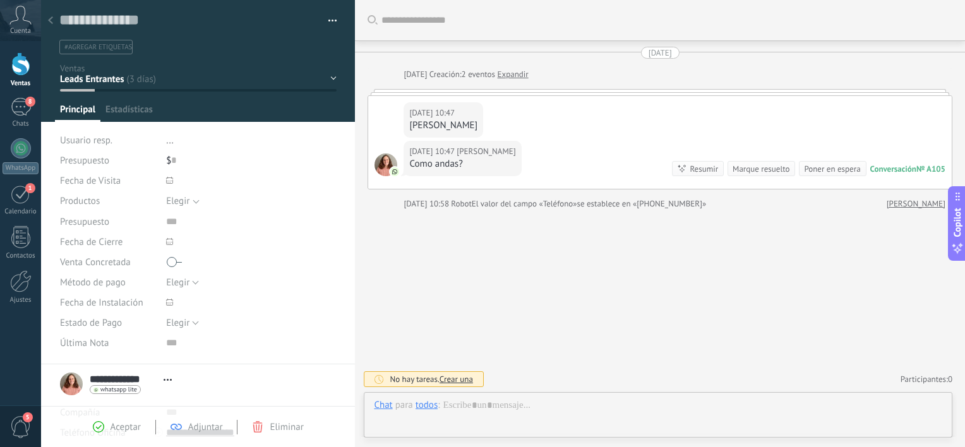
scroll to position [18, 0]
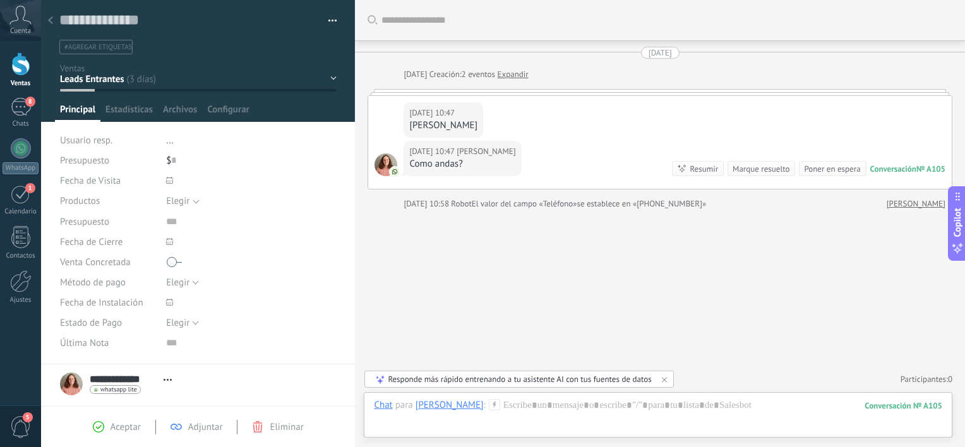
click at [91, 113] on span "Principal" at bounding box center [77, 113] width 35 height 18
click at [17, 58] on div at bounding box center [20, 63] width 19 height 23
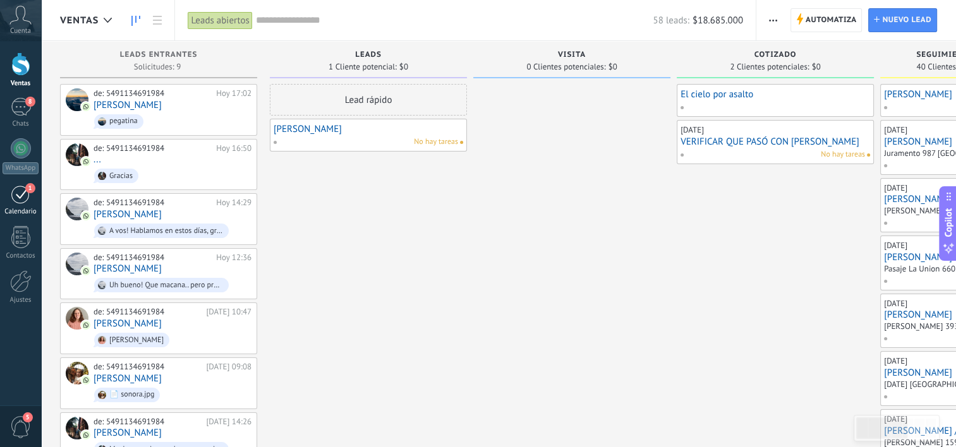
click at [21, 201] on div "1" at bounding box center [21, 194] width 20 height 20
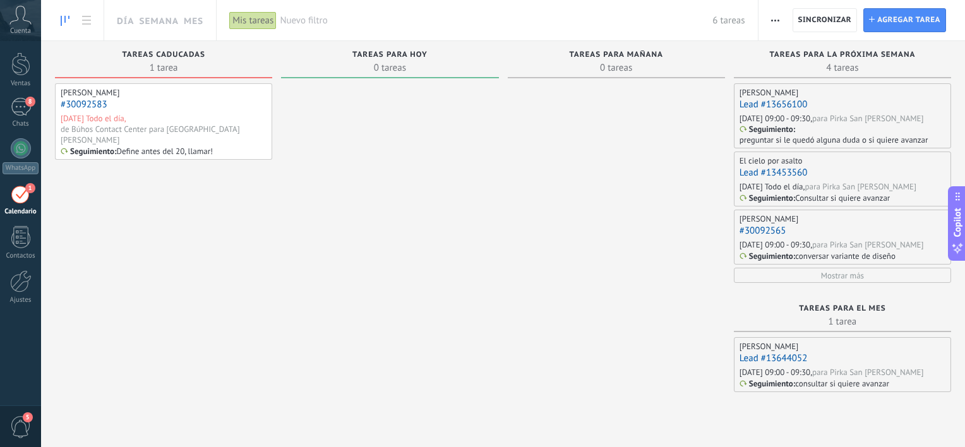
drag, startPoint x: 612, startPoint y: 306, endPoint x: 321, endPoint y: 301, distance: 291.3
click at [321, 301] on div "Tareas completas 0 tareas Tareas caducadas 1 tarea Patricia #30092583 02/10/202…" at bounding box center [503, 228] width 924 height 375
click at [11, 65] on div at bounding box center [20, 63] width 19 height 23
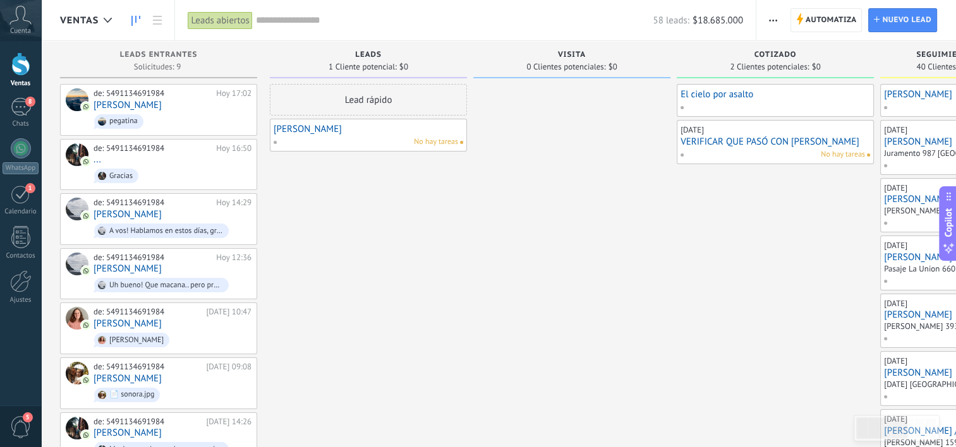
click at [707, 94] on link "El cielo por asalto" at bounding box center [775, 94] width 190 height 11
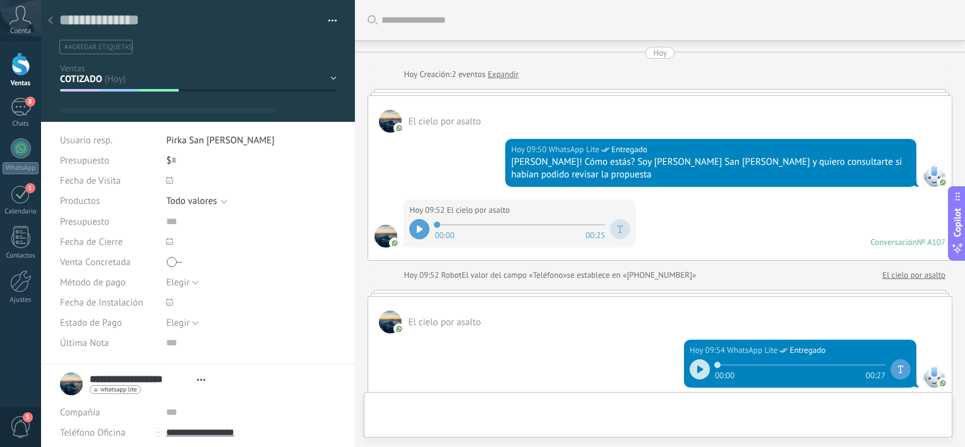
type textarea "**********"
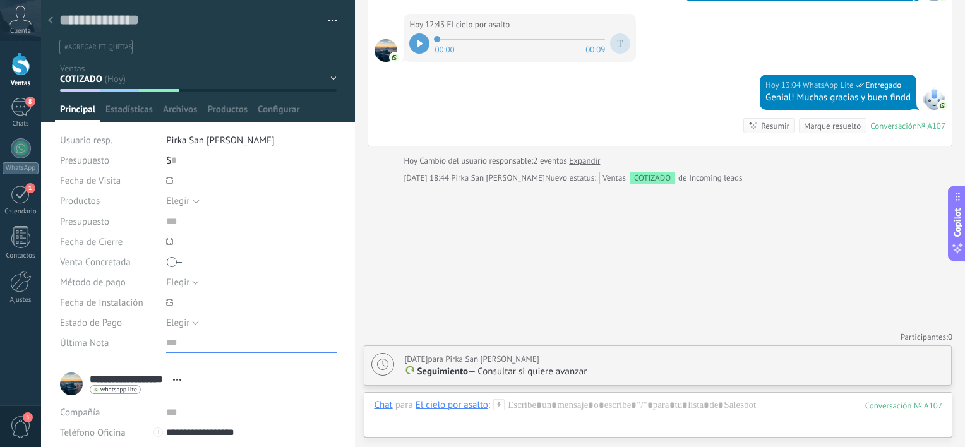
click at [171, 346] on input "text" at bounding box center [251, 343] width 171 height 20
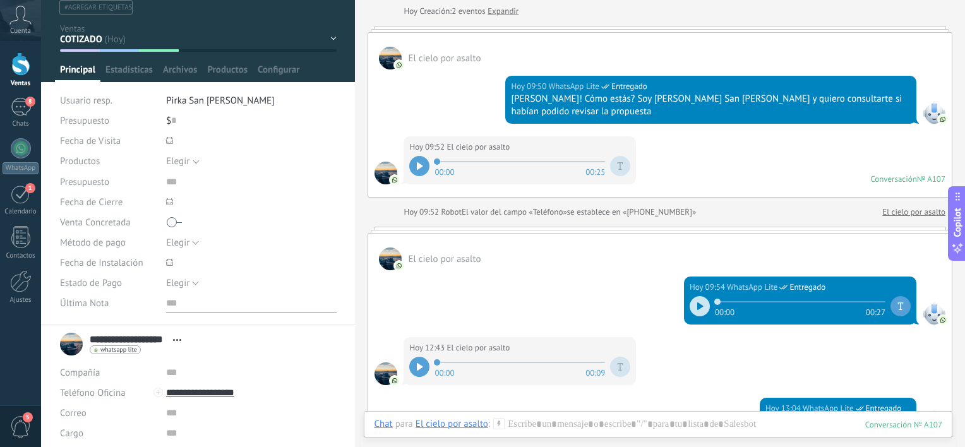
scroll to position [18, 0]
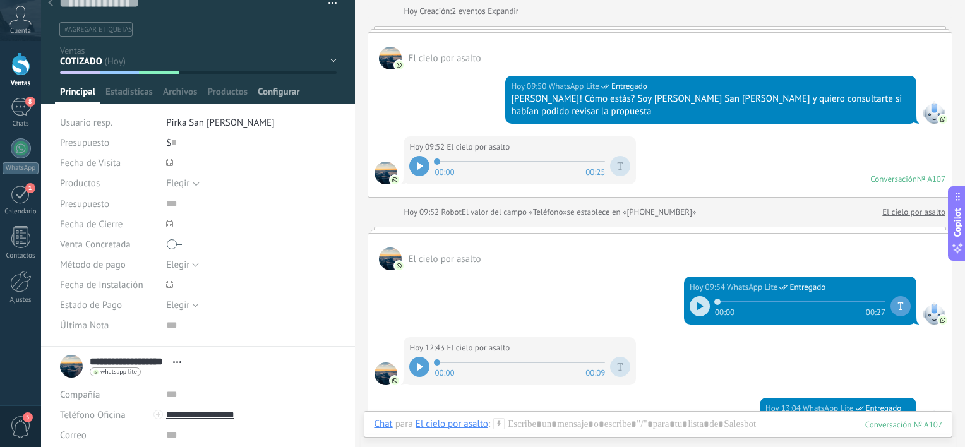
click at [298, 94] on span "Configurar" at bounding box center [279, 95] width 42 height 18
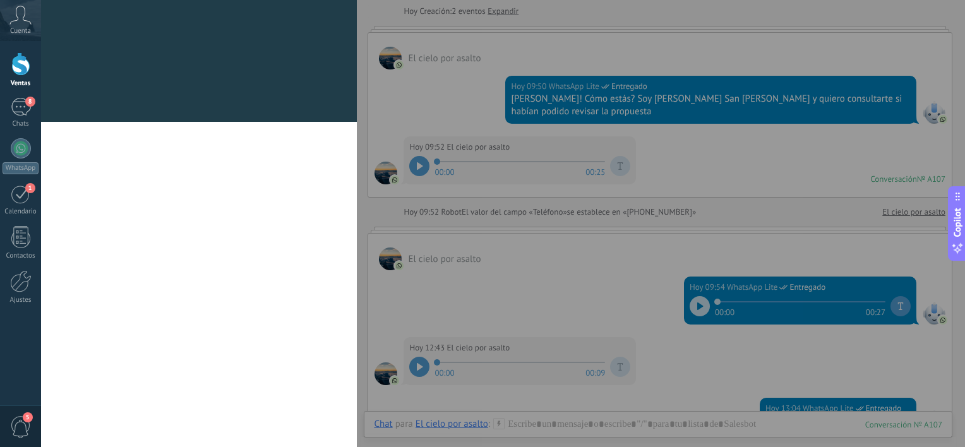
click at [279, 87] on div "Campos y grupos En Kommo puedes añadir tus propios campos y usarlos para cualqu…" at bounding box center [199, 61] width 316 height 122
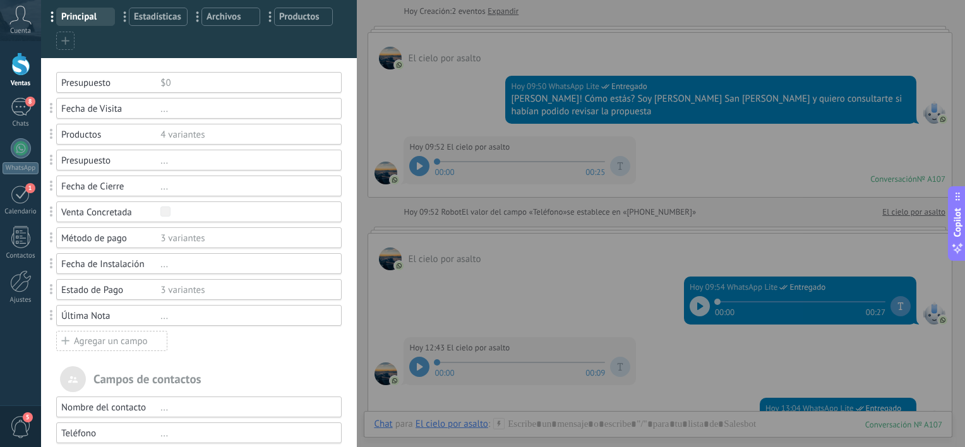
scroll to position [126, 0]
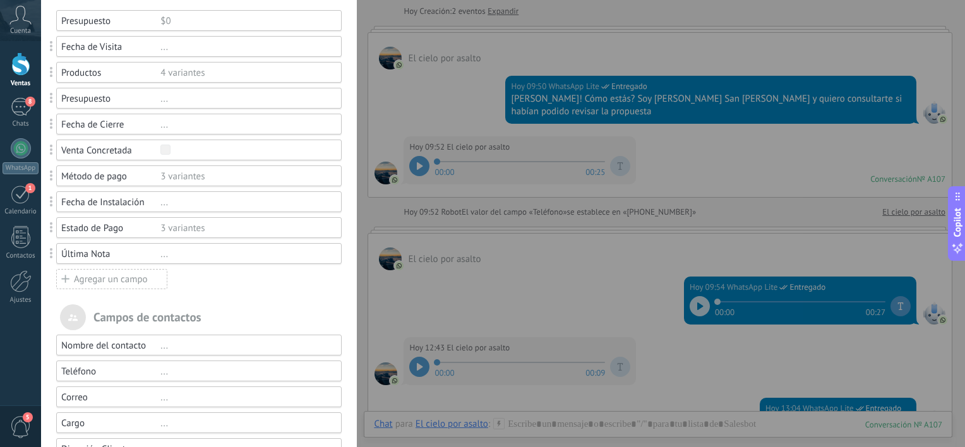
click at [140, 280] on div "Agregar un campo" at bounding box center [111, 279] width 111 height 20
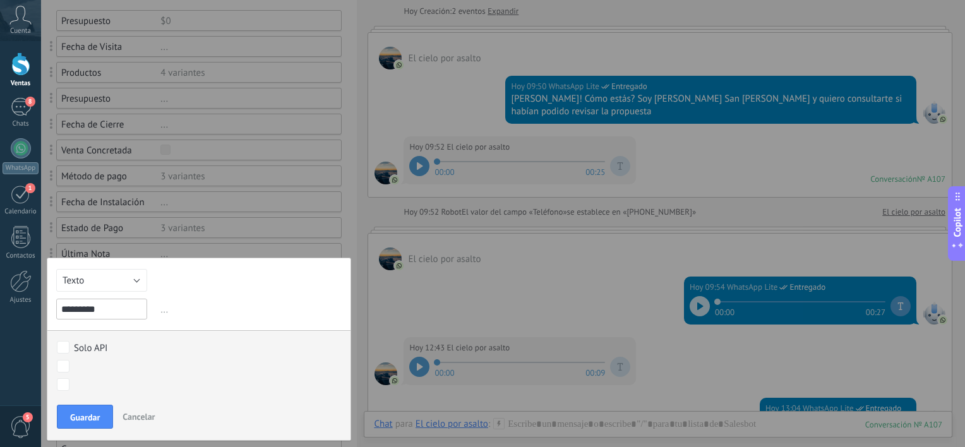
type input "*********"
click at [98, 286] on button "Texto" at bounding box center [101, 280] width 91 height 23
click at [136, 348] on span "Selección" at bounding box center [101, 345] width 104 height 12
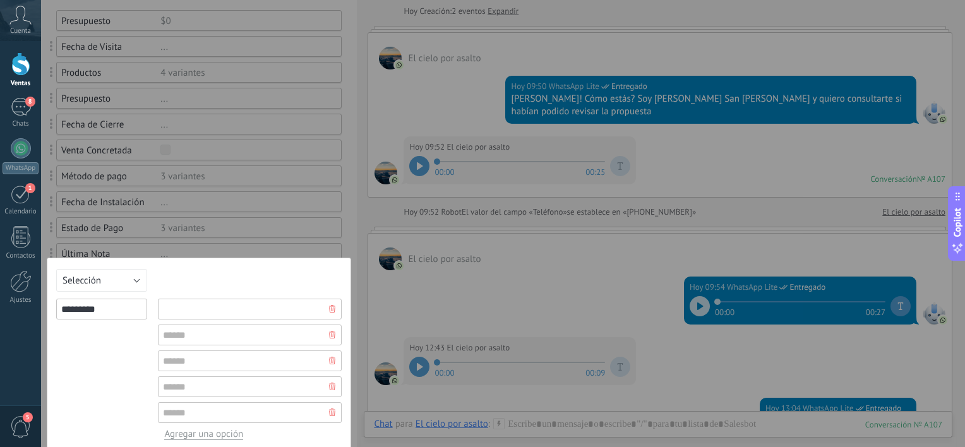
click at [200, 307] on input "text" at bounding box center [250, 309] width 184 height 21
type input "****"
click at [210, 331] on input "text" at bounding box center [250, 335] width 184 height 21
type input "*****"
click at [215, 364] on input "text" at bounding box center [250, 361] width 184 height 21
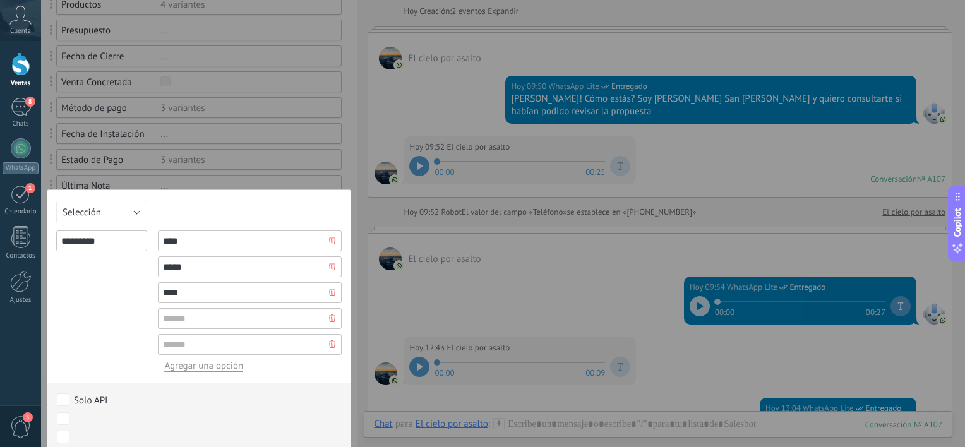
scroll to position [316, 0]
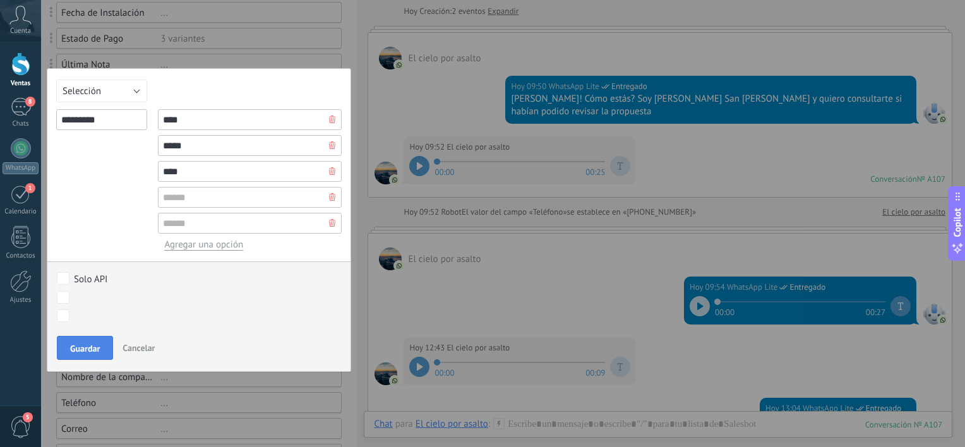
type input "****"
click at [69, 342] on button "Guardar" at bounding box center [85, 348] width 56 height 24
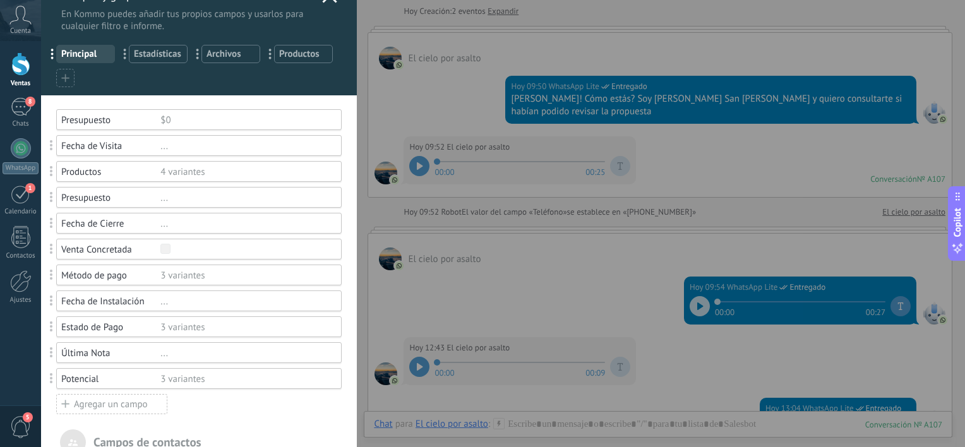
scroll to position [0, 0]
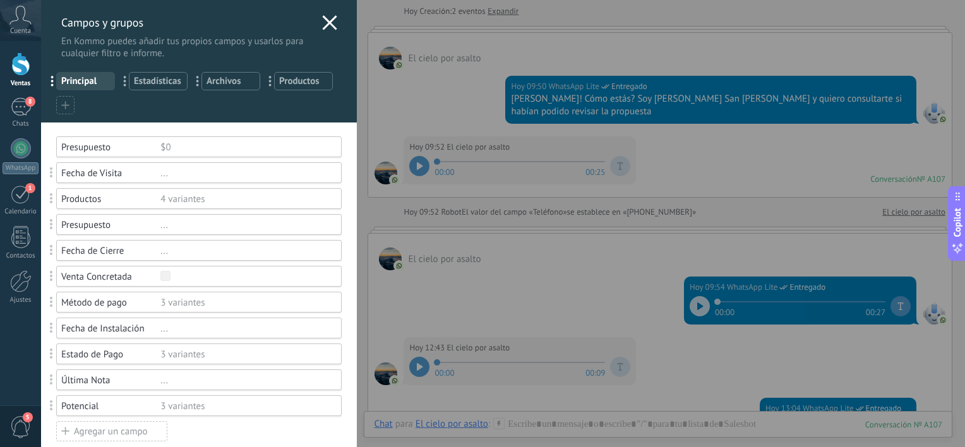
click at [323, 28] on icon at bounding box center [329, 22] width 15 height 15
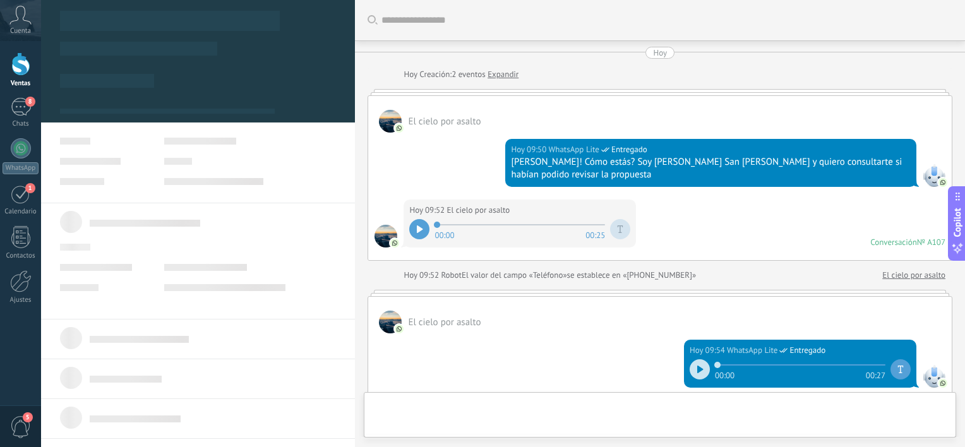
scroll to position [387, 0]
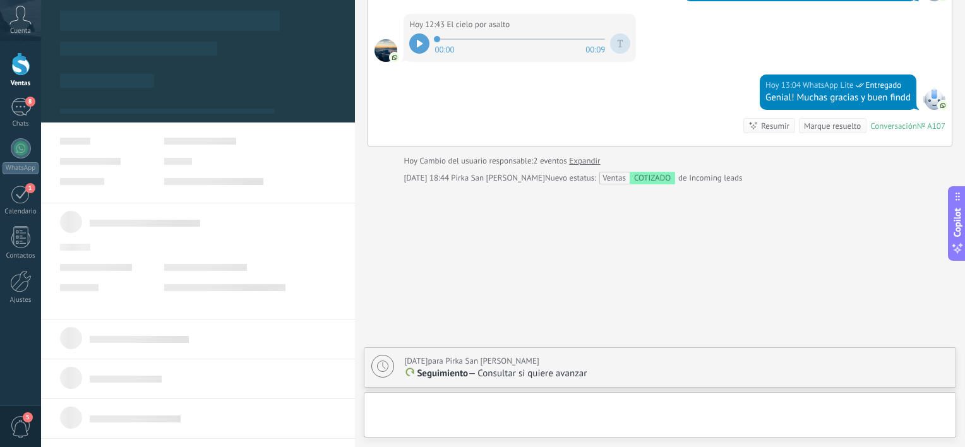
type textarea "**********"
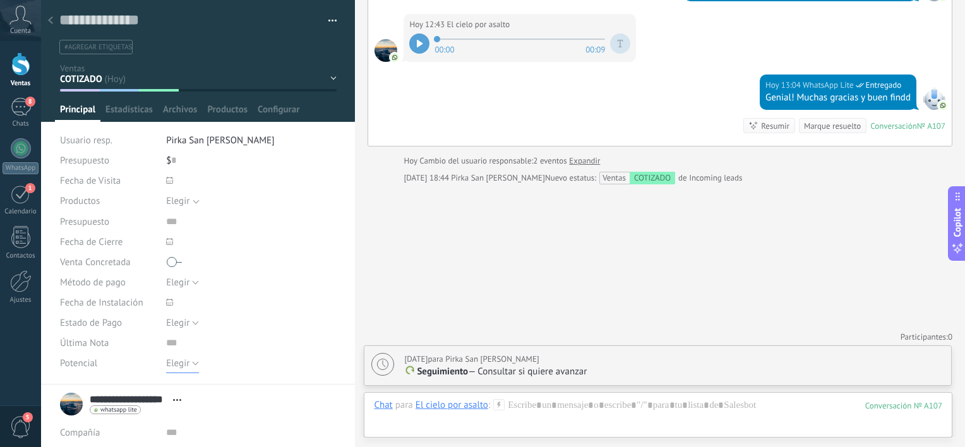
click at [184, 369] on button "Elegir" at bounding box center [182, 363] width 33 height 20
click at [346, 322] on div "Guardar y crear Imprimir Administrar etiquetas Exportar a excel" at bounding box center [198, 192] width 315 height 385
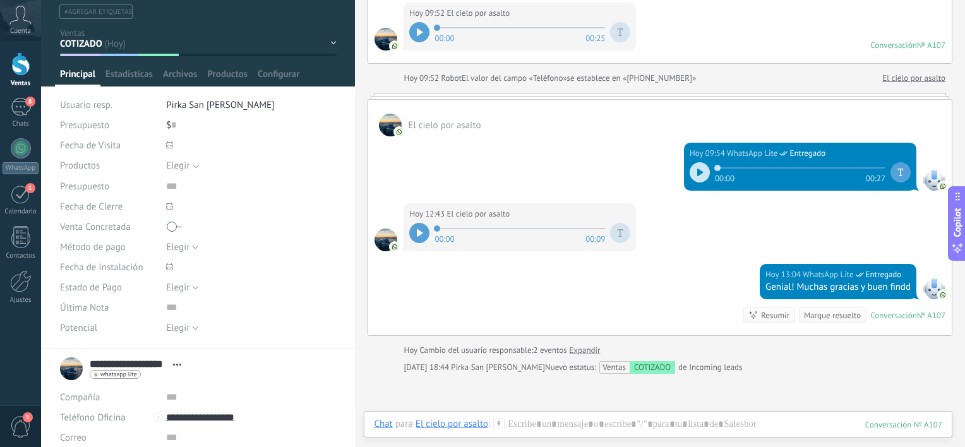
scroll to position [63, 0]
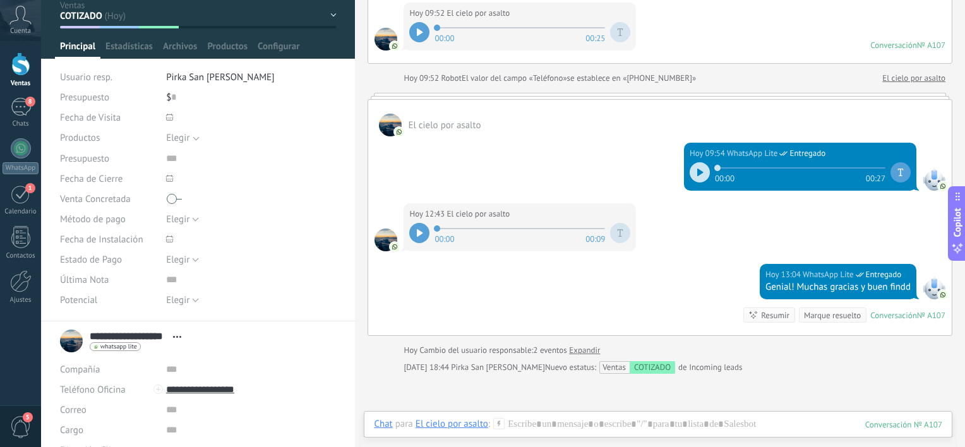
click at [383, 427] on div "Chat" at bounding box center [383, 423] width 18 height 11
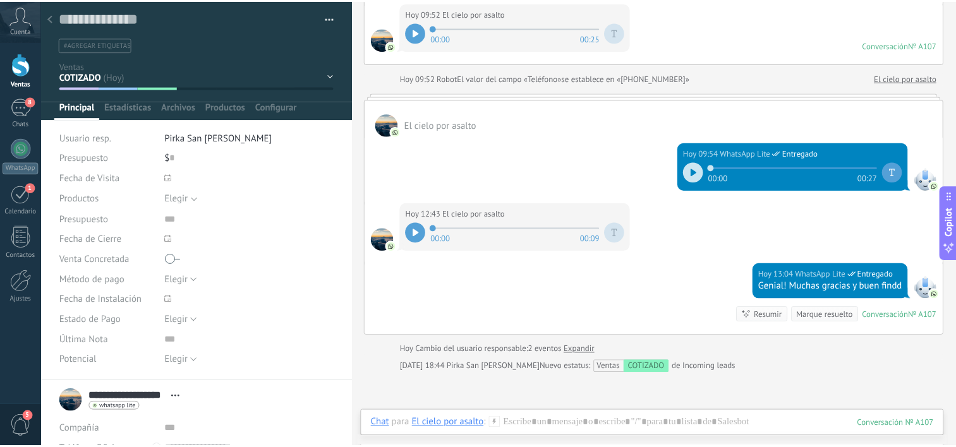
scroll to position [0, 0]
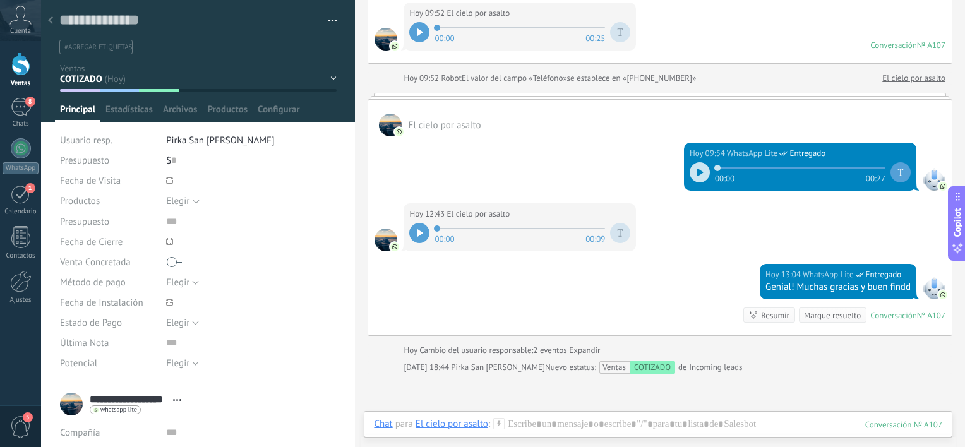
click at [51, 22] on icon at bounding box center [50, 20] width 5 height 8
